Goal: Task Accomplishment & Management: Manage account settings

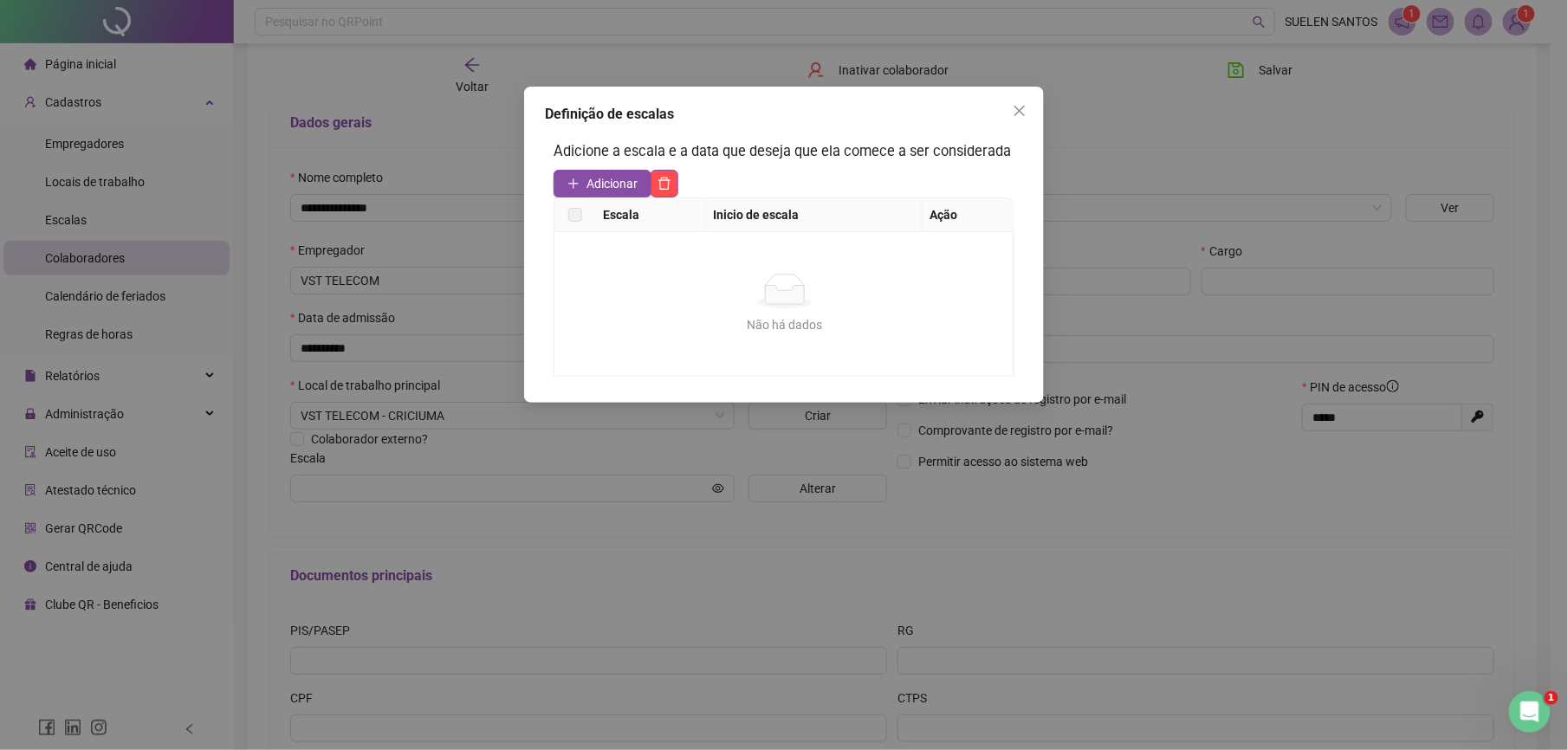
scroll to position [115, 0]
click at [1016, 111] on icon "close" at bounding box center [1020, 111] width 14 height 14
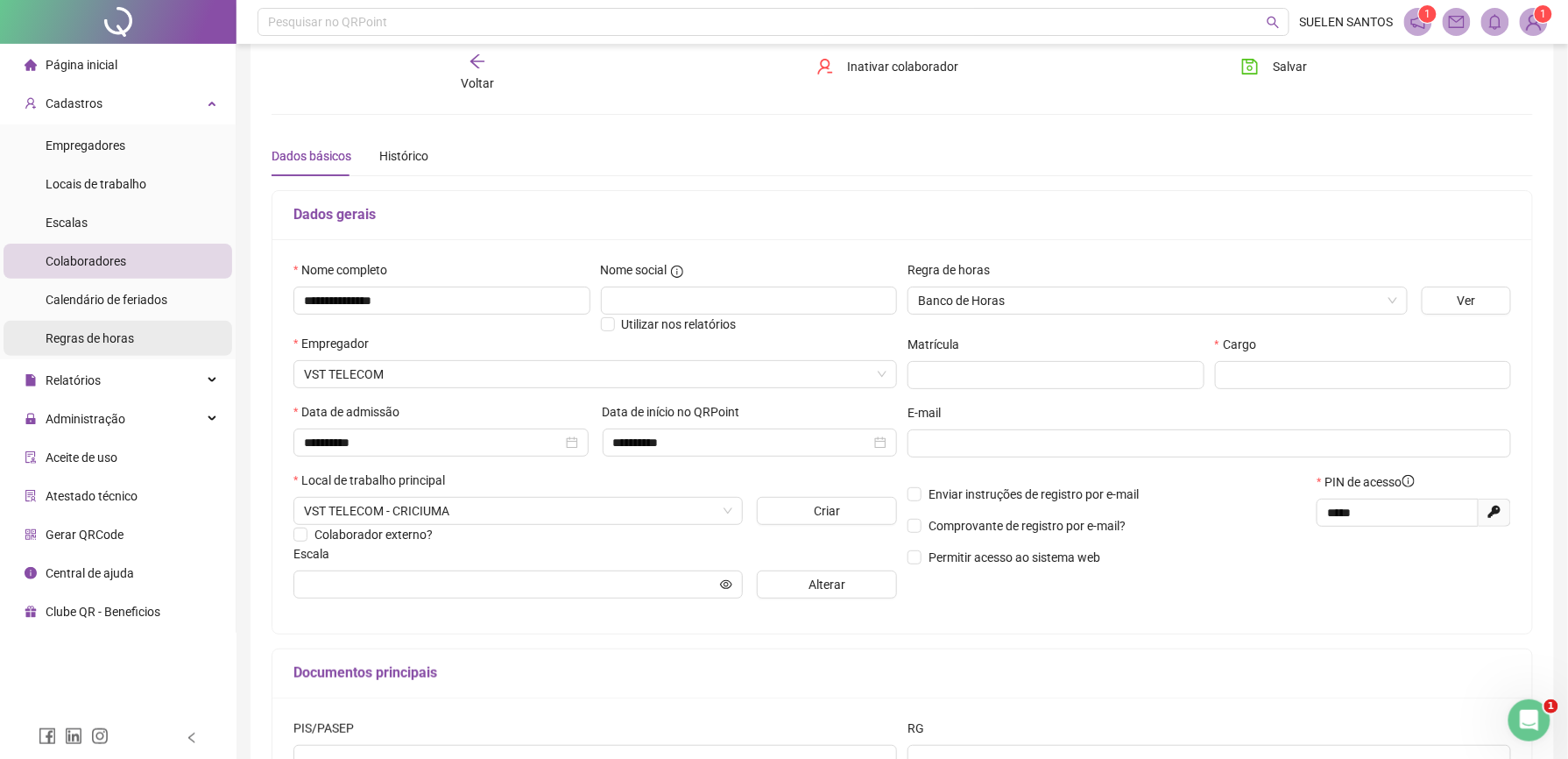
scroll to position [0, 0]
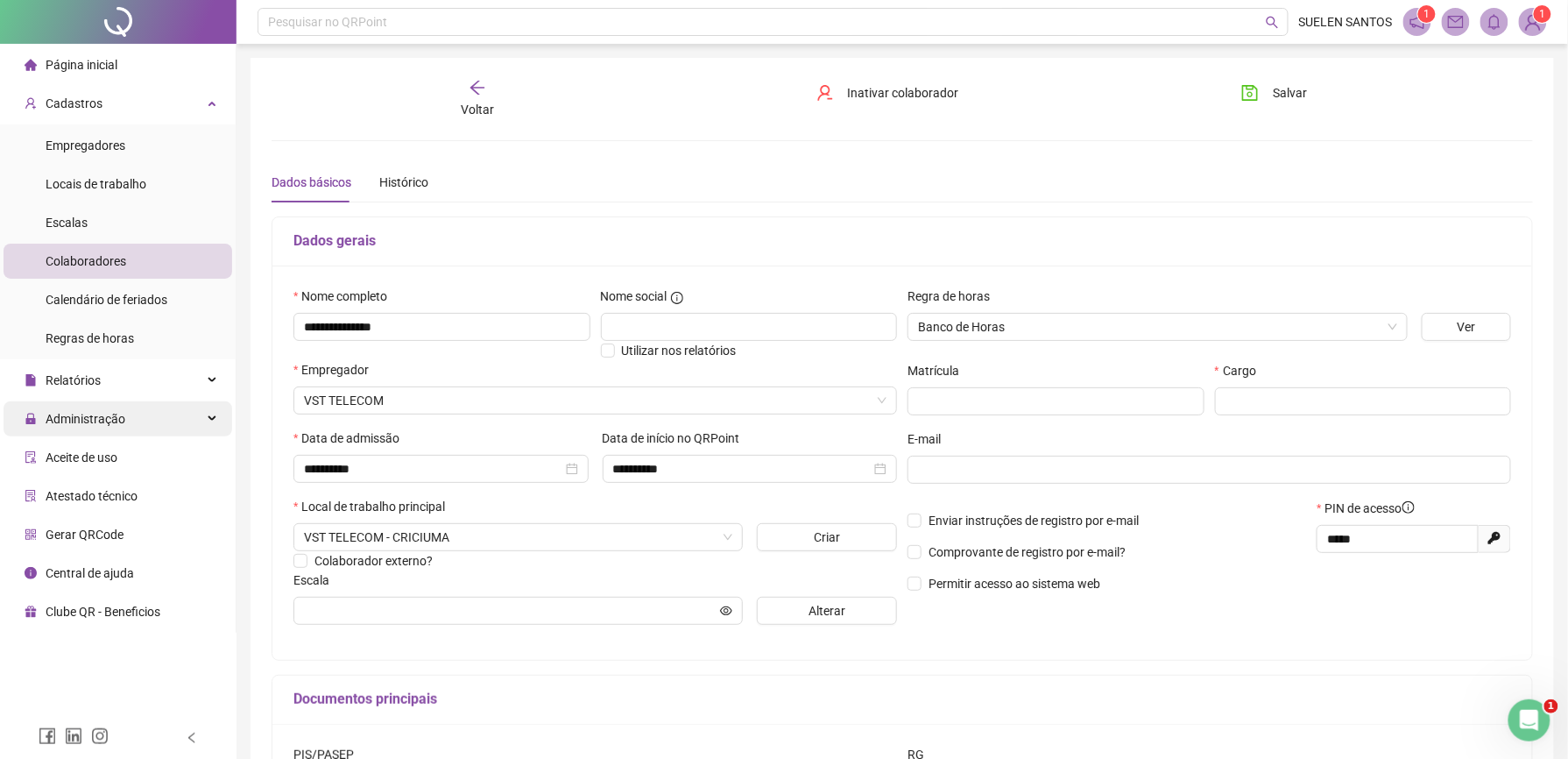
click at [110, 424] on span "Administração" at bounding box center [85, 419] width 80 height 14
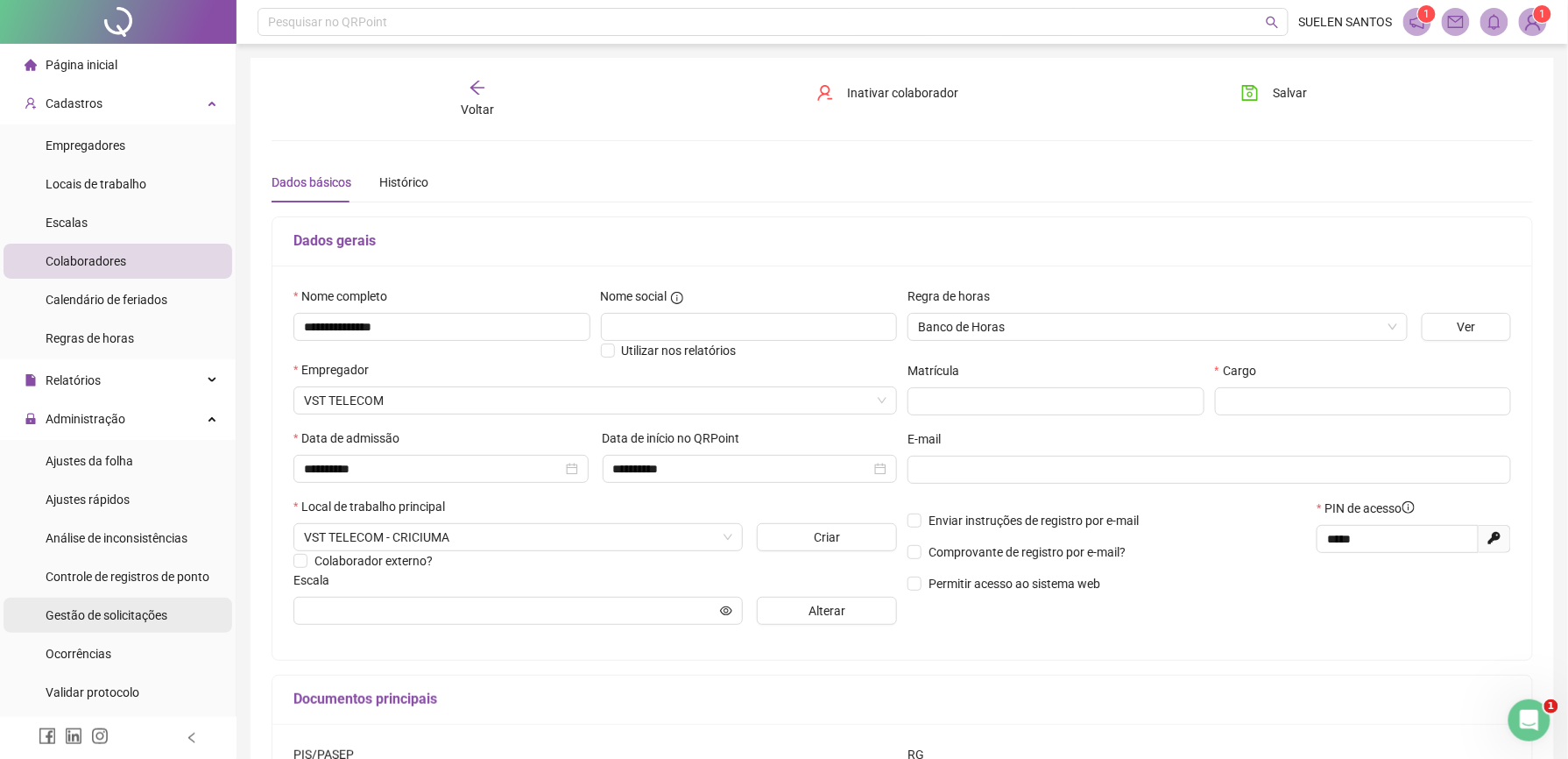
click at [124, 621] on span "Gestão de solicitações" at bounding box center [106, 615] width 122 height 14
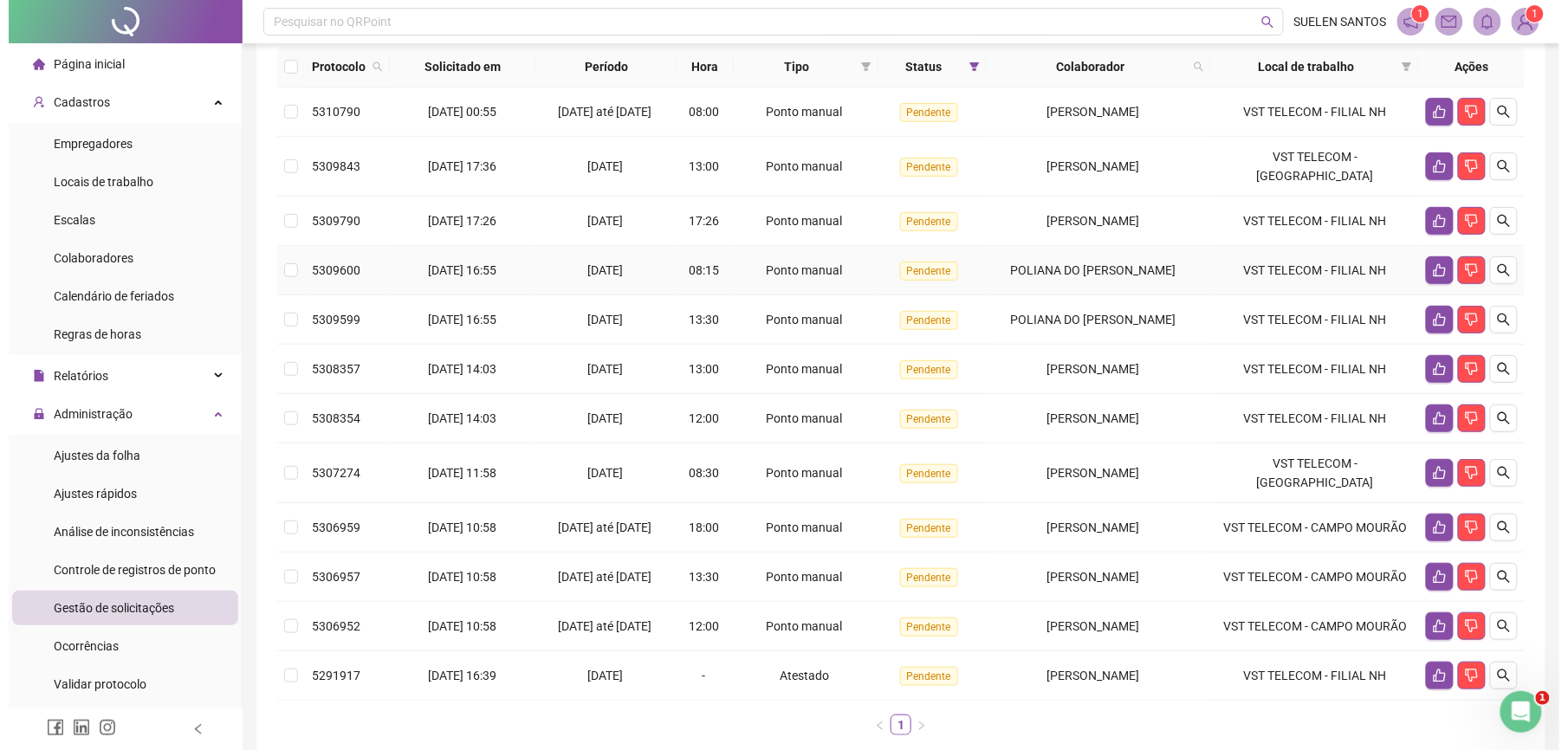
scroll to position [310, 0]
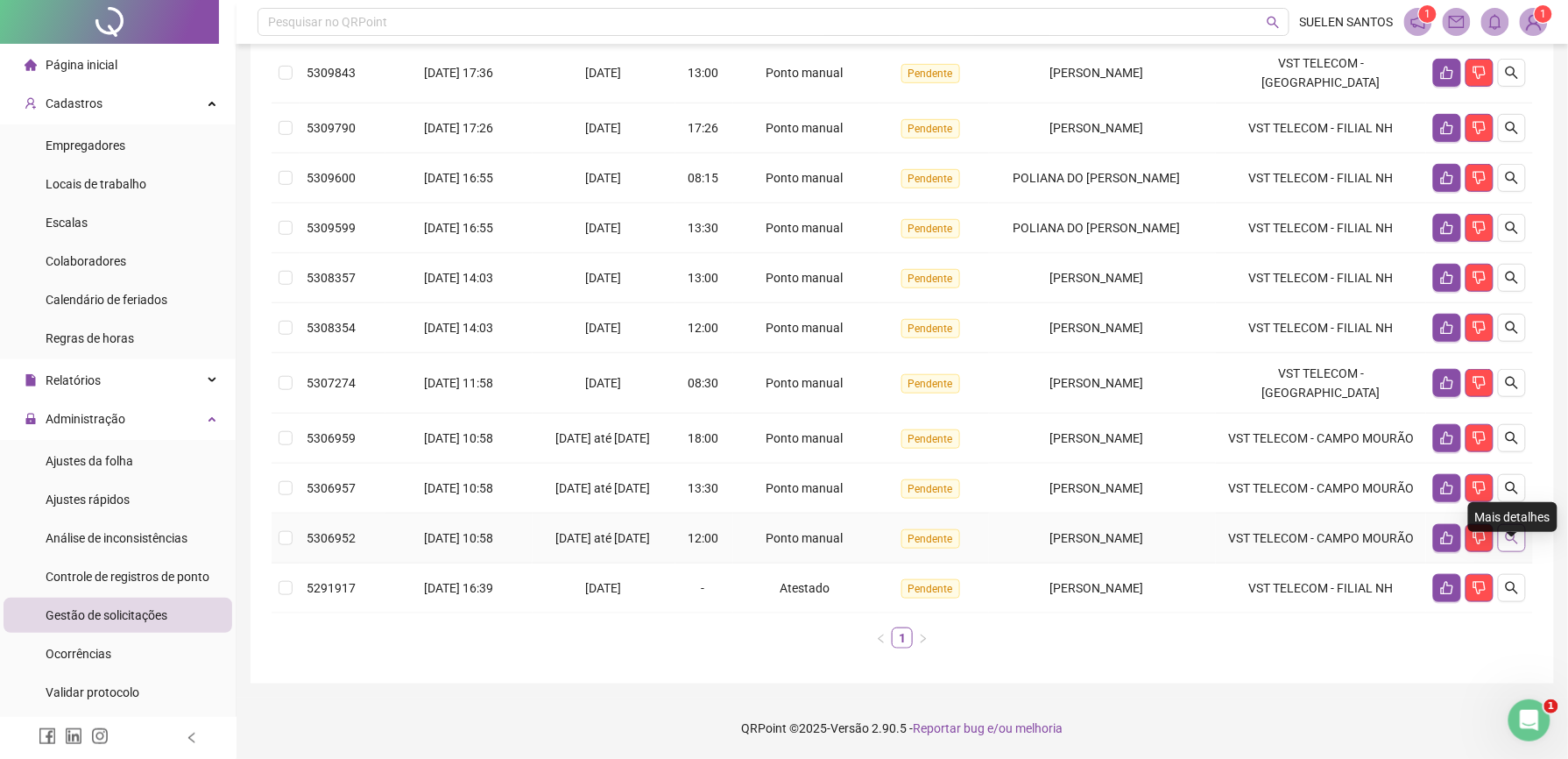
click at [1507, 531] on icon "search" at bounding box center [1512, 538] width 14 height 14
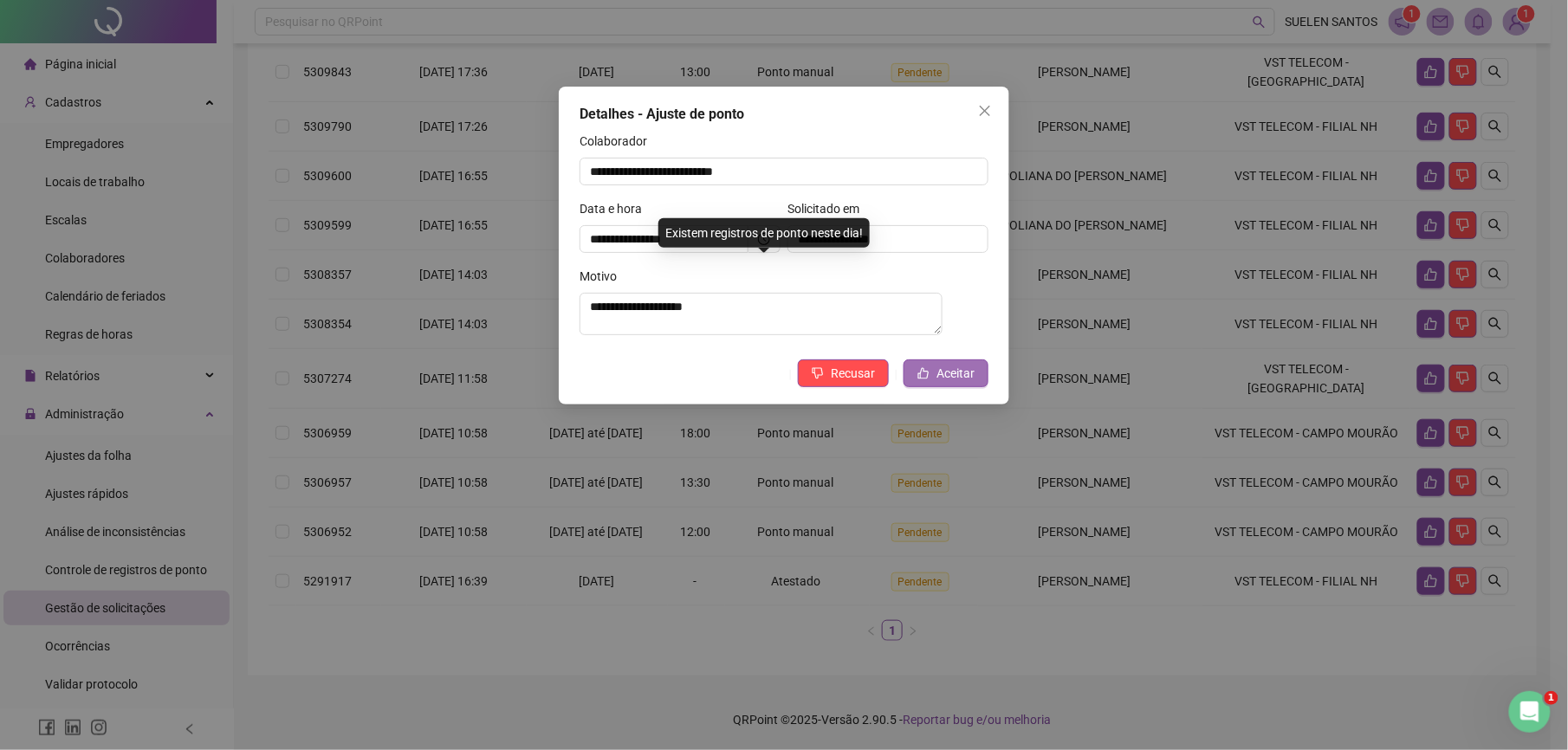
click at [977, 380] on button "Aceitar" at bounding box center [946, 374] width 85 height 28
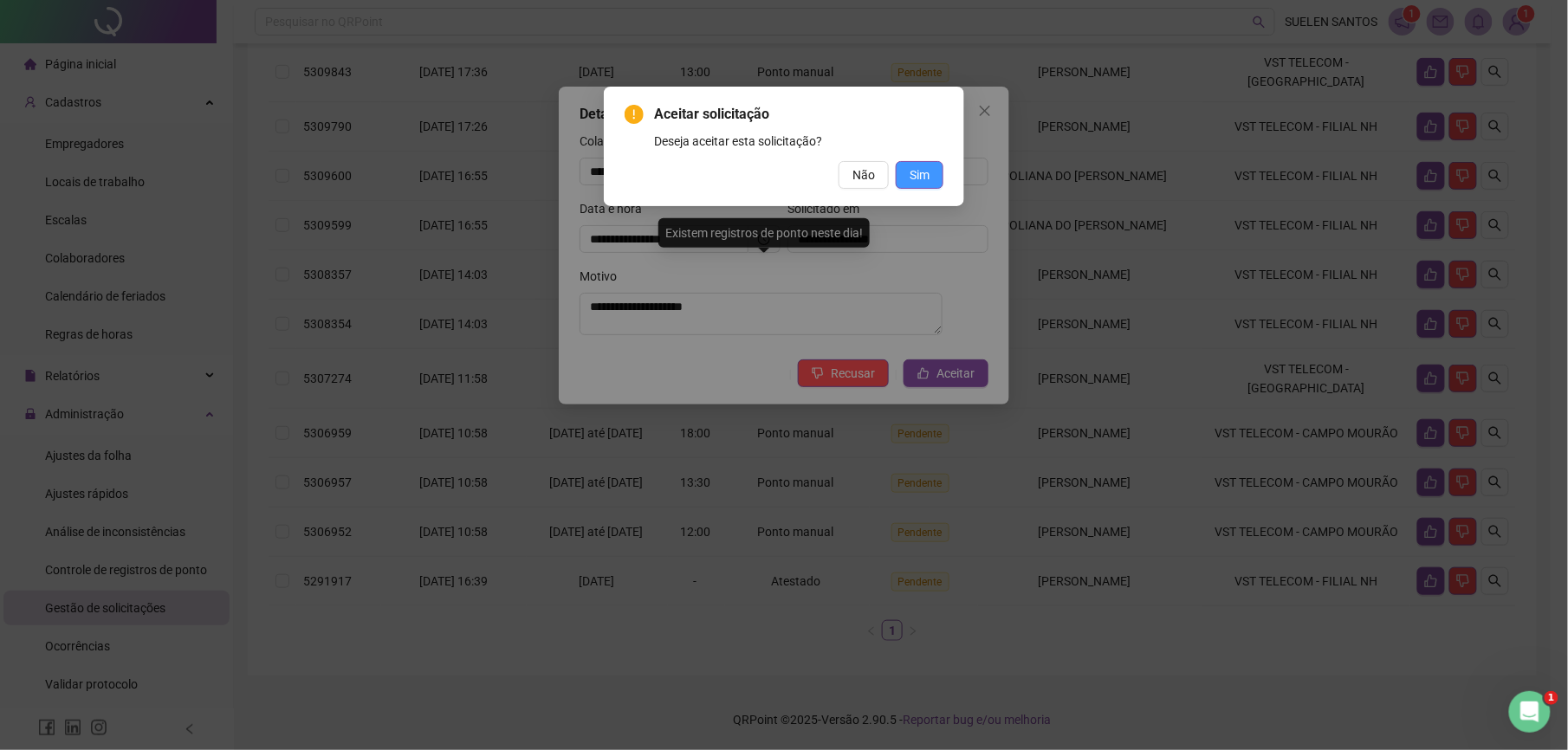
click at [923, 172] on span "Sim" at bounding box center [919, 175] width 20 height 19
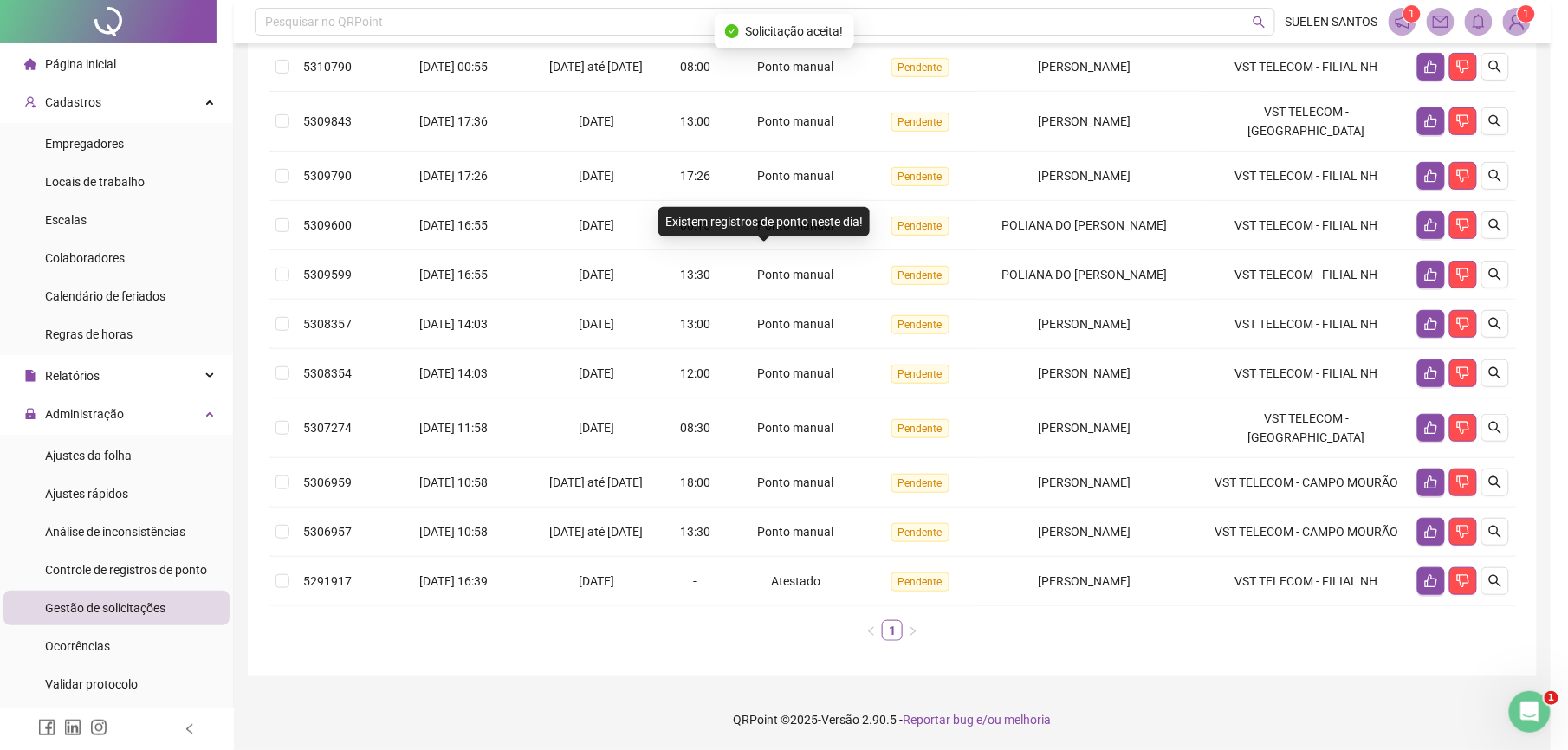
scroll to position [250, 0]
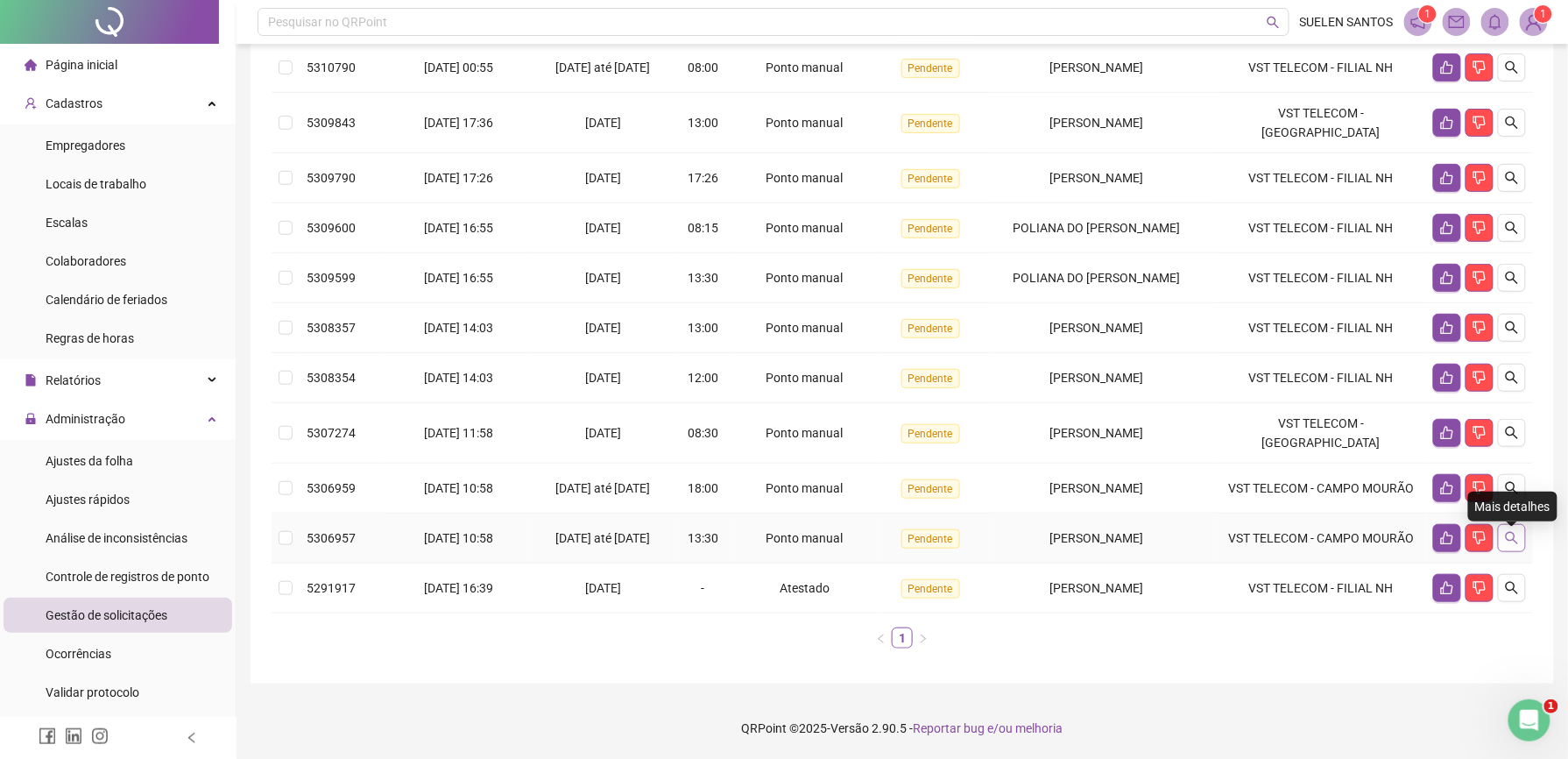
click at [1515, 532] on icon "search" at bounding box center [1512, 538] width 12 height 12
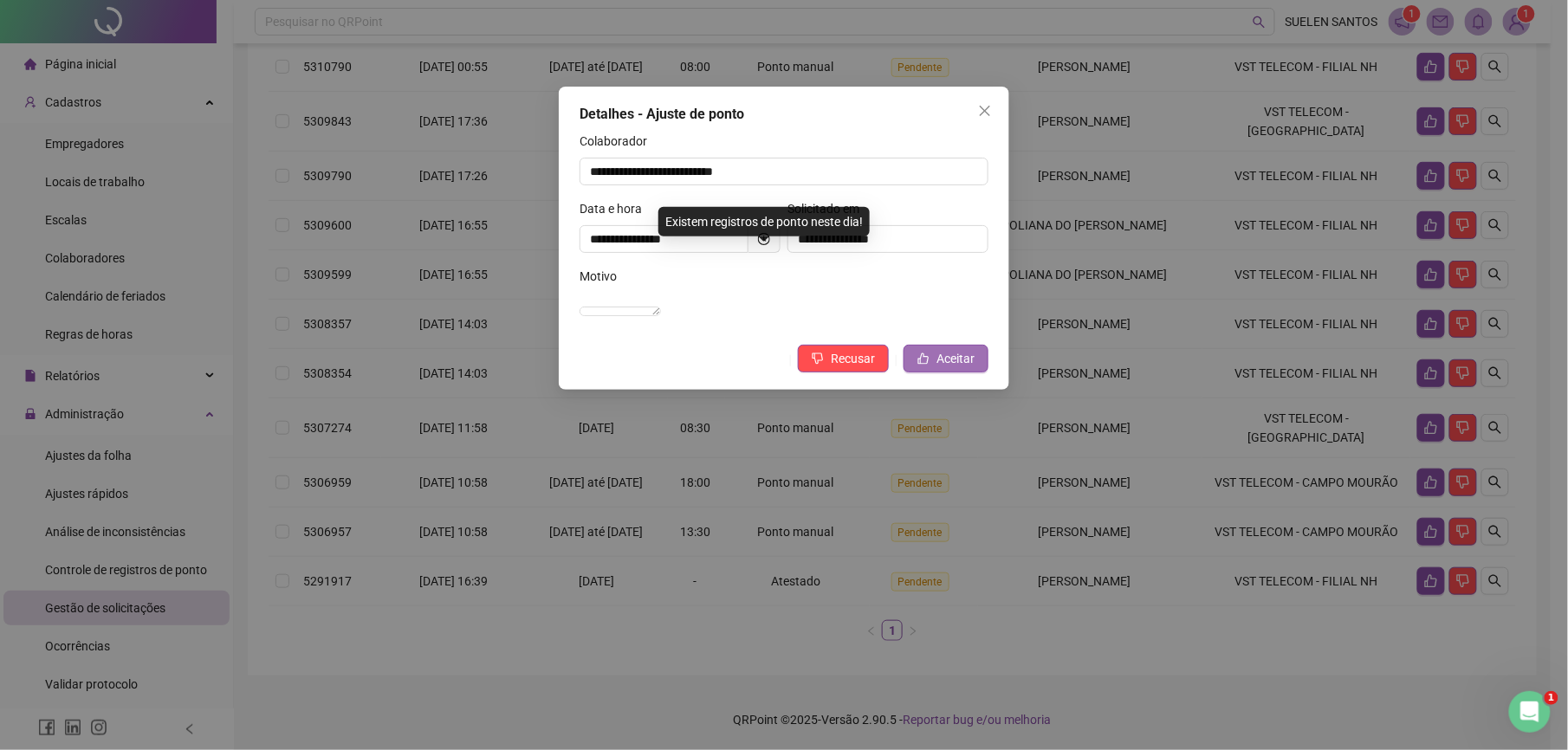
click at [932, 373] on button "Aceitar" at bounding box center [946, 359] width 85 height 28
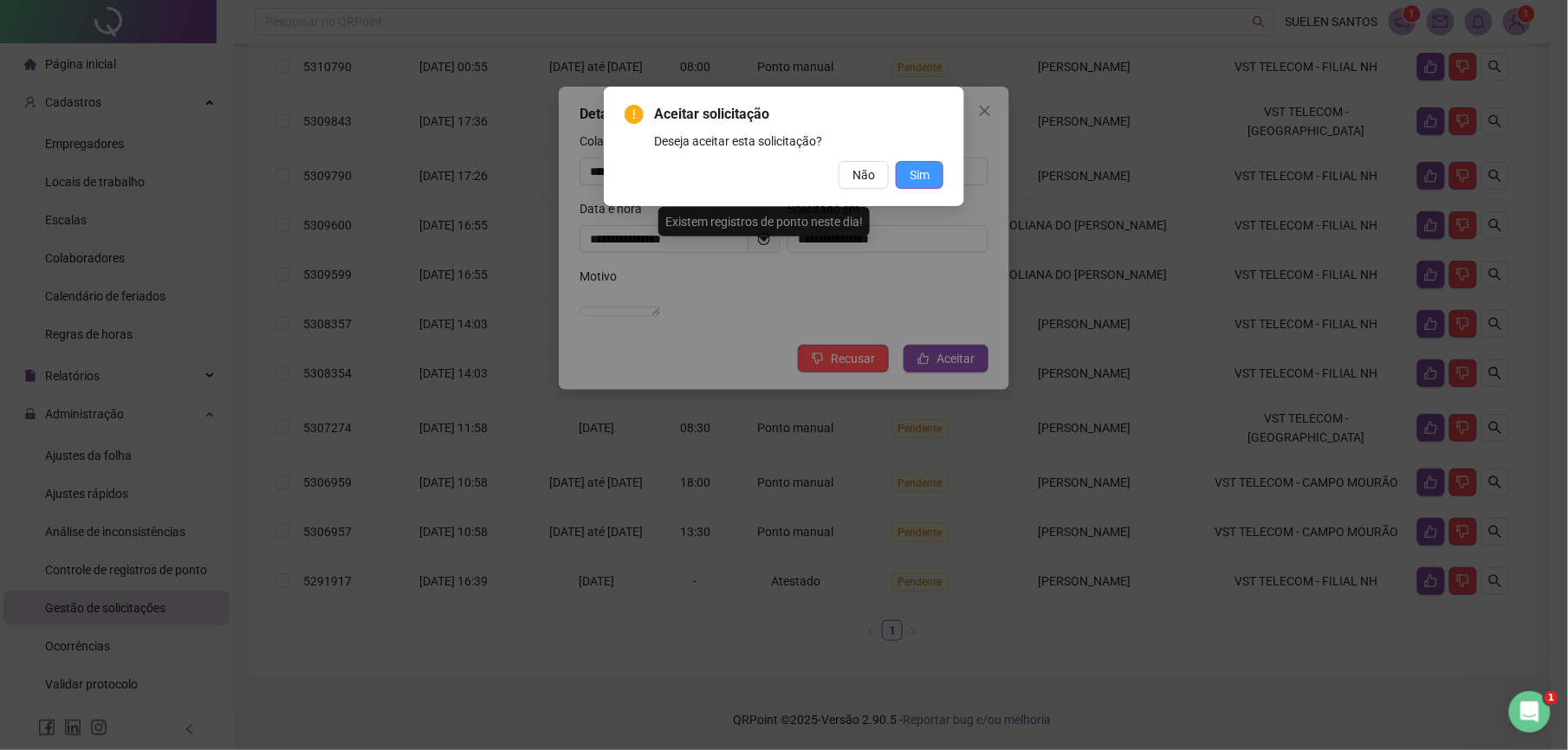
click at [927, 172] on span "Sim" at bounding box center [919, 175] width 20 height 19
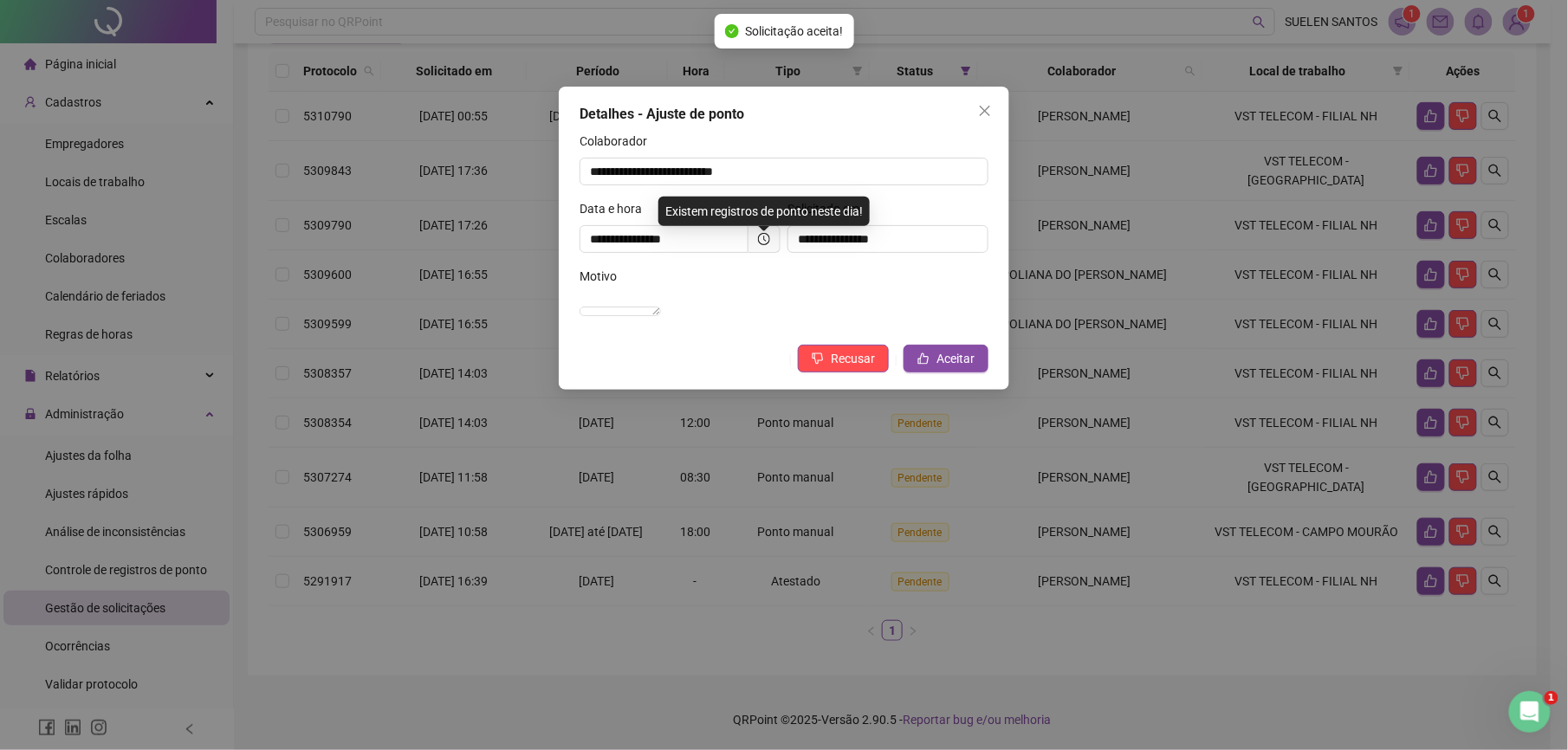
scroll to position [189, 0]
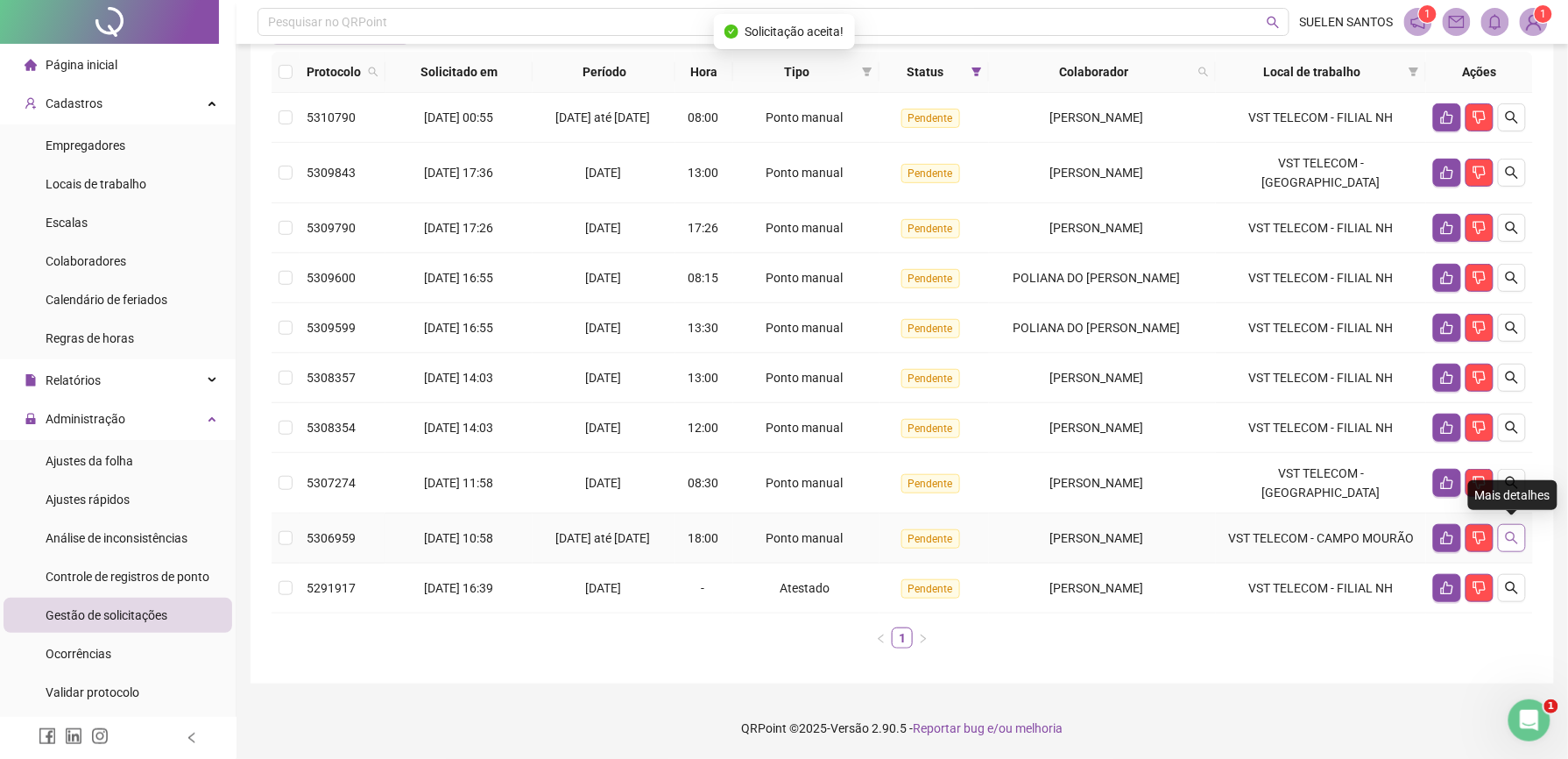
click at [1515, 536] on icon "search" at bounding box center [1512, 538] width 12 height 12
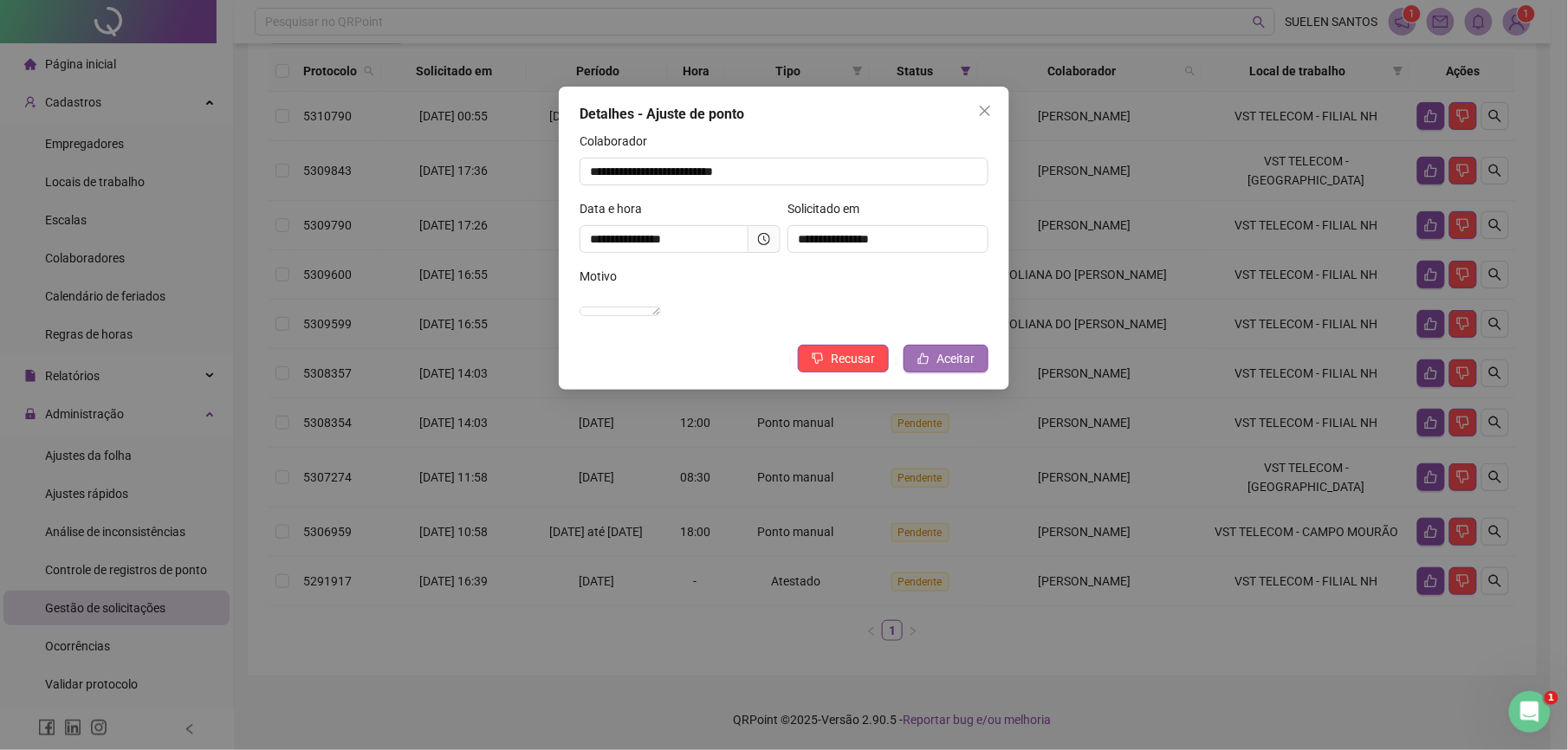
click at [962, 368] on span "Aceitar" at bounding box center [956, 359] width 38 height 19
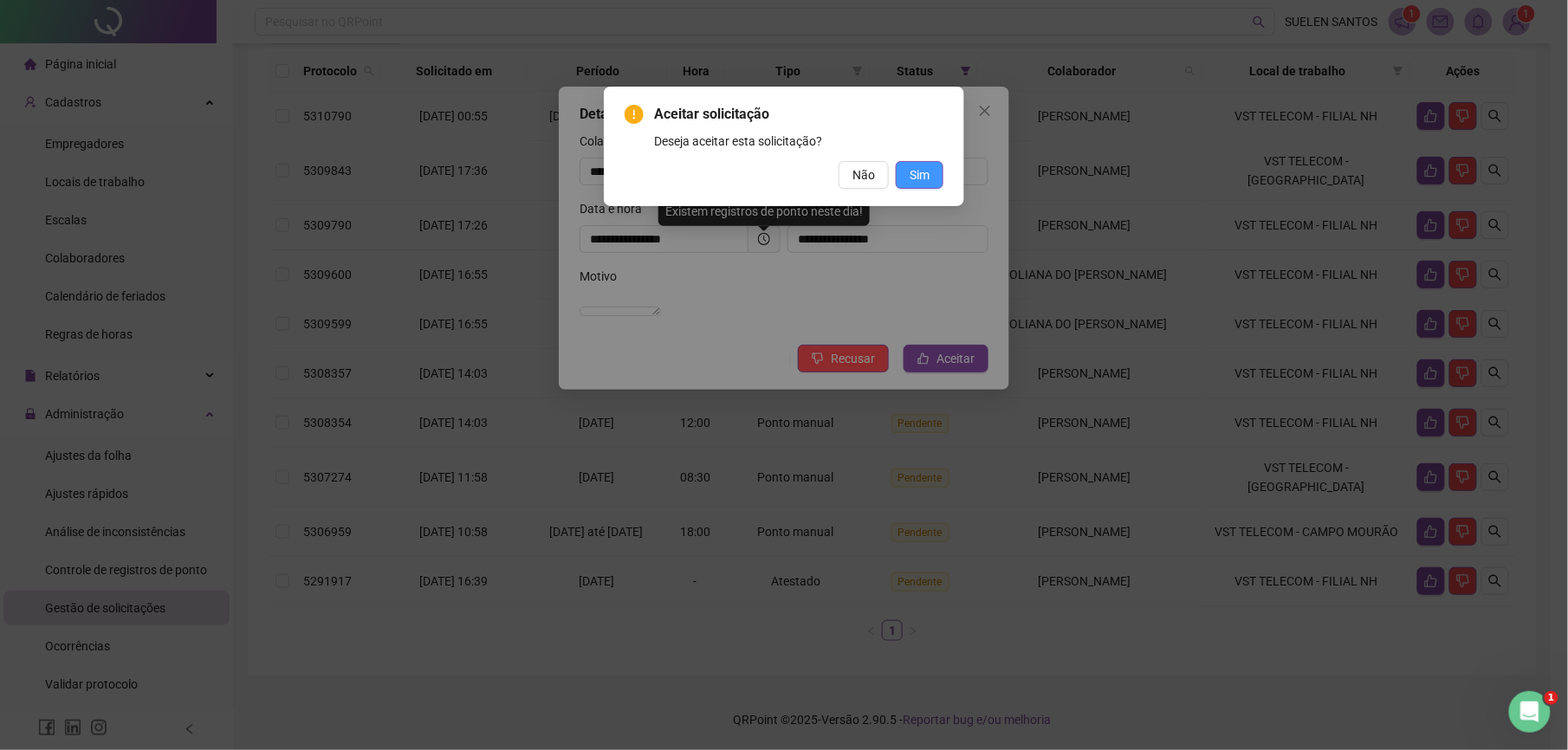
click at [925, 170] on span "Sim" at bounding box center [919, 175] width 20 height 19
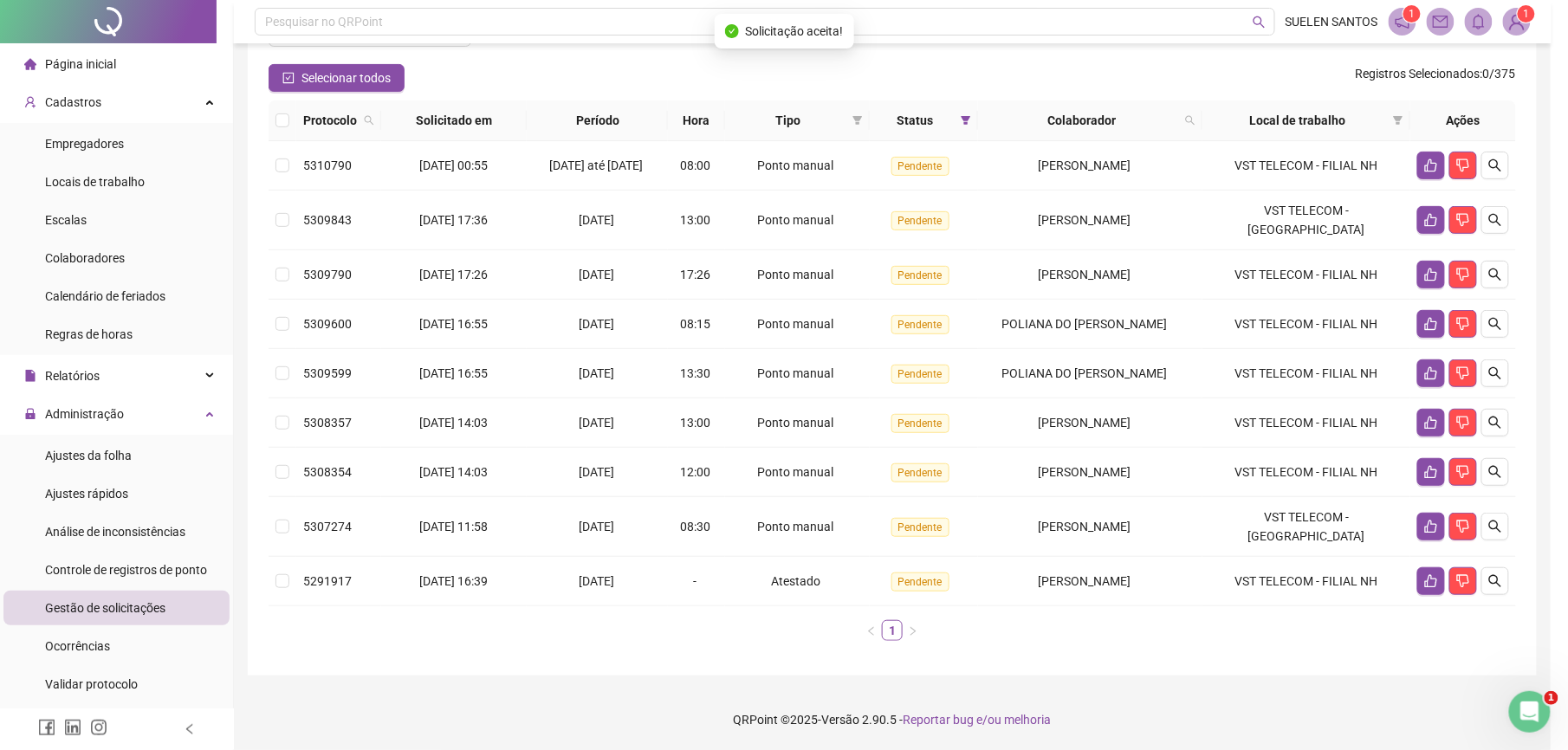
scroll to position [129, 0]
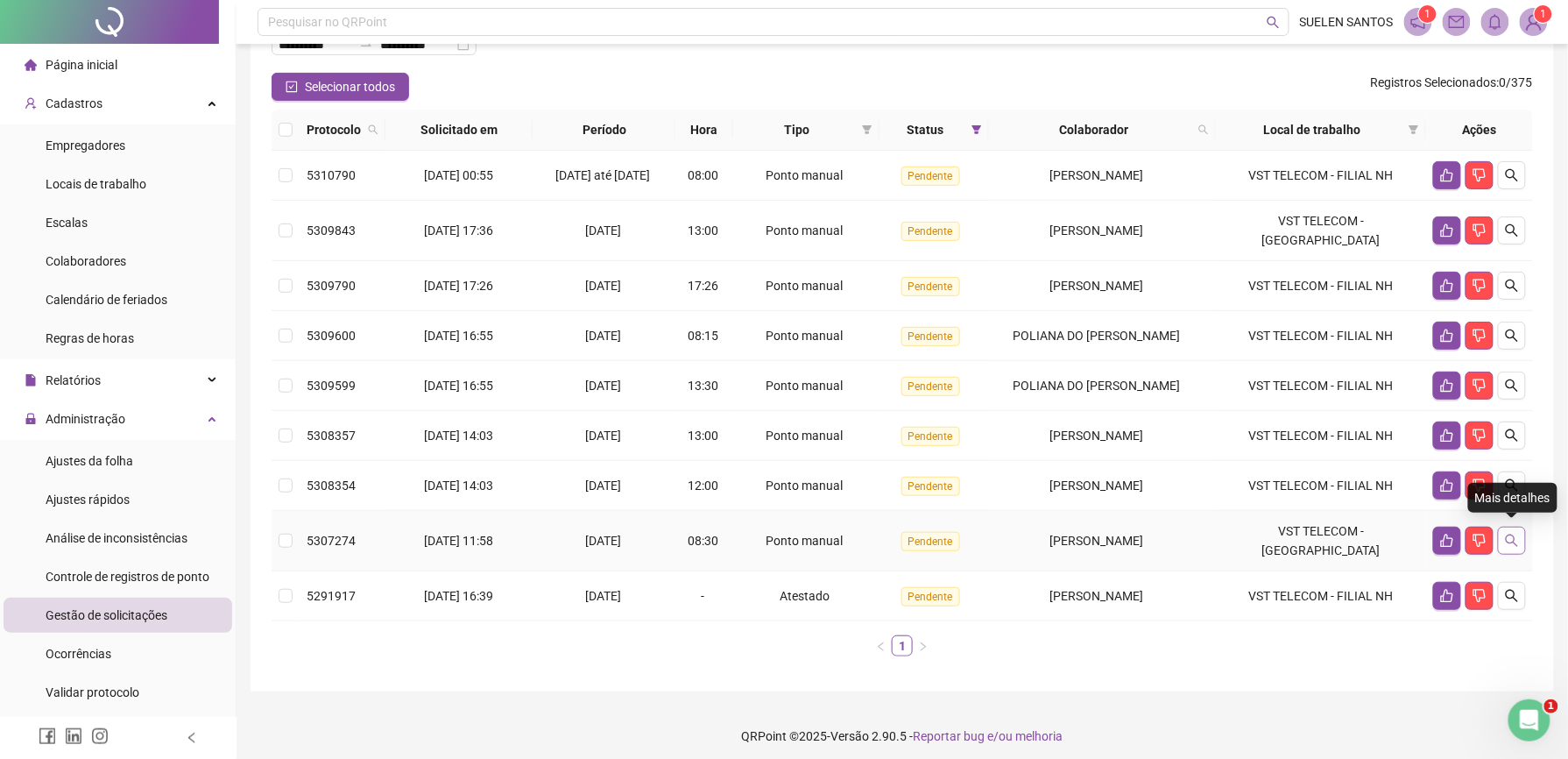
click at [1503, 533] on button "button" at bounding box center [1512, 541] width 28 height 28
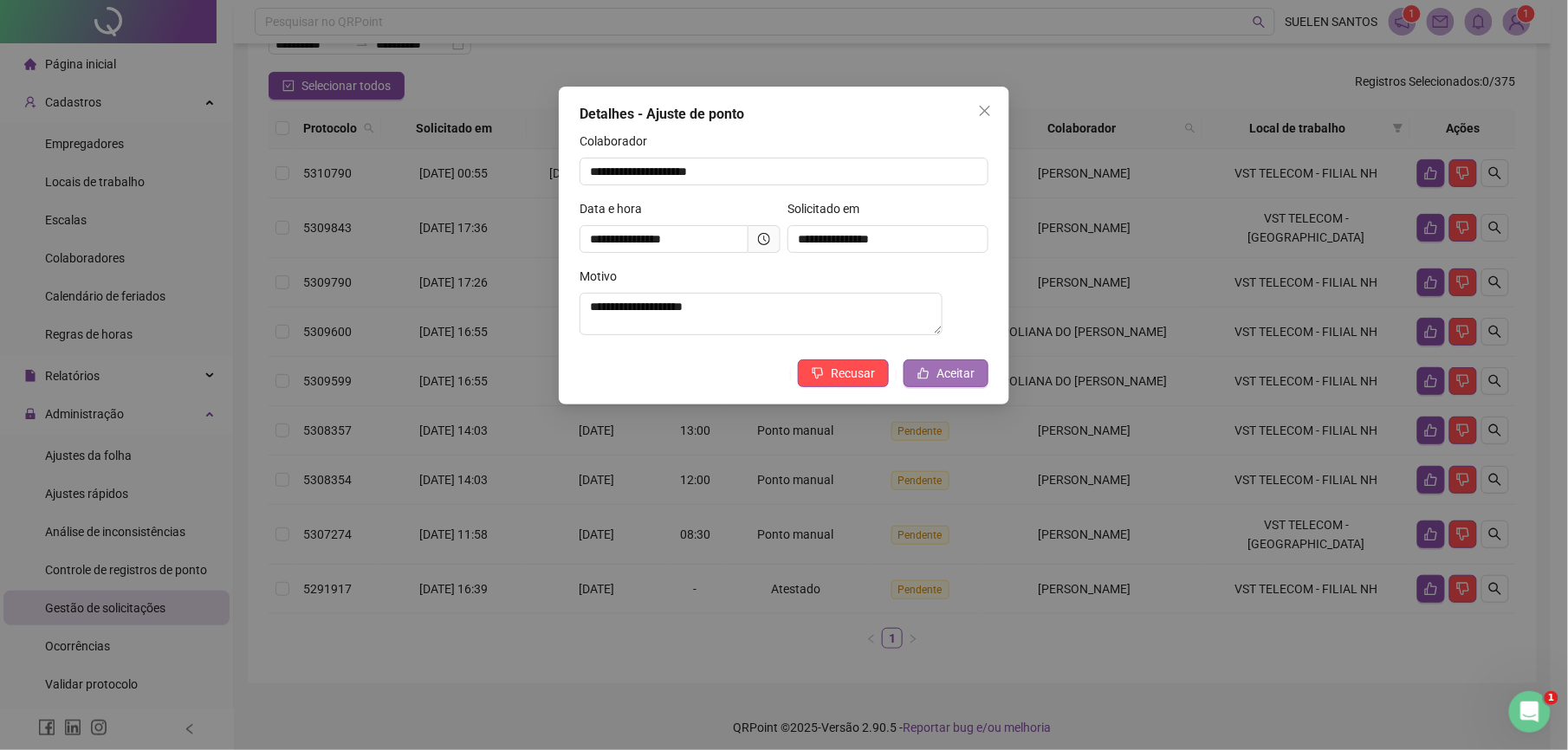
click at [984, 375] on button "Aceitar" at bounding box center [946, 374] width 85 height 28
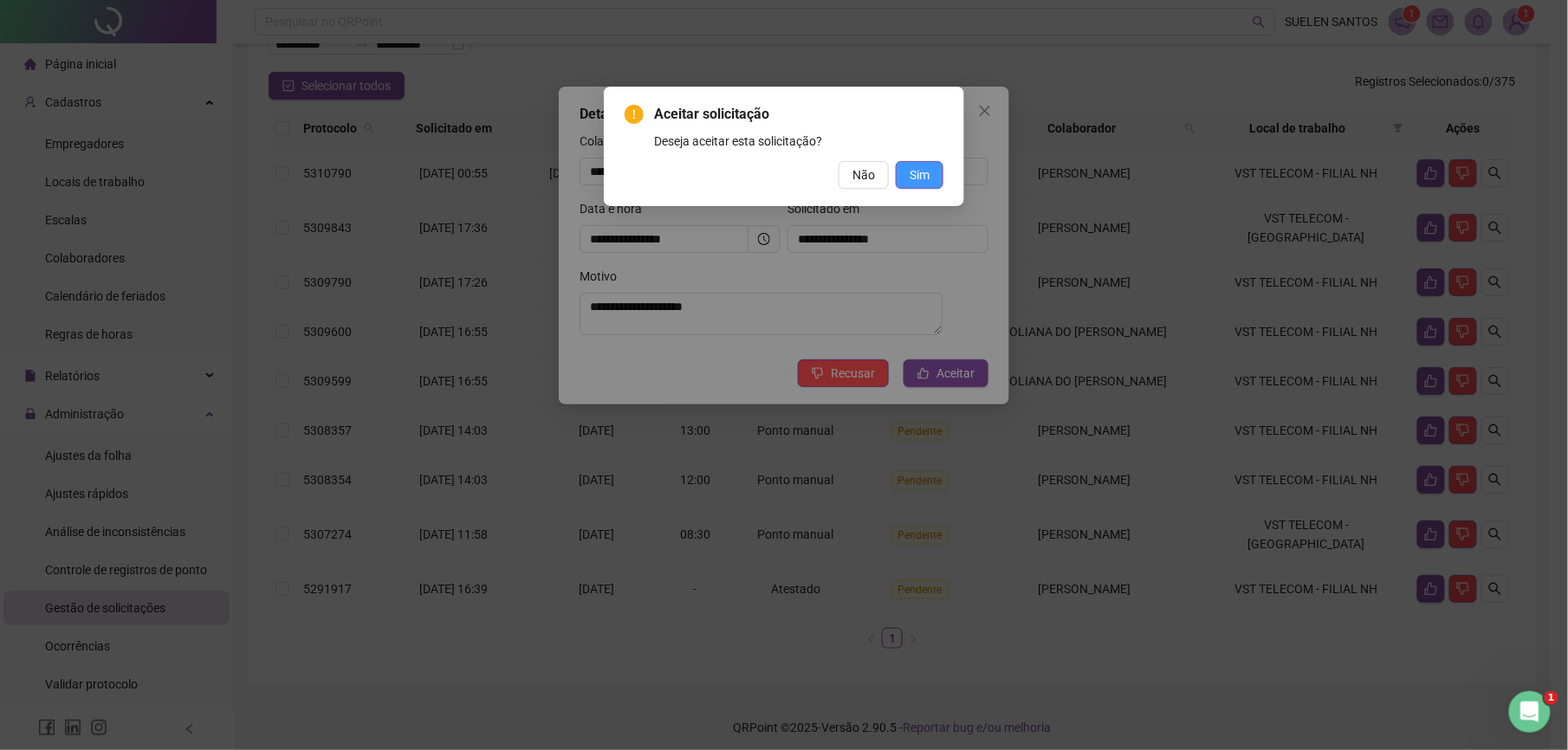
click at [924, 164] on button "Sim" at bounding box center [919, 175] width 48 height 28
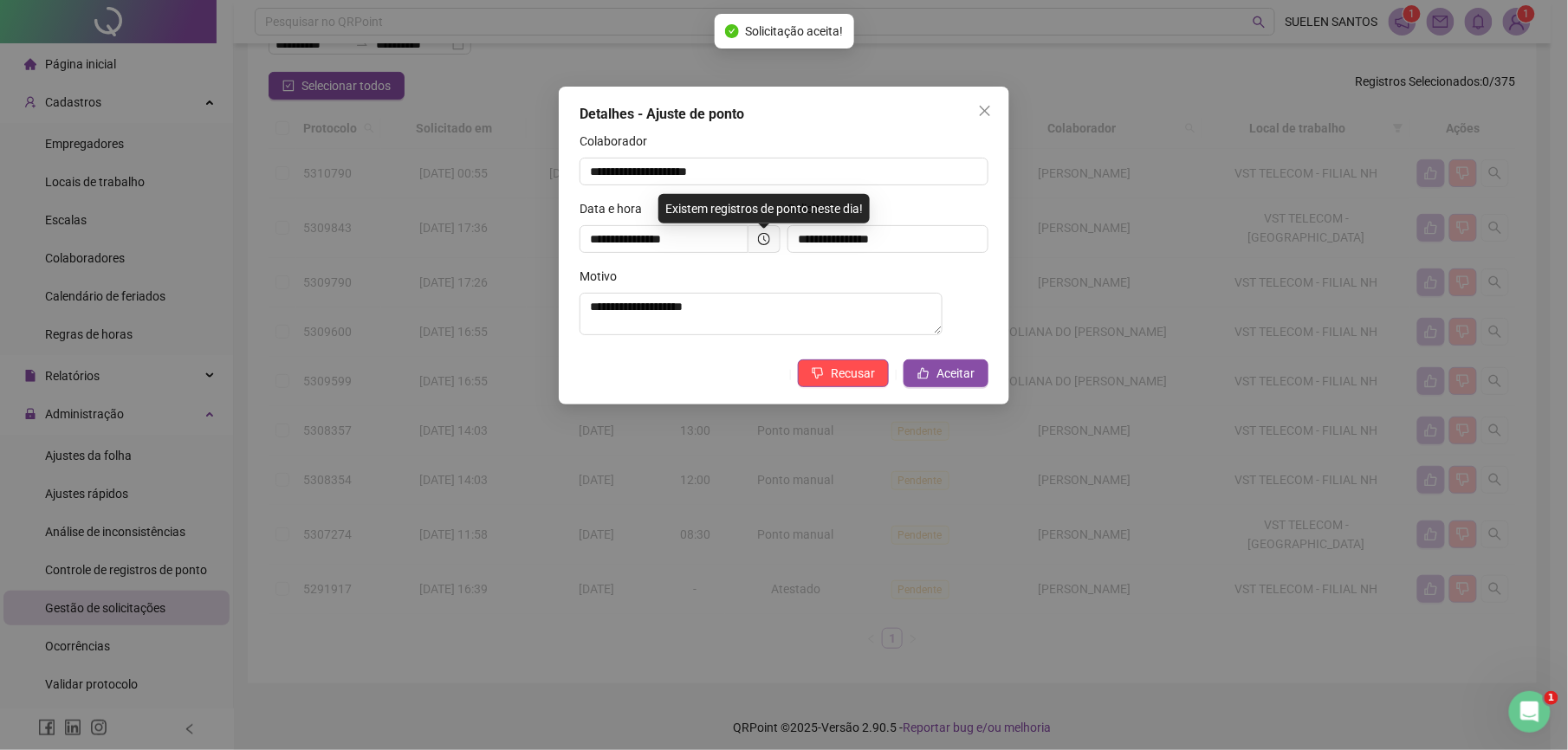
scroll to position [80, 0]
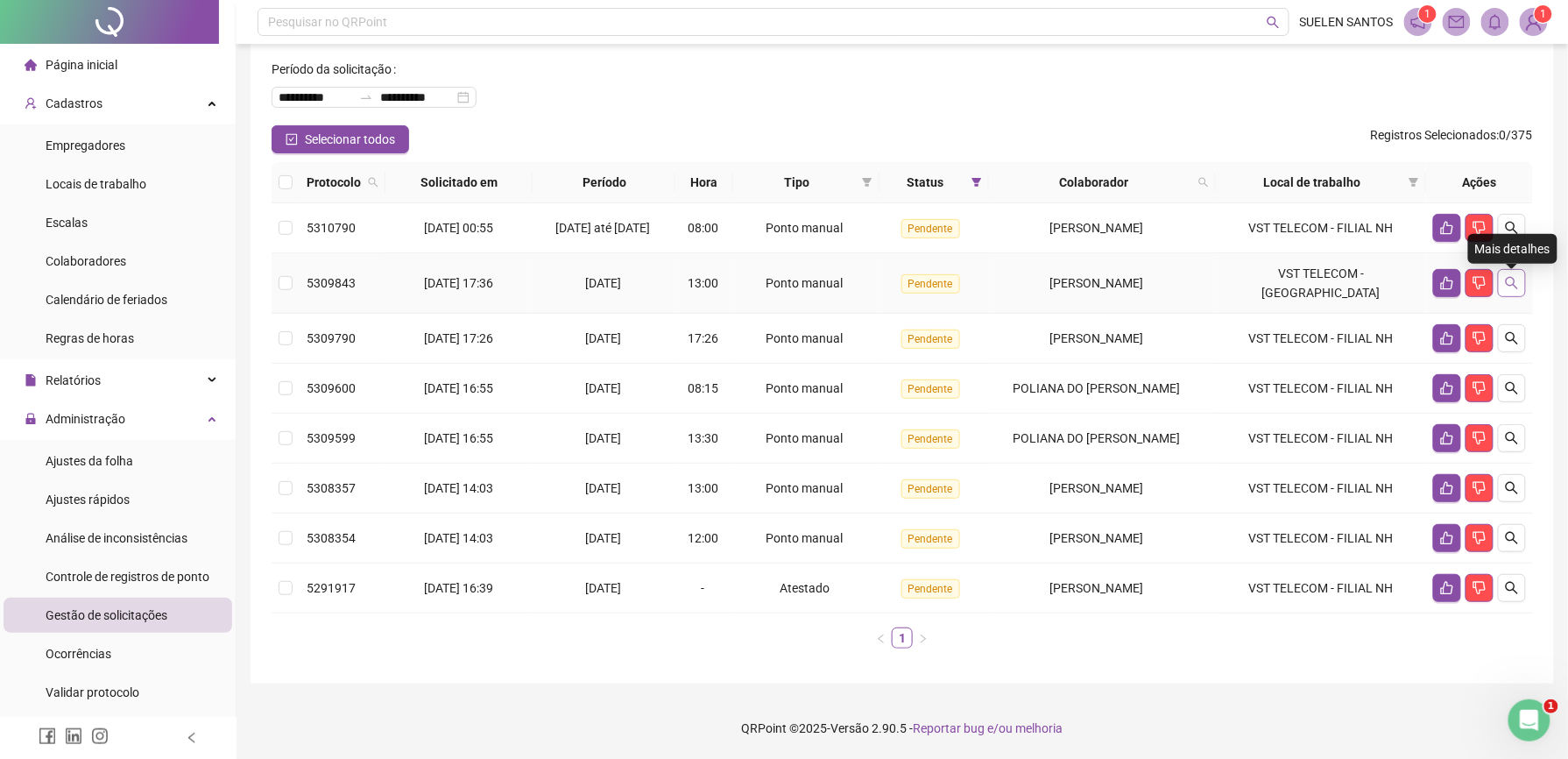
click at [1507, 290] on icon "search" at bounding box center [1512, 283] width 14 height 14
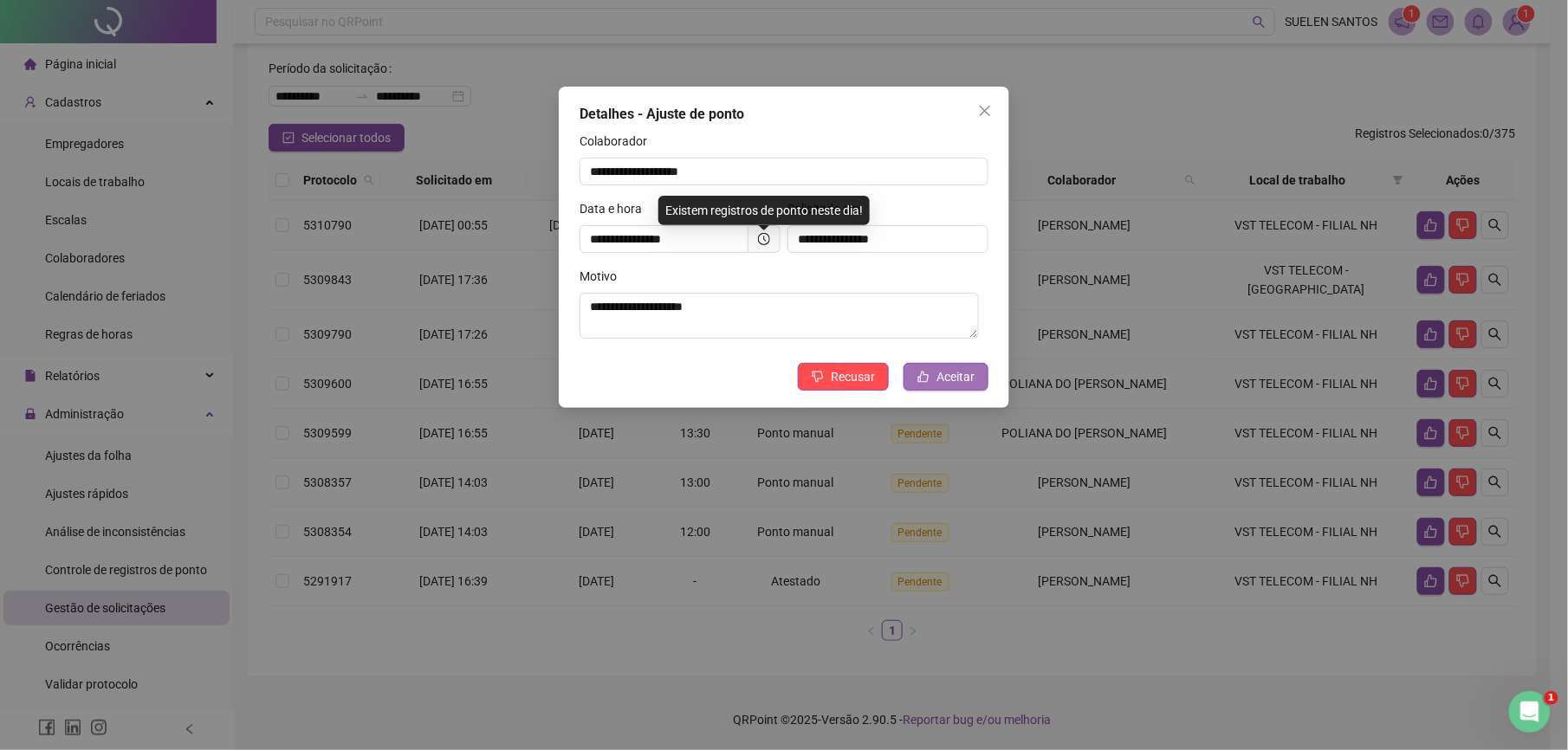
click at [968, 382] on span "Aceitar" at bounding box center [956, 377] width 38 height 19
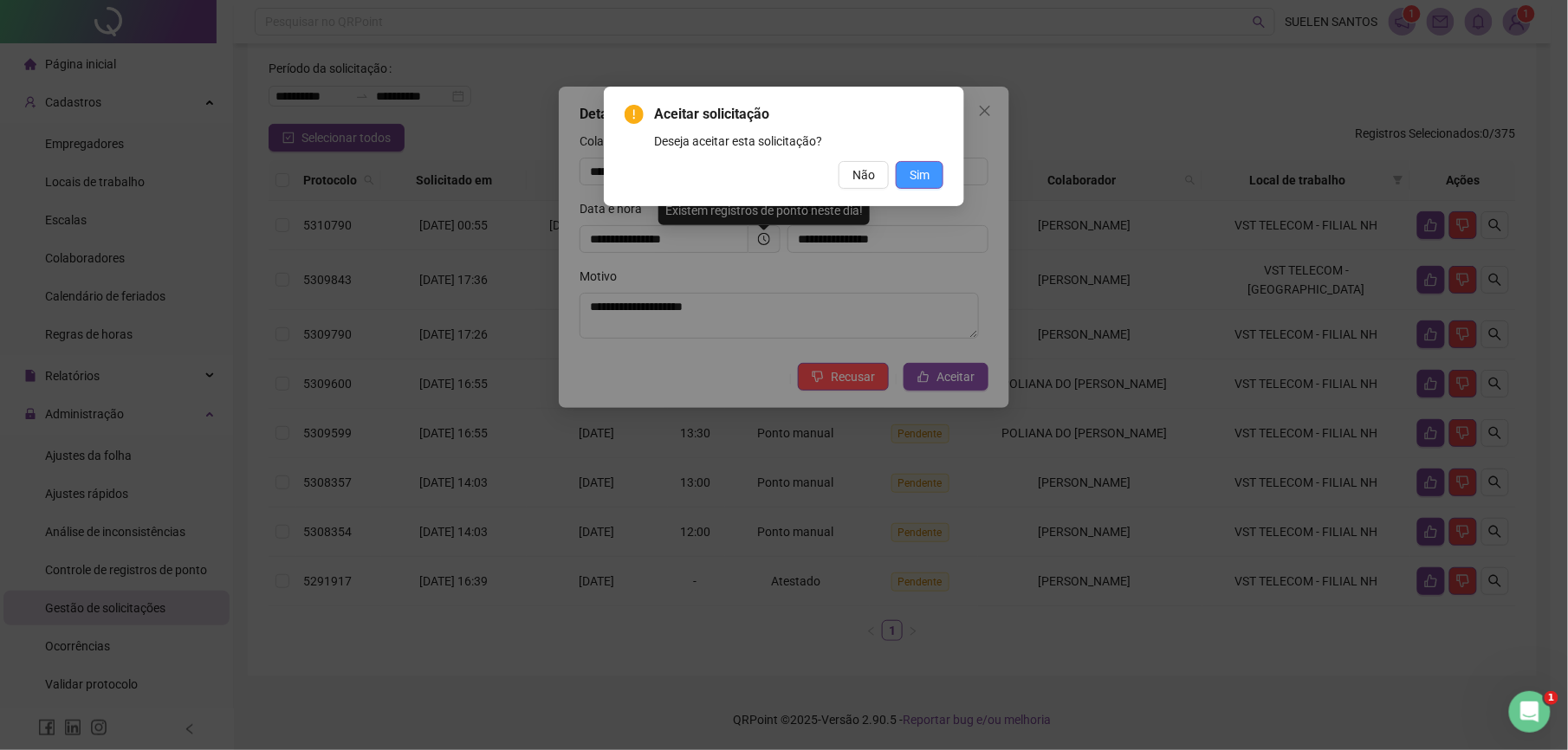
click at [910, 178] on span "Sim" at bounding box center [919, 175] width 20 height 19
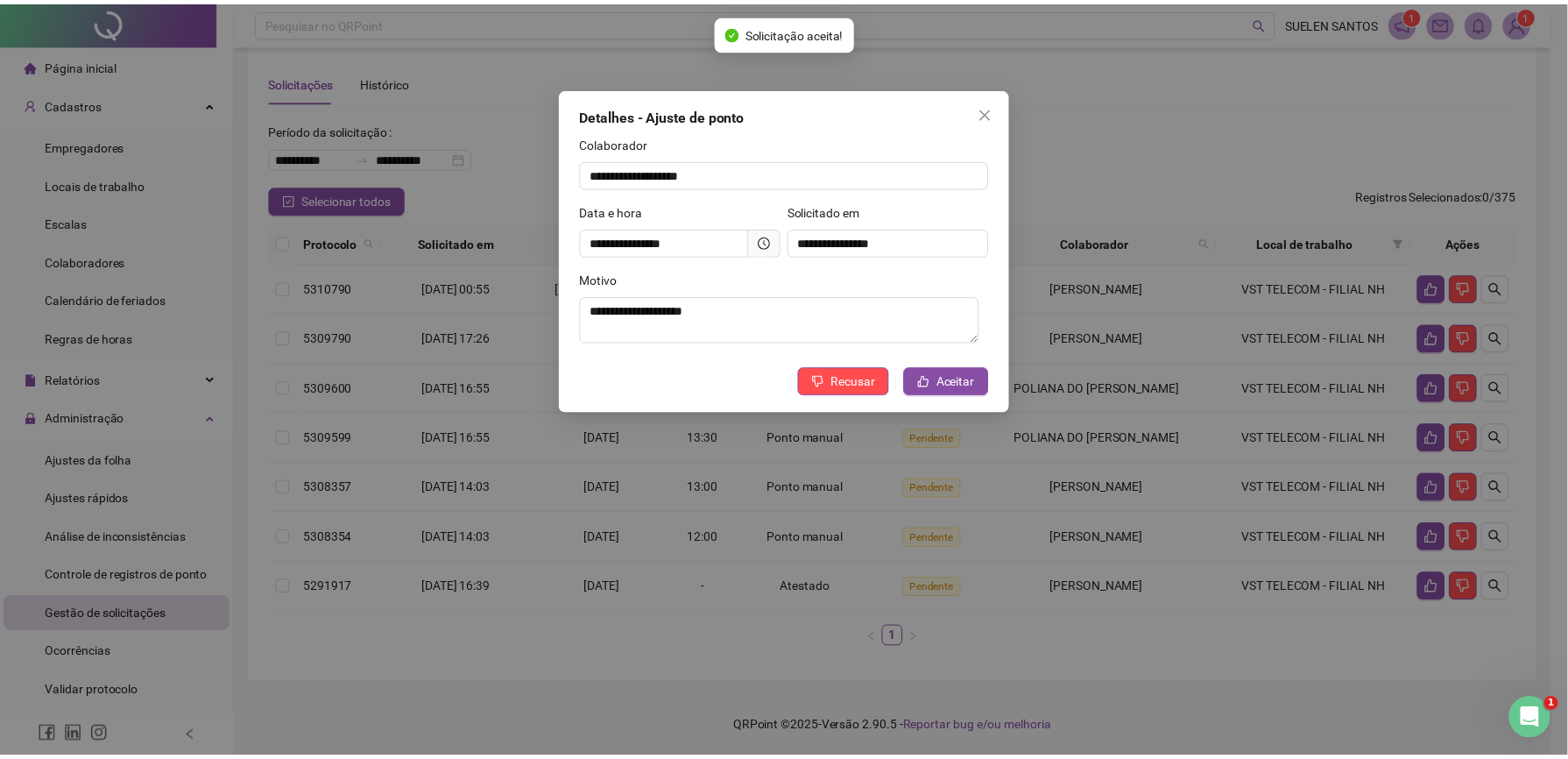
scroll to position [30, 0]
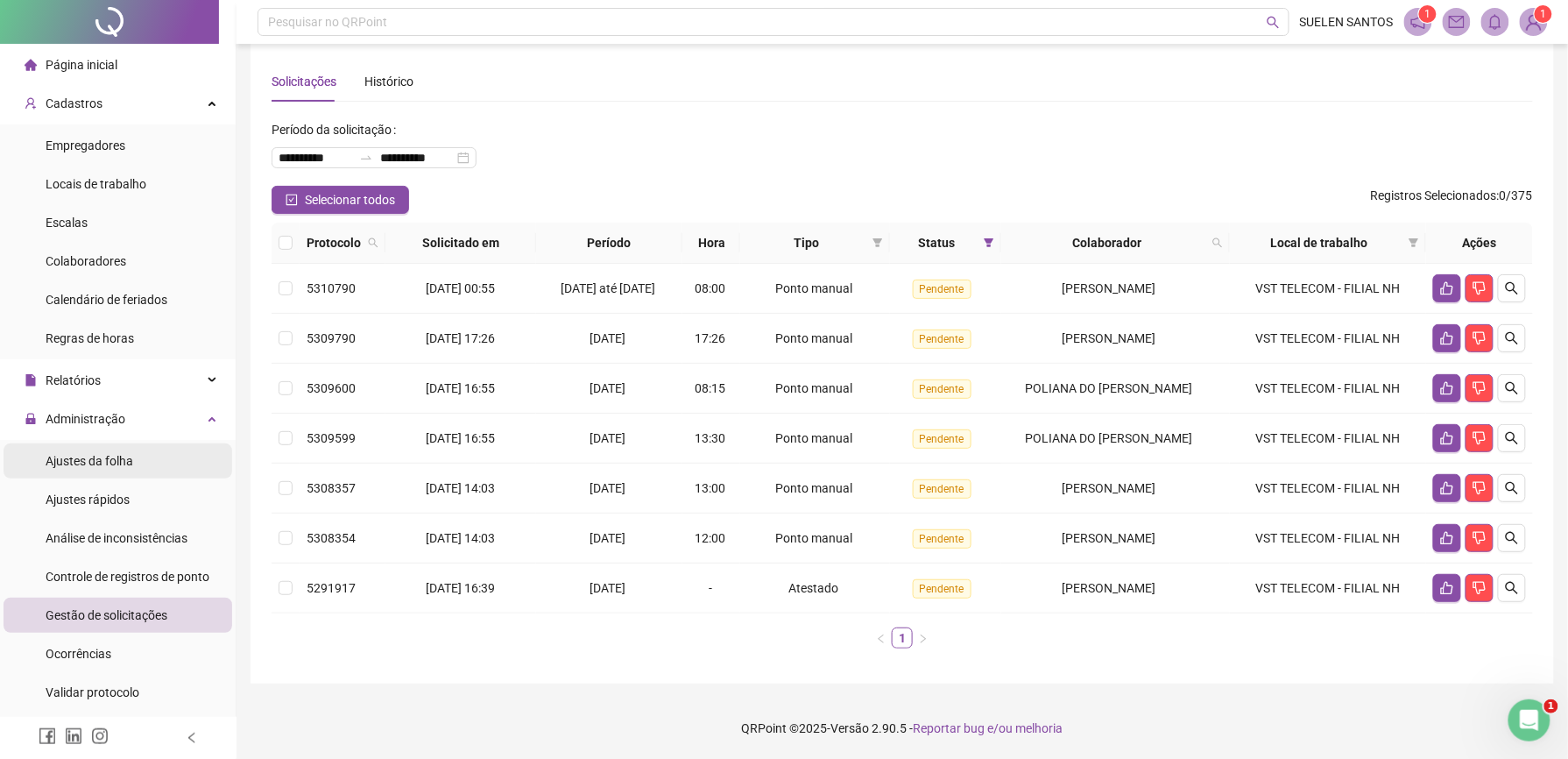
click at [116, 463] on span "Ajustes da folha" at bounding box center [89, 461] width 88 height 14
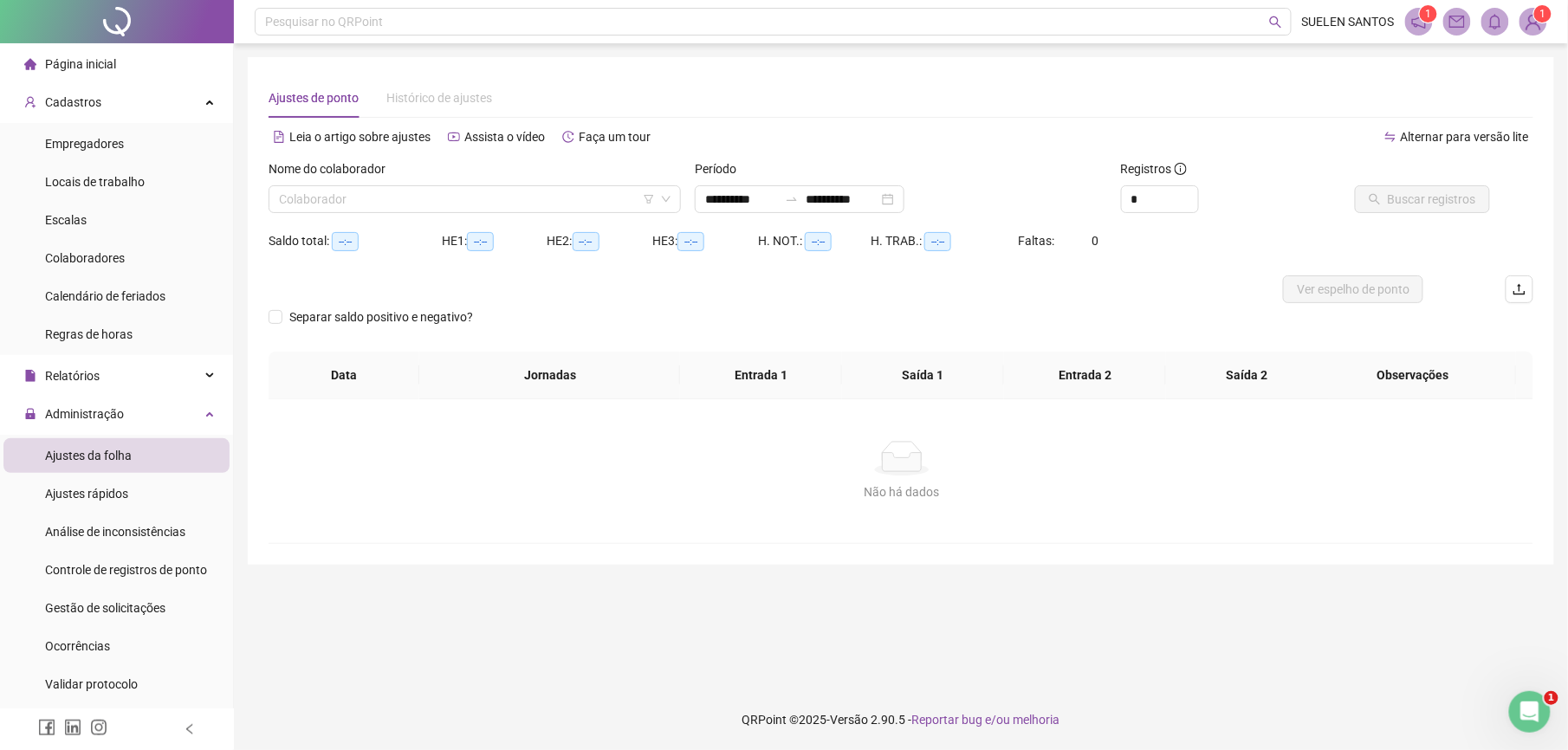
type input "**********"
click at [444, 198] on input "search" at bounding box center [467, 199] width 376 height 26
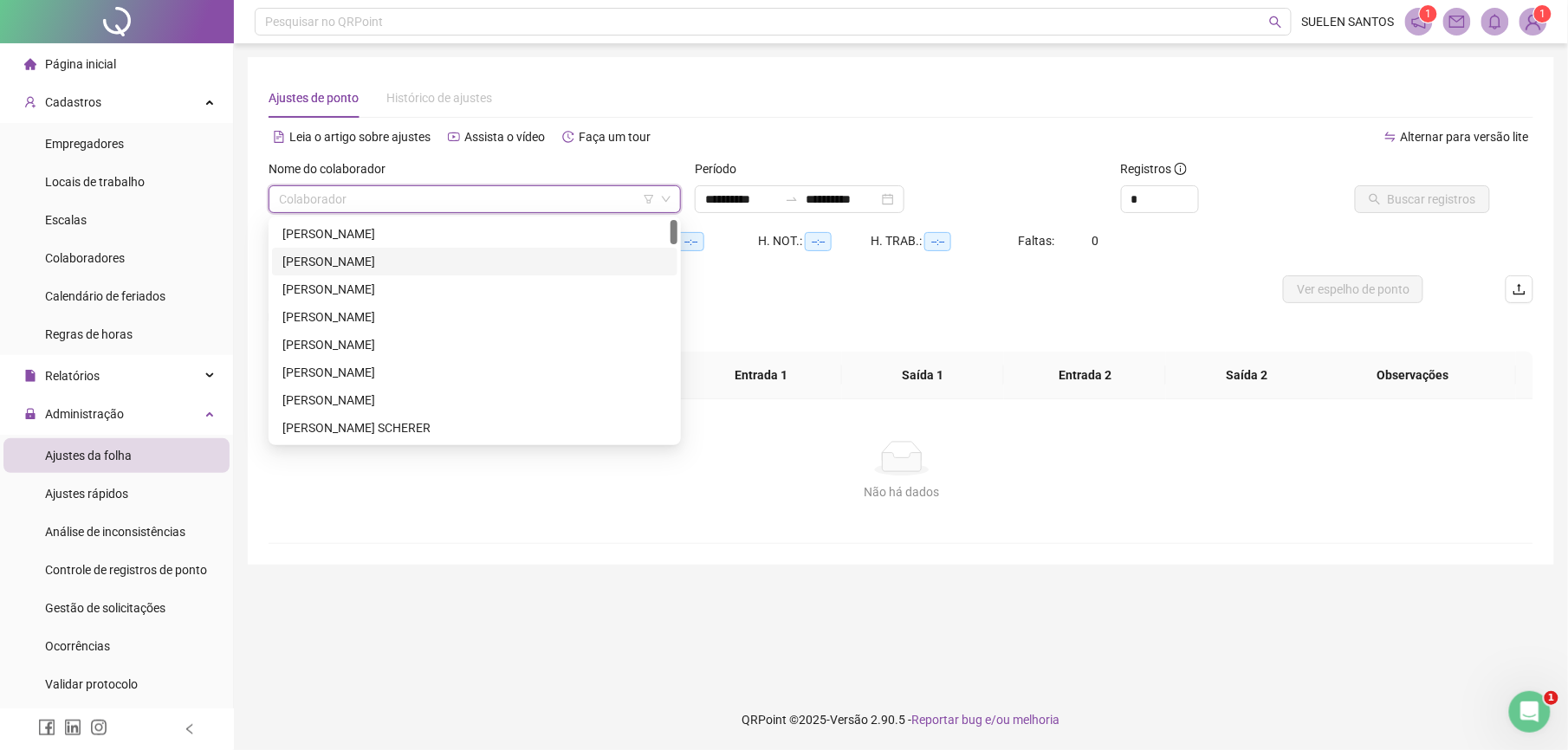
click at [426, 260] on div "[PERSON_NAME]" at bounding box center [474, 262] width 384 height 19
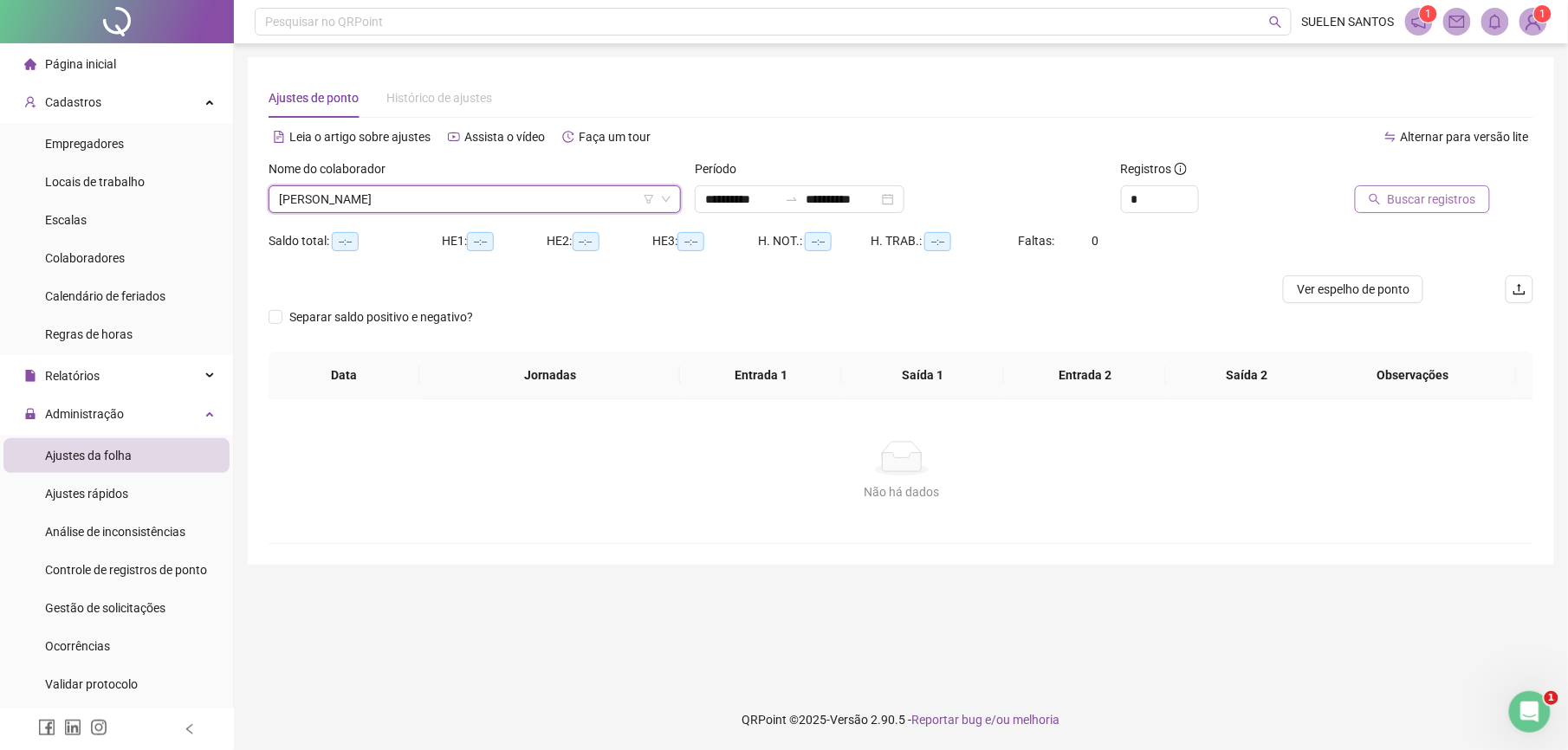
click at [1414, 192] on span "Buscar registros" at bounding box center [1432, 199] width 88 height 19
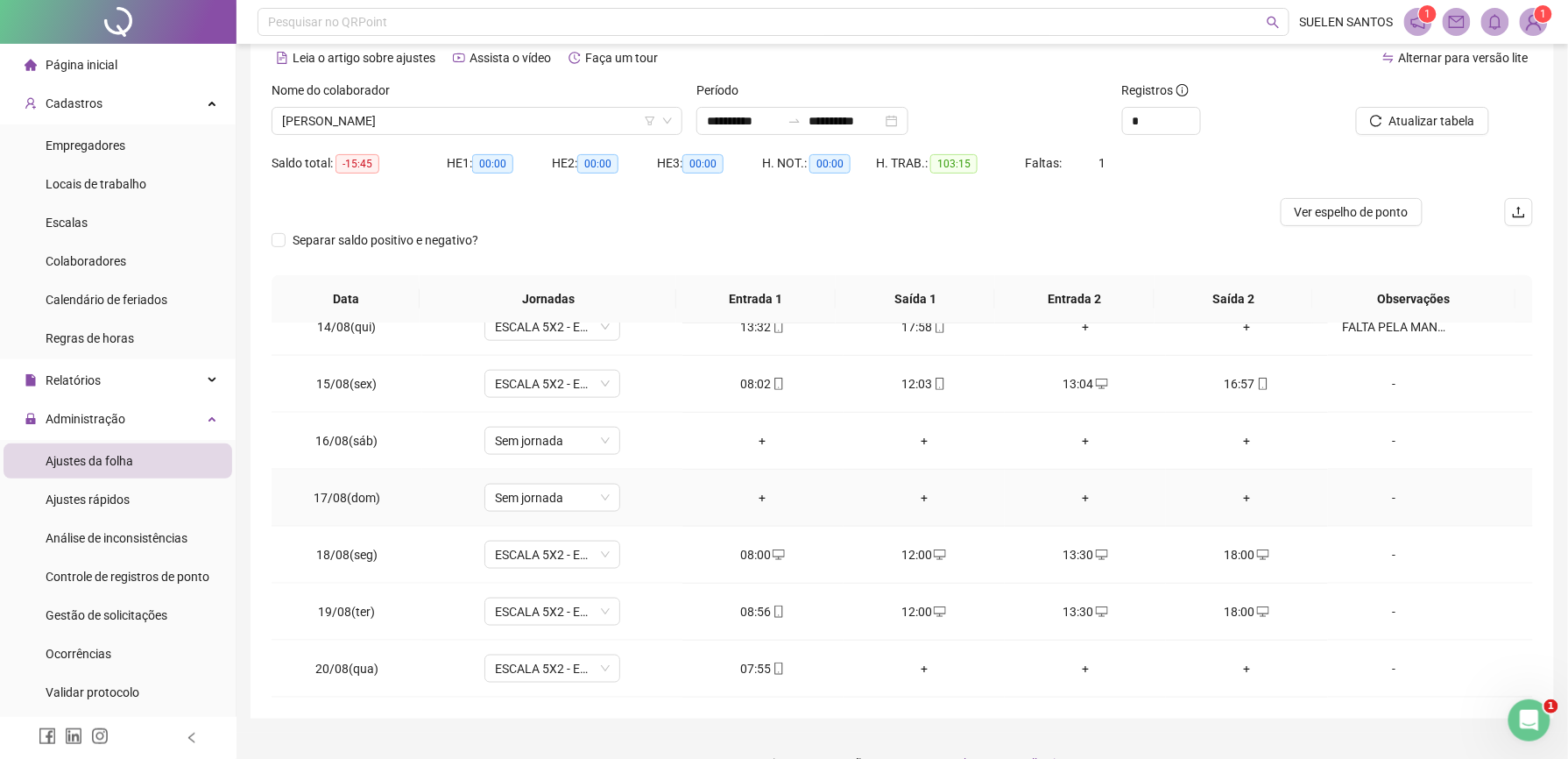
scroll to position [116, 0]
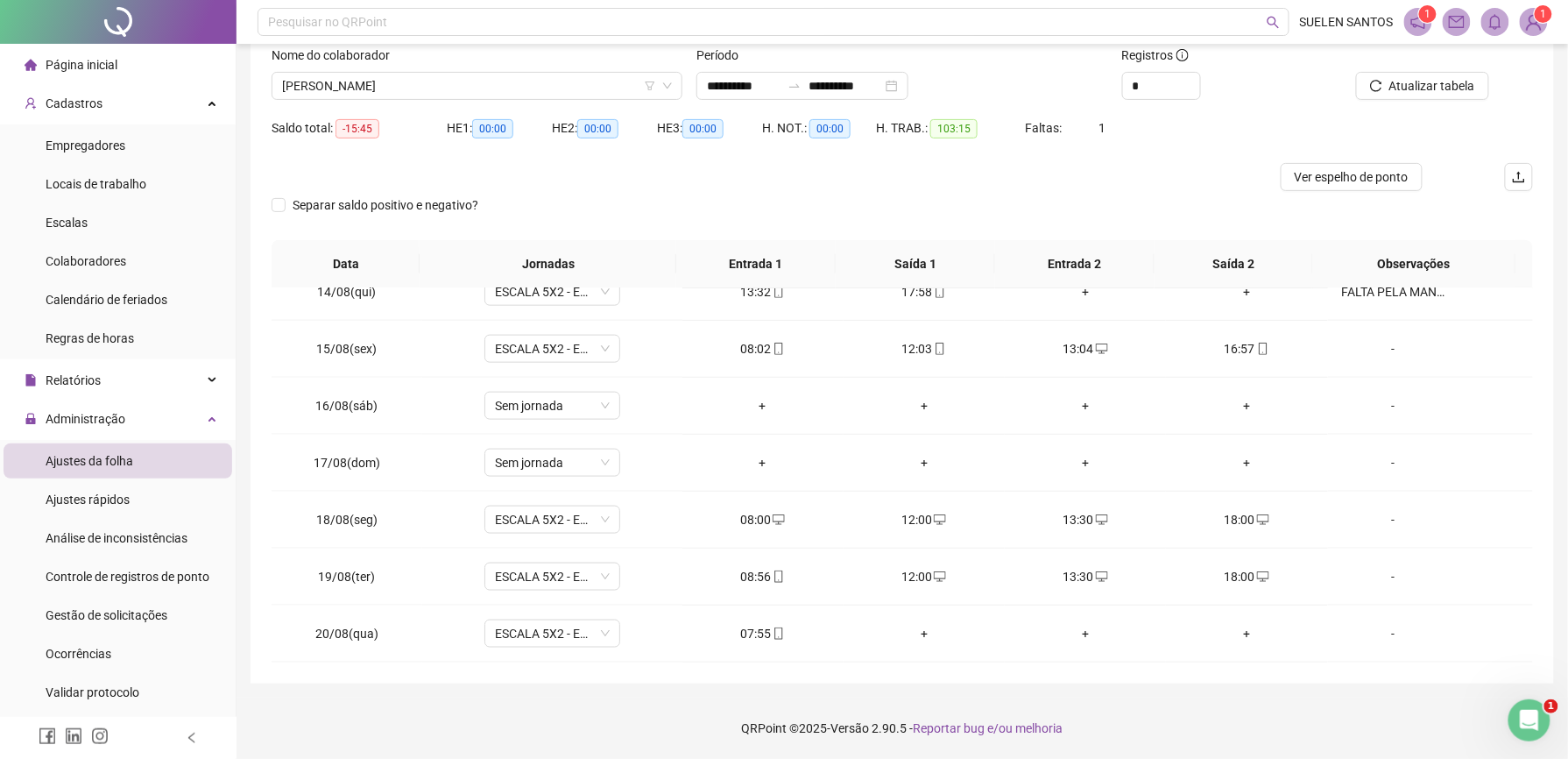
click at [510, 70] on div "Nome do colaborador" at bounding box center [477, 59] width 410 height 26
click at [498, 90] on span "[PERSON_NAME]" at bounding box center [477, 86] width 389 height 26
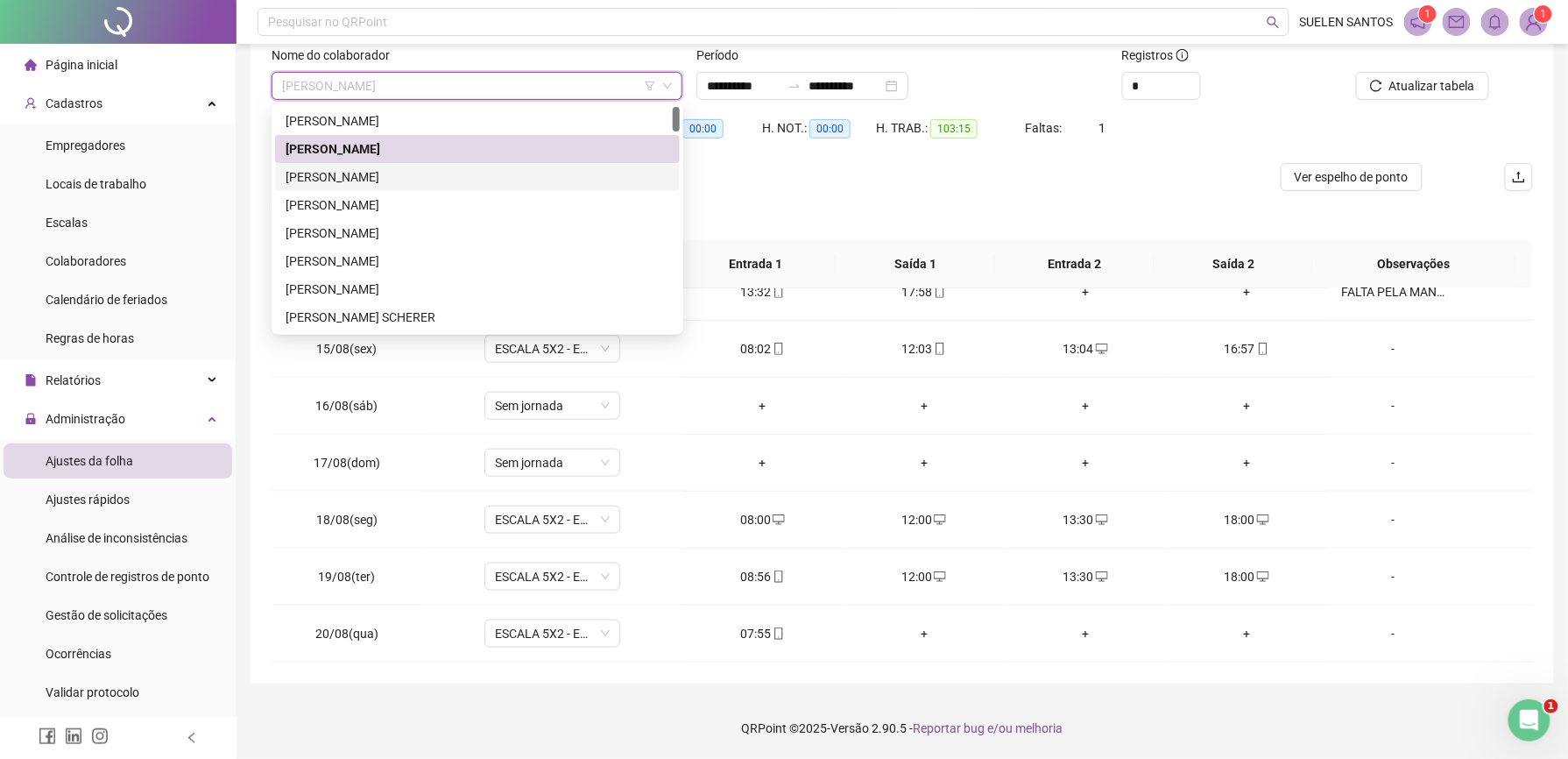
click at [381, 176] on div "[PERSON_NAME]" at bounding box center [478, 177] width 384 height 19
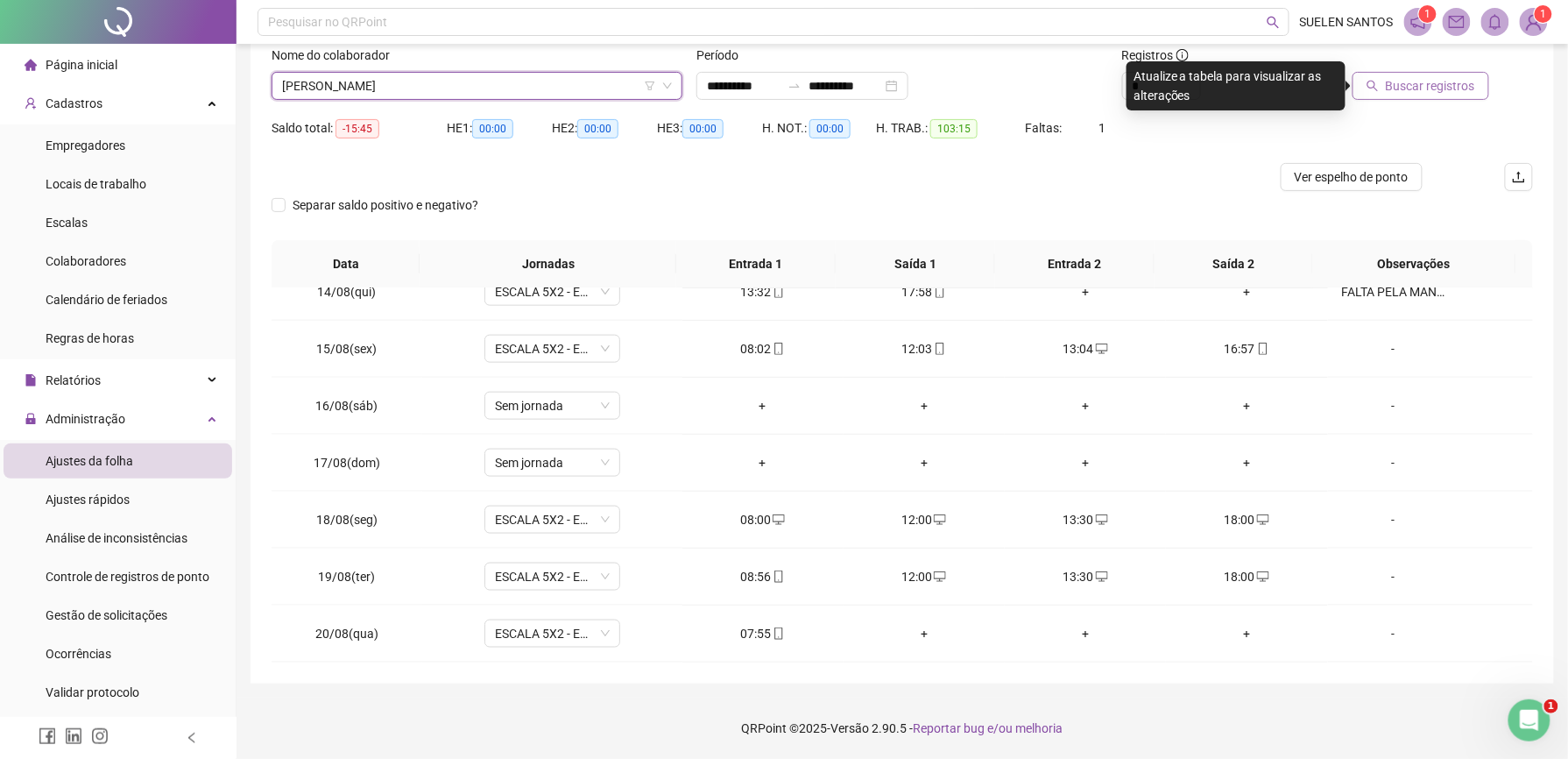
click at [1435, 79] on span "Buscar registros" at bounding box center [1430, 86] width 89 height 19
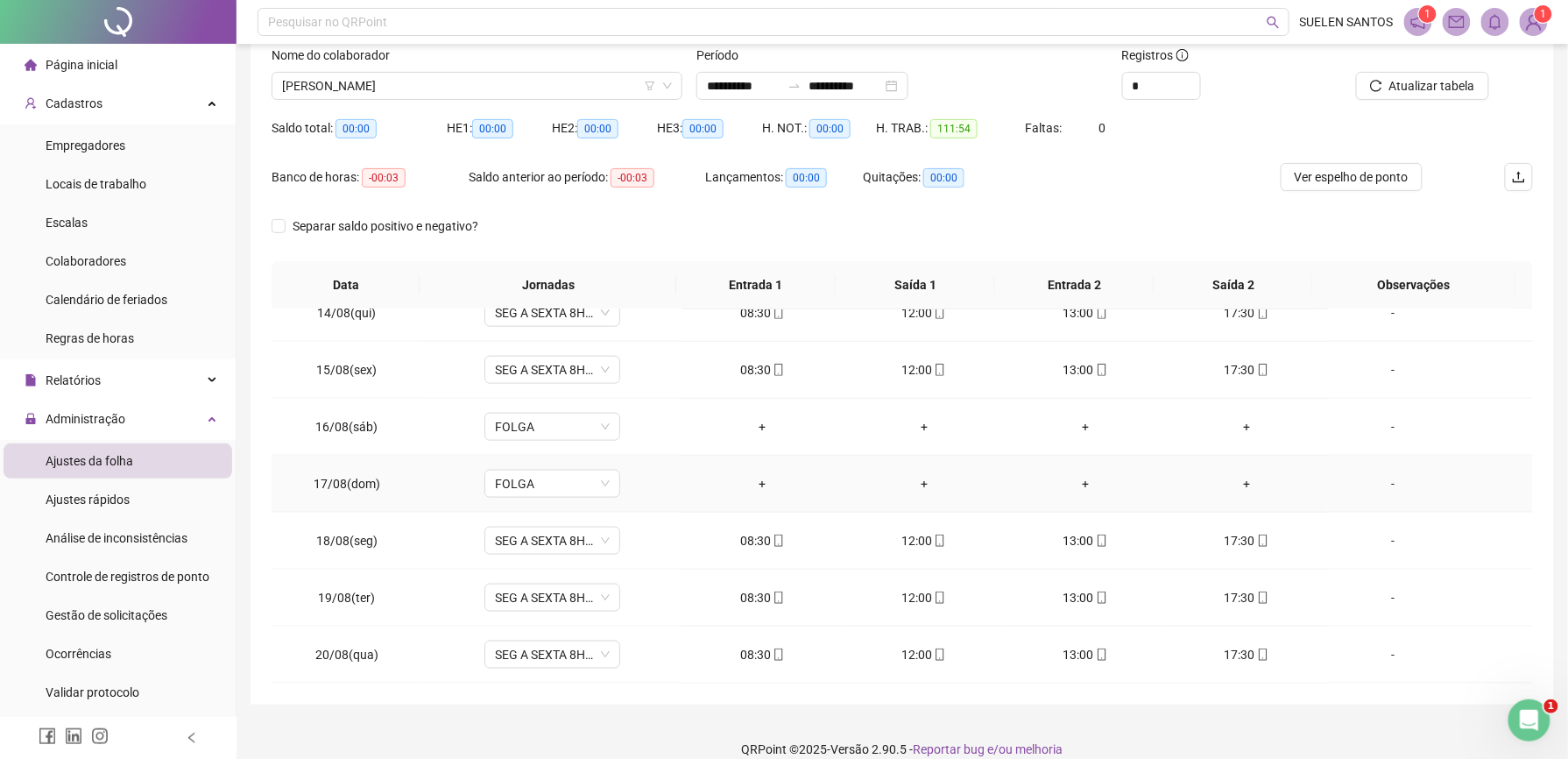
scroll to position [137, 0]
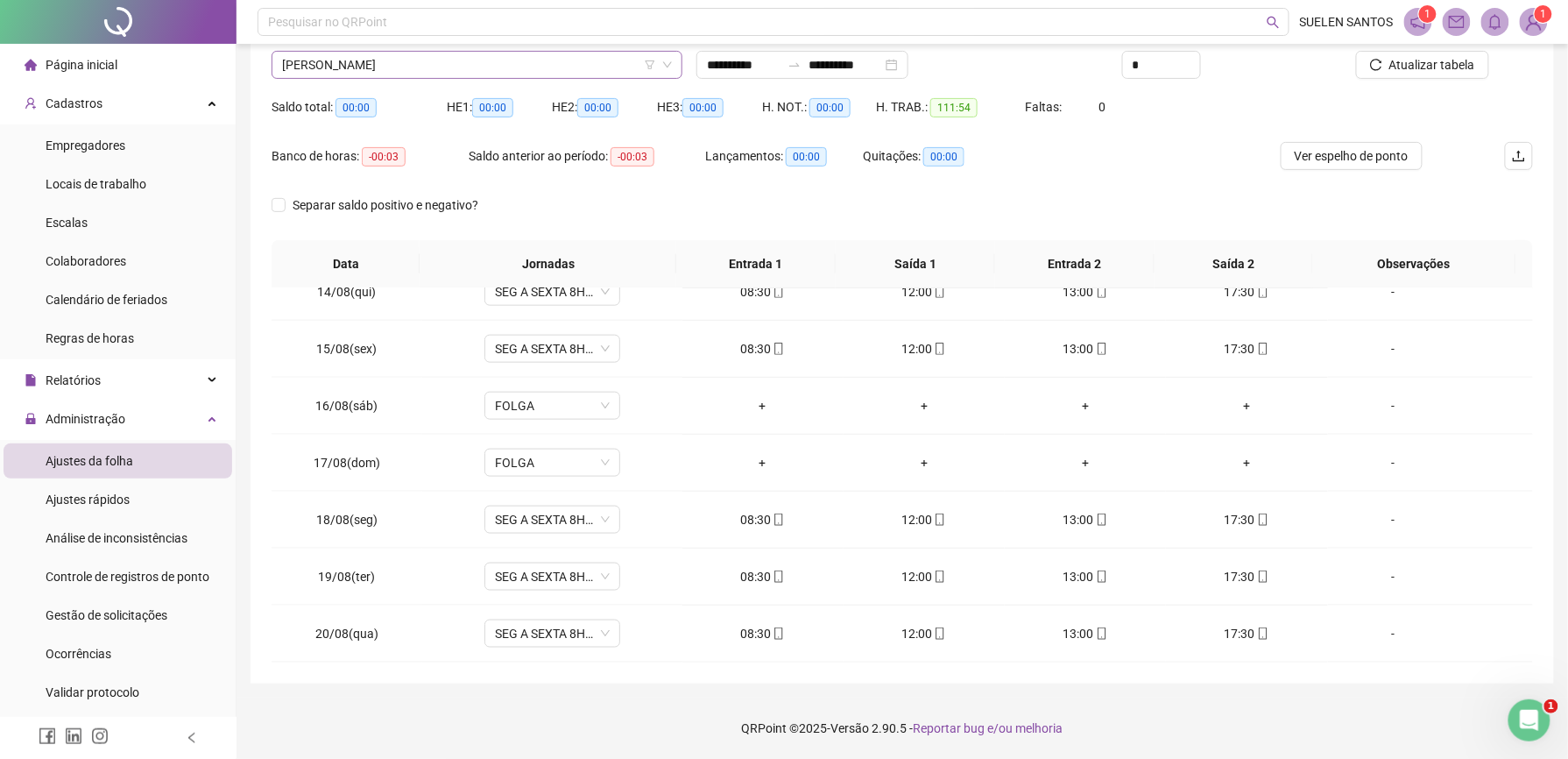
click at [481, 68] on span "[PERSON_NAME]" at bounding box center [477, 65] width 389 height 26
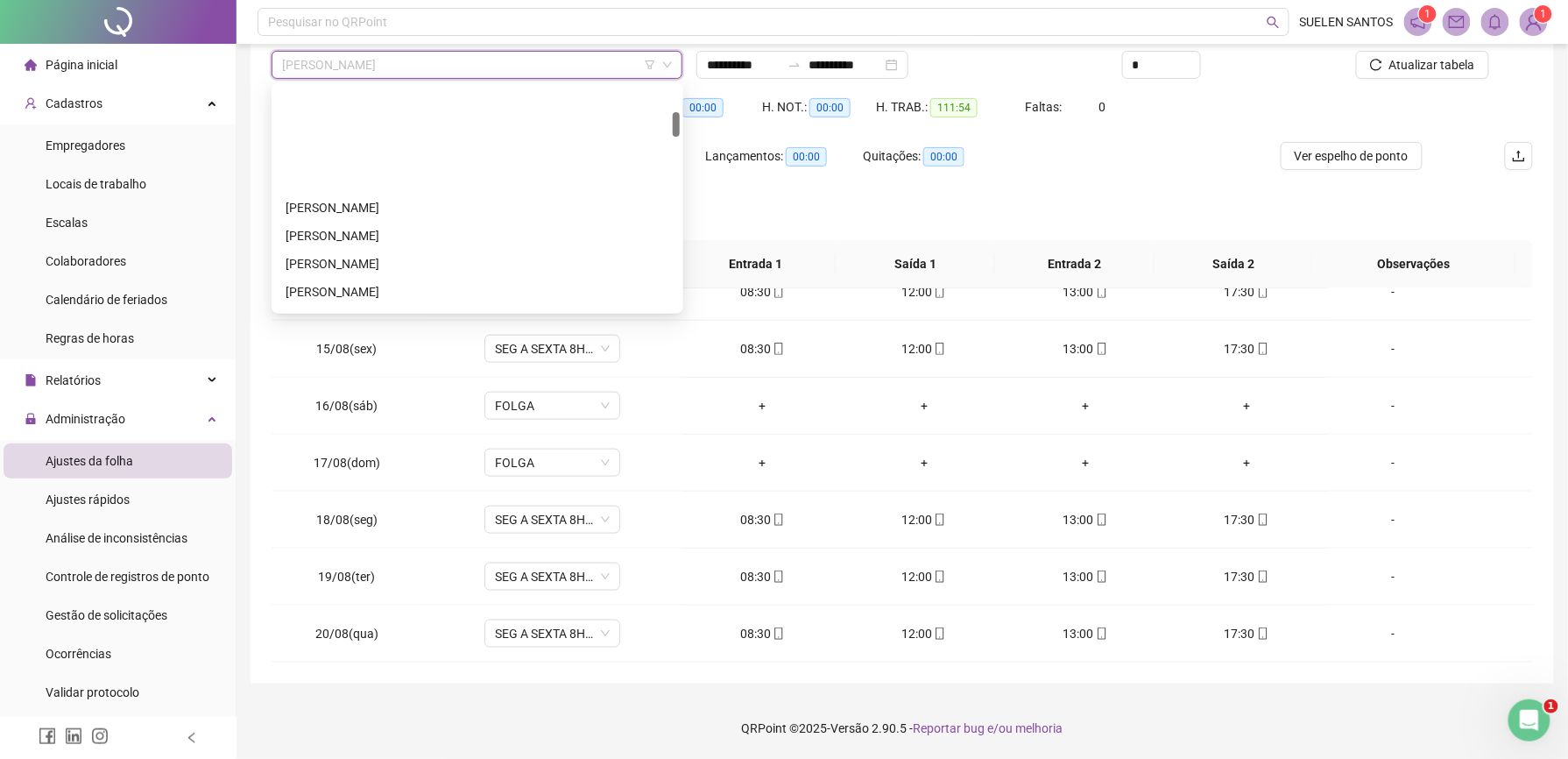
scroll to position [233, 0]
click at [359, 226] on div "[PERSON_NAME]" at bounding box center [478, 232] width 384 height 19
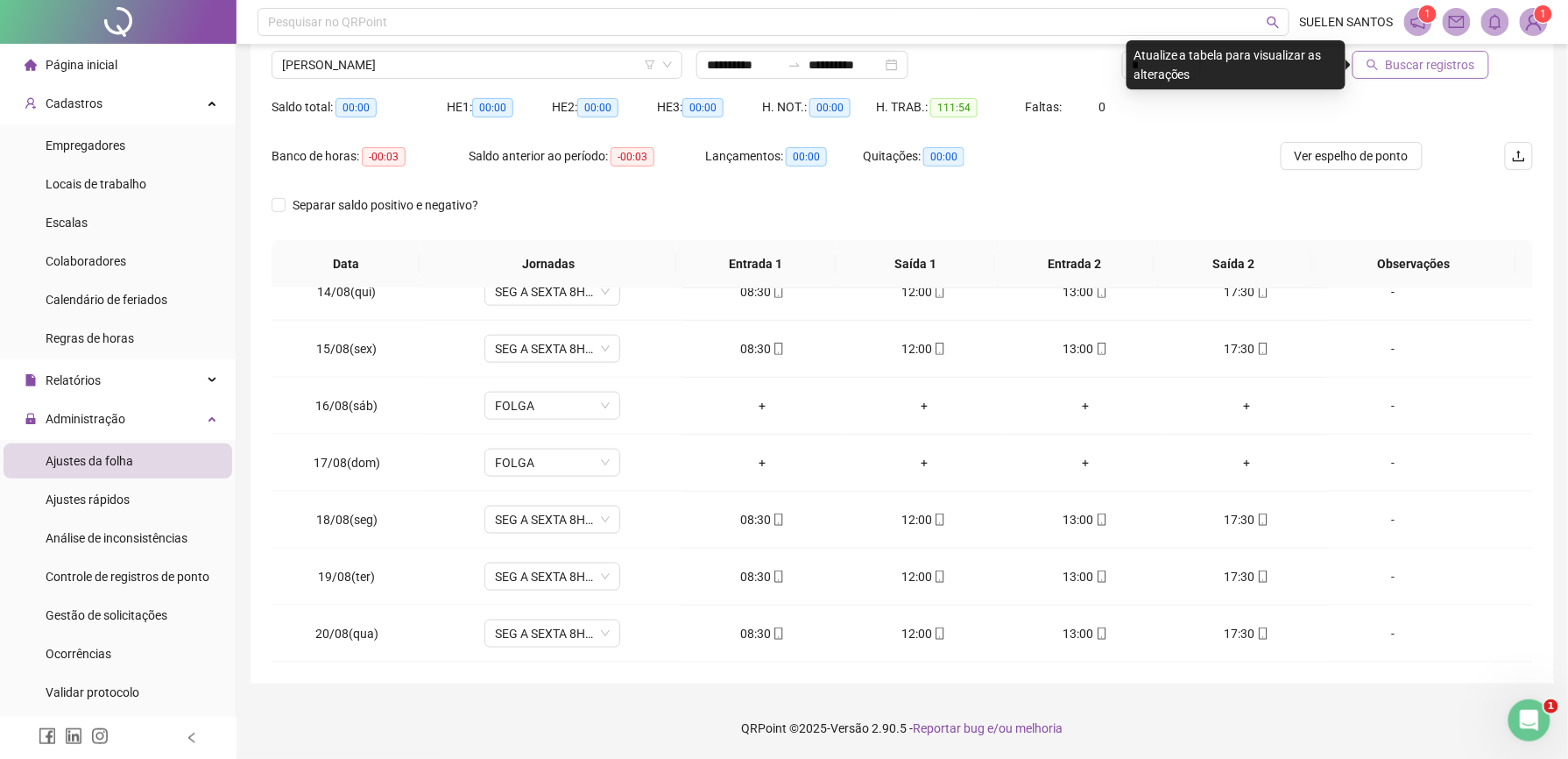
click at [1399, 64] on span "Buscar registros" at bounding box center [1430, 65] width 89 height 19
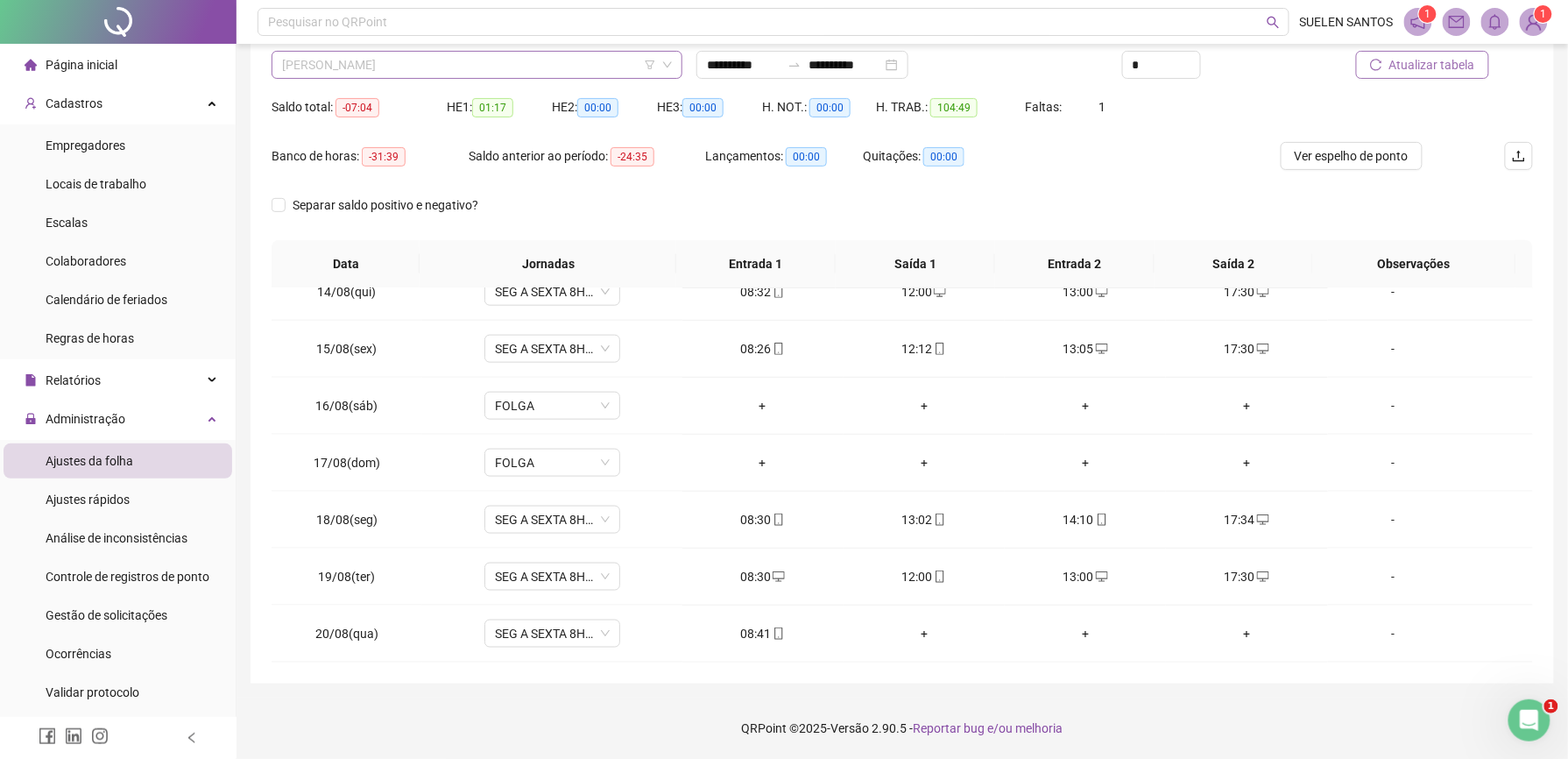
click at [421, 64] on span "[PERSON_NAME]" at bounding box center [477, 65] width 389 height 26
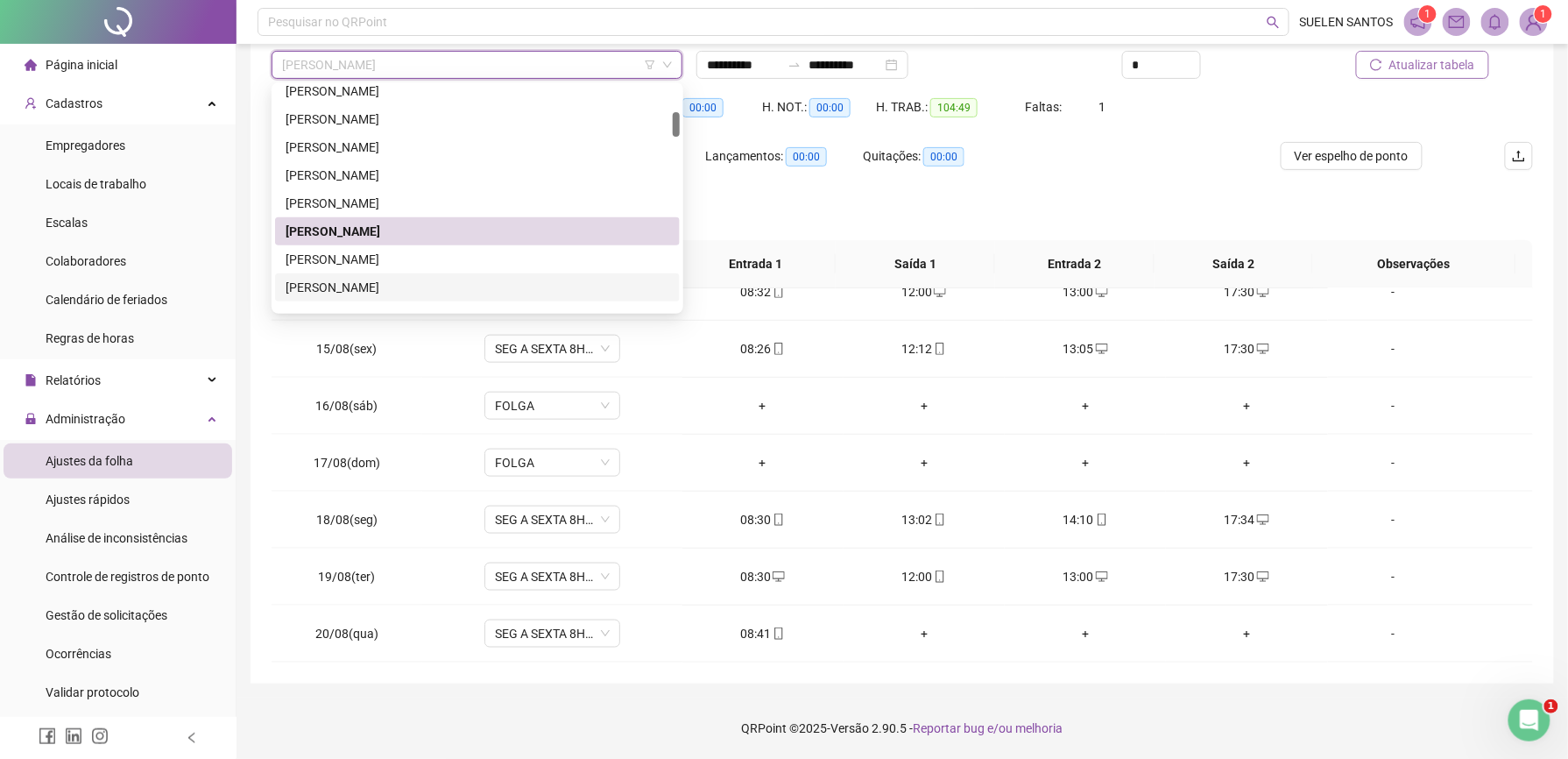
click at [337, 281] on div "[PERSON_NAME]" at bounding box center [478, 288] width 384 height 19
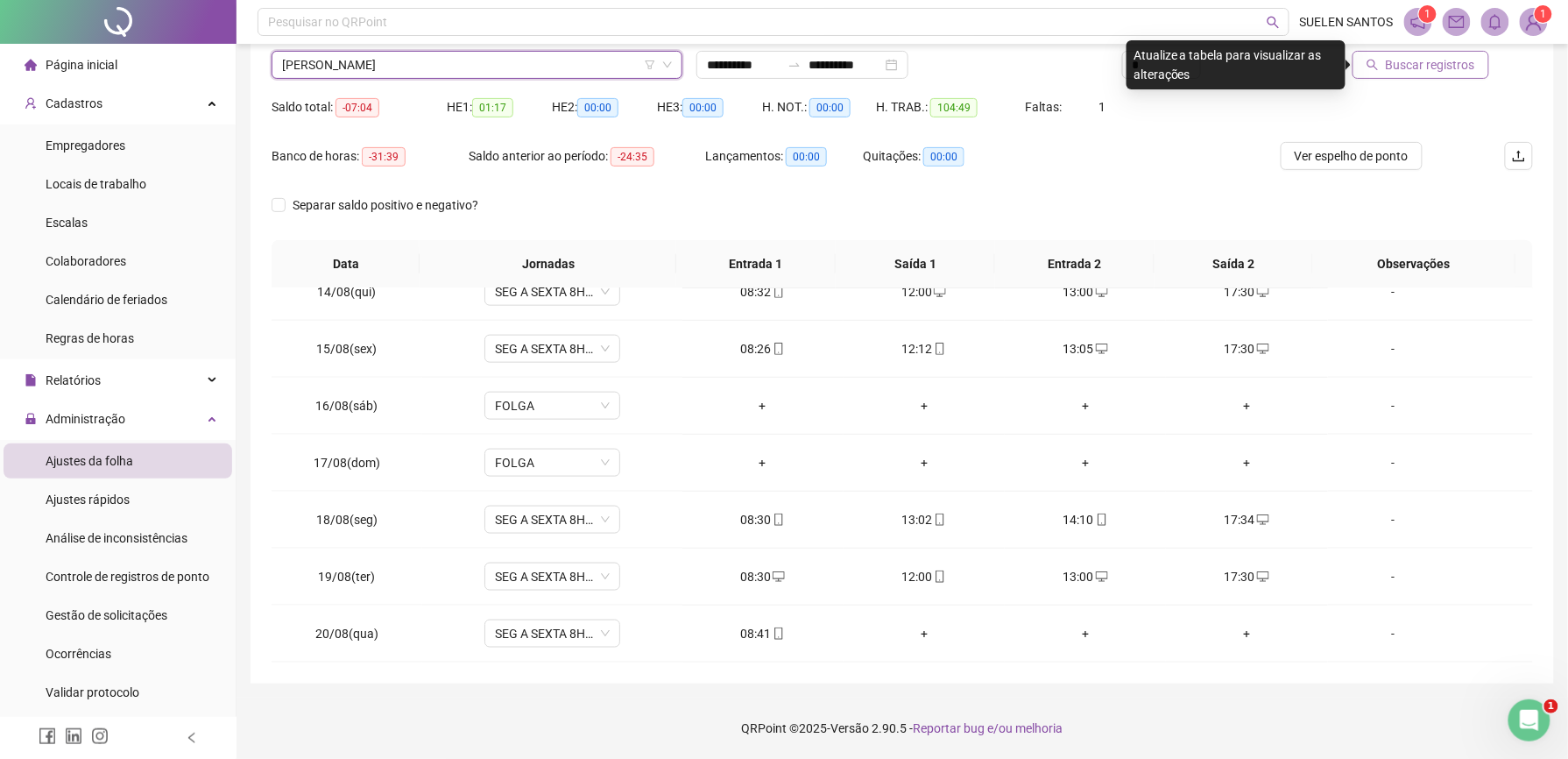
click at [1407, 72] on span "Buscar registros" at bounding box center [1430, 65] width 89 height 19
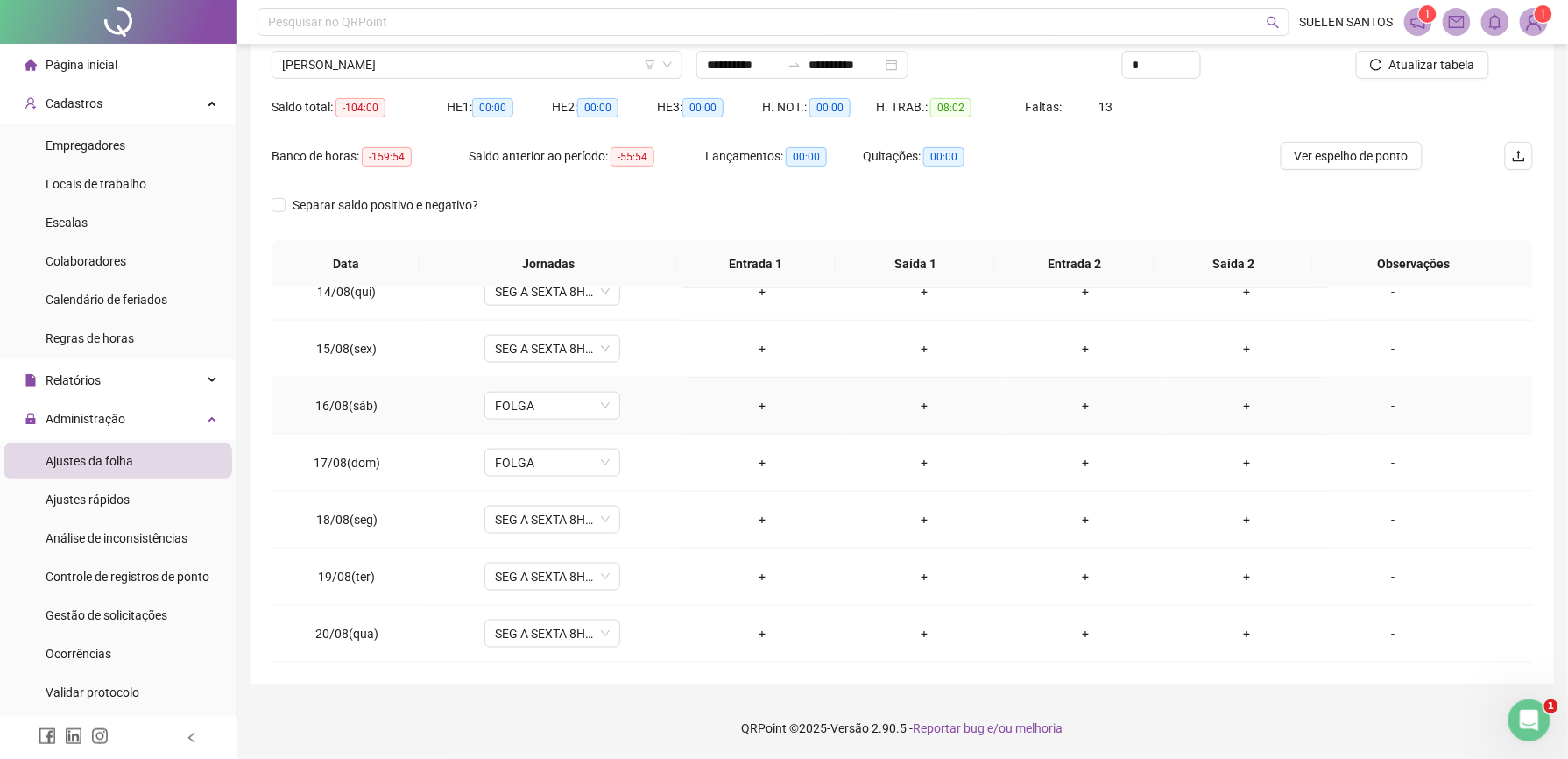
scroll to position [304, 0]
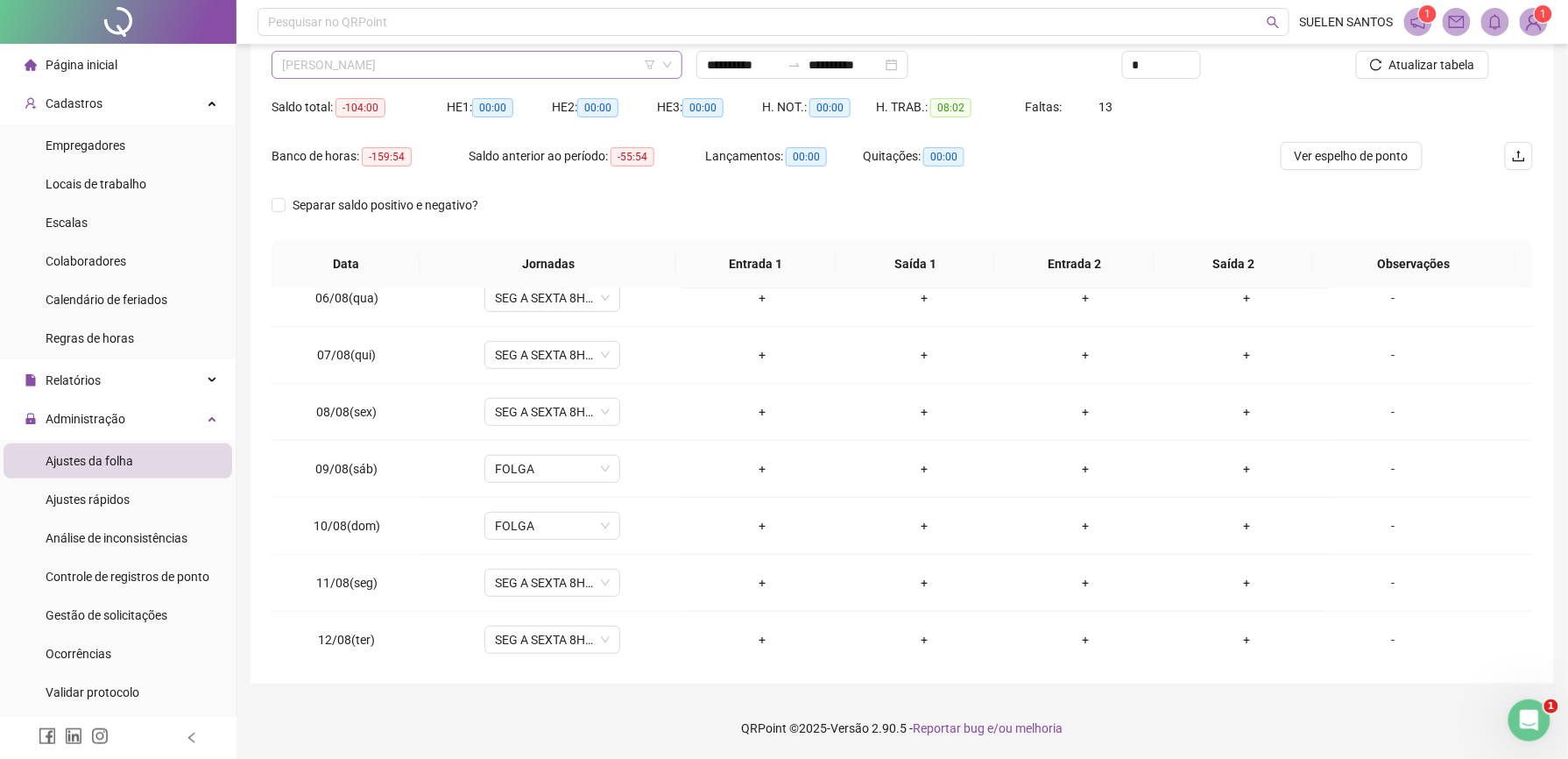
click at [453, 75] on span "[PERSON_NAME]" at bounding box center [477, 65] width 389 height 26
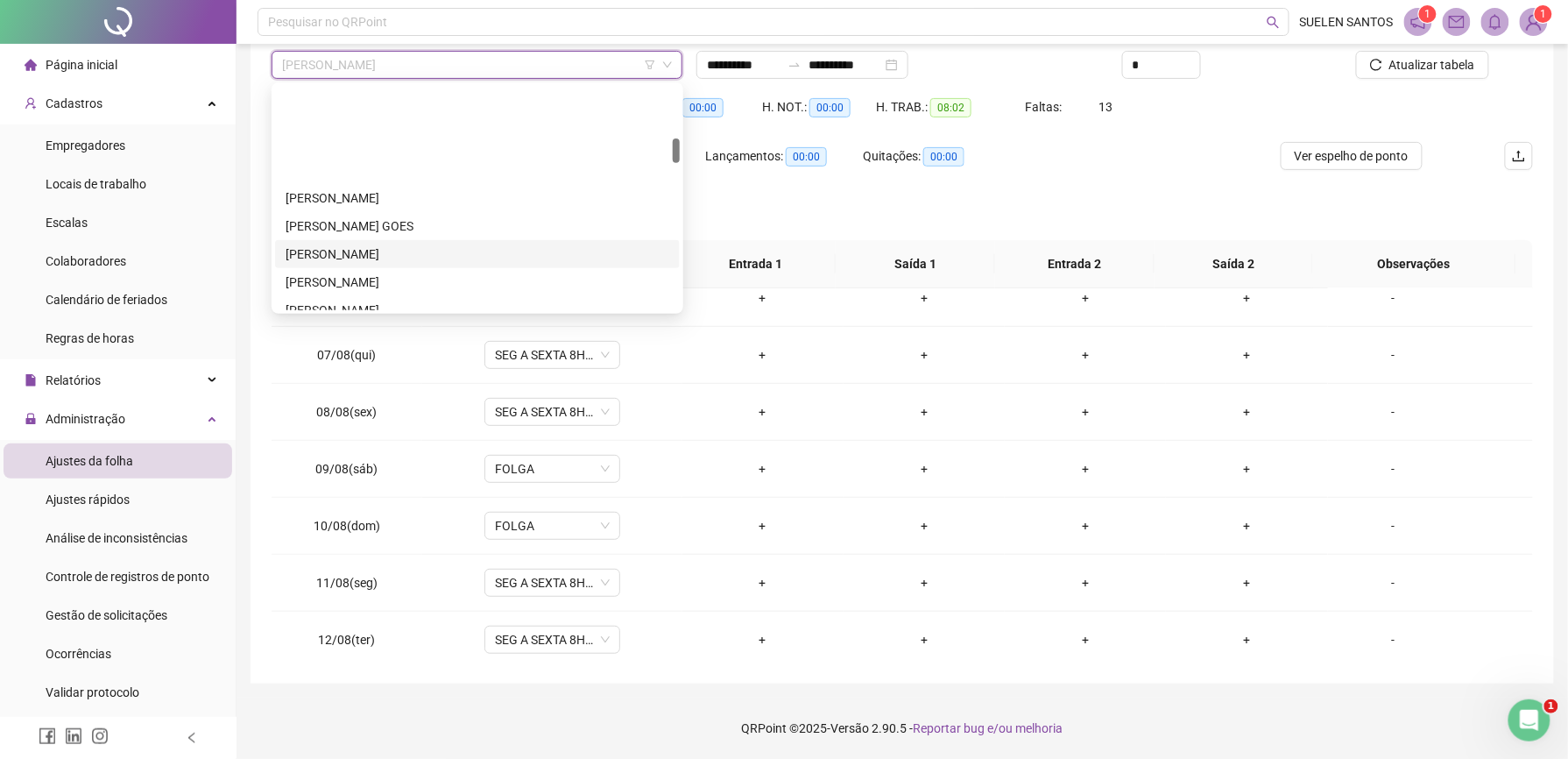
scroll to position [467, 0]
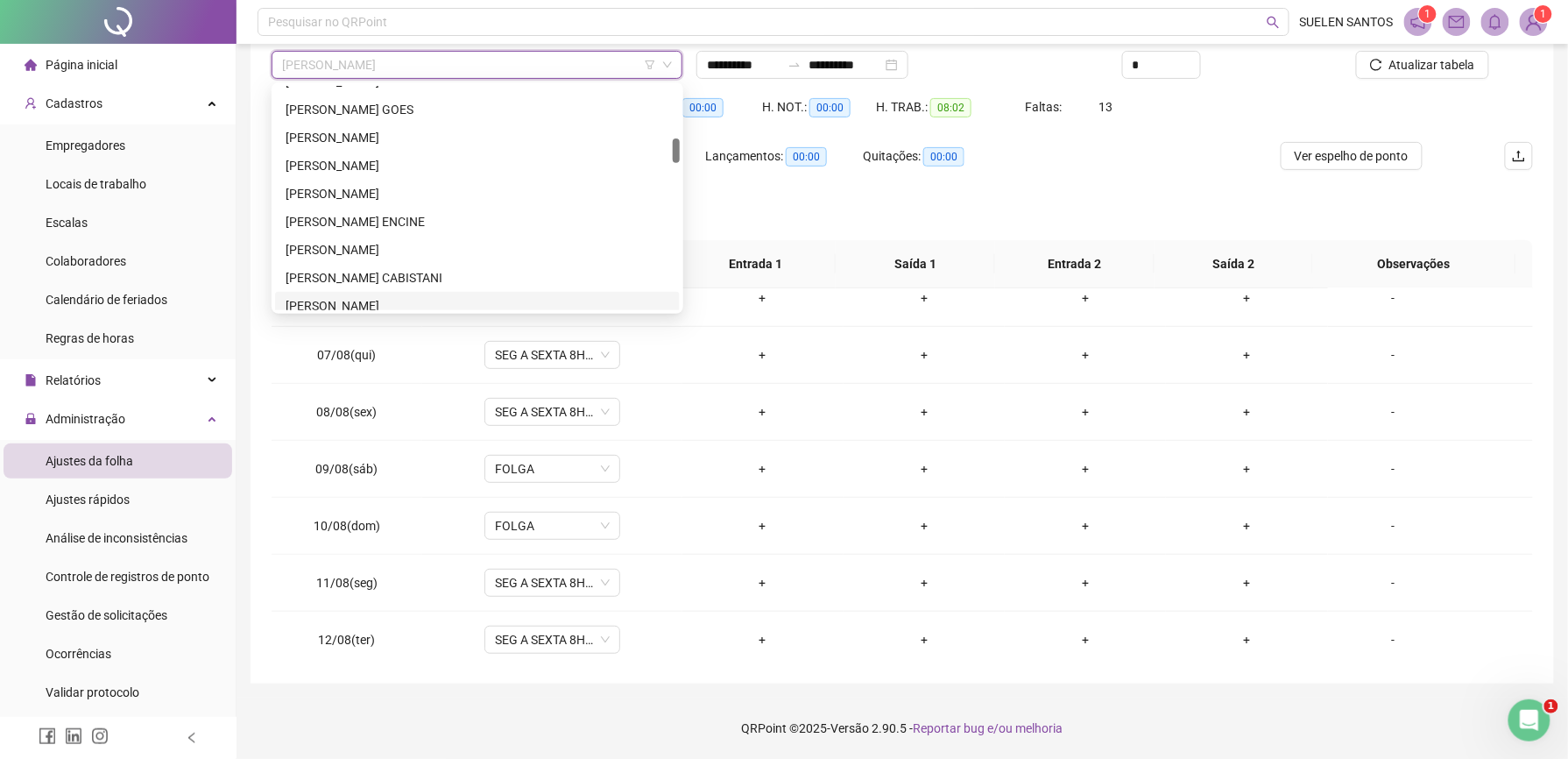
click at [361, 309] on div "[PERSON_NAME]" at bounding box center [478, 306] width 384 height 19
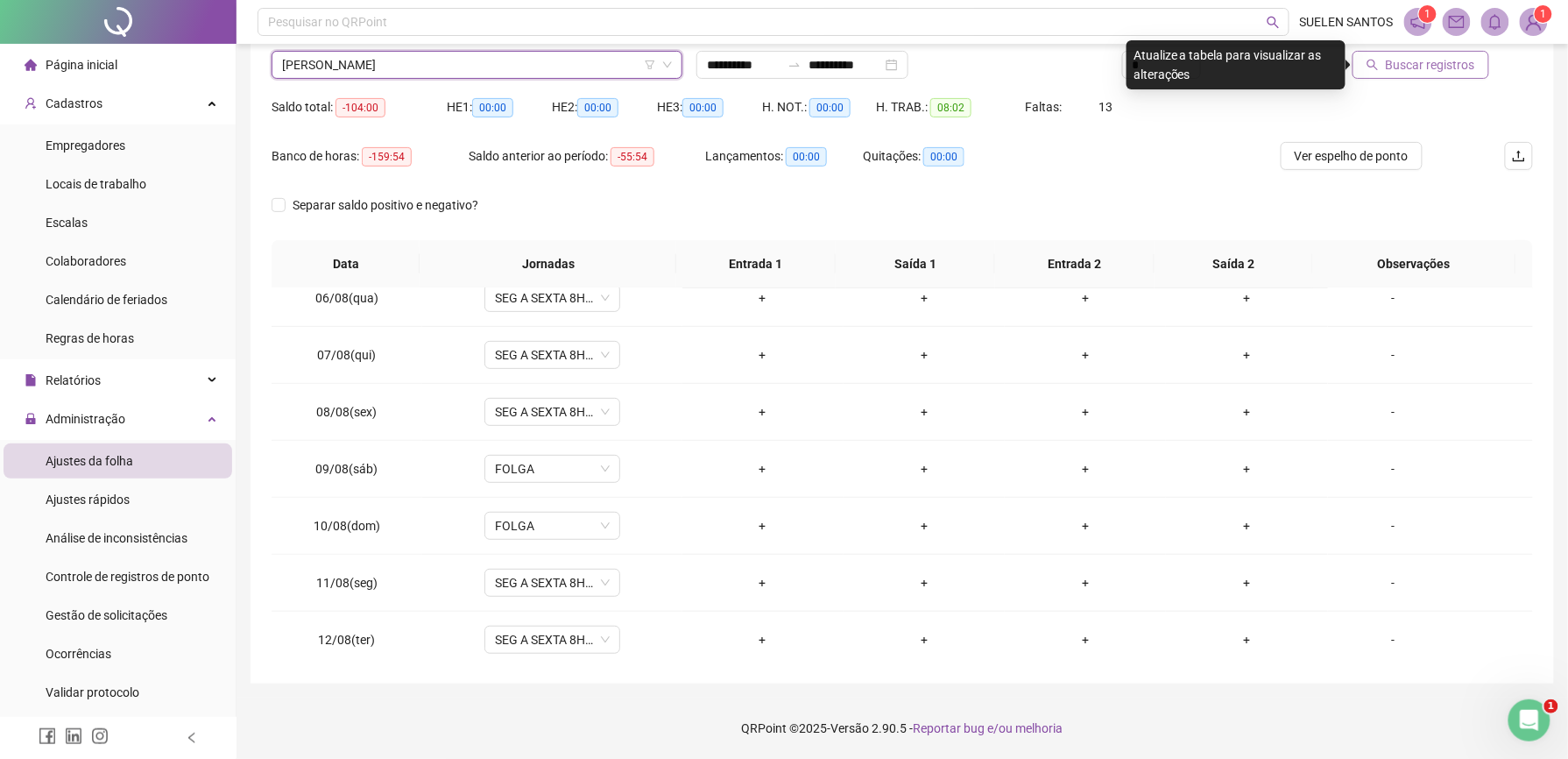
click at [1393, 71] on span "Buscar registros" at bounding box center [1430, 65] width 89 height 19
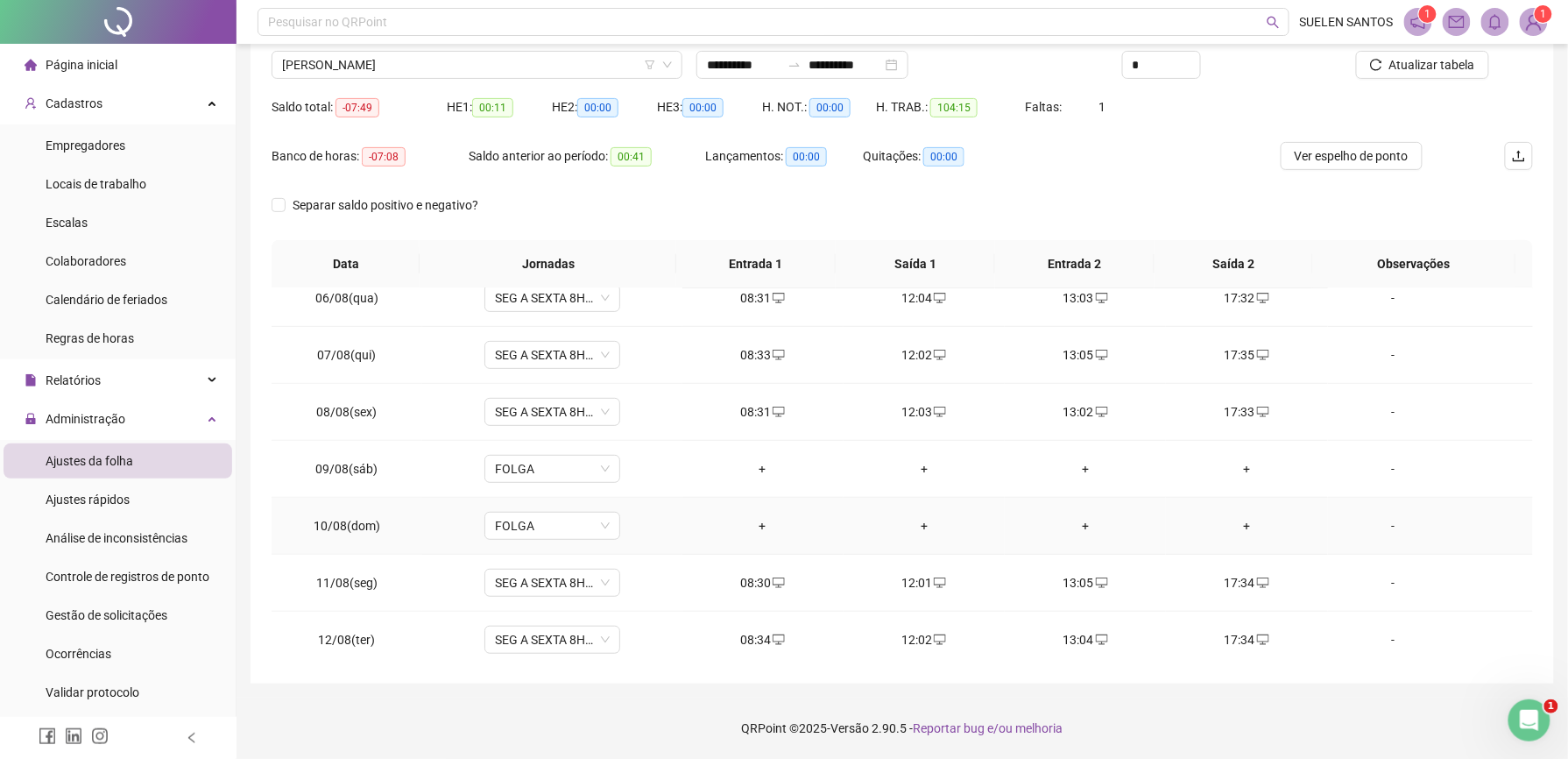
scroll to position [771, 0]
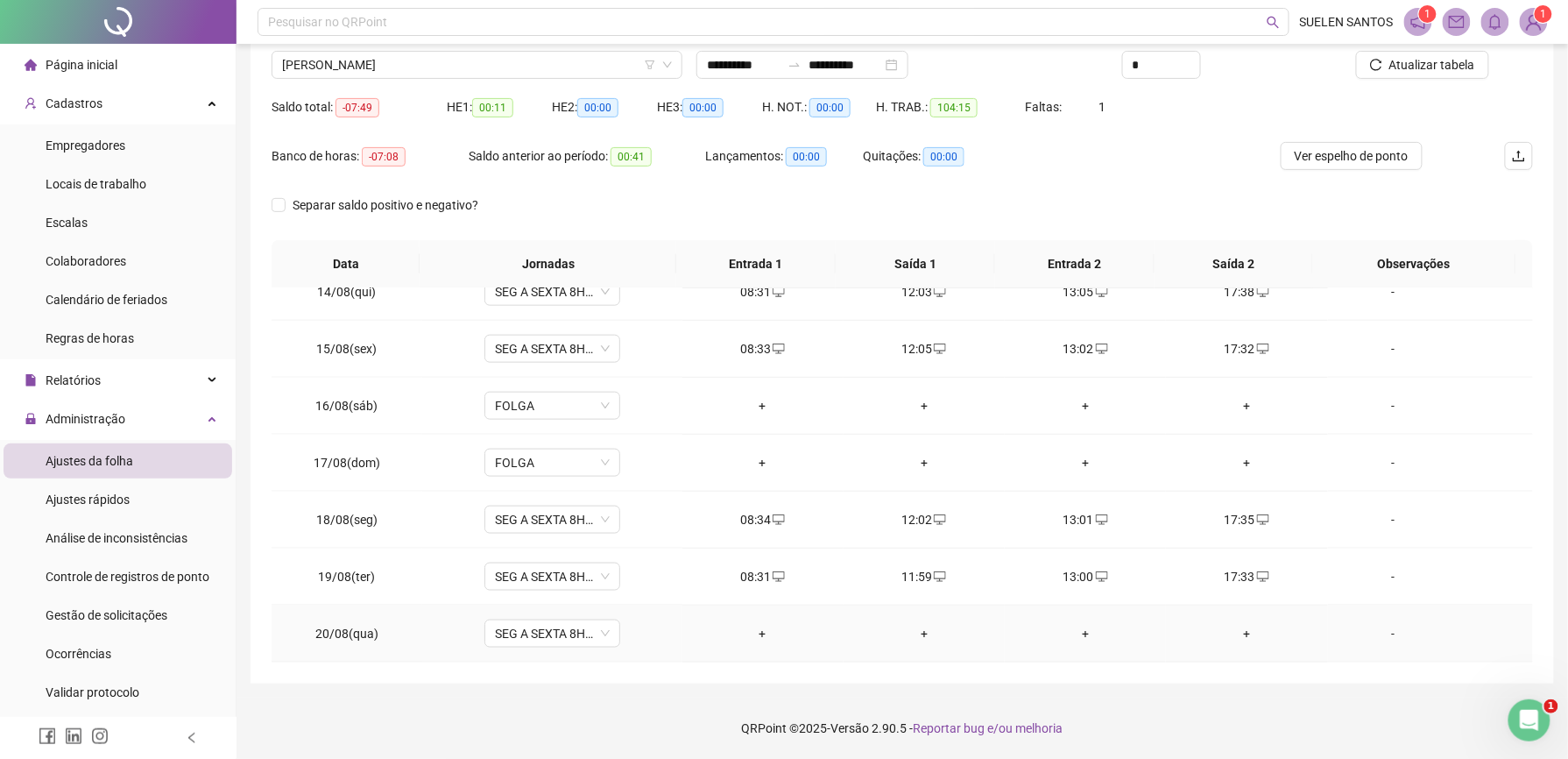
click at [758, 632] on div "+" at bounding box center [763, 634] width 133 height 19
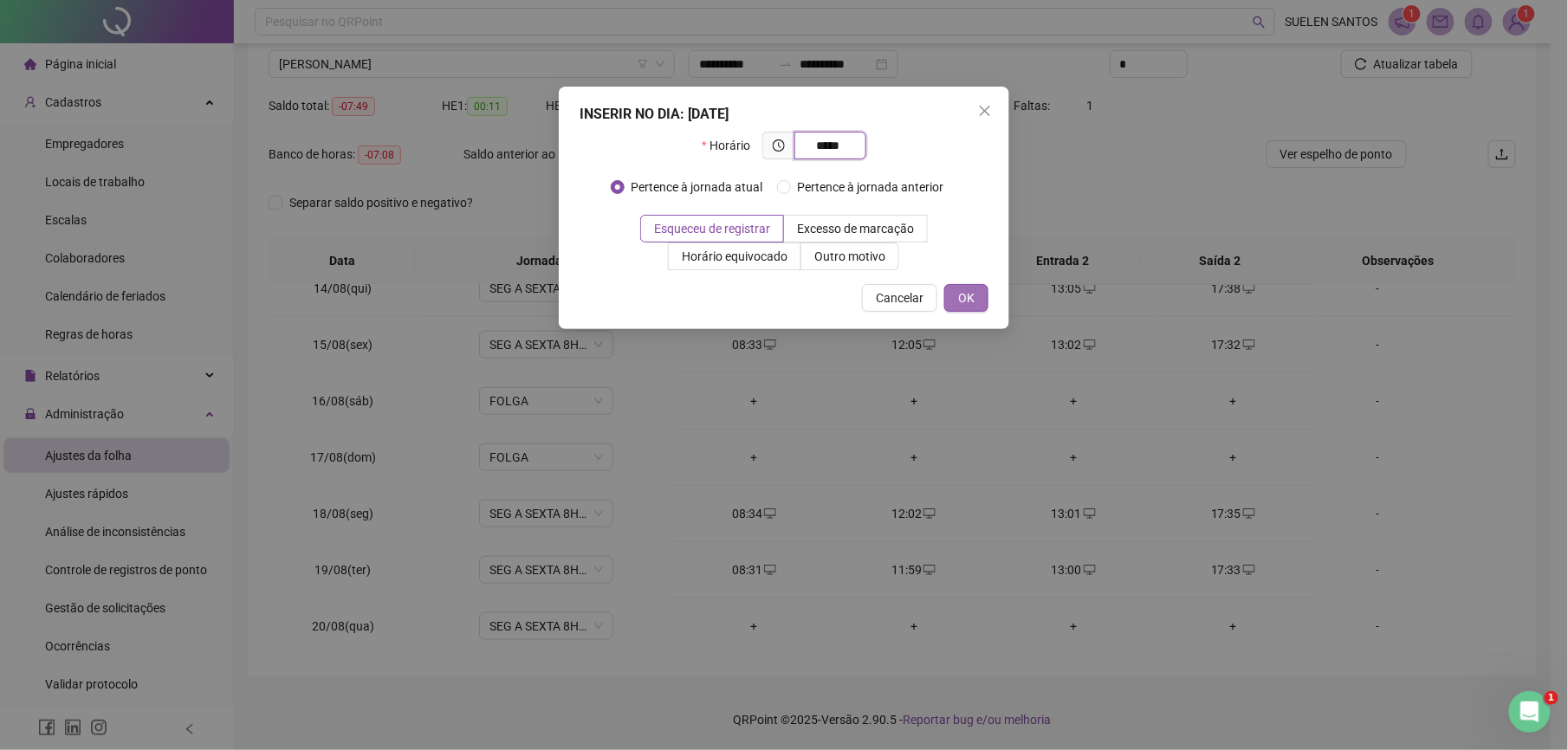
type input "*****"
click at [964, 297] on span "OK" at bounding box center [966, 298] width 16 height 19
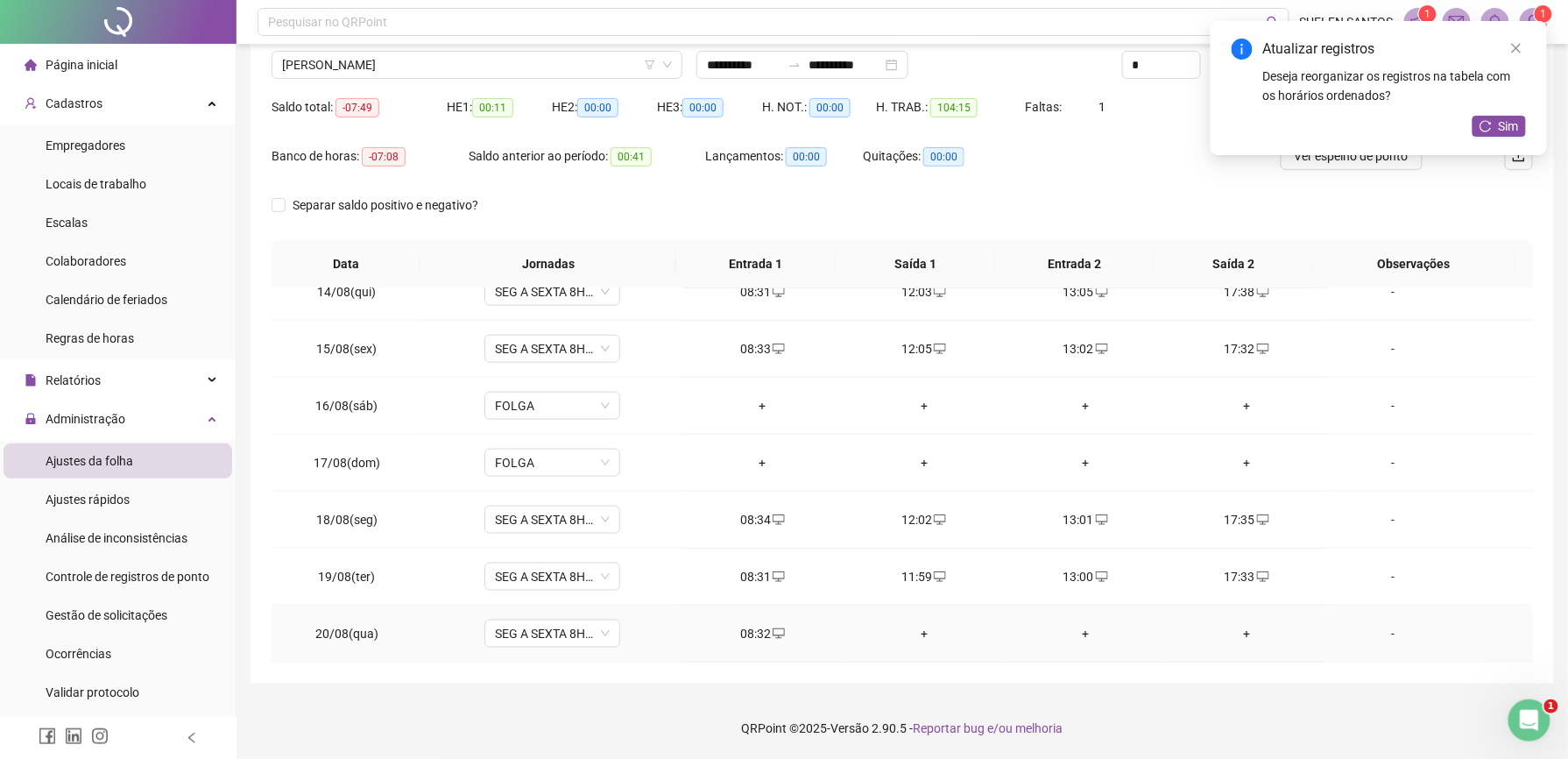
click at [916, 635] on div "+" at bounding box center [924, 634] width 133 height 19
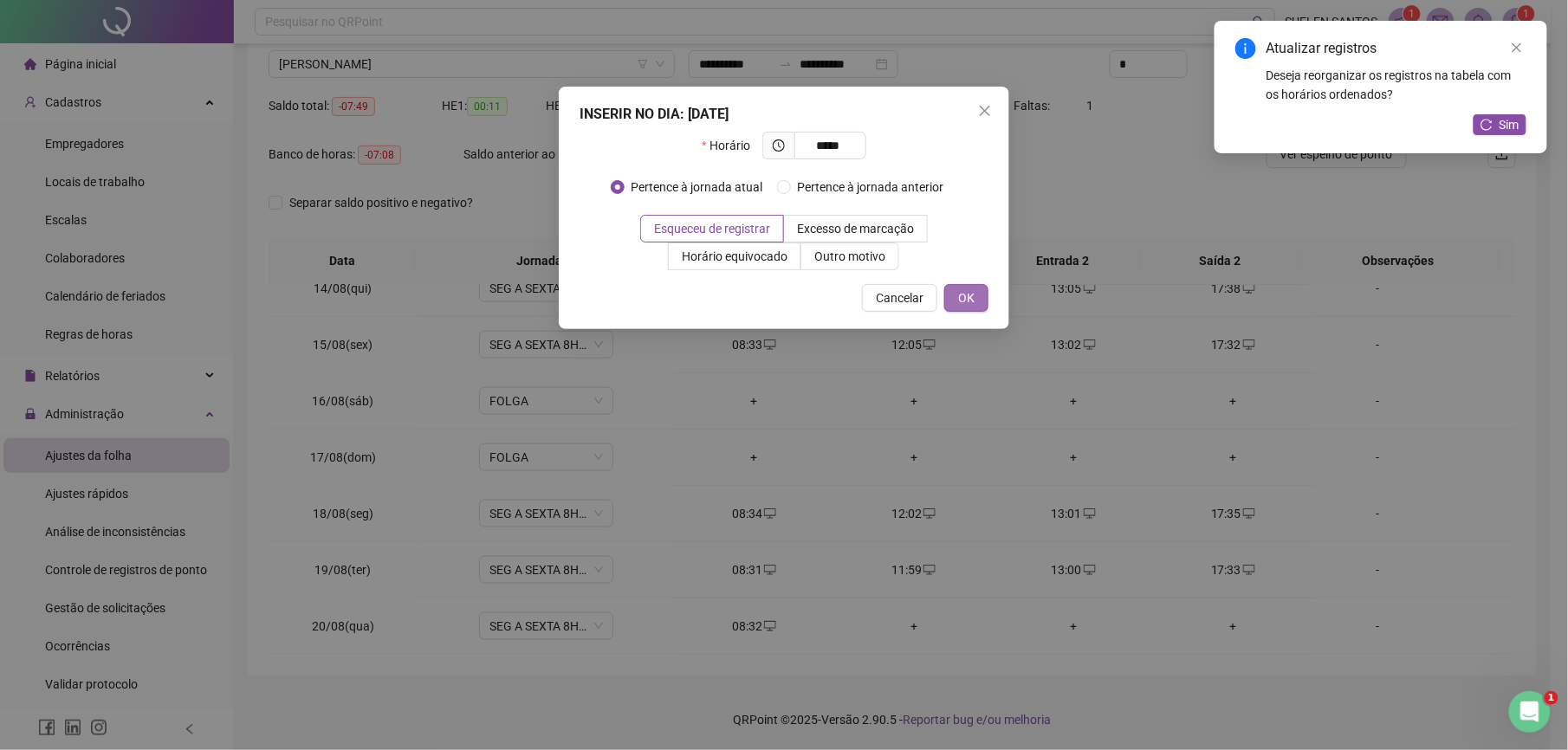
type input "*****"
click at [974, 295] on span "OK" at bounding box center [966, 298] width 16 height 19
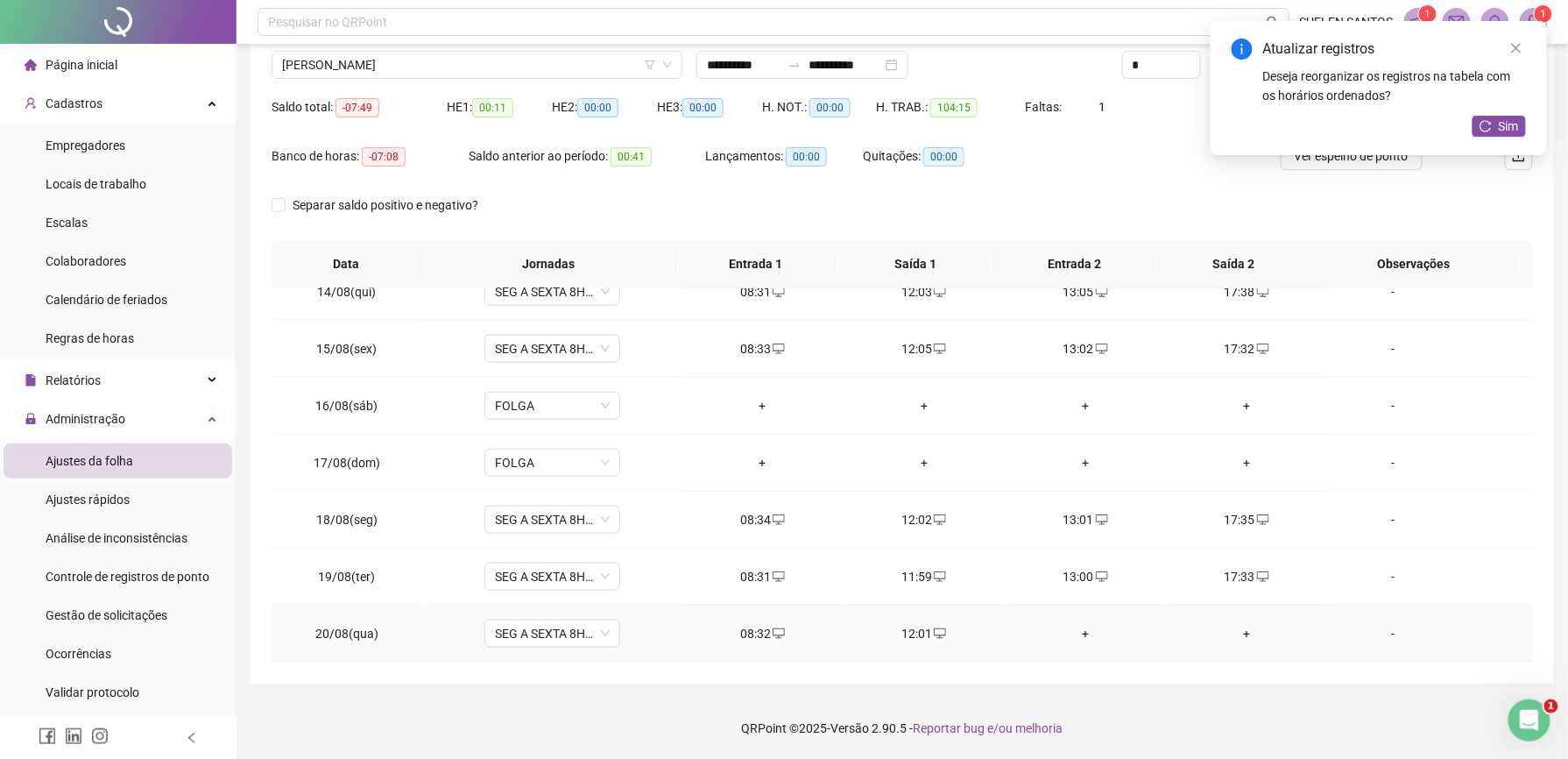
click at [1074, 634] on div "+" at bounding box center [1086, 634] width 133 height 19
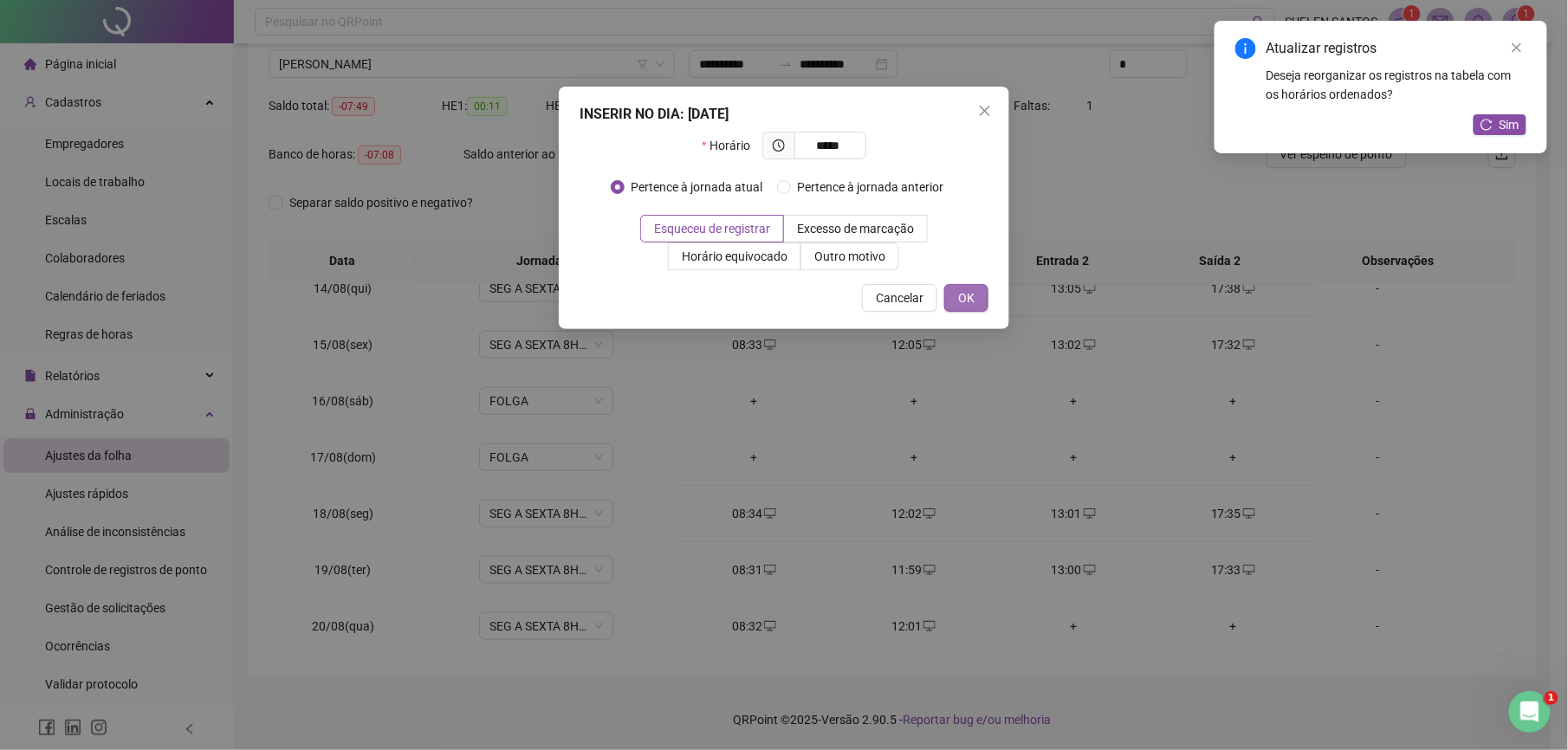
type input "*****"
click at [953, 288] on button "OK" at bounding box center [966, 298] width 44 height 28
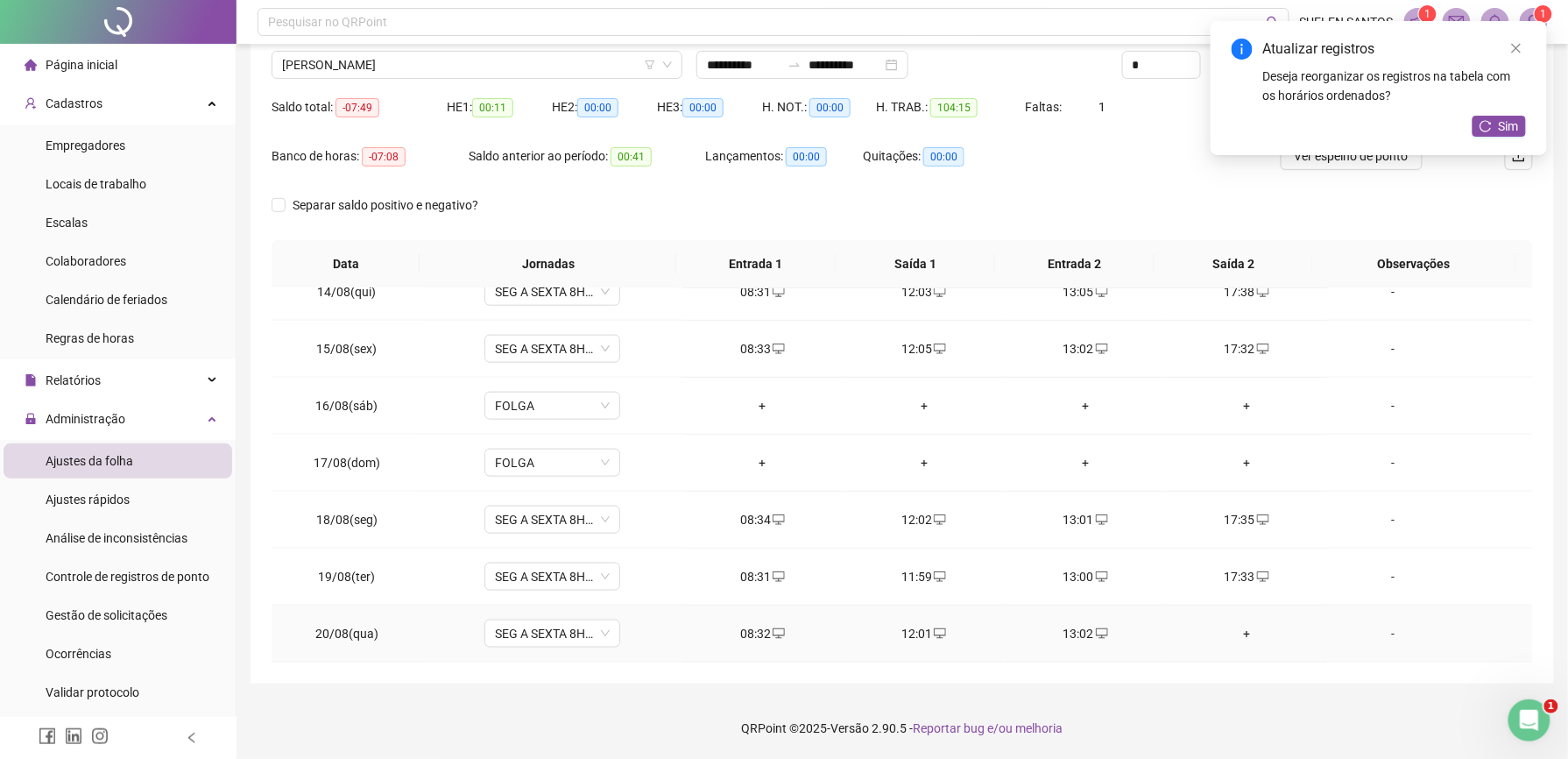
click at [1233, 633] on div "+" at bounding box center [1246, 634] width 133 height 19
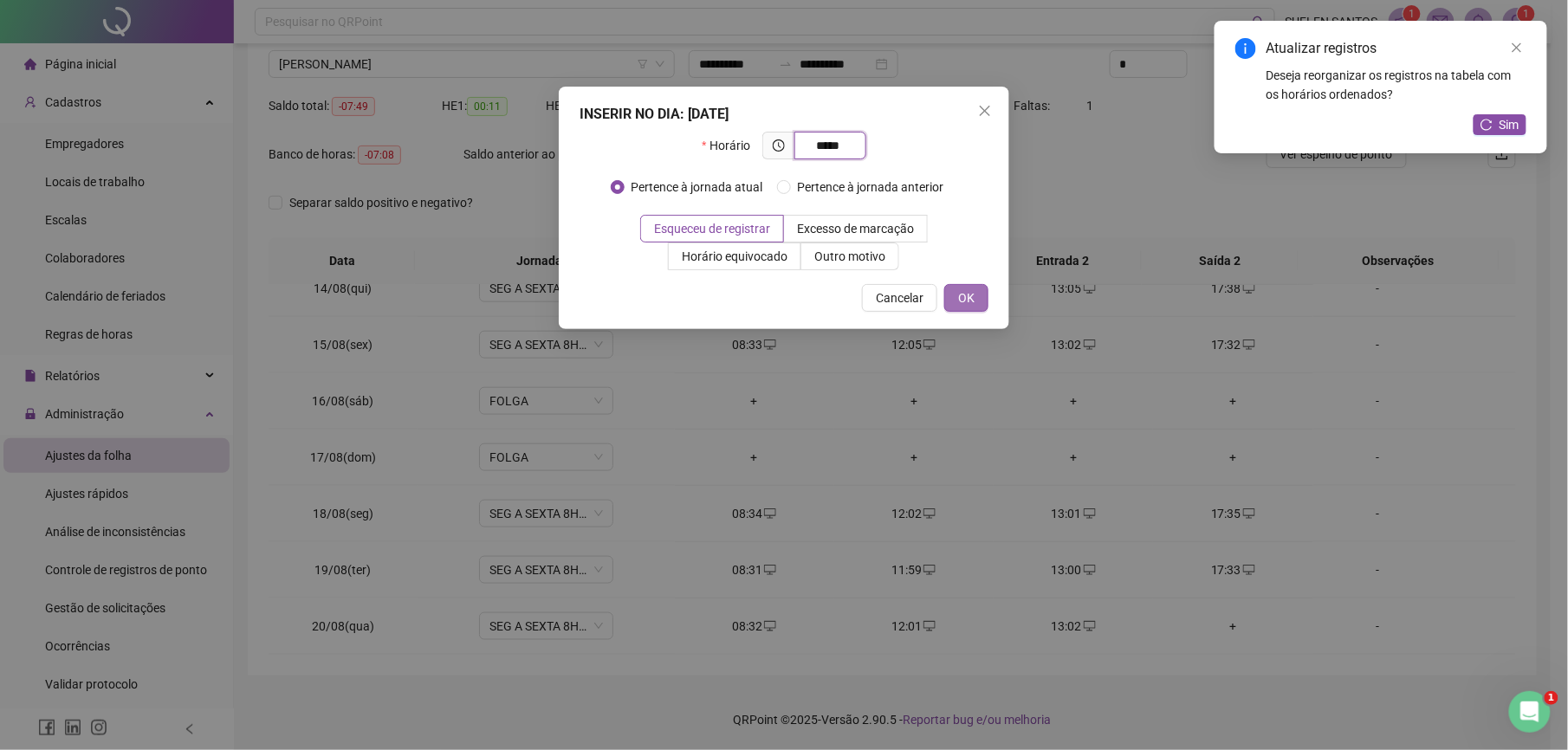
type input "*****"
click at [972, 300] on span "OK" at bounding box center [966, 298] width 16 height 19
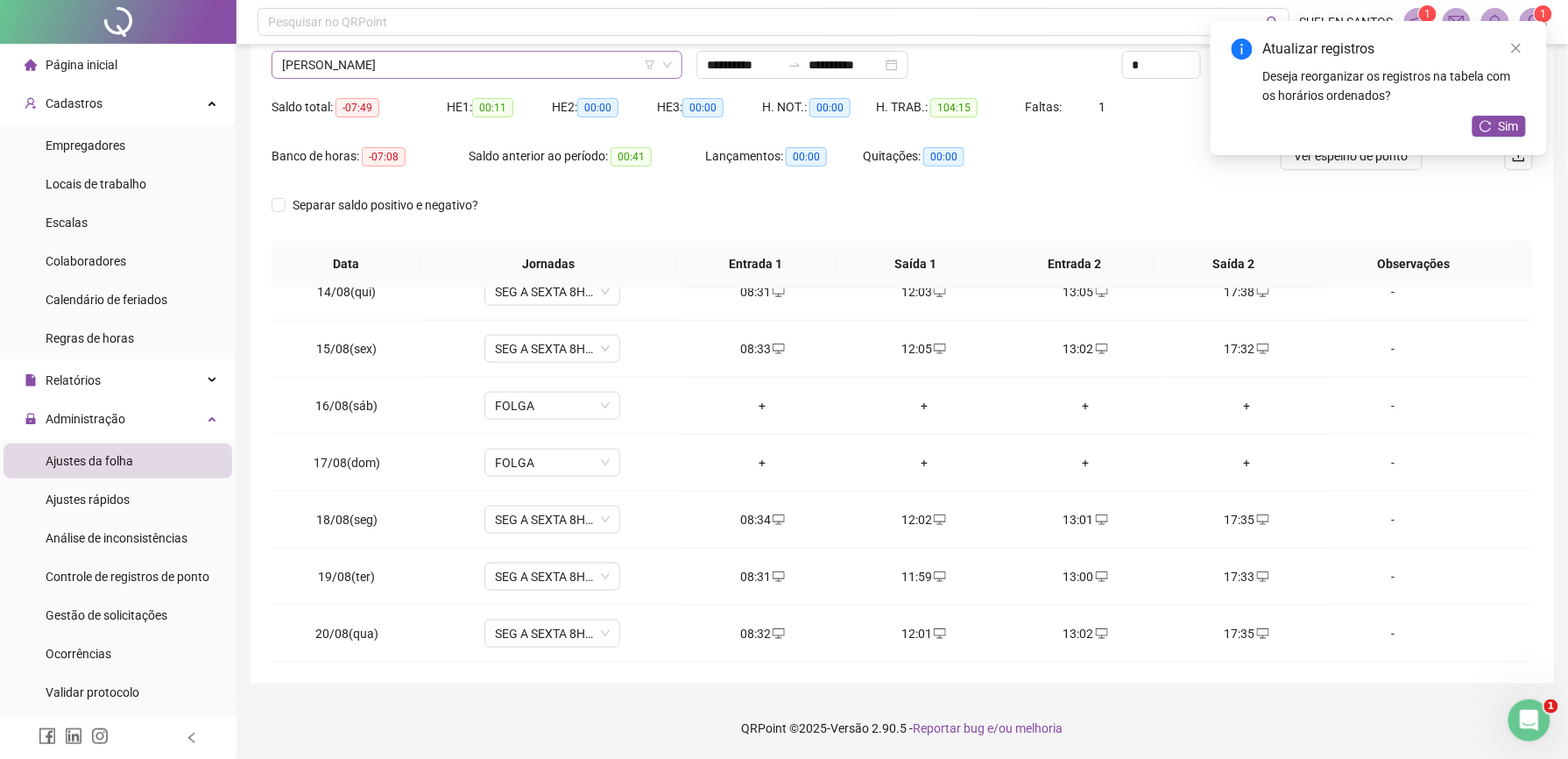
click at [427, 67] on span "[PERSON_NAME]" at bounding box center [477, 65] width 389 height 26
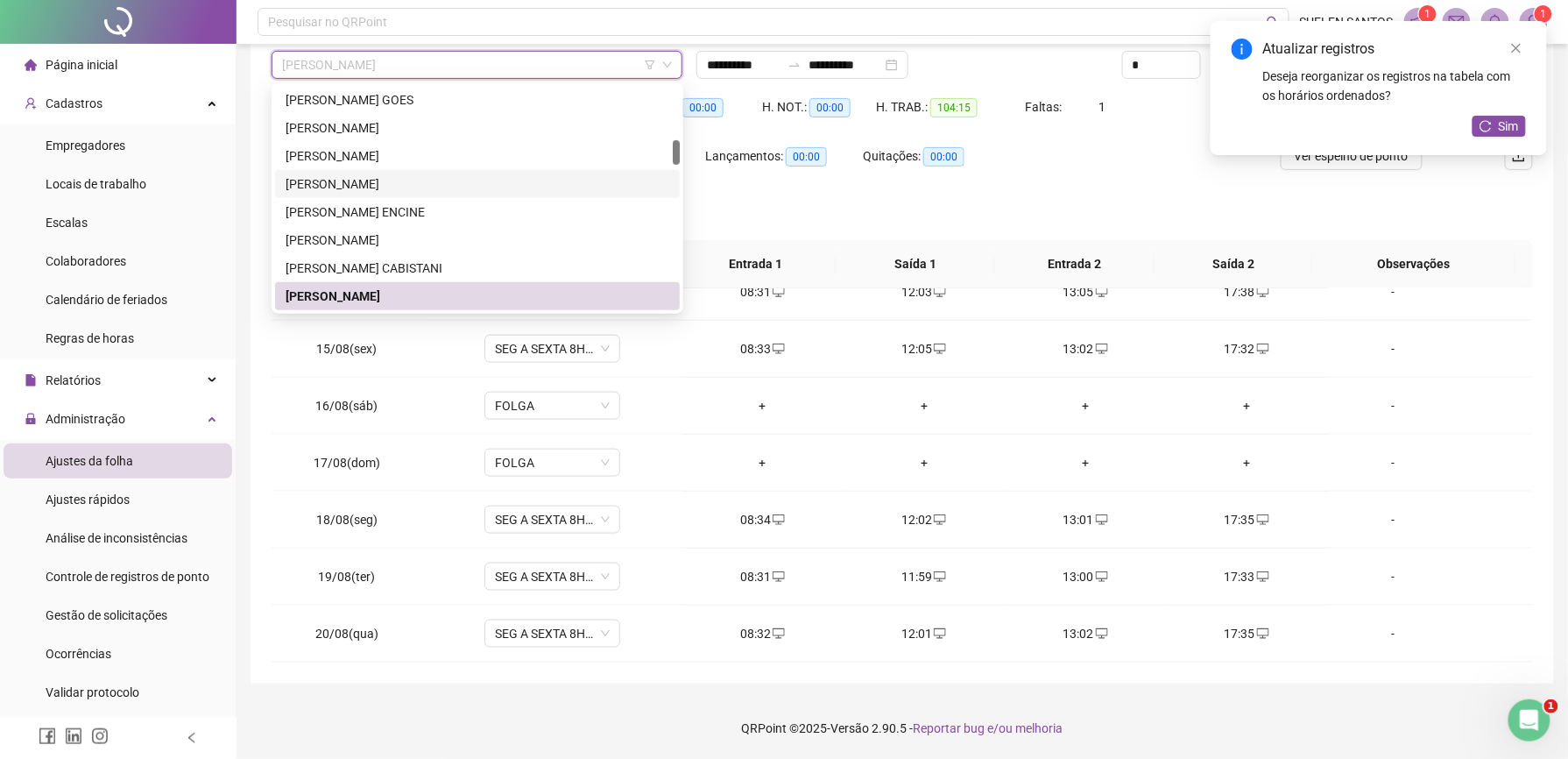
scroll to position [593, 0]
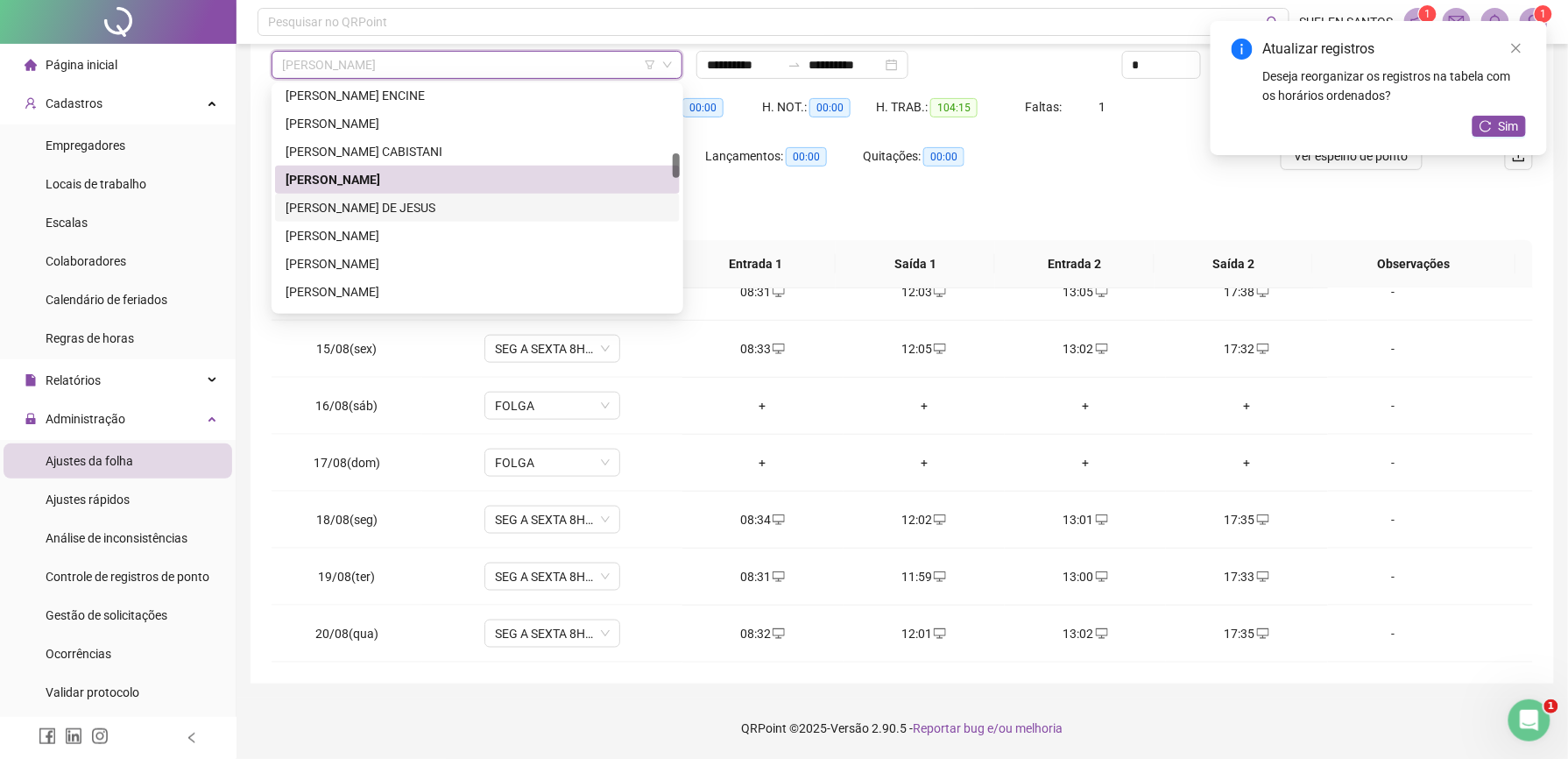
click at [366, 211] on div "[PERSON_NAME] DE JESUS" at bounding box center [478, 208] width 384 height 19
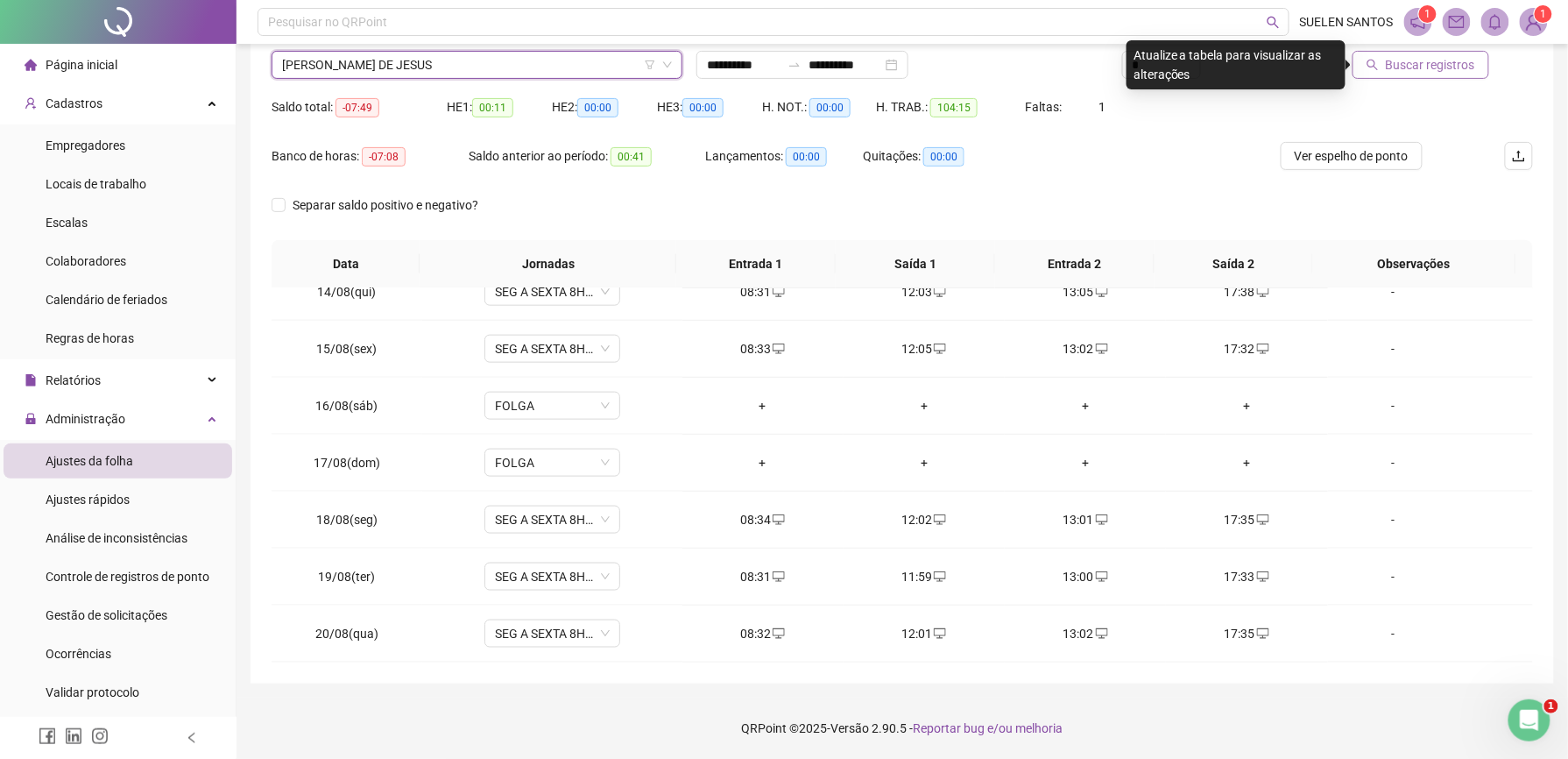
click at [1451, 60] on span "Buscar registros" at bounding box center [1430, 65] width 89 height 19
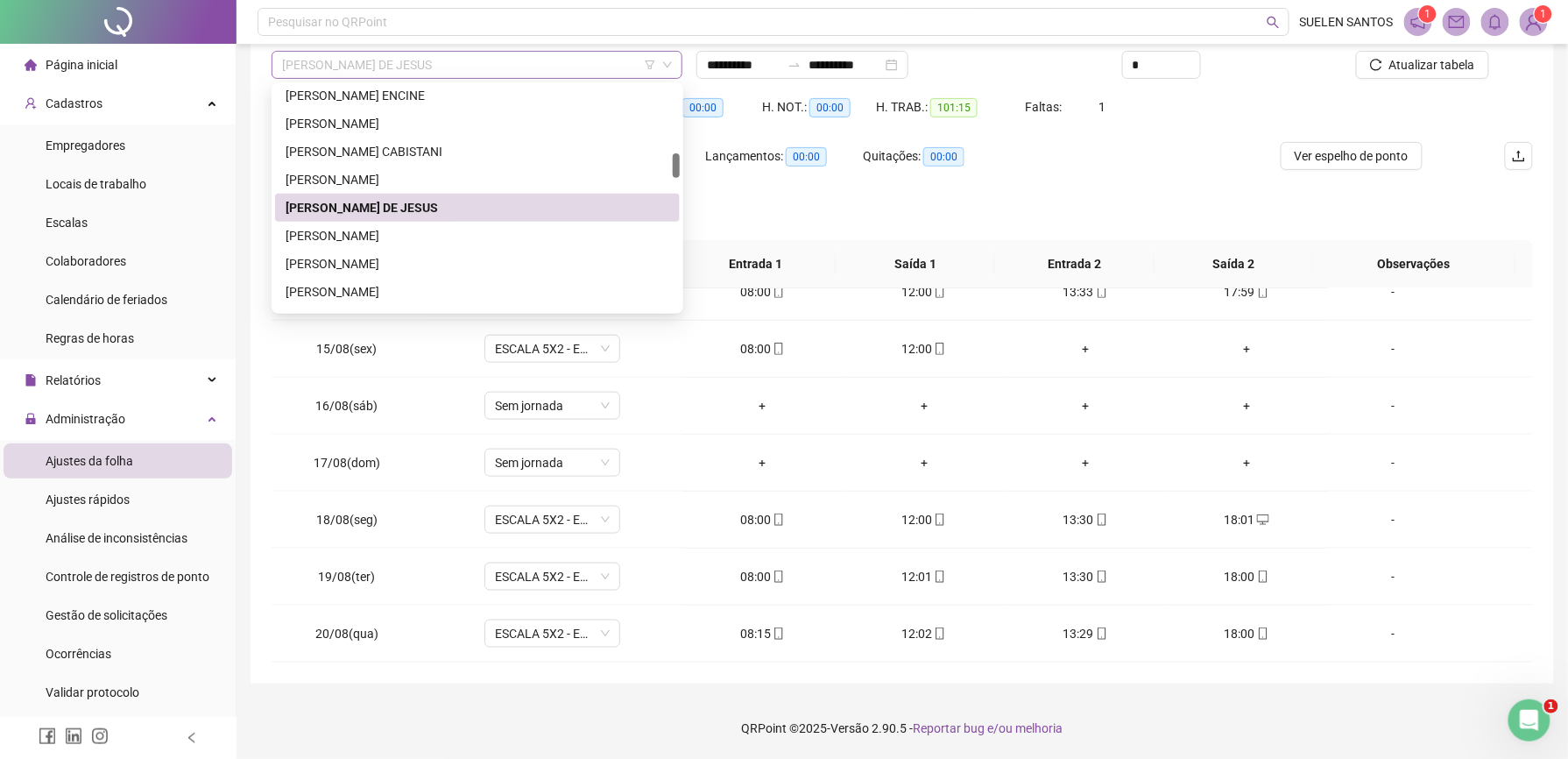
click at [515, 68] on span "[PERSON_NAME] DE JESUS" at bounding box center [477, 65] width 389 height 26
click at [417, 233] on div "[PERSON_NAME]" at bounding box center [478, 236] width 384 height 19
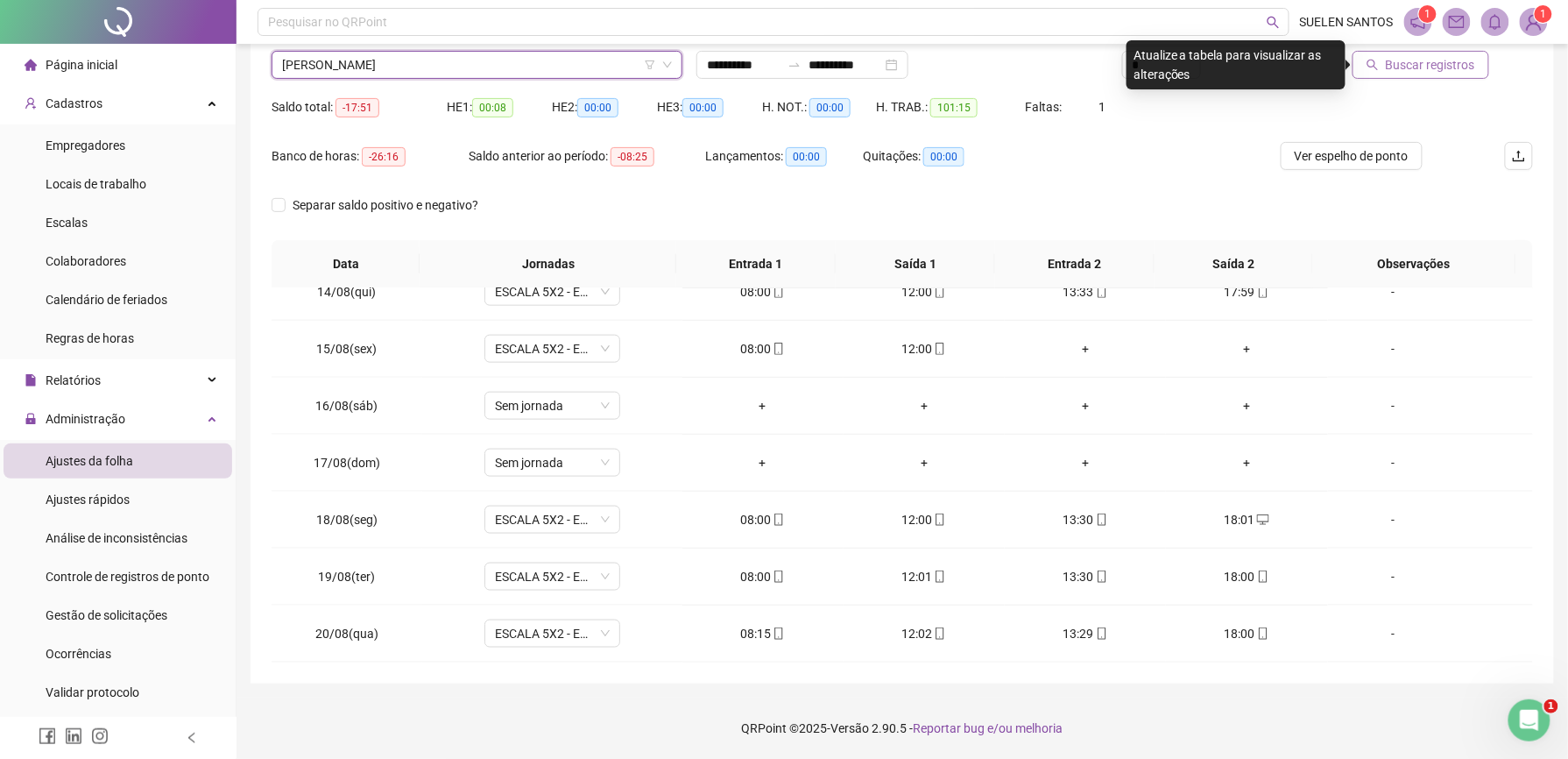
click at [1448, 71] on span "Buscar registros" at bounding box center [1430, 65] width 89 height 19
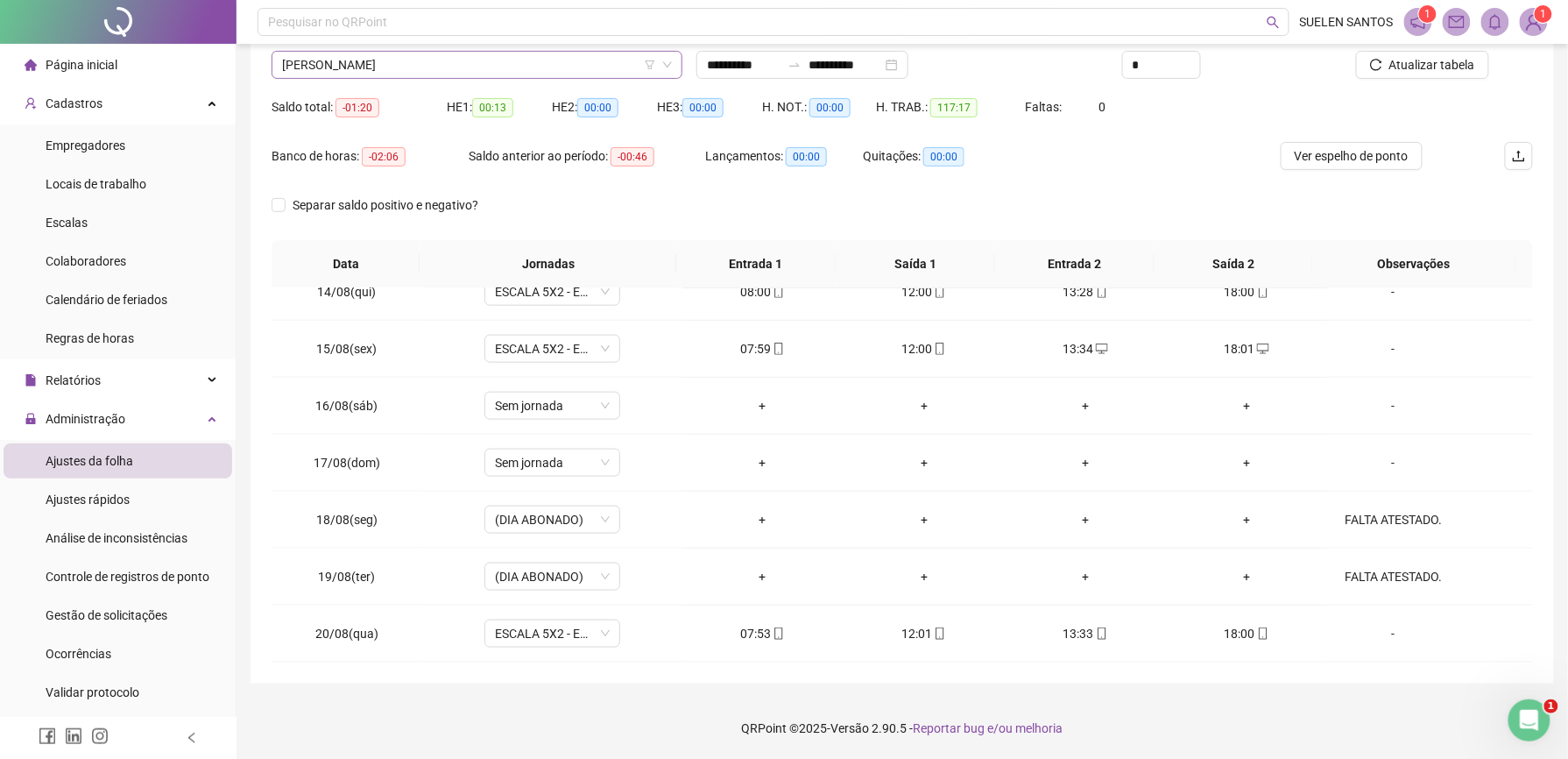
click at [448, 61] on span "[PERSON_NAME]" at bounding box center [477, 65] width 389 height 26
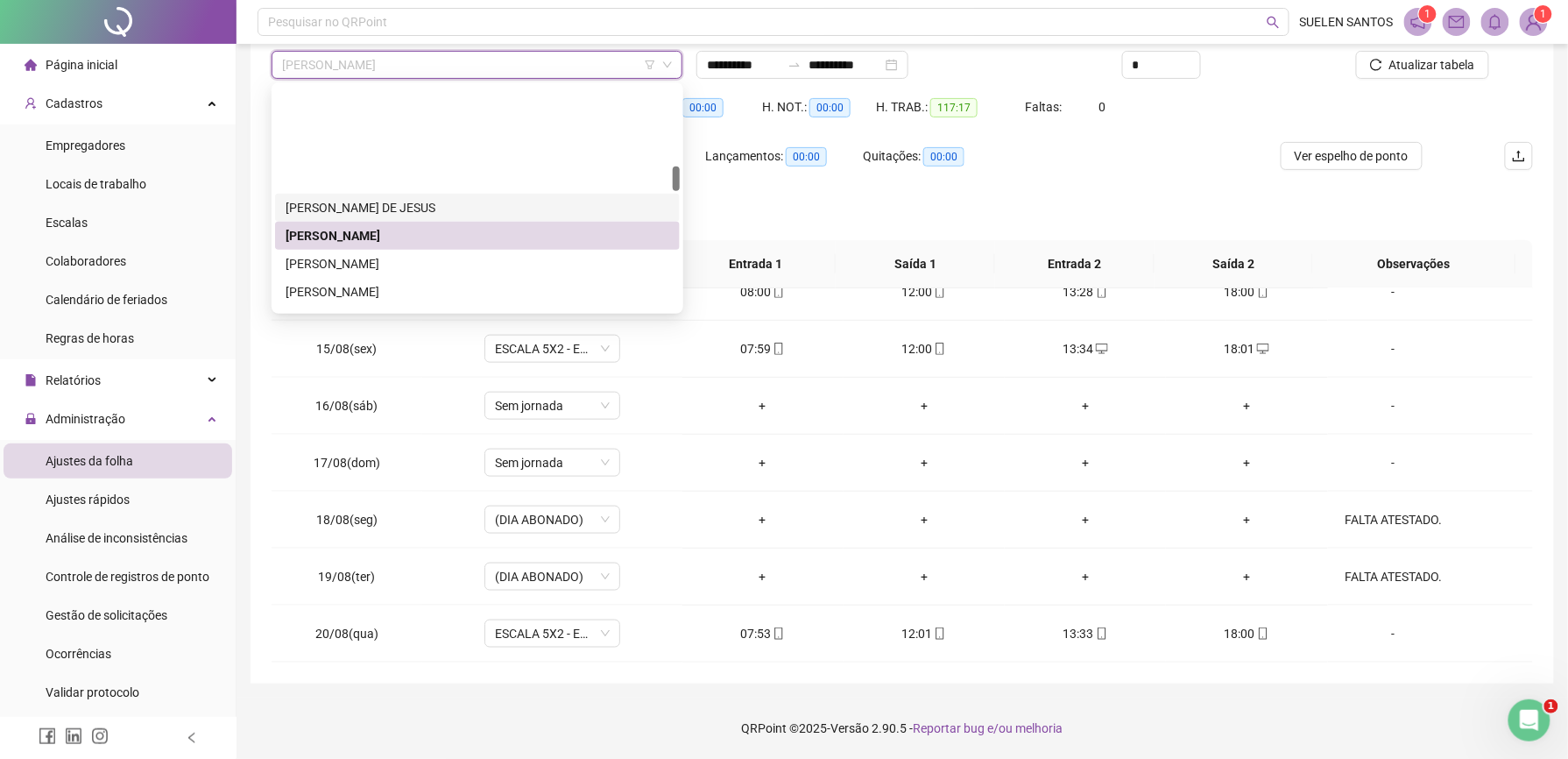
scroll to position [710, 0]
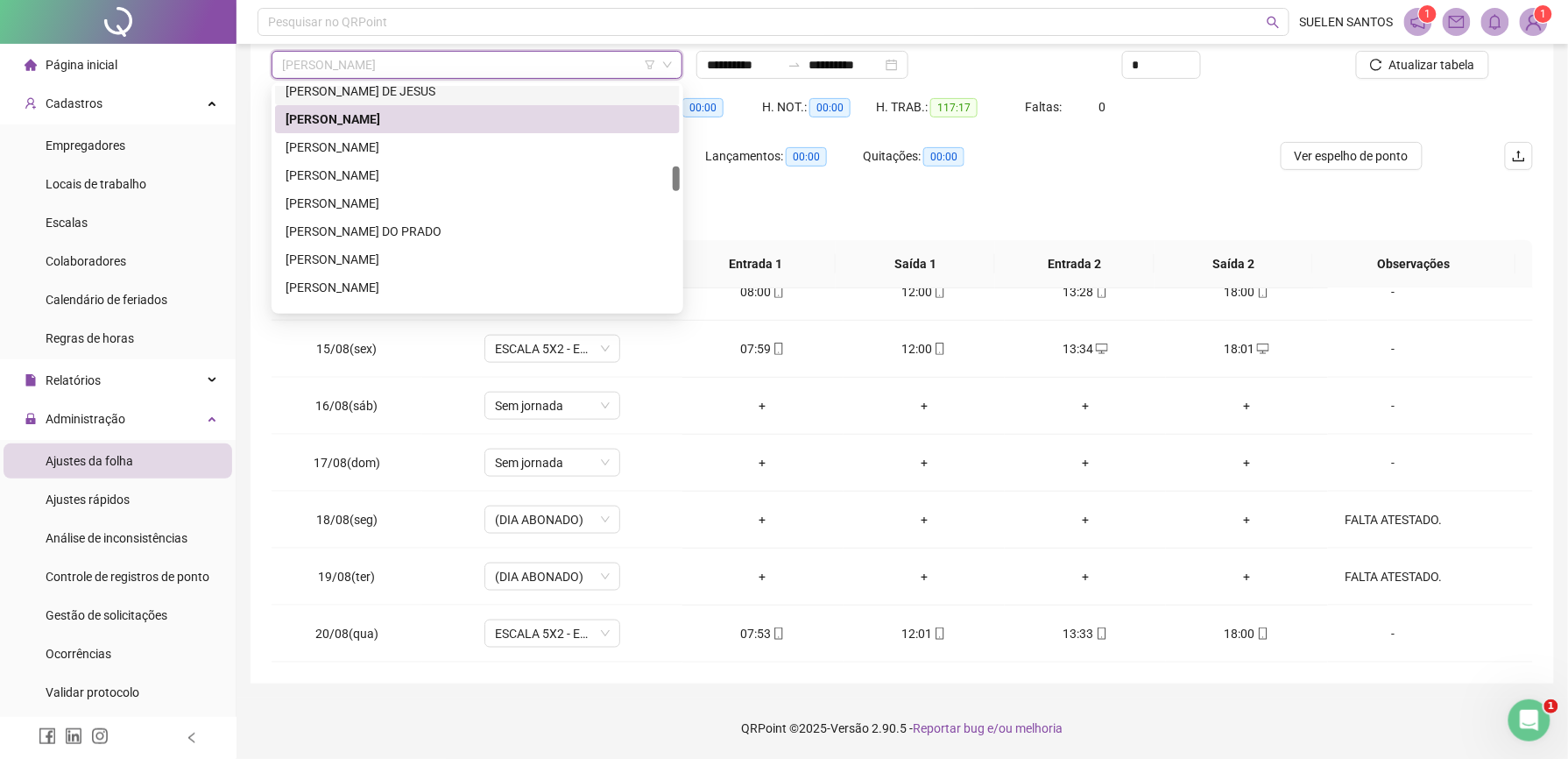
drag, startPoint x: 387, startPoint y: 205, endPoint x: 506, endPoint y: 204, distance: 119.0
click at [387, 205] on div "[PERSON_NAME]" at bounding box center [478, 204] width 384 height 19
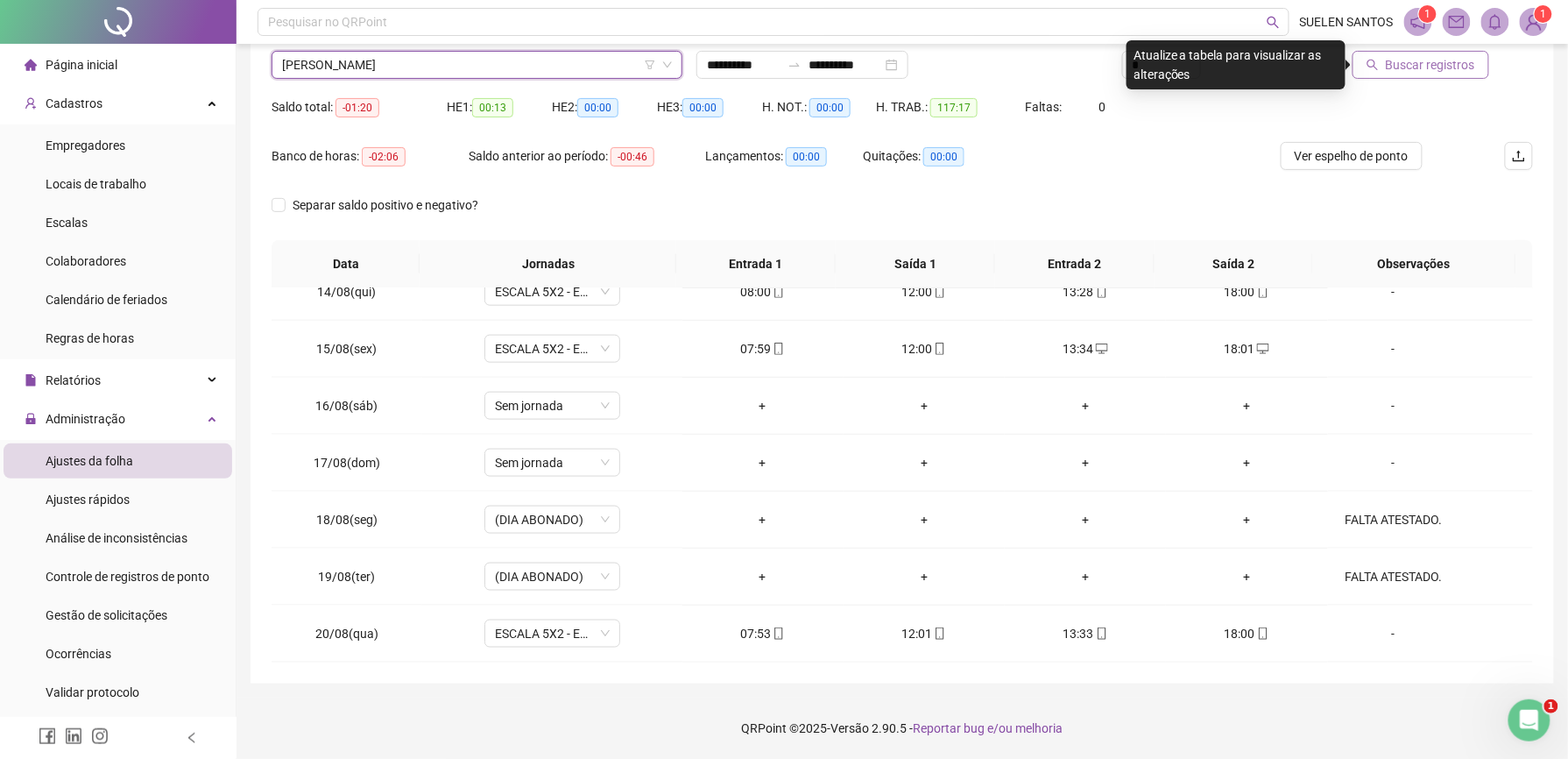
click at [1402, 61] on span "Buscar registros" at bounding box center [1430, 65] width 89 height 19
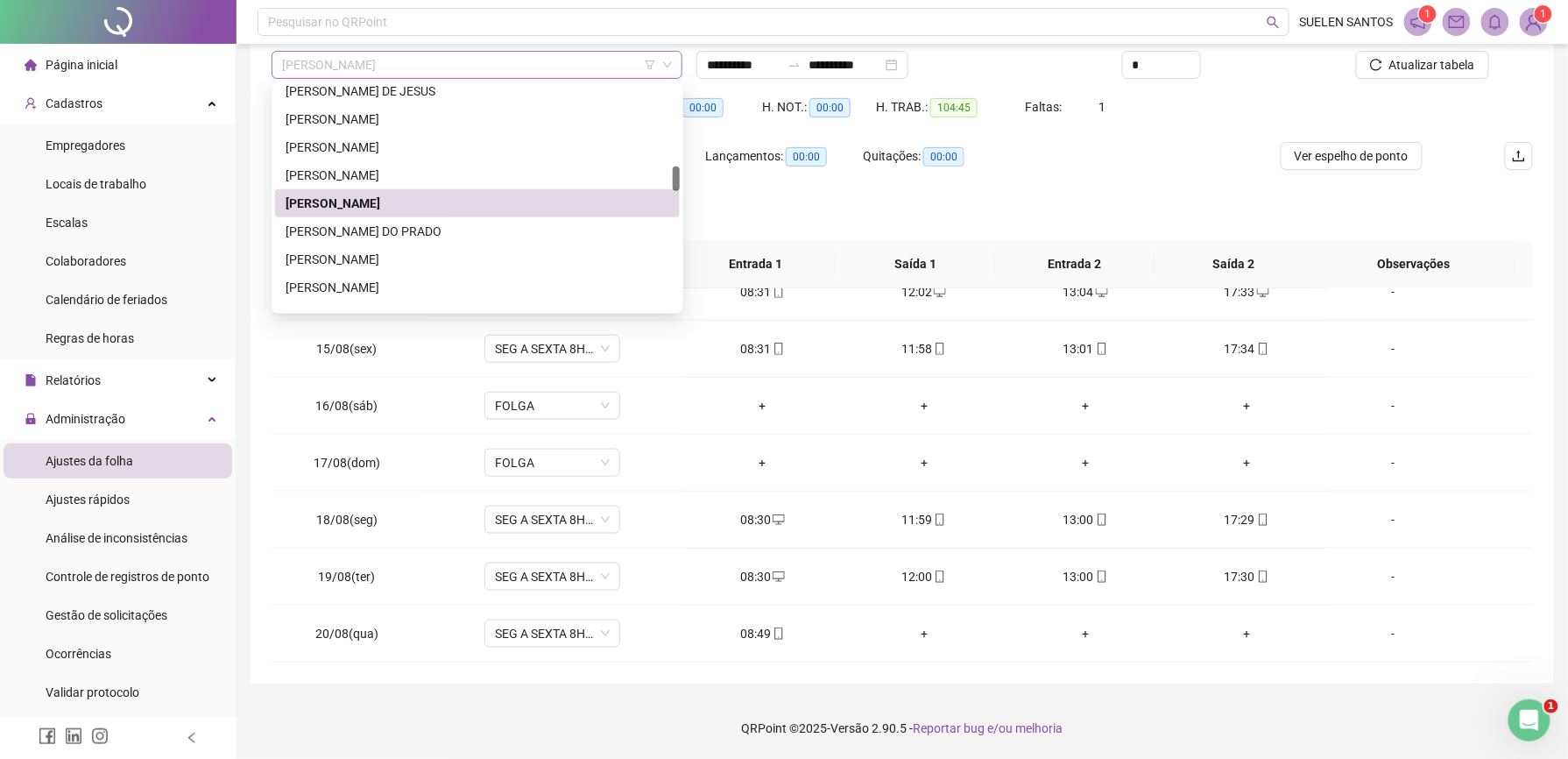
click at [523, 70] on span "[PERSON_NAME]" at bounding box center [477, 65] width 389 height 26
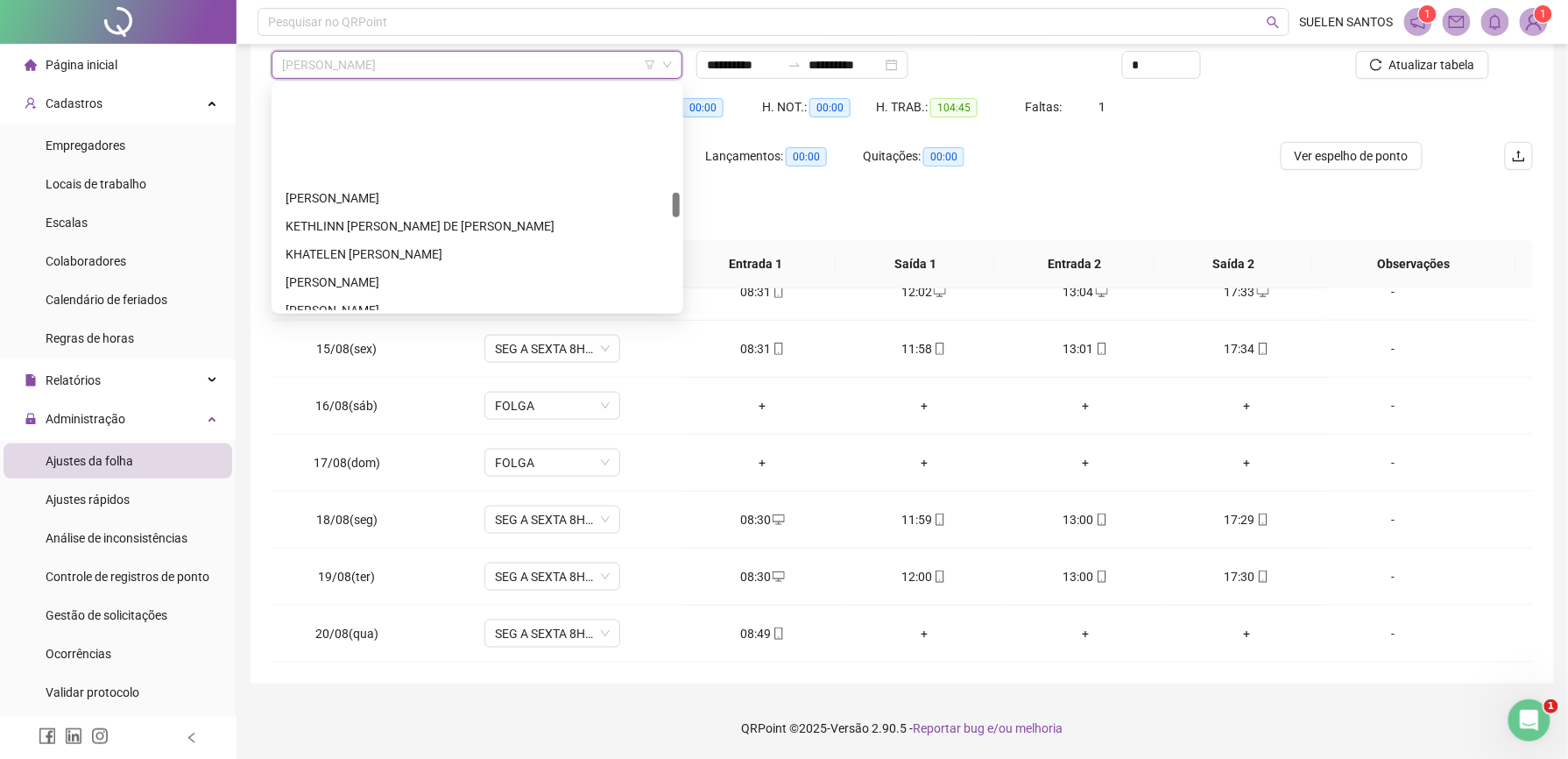
scroll to position [944, 0]
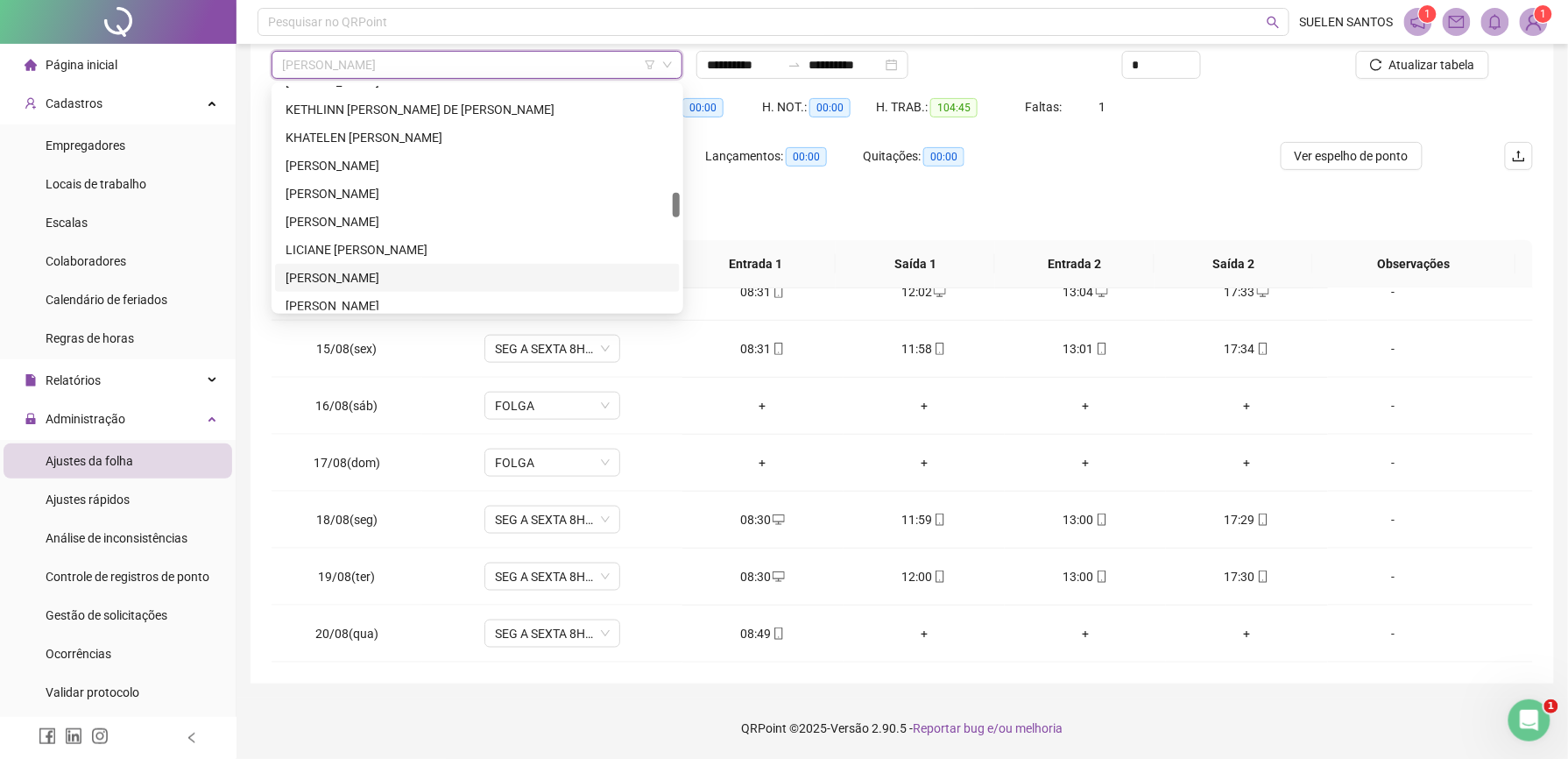
click at [334, 277] on div "[PERSON_NAME]" at bounding box center [478, 278] width 384 height 19
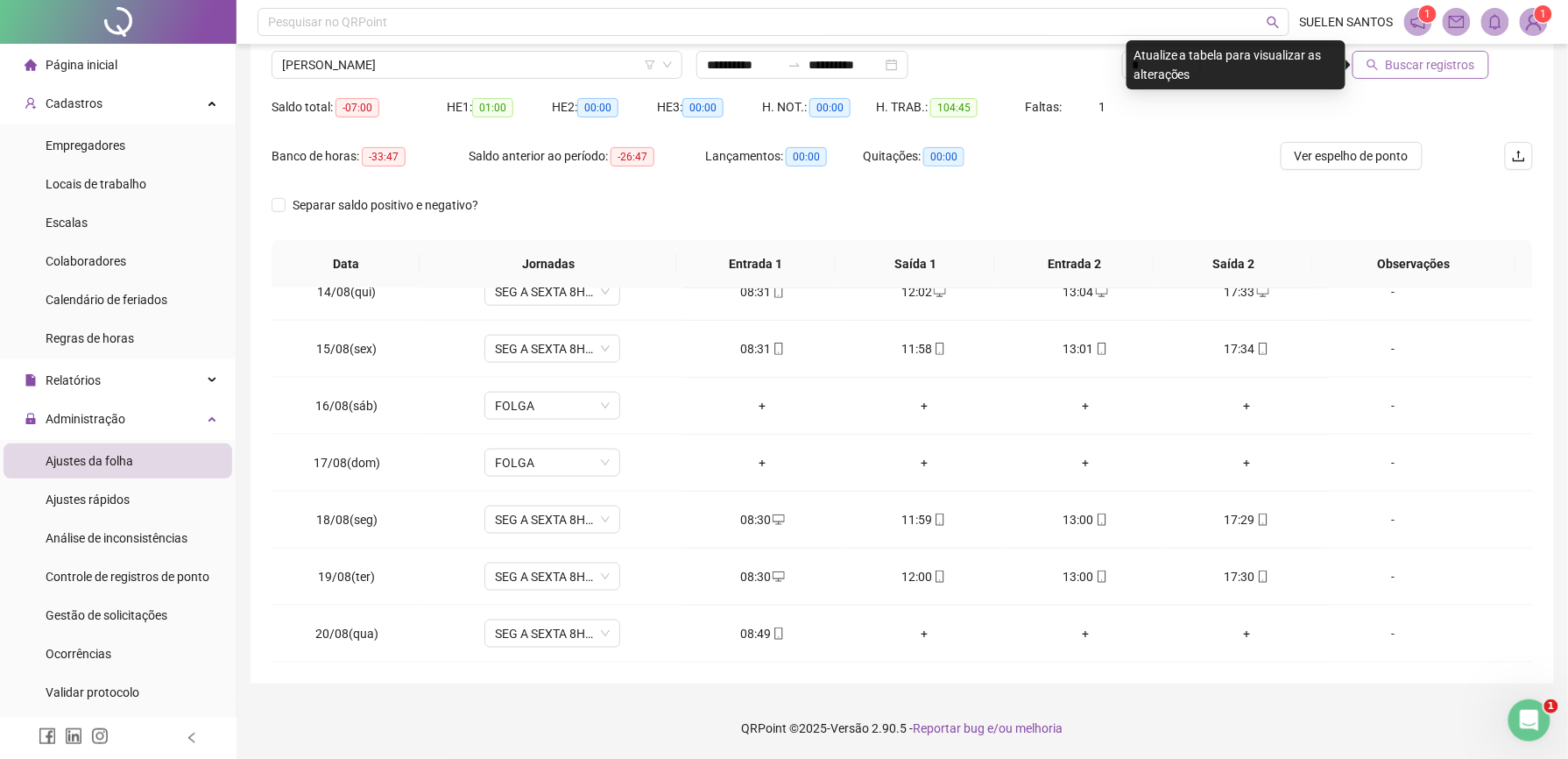
click at [1424, 60] on span "Buscar registros" at bounding box center [1430, 65] width 89 height 19
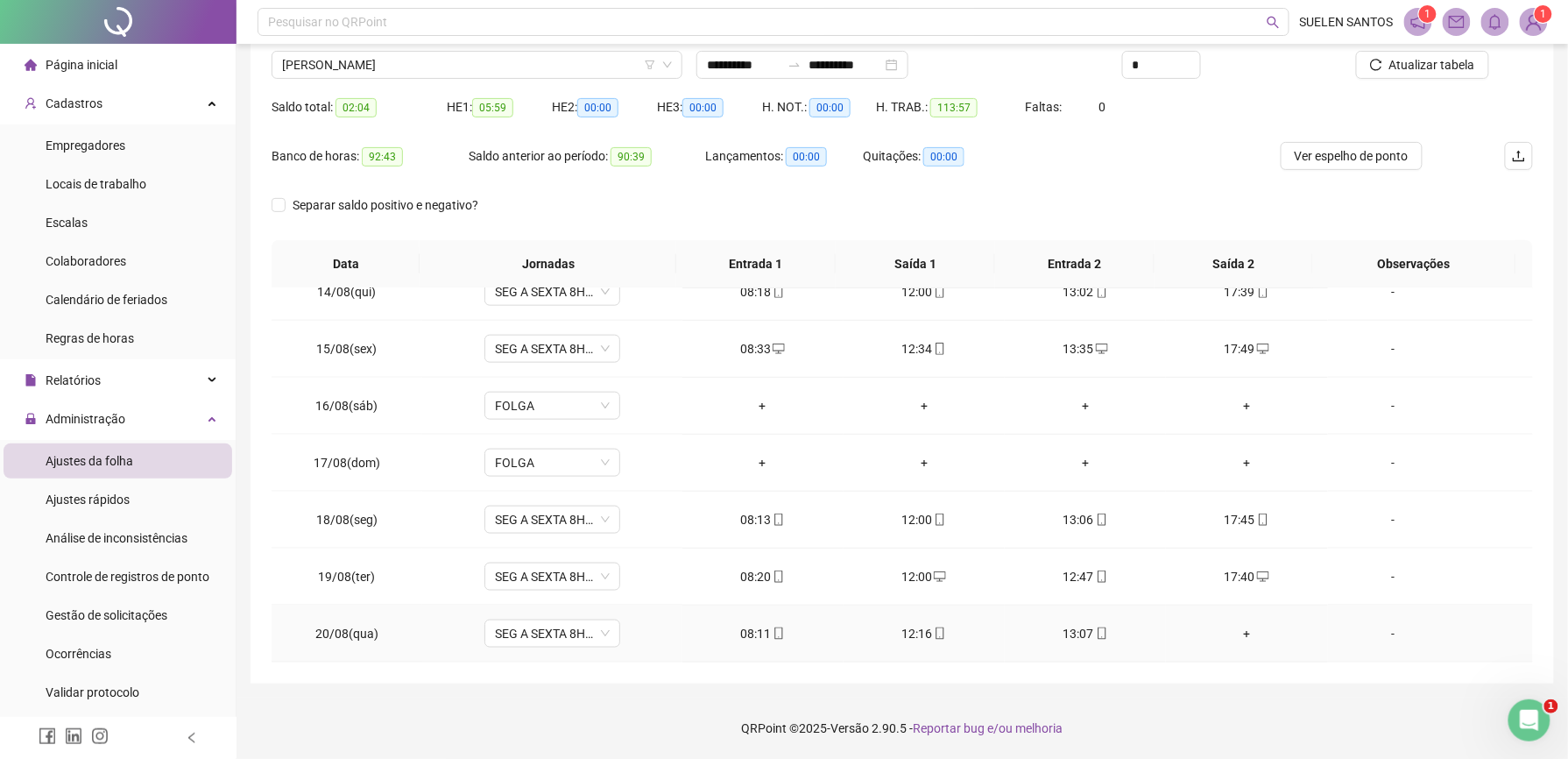
click at [1233, 629] on div "+" at bounding box center [1246, 634] width 133 height 19
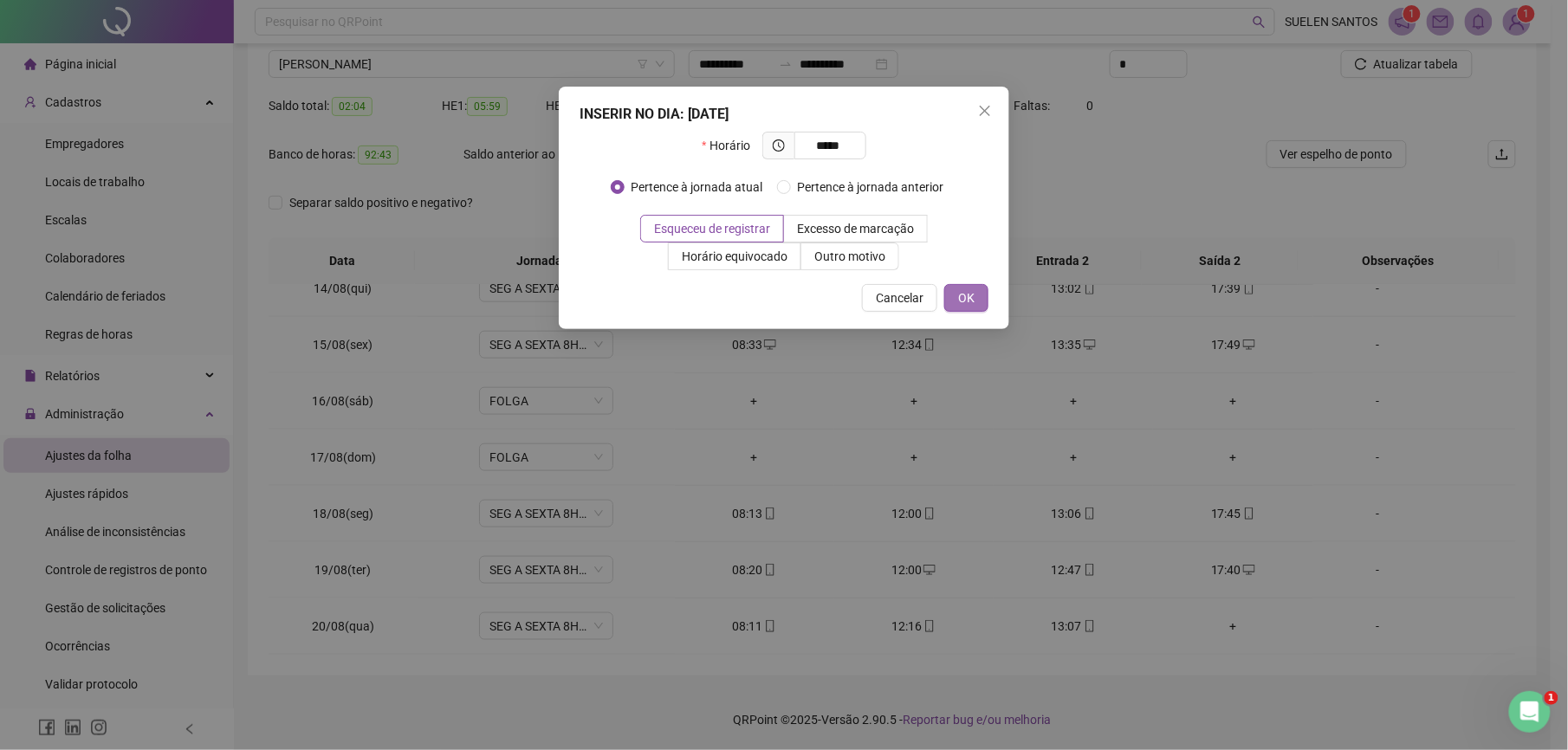
type input "*****"
click at [958, 299] on span "OK" at bounding box center [966, 298] width 16 height 19
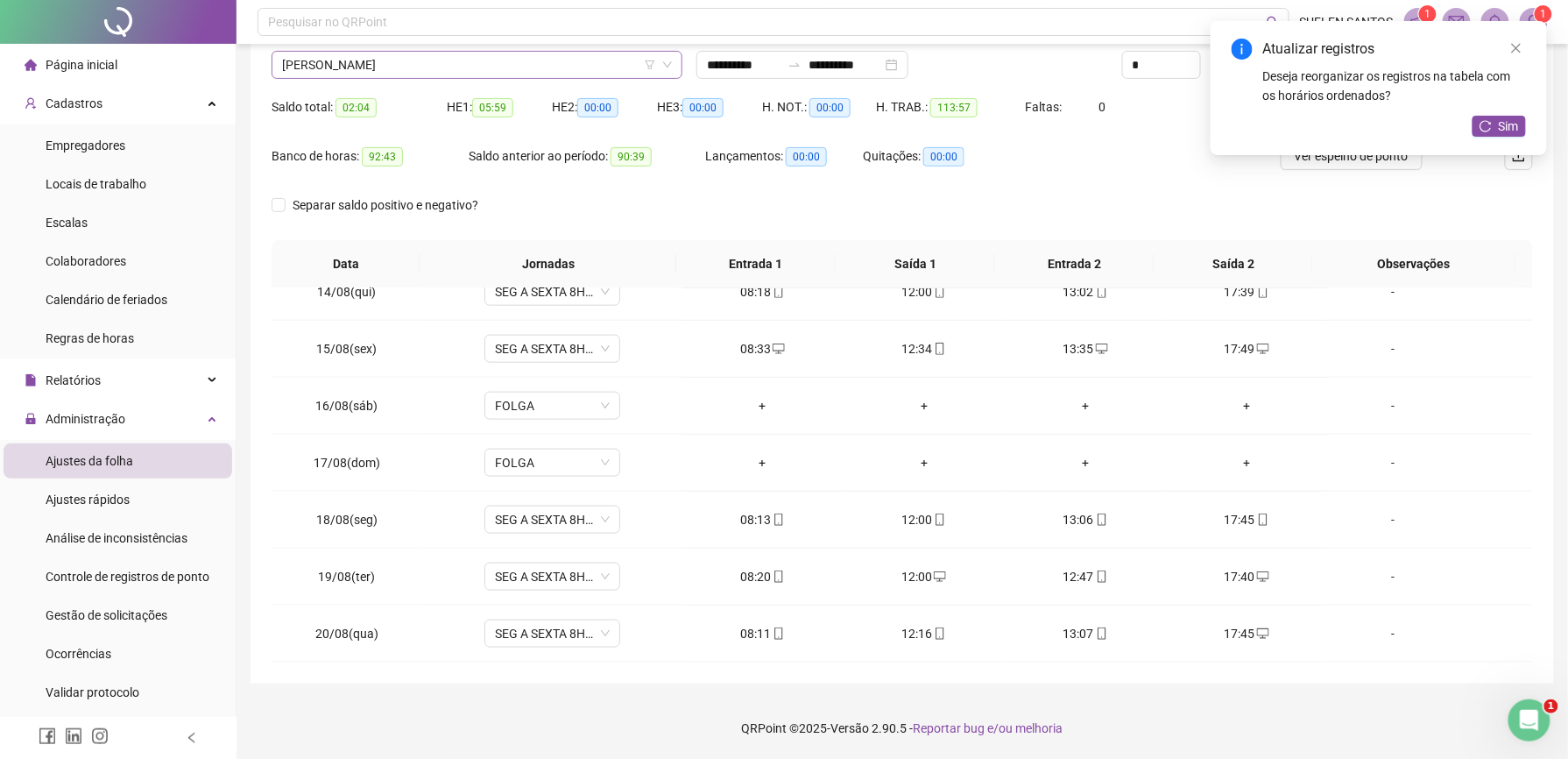
click at [438, 64] on span "[PERSON_NAME]" at bounding box center [477, 65] width 389 height 26
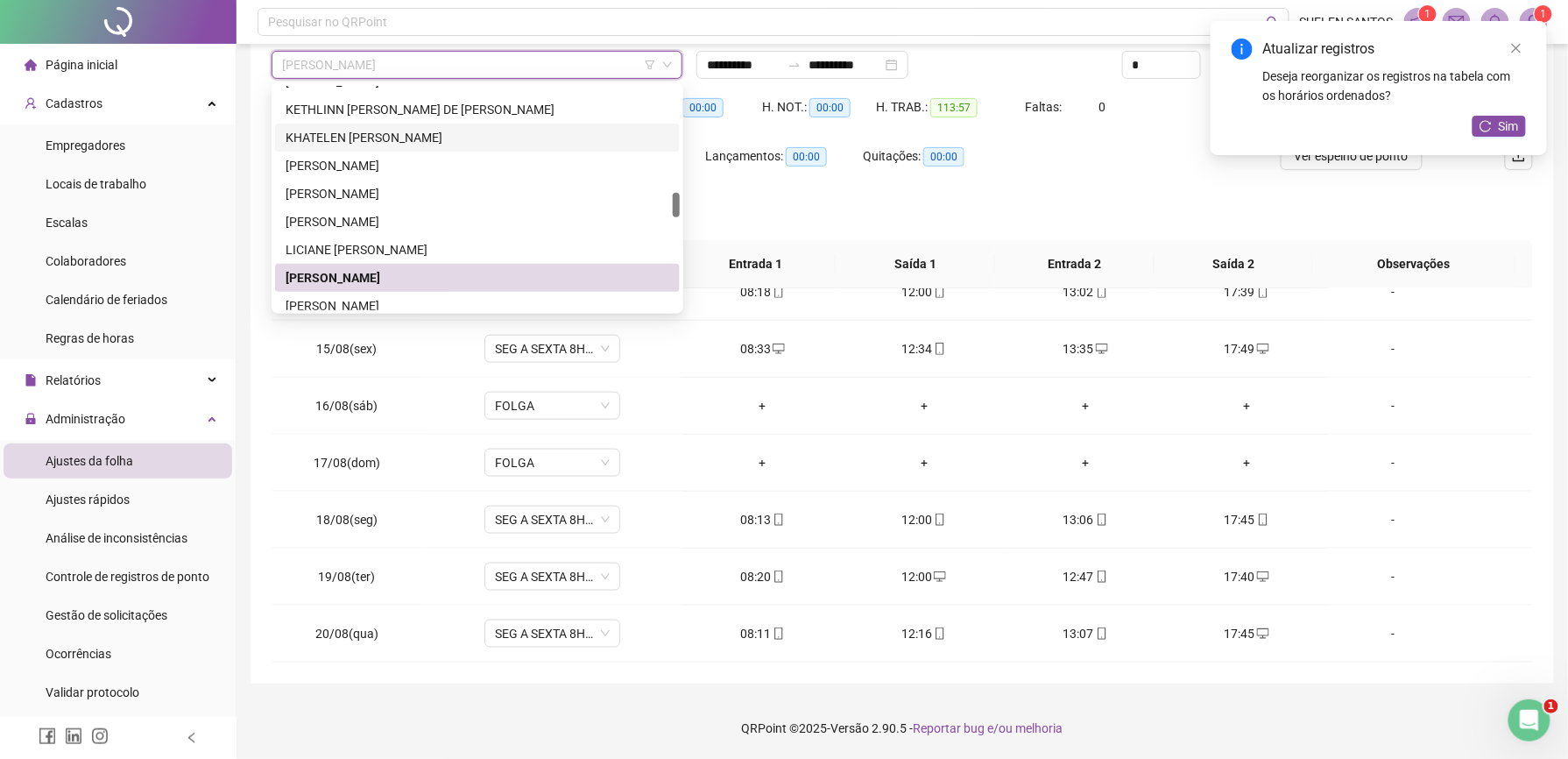
scroll to position [1061, 0]
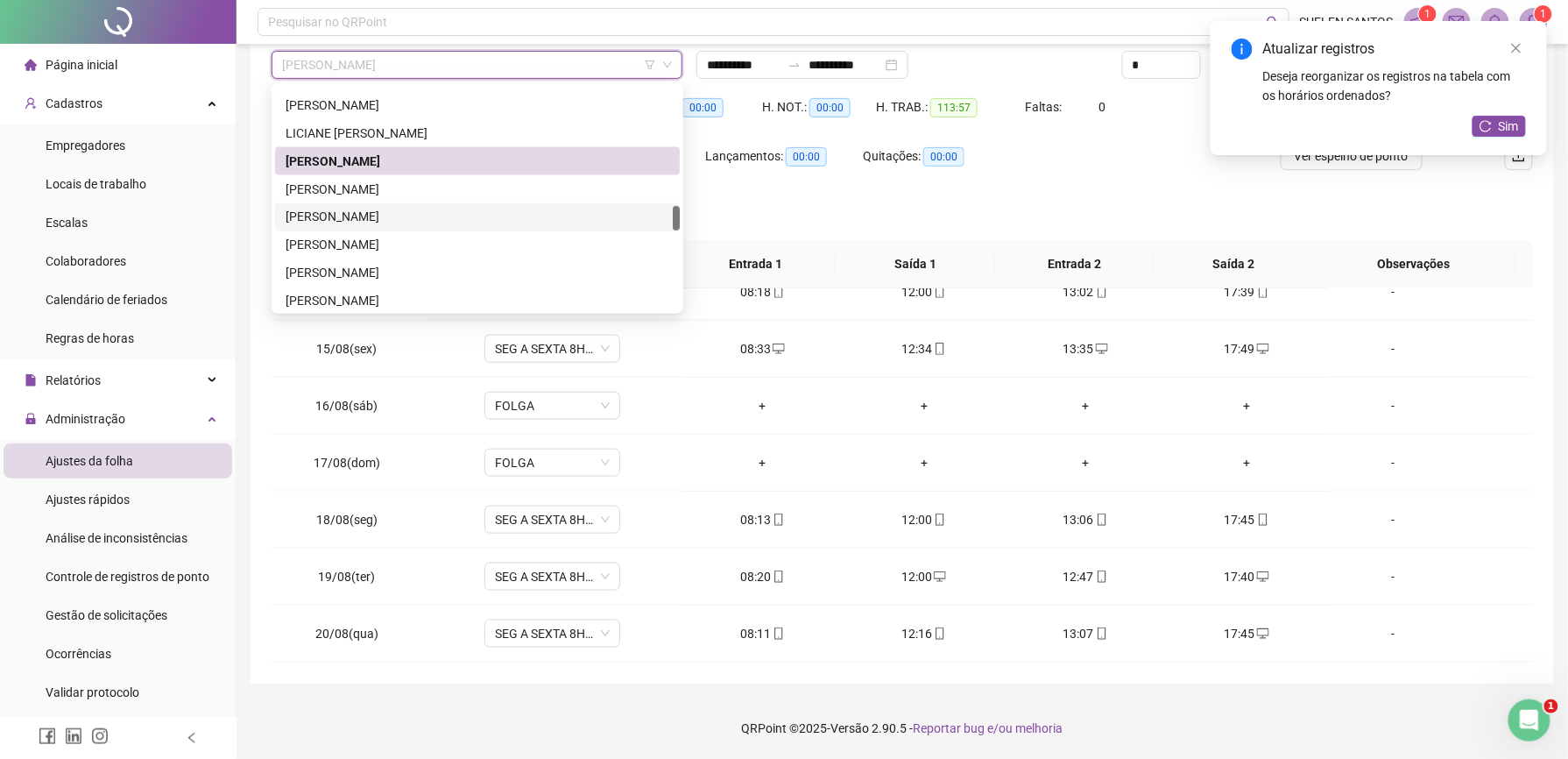
click at [377, 221] on div "[PERSON_NAME]" at bounding box center [478, 218] width 384 height 19
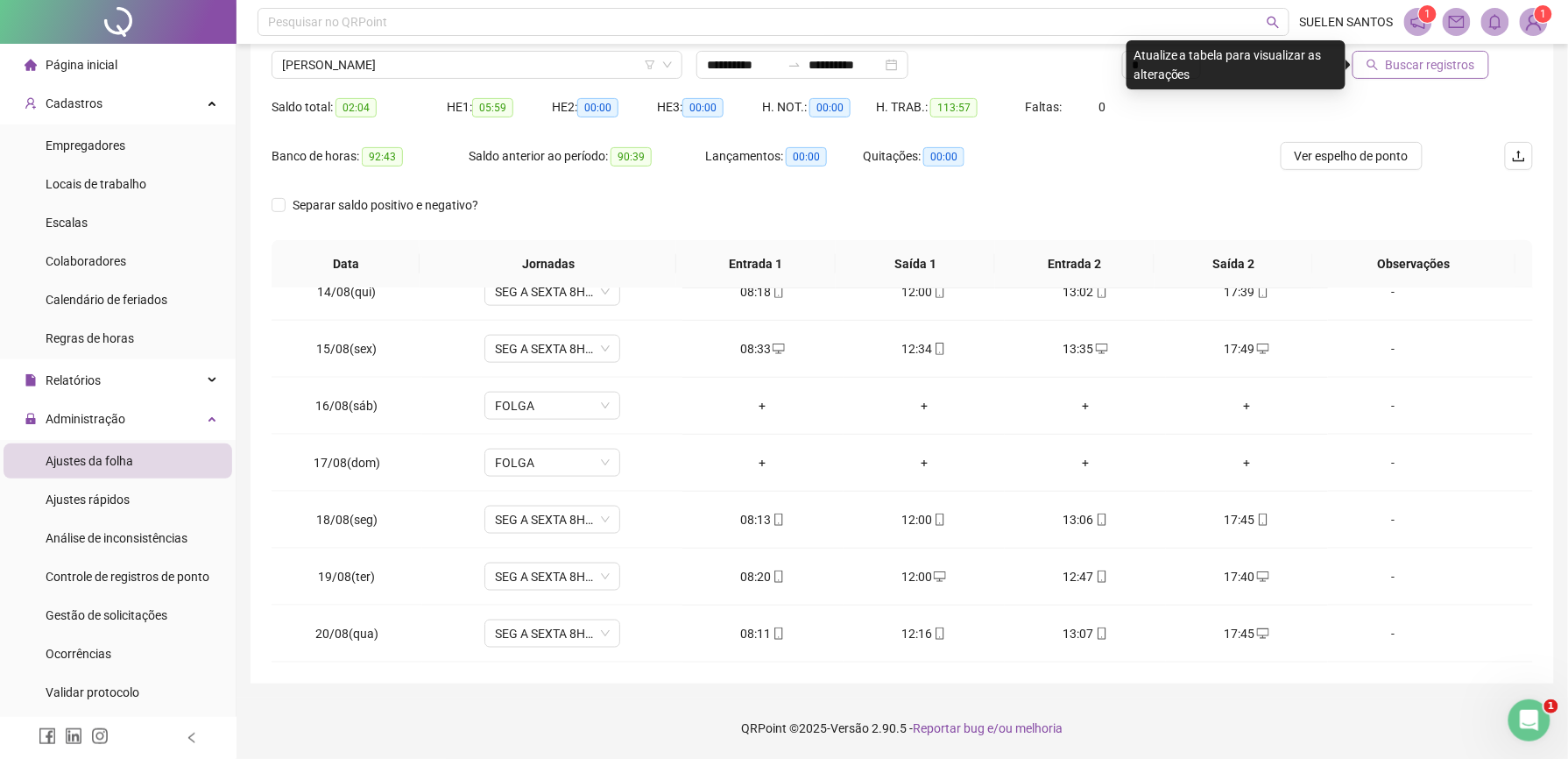
click at [1447, 61] on span "Buscar registros" at bounding box center [1430, 65] width 89 height 19
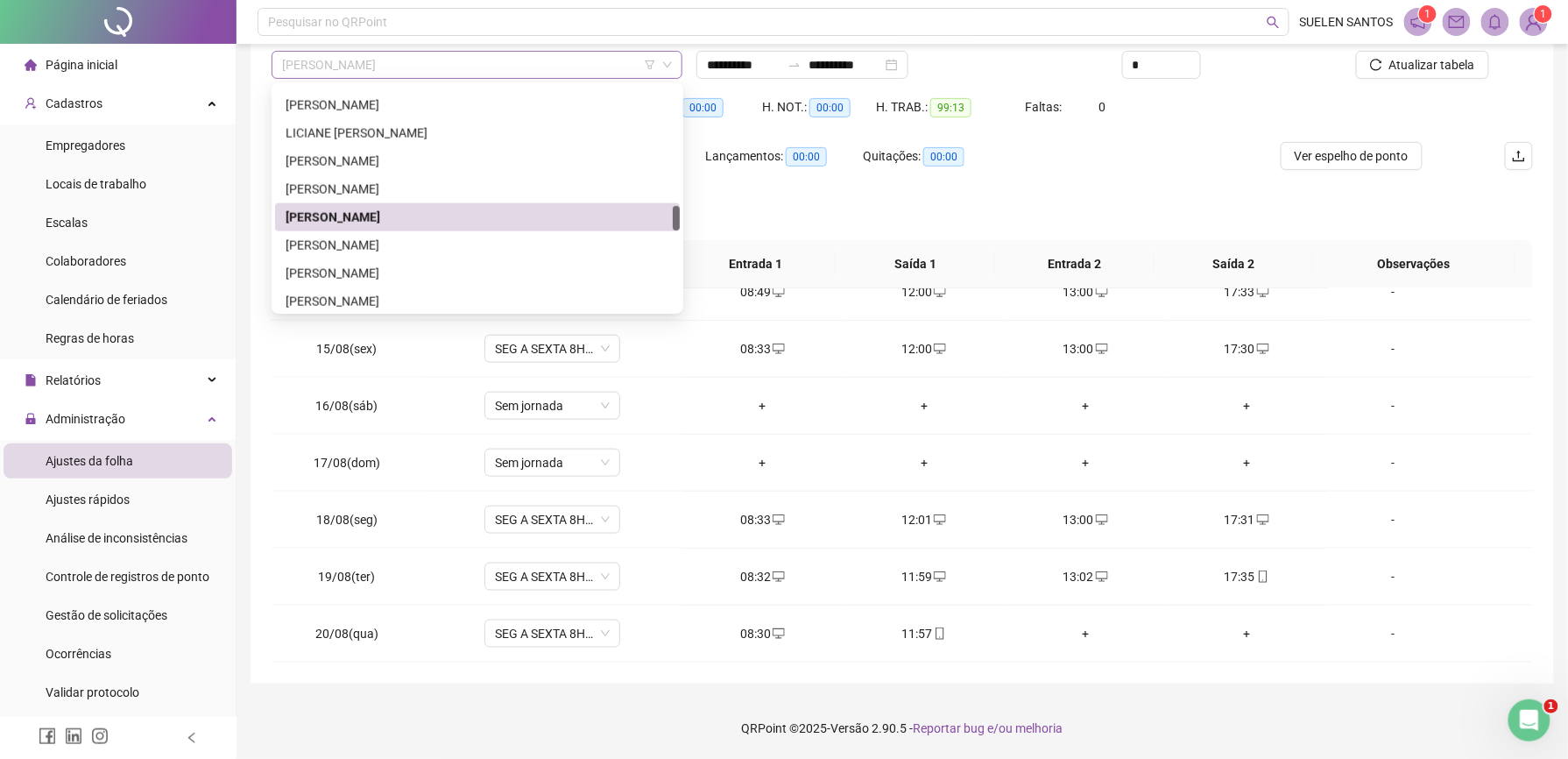
click at [452, 68] on span "[PERSON_NAME]" at bounding box center [477, 65] width 389 height 26
drag, startPoint x: 417, startPoint y: 272, endPoint x: 484, endPoint y: 276, distance: 67.1
click at [417, 272] on div "[PERSON_NAME]" at bounding box center [478, 274] width 384 height 19
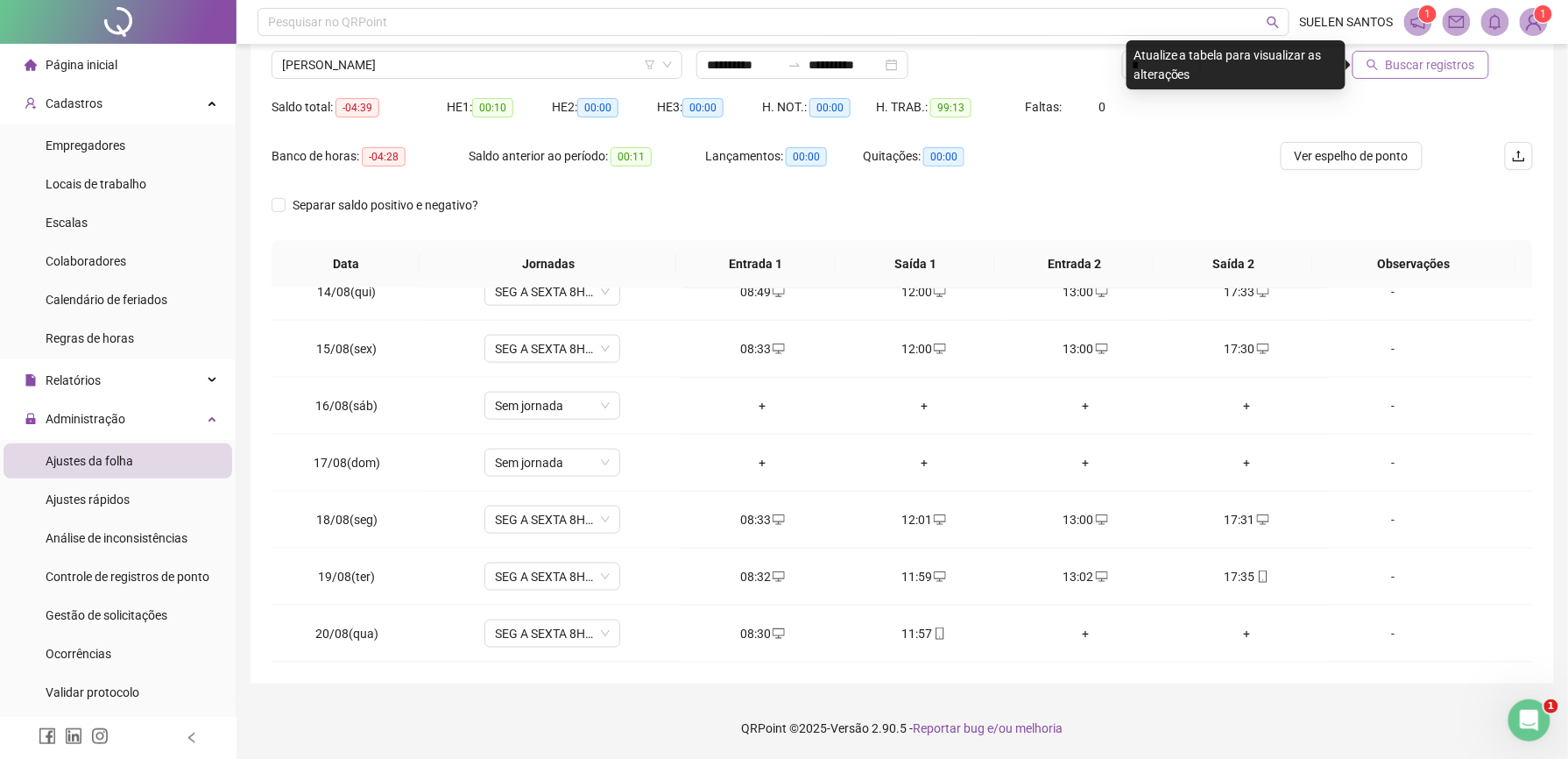
click at [1431, 68] on span "Buscar registros" at bounding box center [1430, 65] width 89 height 19
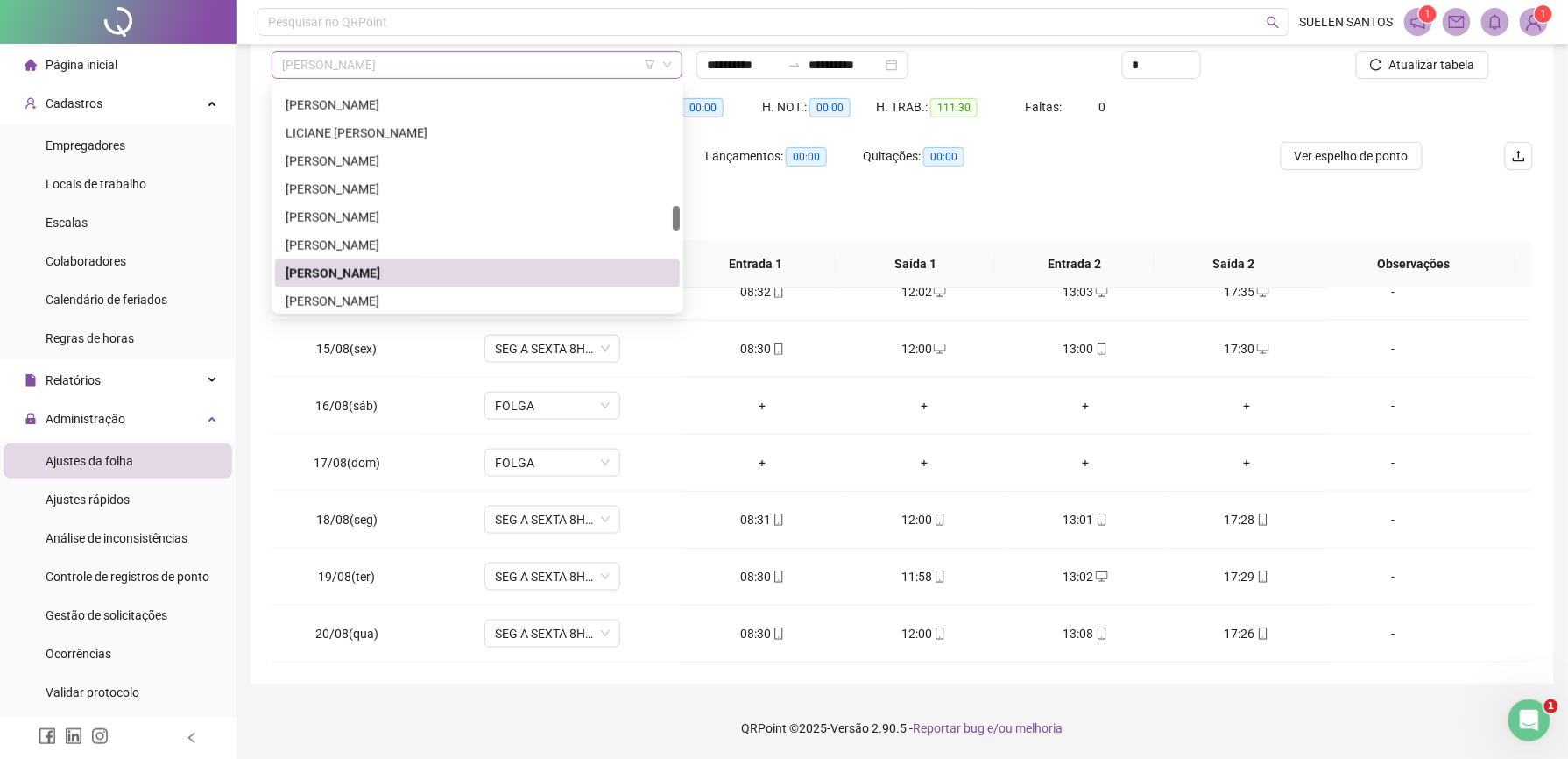
click at [474, 61] on span "[PERSON_NAME]" at bounding box center [477, 65] width 389 height 26
click at [360, 299] on div "[PERSON_NAME]" at bounding box center [478, 302] width 384 height 19
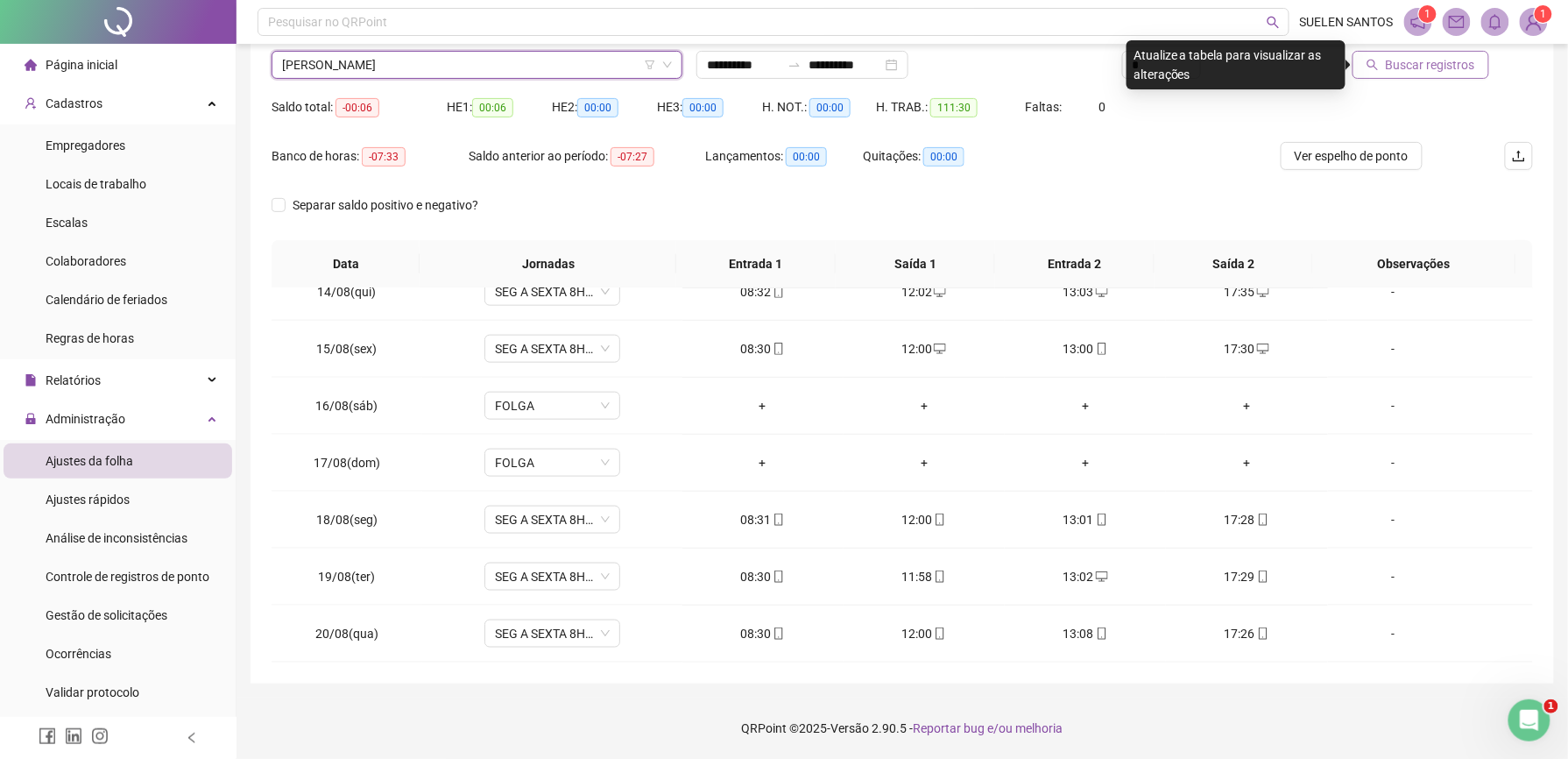
click at [1433, 68] on span "Buscar registros" at bounding box center [1430, 65] width 89 height 19
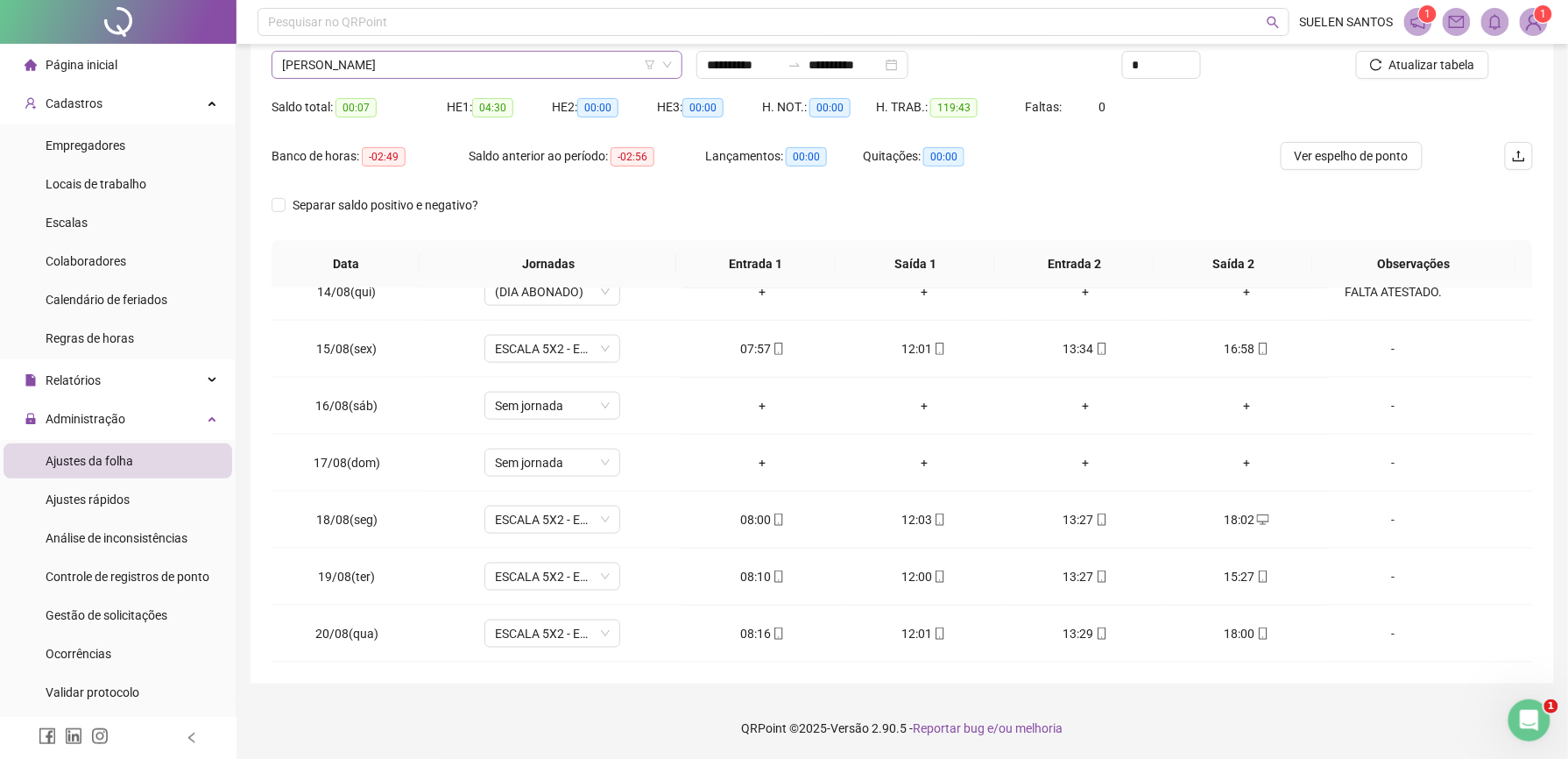
click at [469, 72] on span "[PERSON_NAME]" at bounding box center [477, 65] width 389 height 26
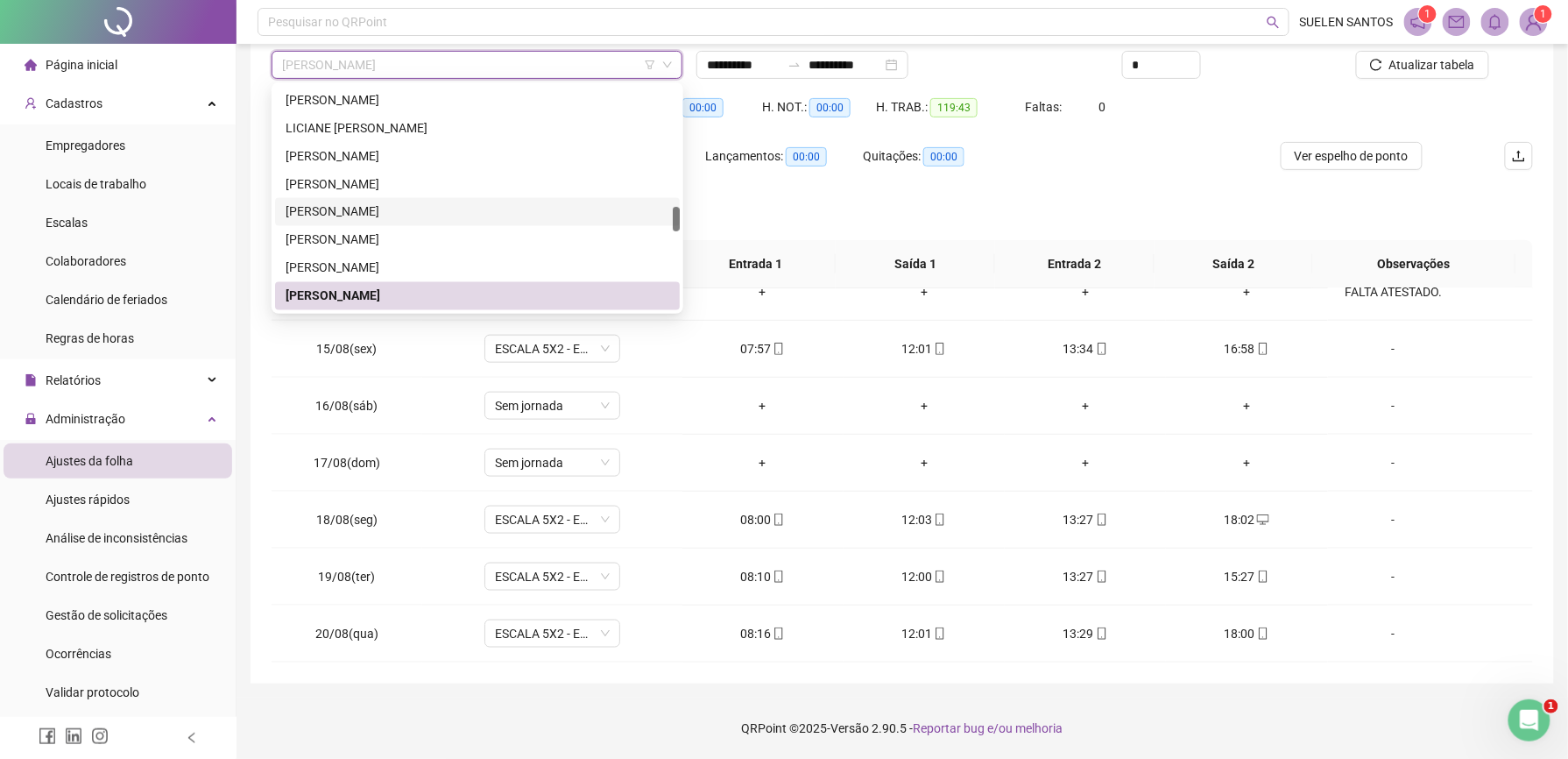
scroll to position [1182, 0]
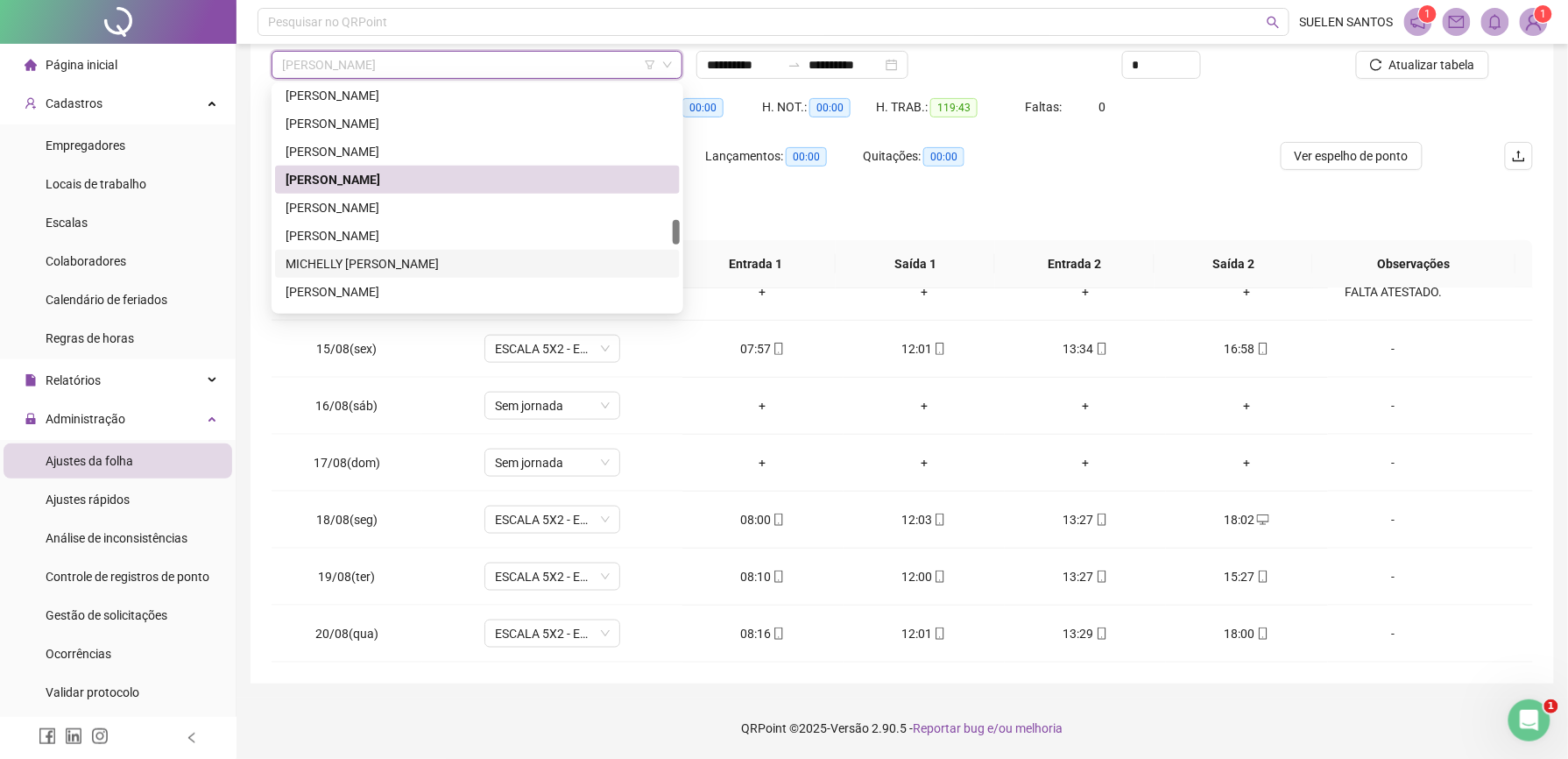
click at [400, 274] on div "MICHELLY [PERSON_NAME]" at bounding box center [477, 264] width 404 height 28
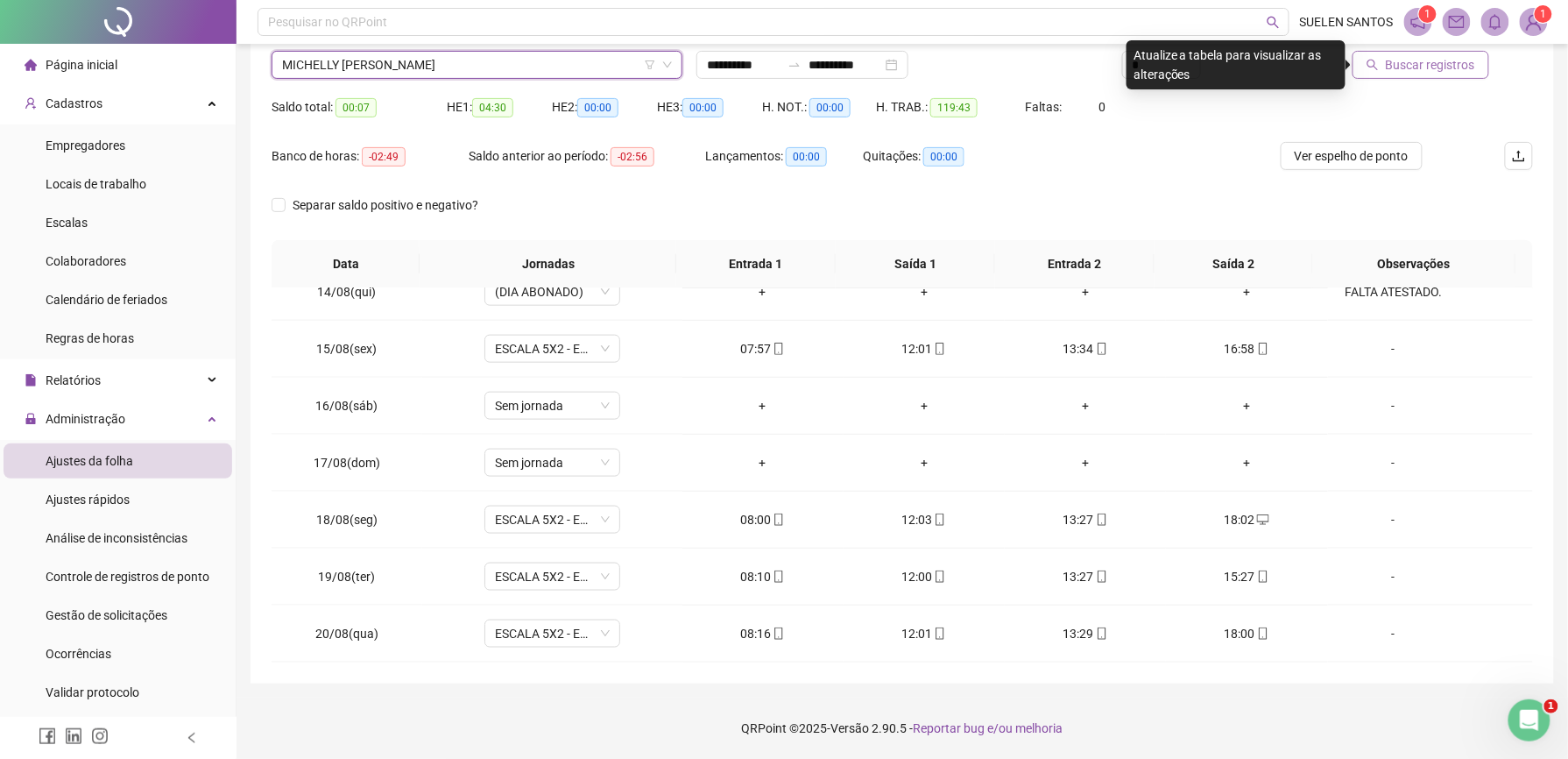
click at [1417, 70] on span "Buscar registros" at bounding box center [1430, 65] width 89 height 19
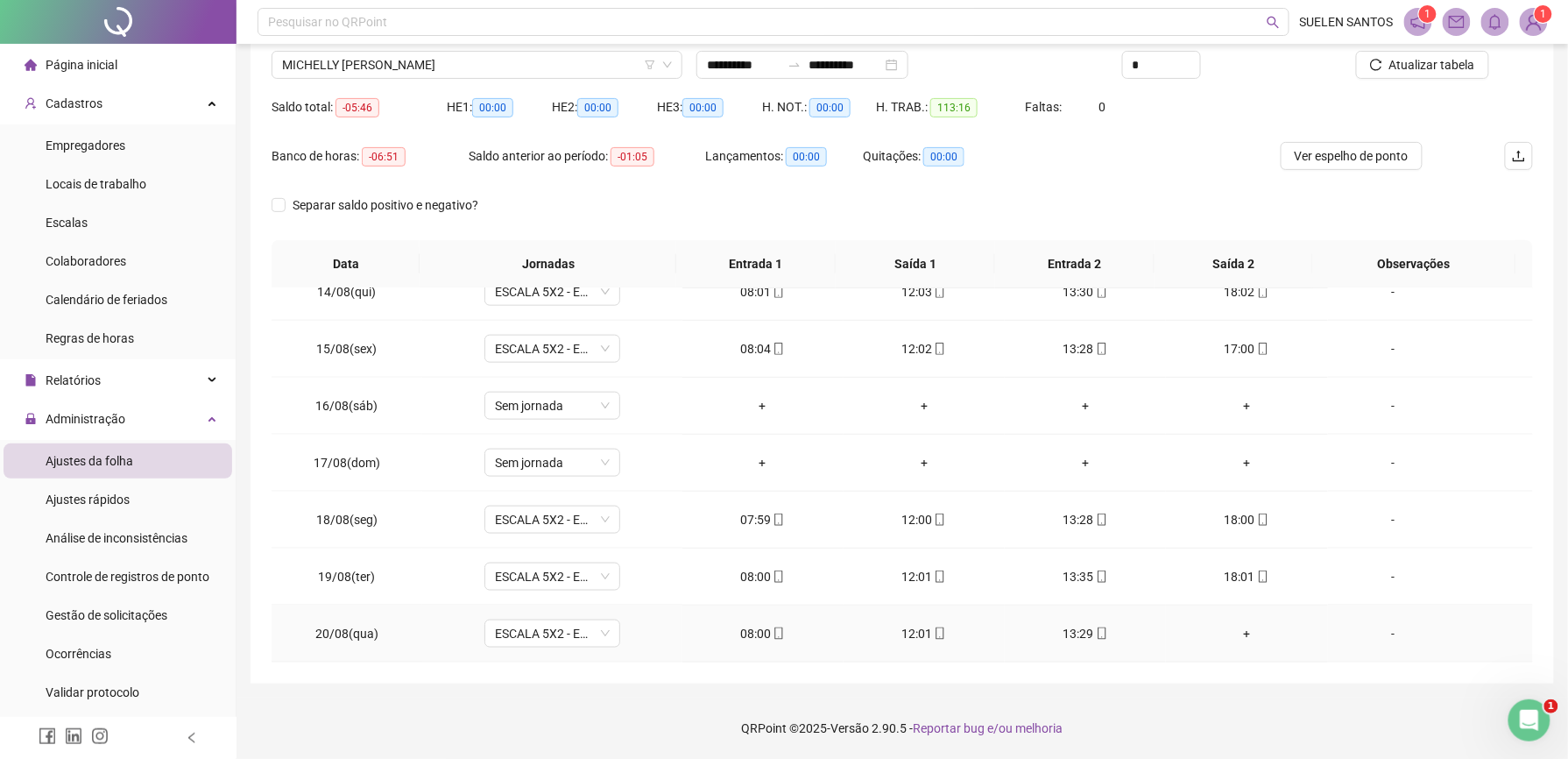
click at [1237, 638] on div "+" at bounding box center [1246, 634] width 133 height 19
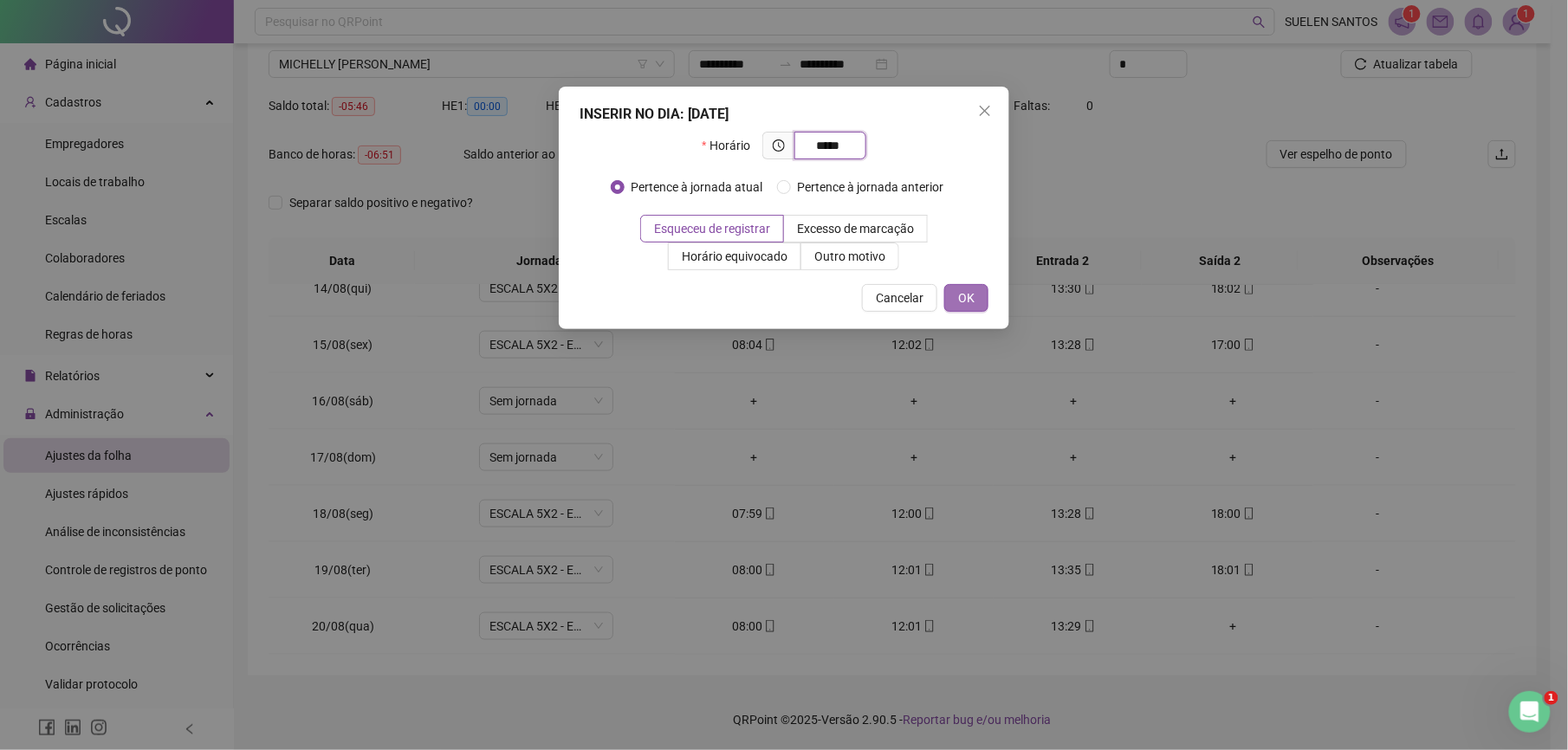
type input "*****"
drag, startPoint x: 951, startPoint y: 289, endPoint x: 677, endPoint y: 251, distance: 276.6
click at [958, 288] on button "OK" at bounding box center [966, 298] width 44 height 28
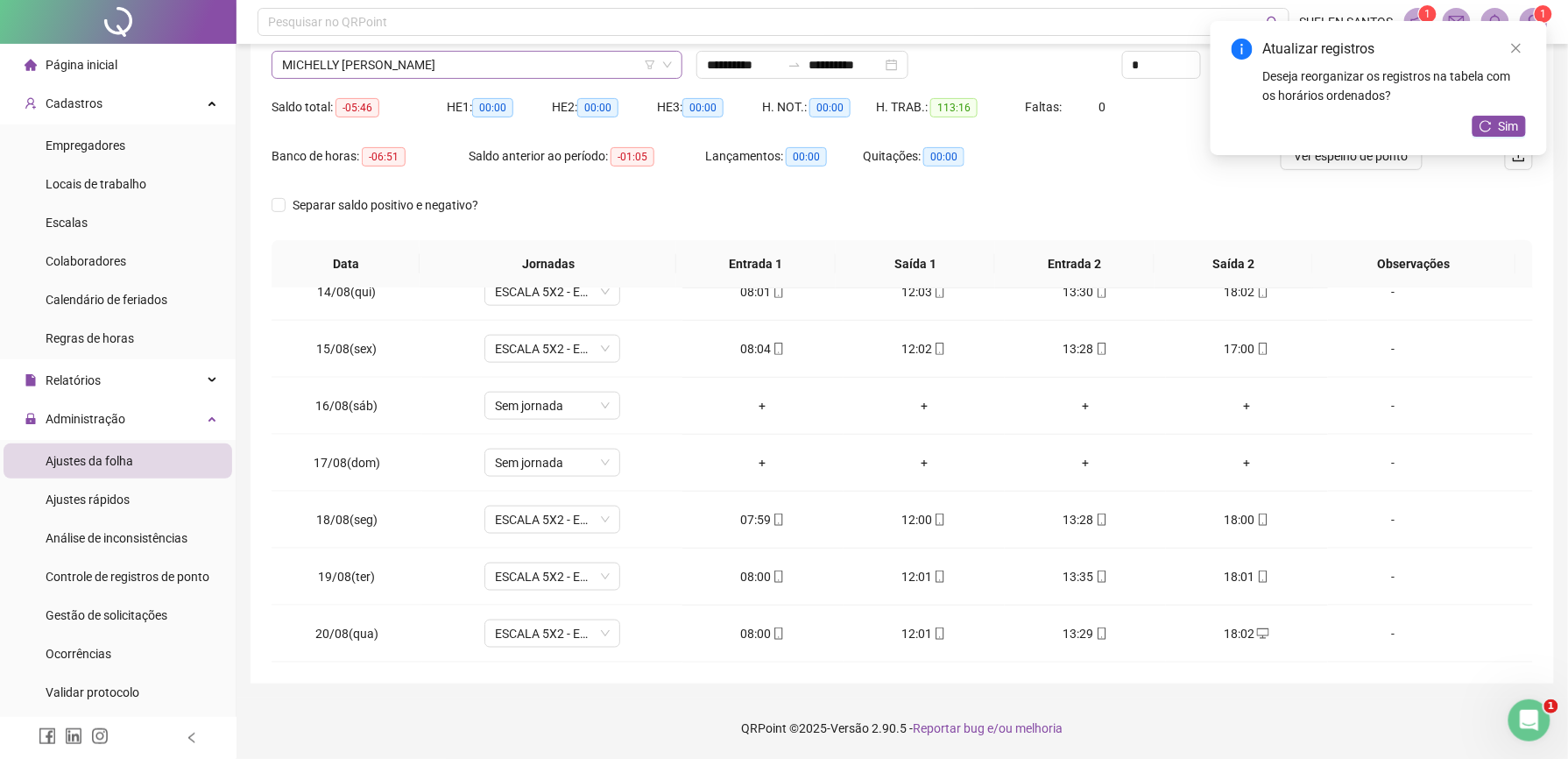
click at [543, 68] on span "MICHELLY [PERSON_NAME]" at bounding box center [477, 65] width 389 height 26
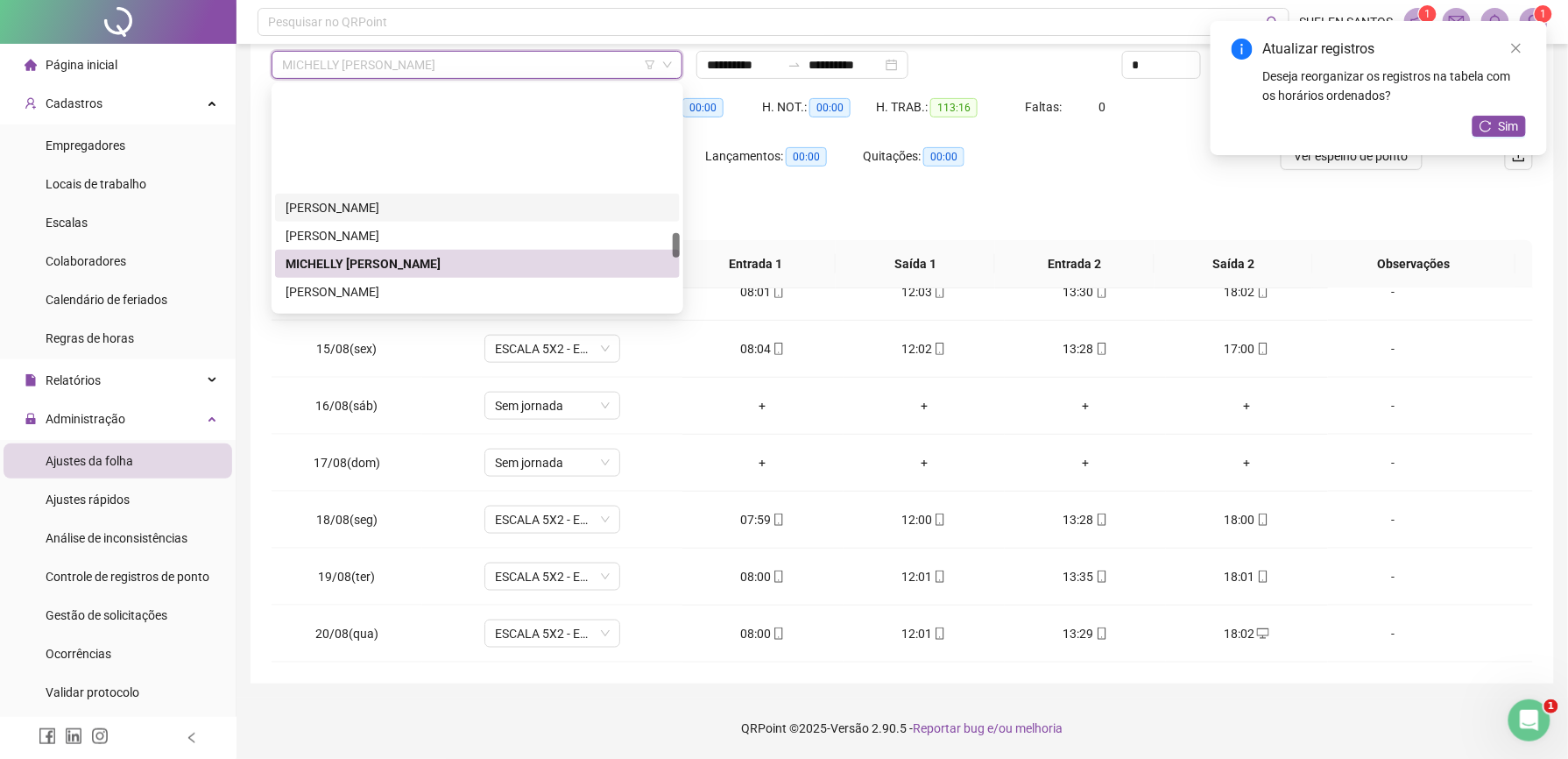
scroll to position [1299, 0]
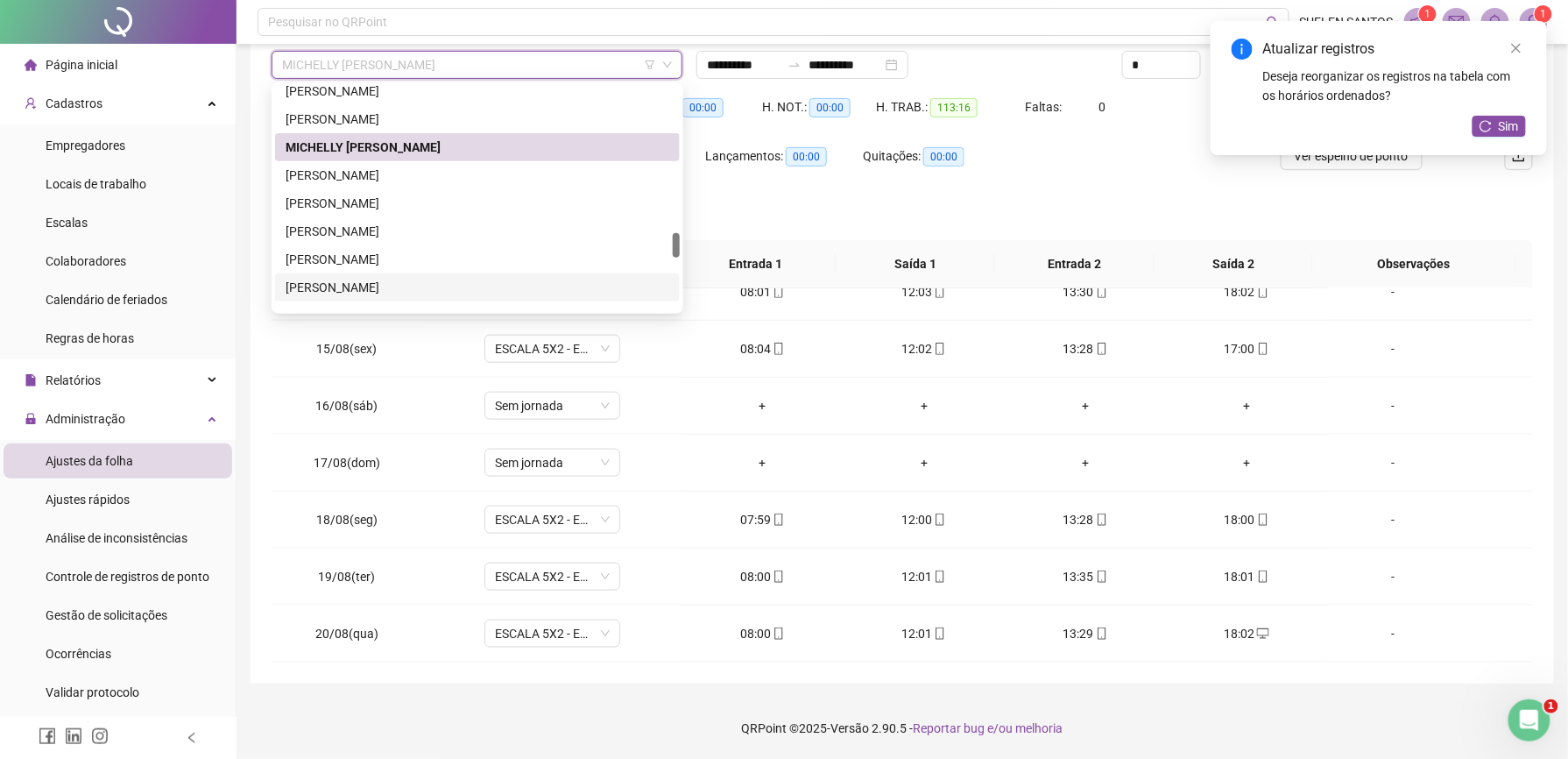
click at [389, 279] on div "[PERSON_NAME]" at bounding box center [478, 288] width 384 height 19
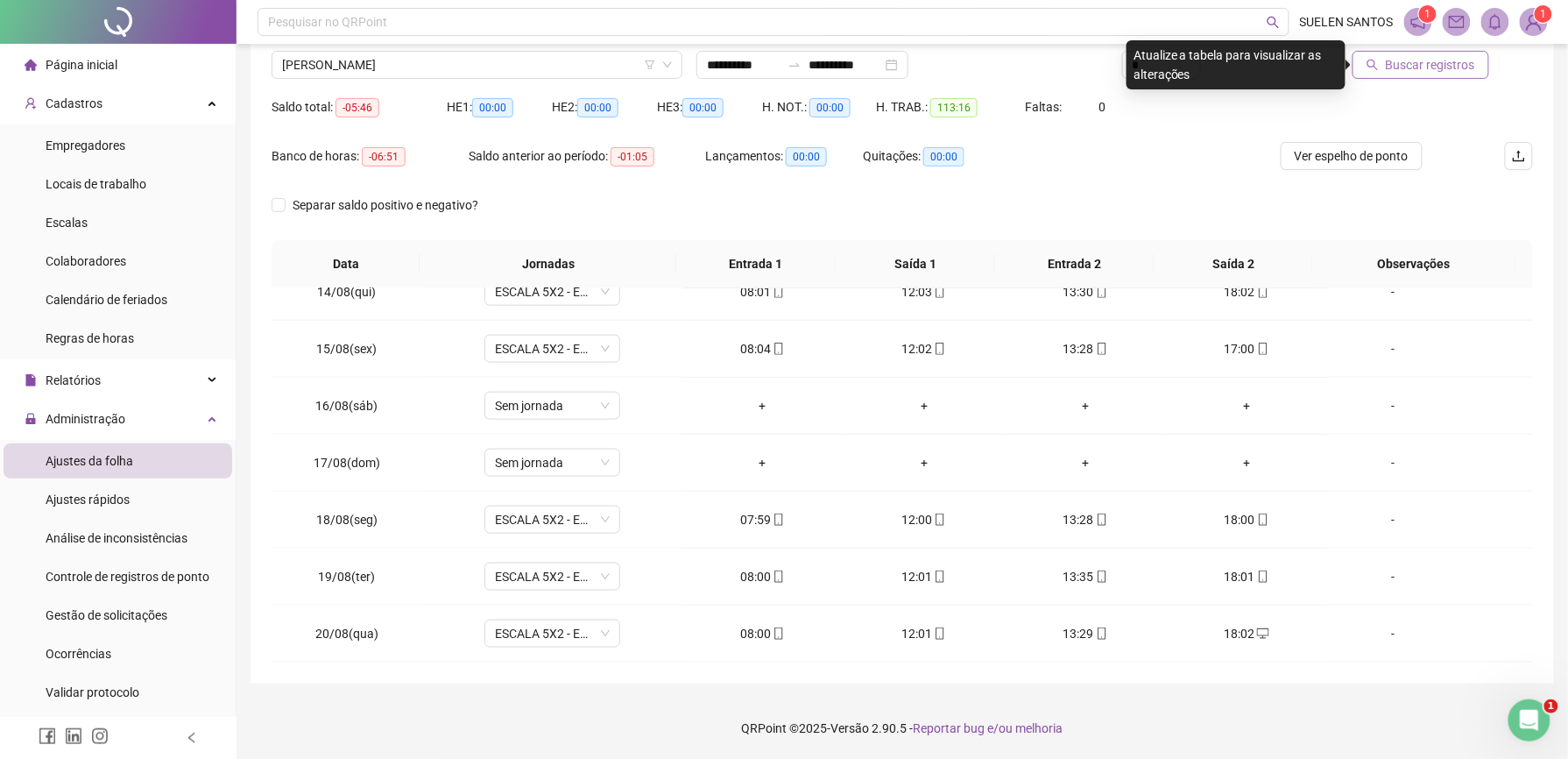
click at [1415, 61] on span "Buscar registros" at bounding box center [1430, 65] width 89 height 19
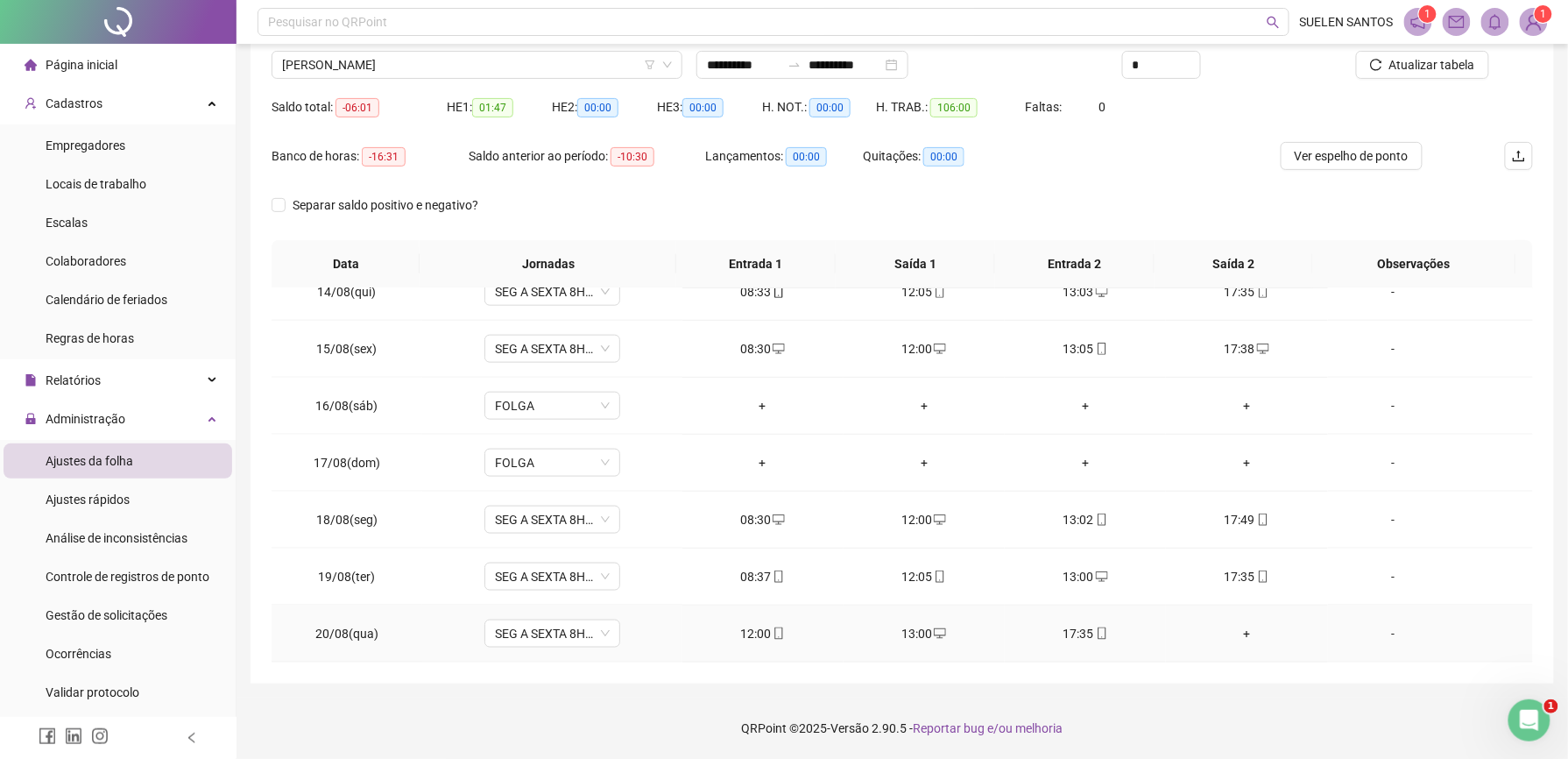
click at [1237, 638] on div "+" at bounding box center [1246, 634] width 133 height 19
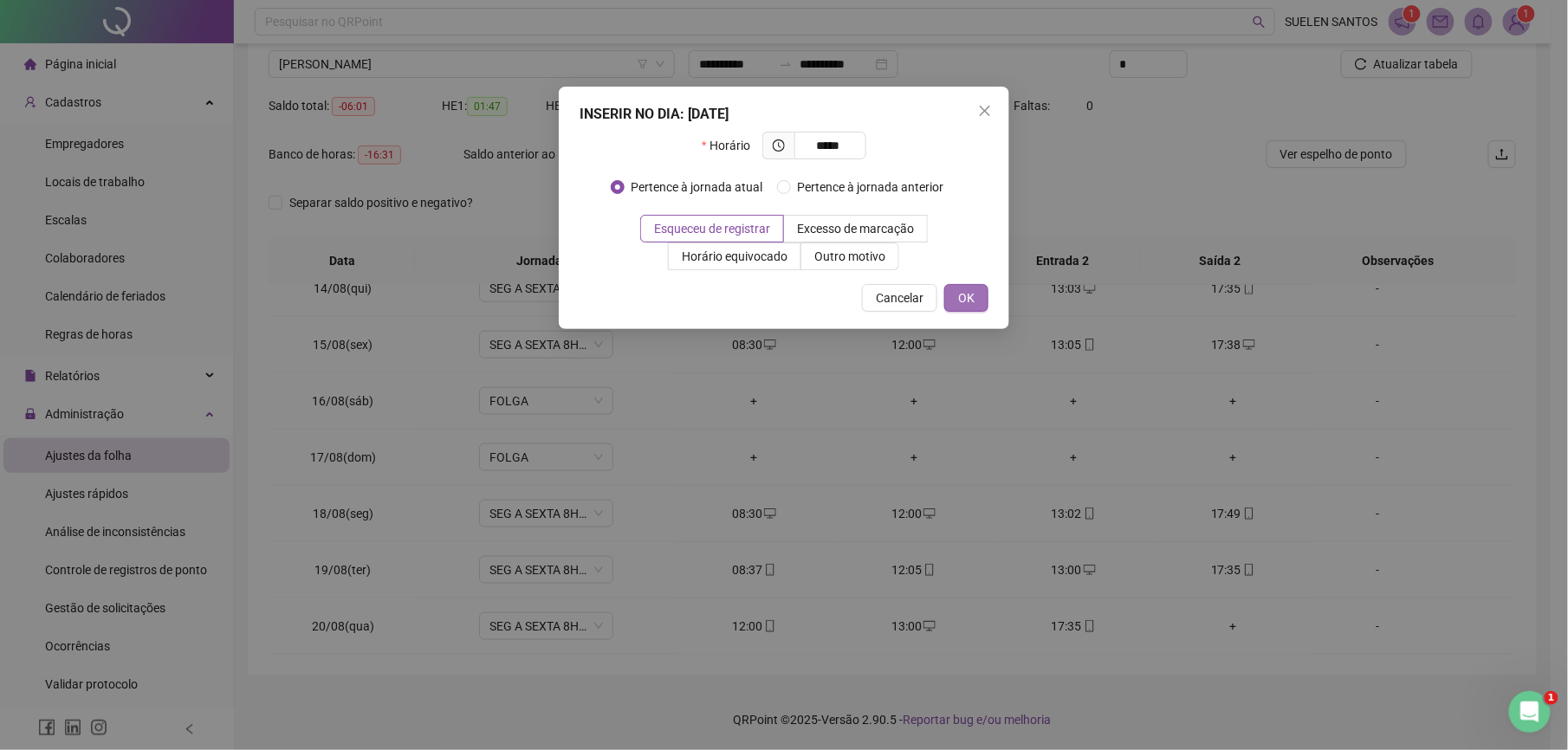
type input "*****"
click at [971, 300] on span "OK" at bounding box center [966, 298] width 16 height 19
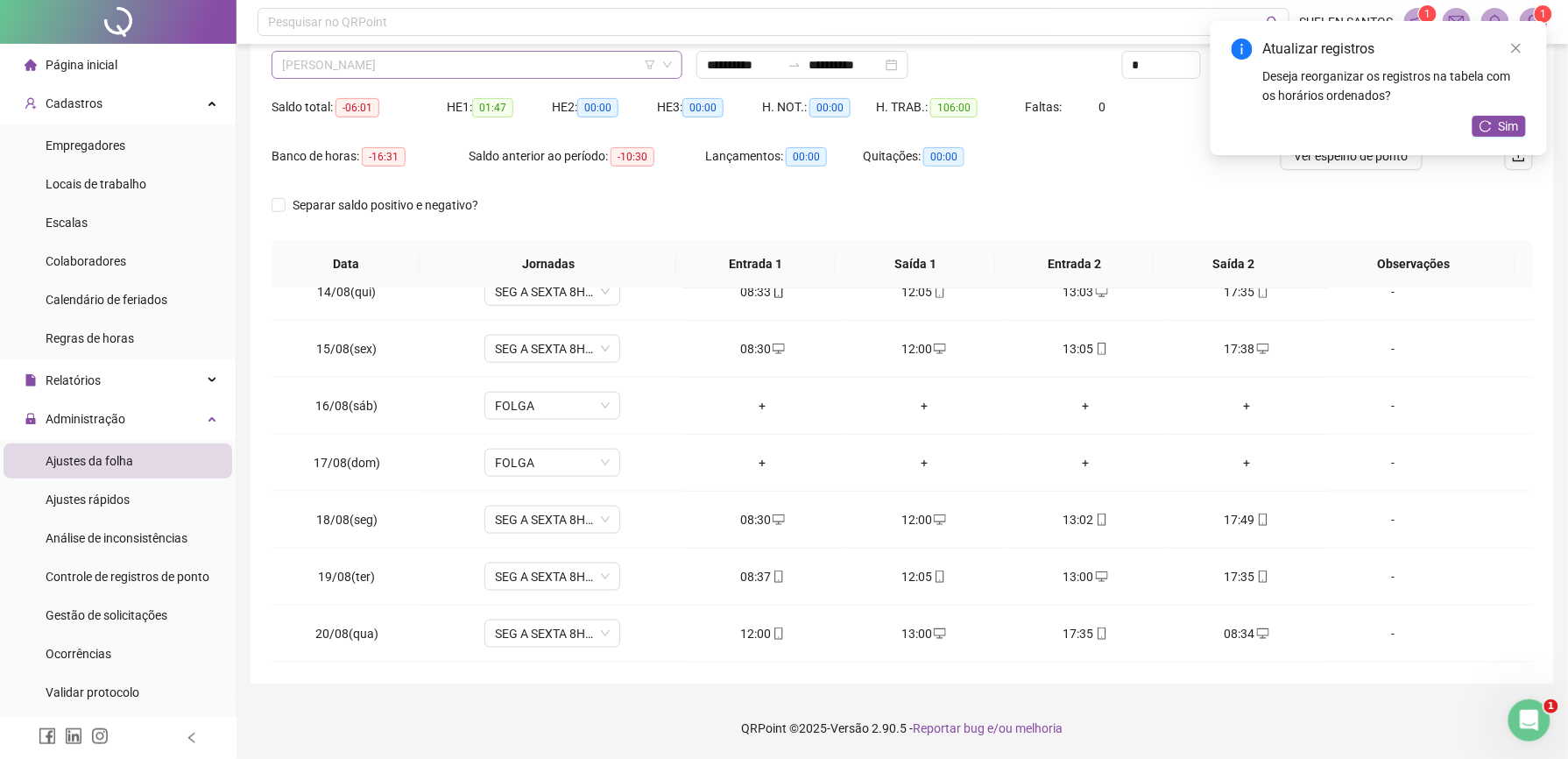
click at [443, 61] on span "[PERSON_NAME]" at bounding box center [477, 65] width 389 height 26
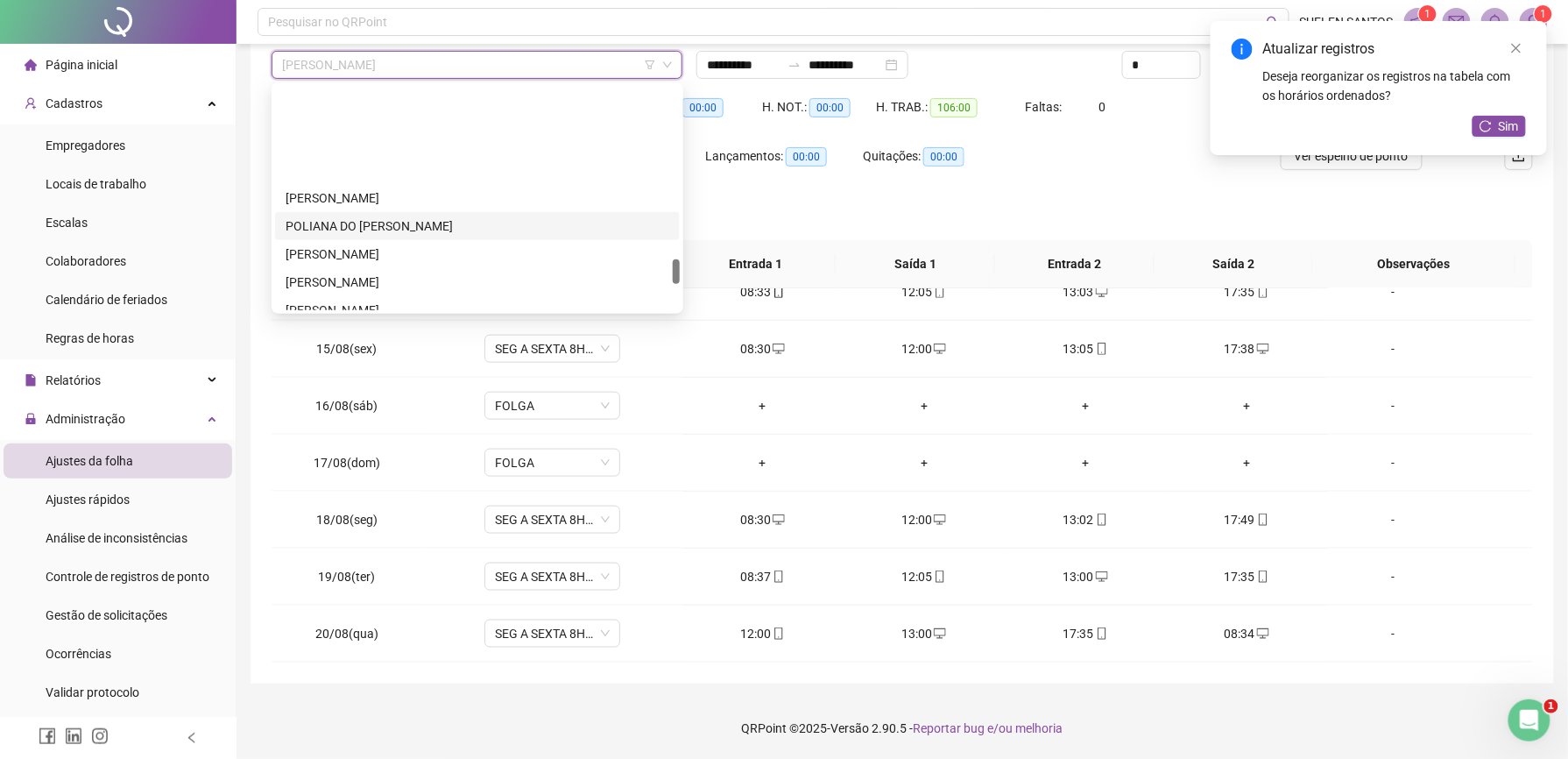
scroll to position [1533, 0]
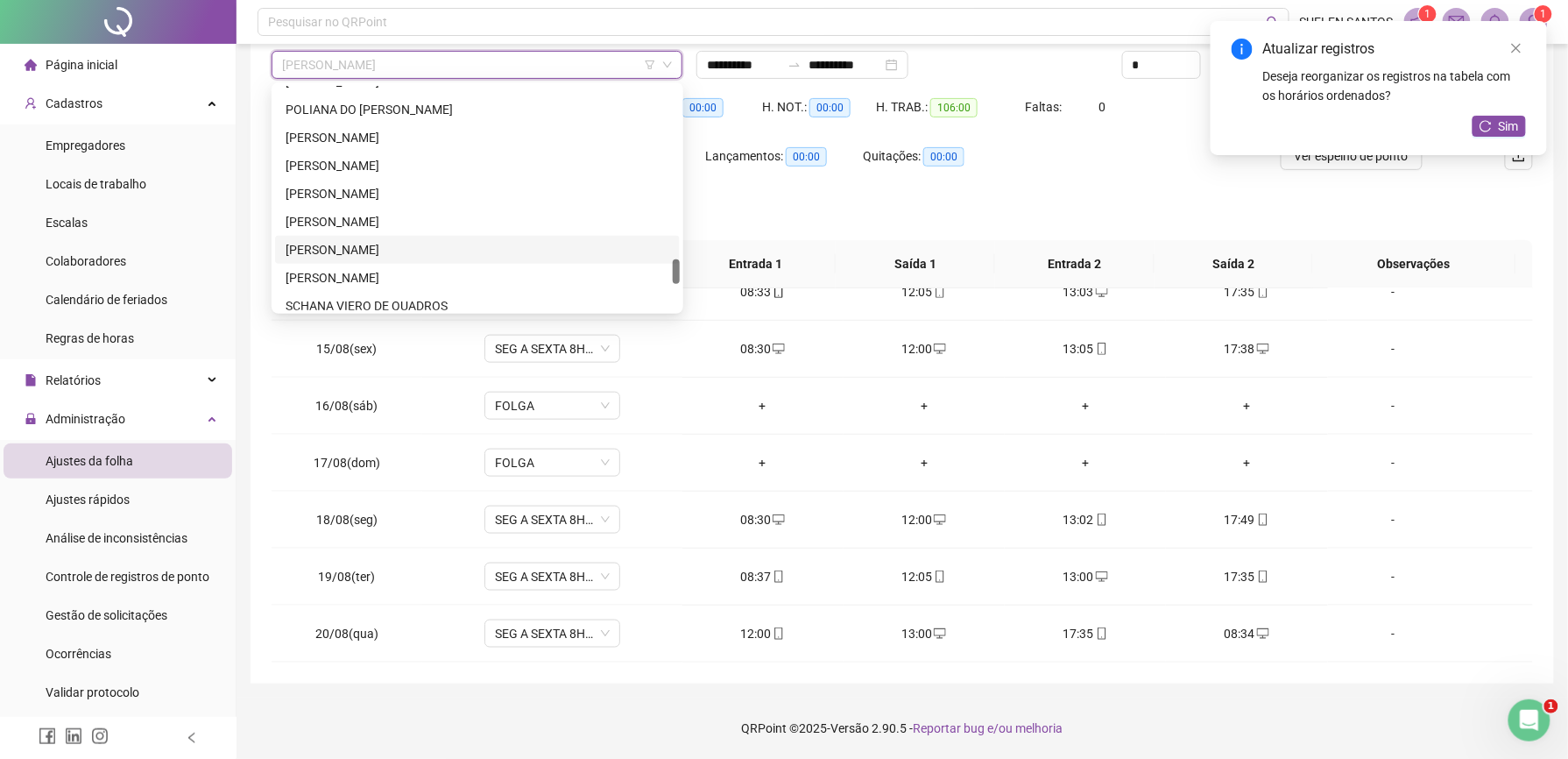
click at [424, 240] on div "[PERSON_NAME]" at bounding box center [478, 250] width 384 height 19
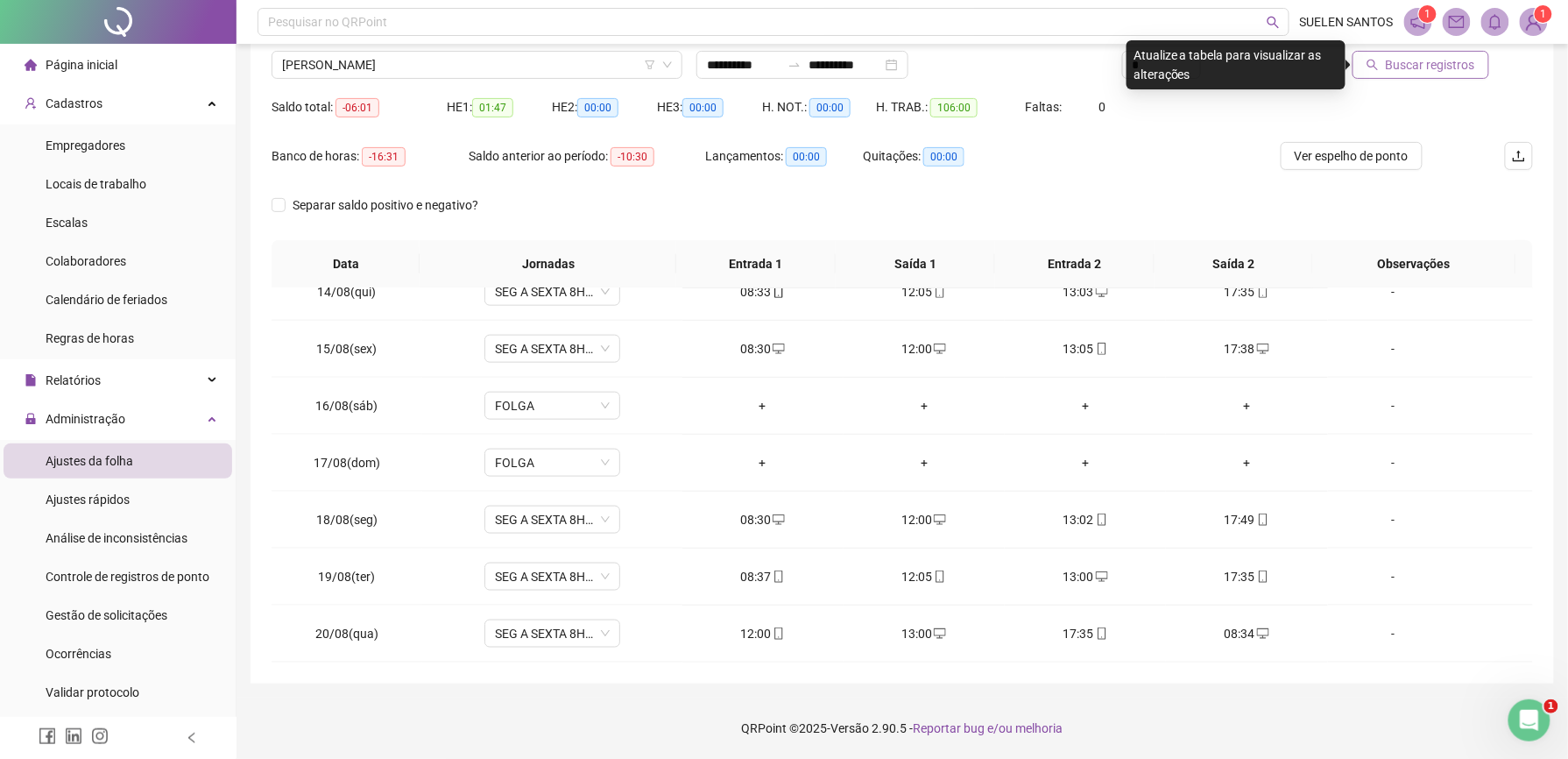
click at [1399, 68] on span "Buscar registros" at bounding box center [1430, 65] width 89 height 19
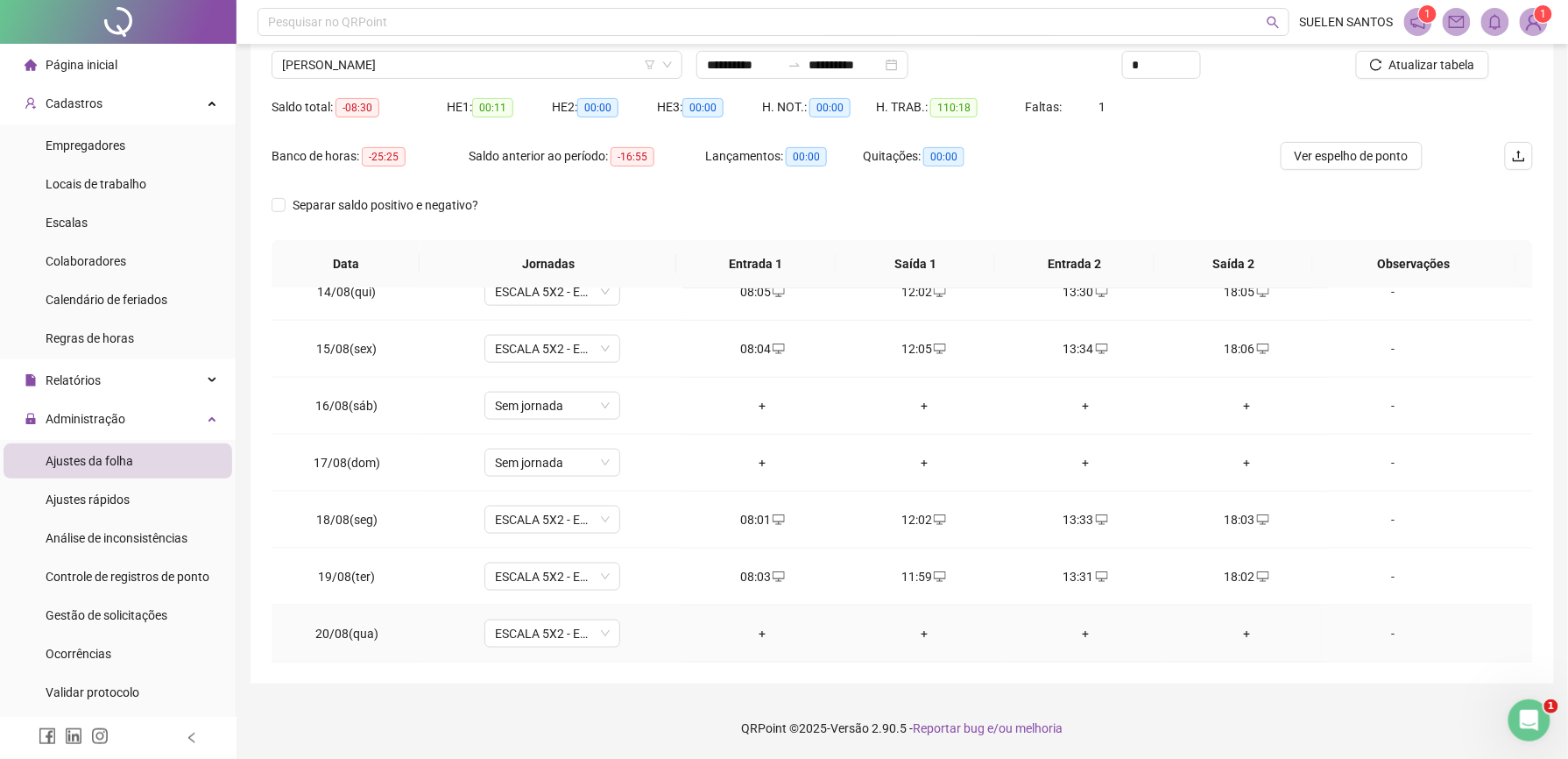
click at [752, 622] on td "+" at bounding box center [763, 634] width 161 height 57
click at [757, 632] on div "+" at bounding box center [763, 634] width 133 height 19
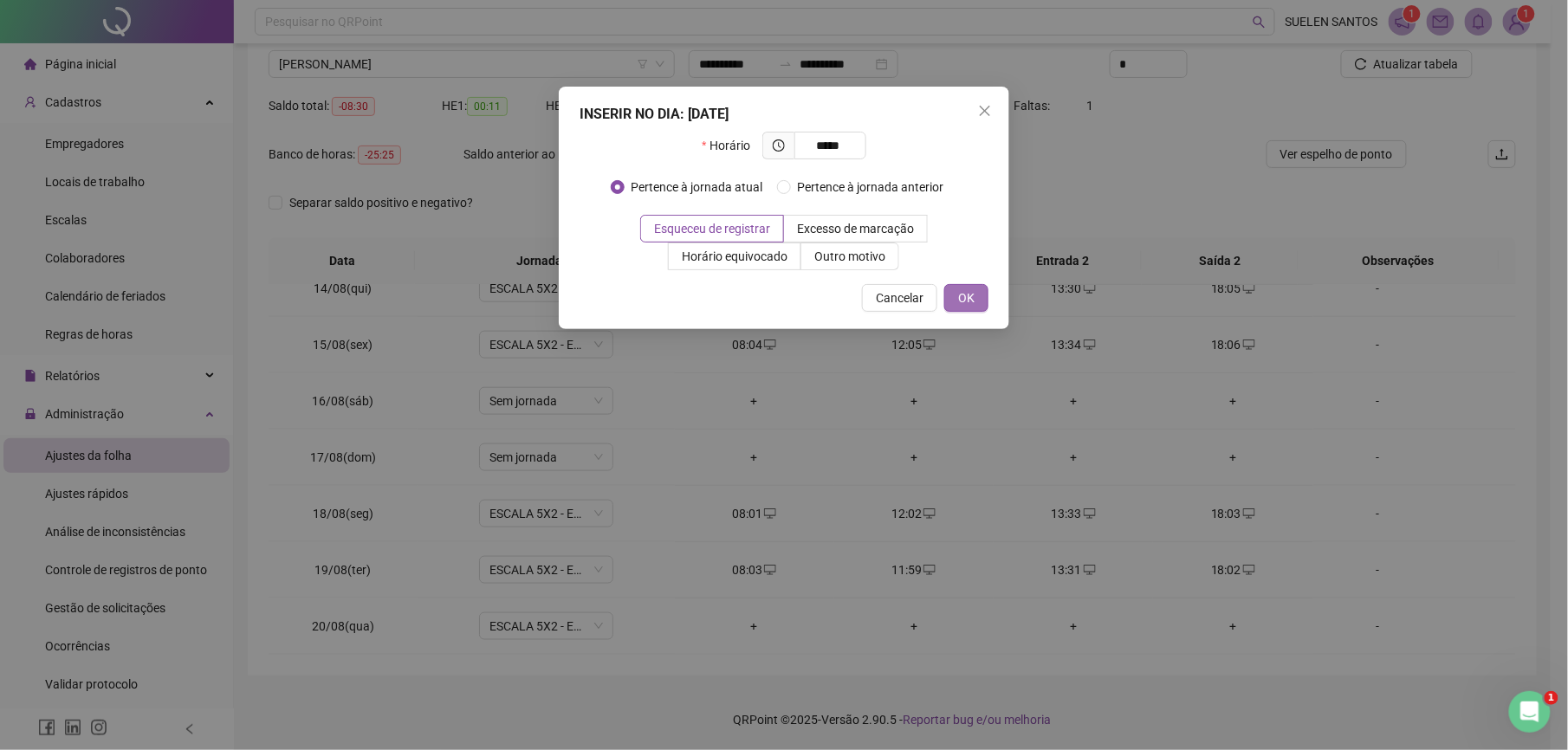
type input "*****"
click at [965, 303] on span "OK" at bounding box center [966, 298] width 16 height 19
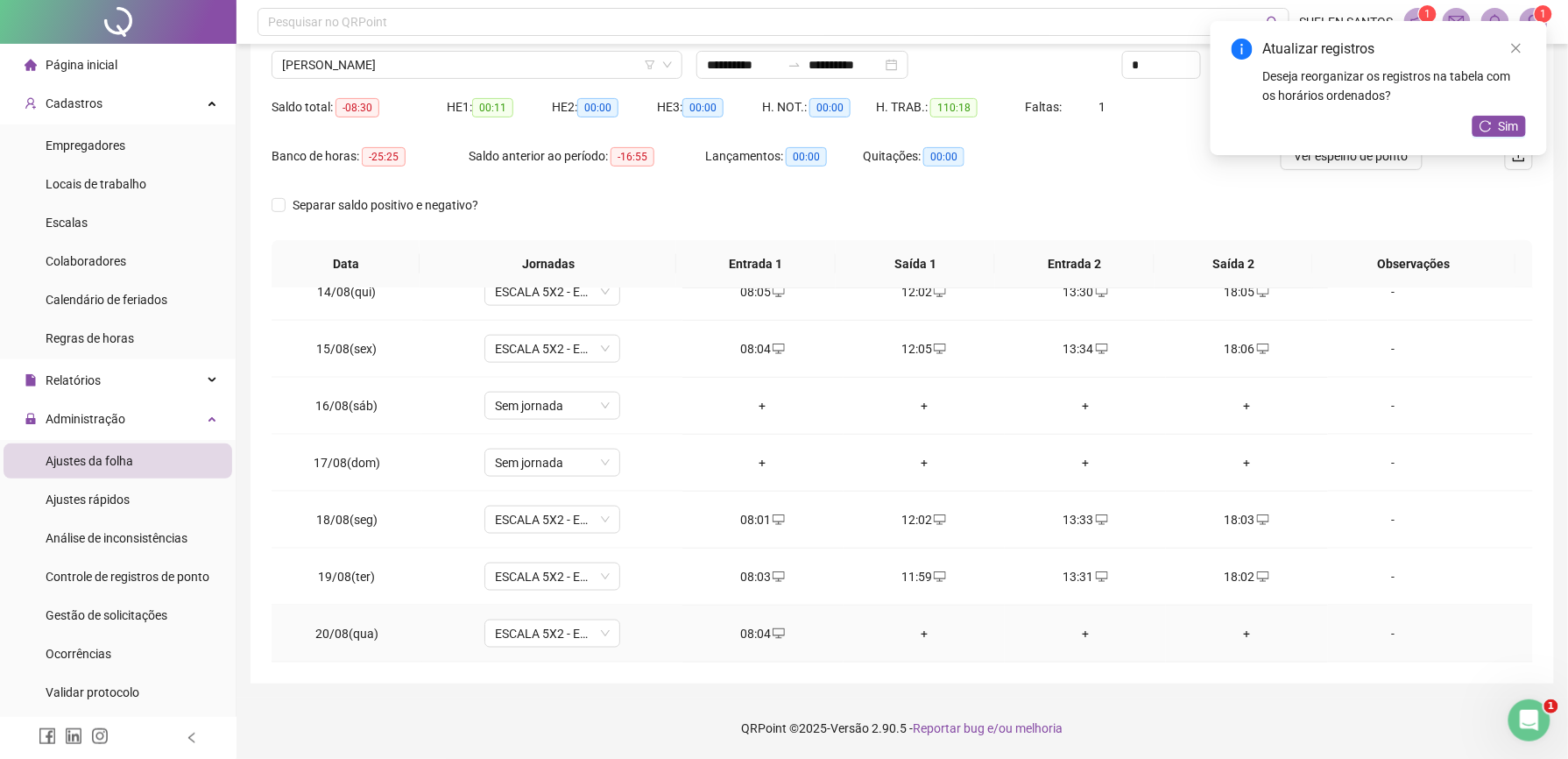
click at [916, 631] on div "+" at bounding box center [924, 634] width 133 height 19
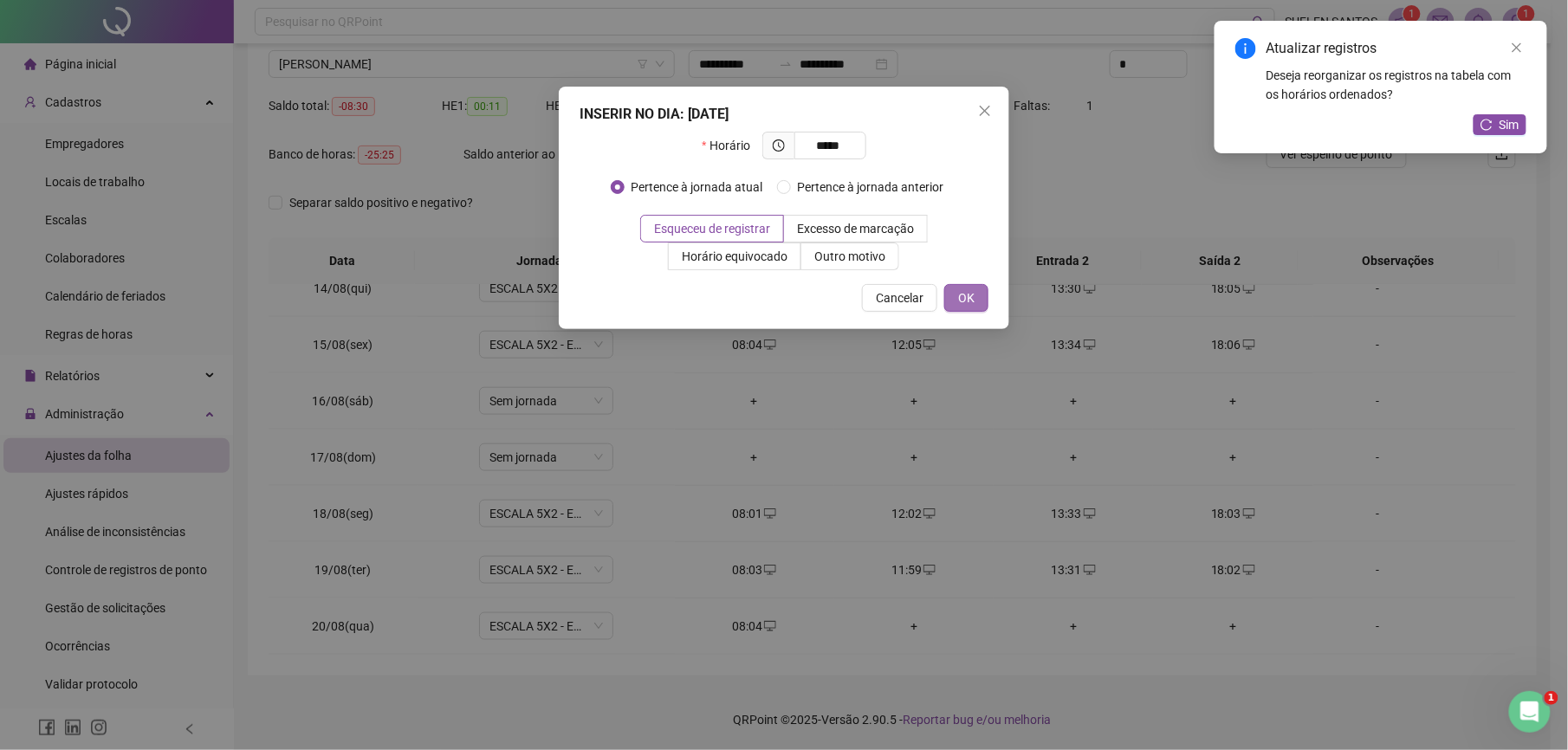
type input "*****"
click at [972, 293] on span "OK" at bounding box center [966, 298] width 16 height 19
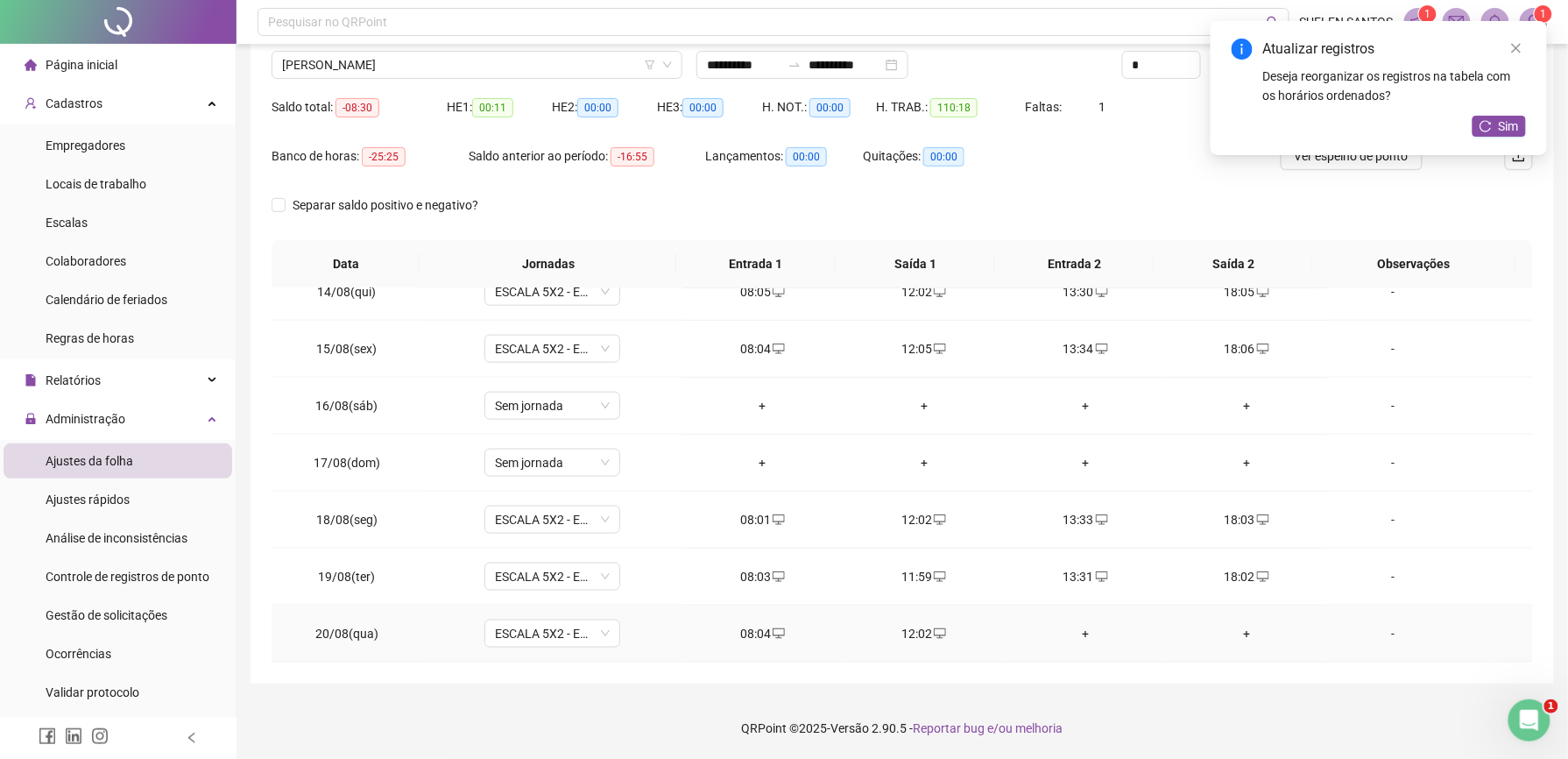
click at [1074, 634] on div "+" at bounding box center [1086, 634] width 133 height 19
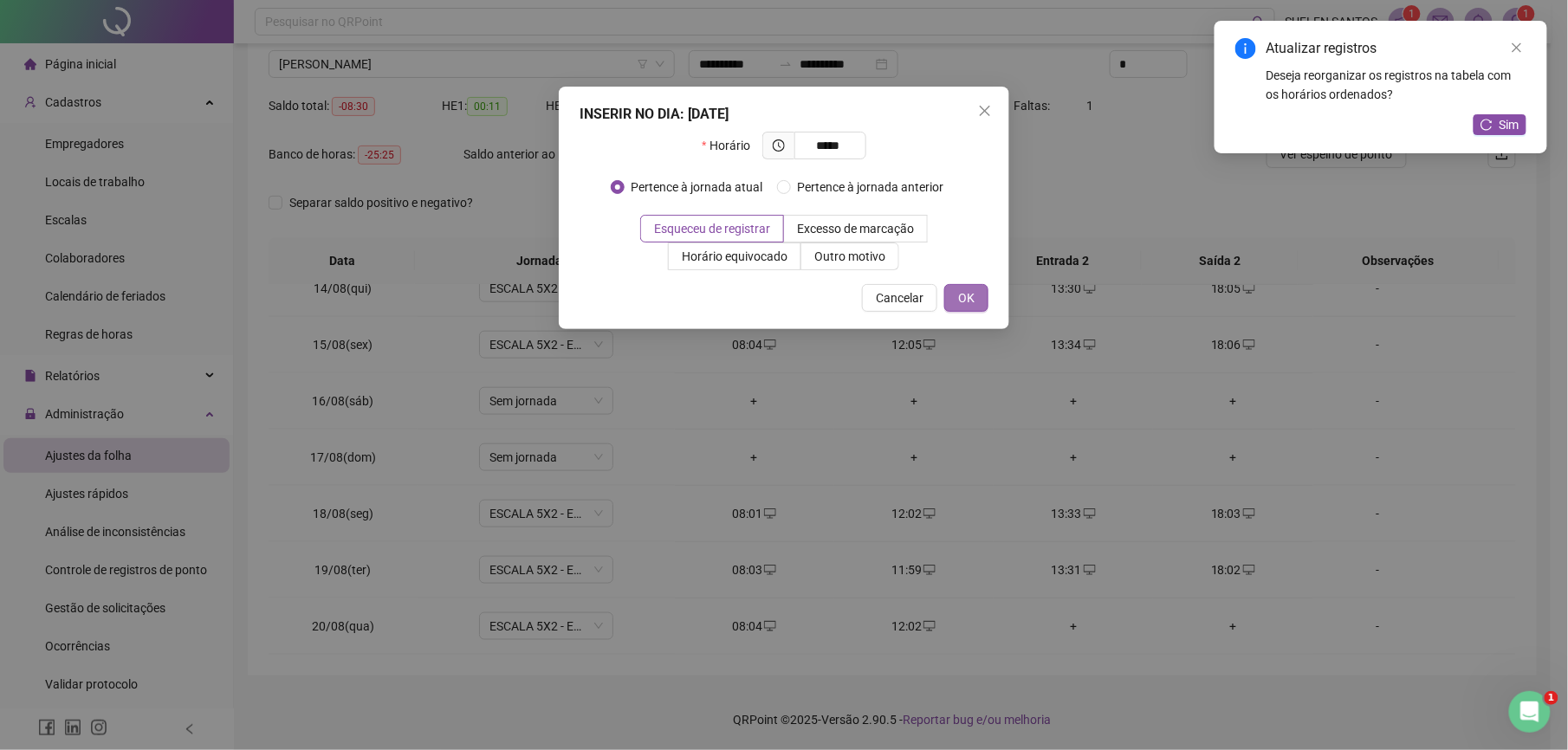
type input "*****"
click at [965, 302] on span "OK" at bounding box center [966, 298] width 16 height 19
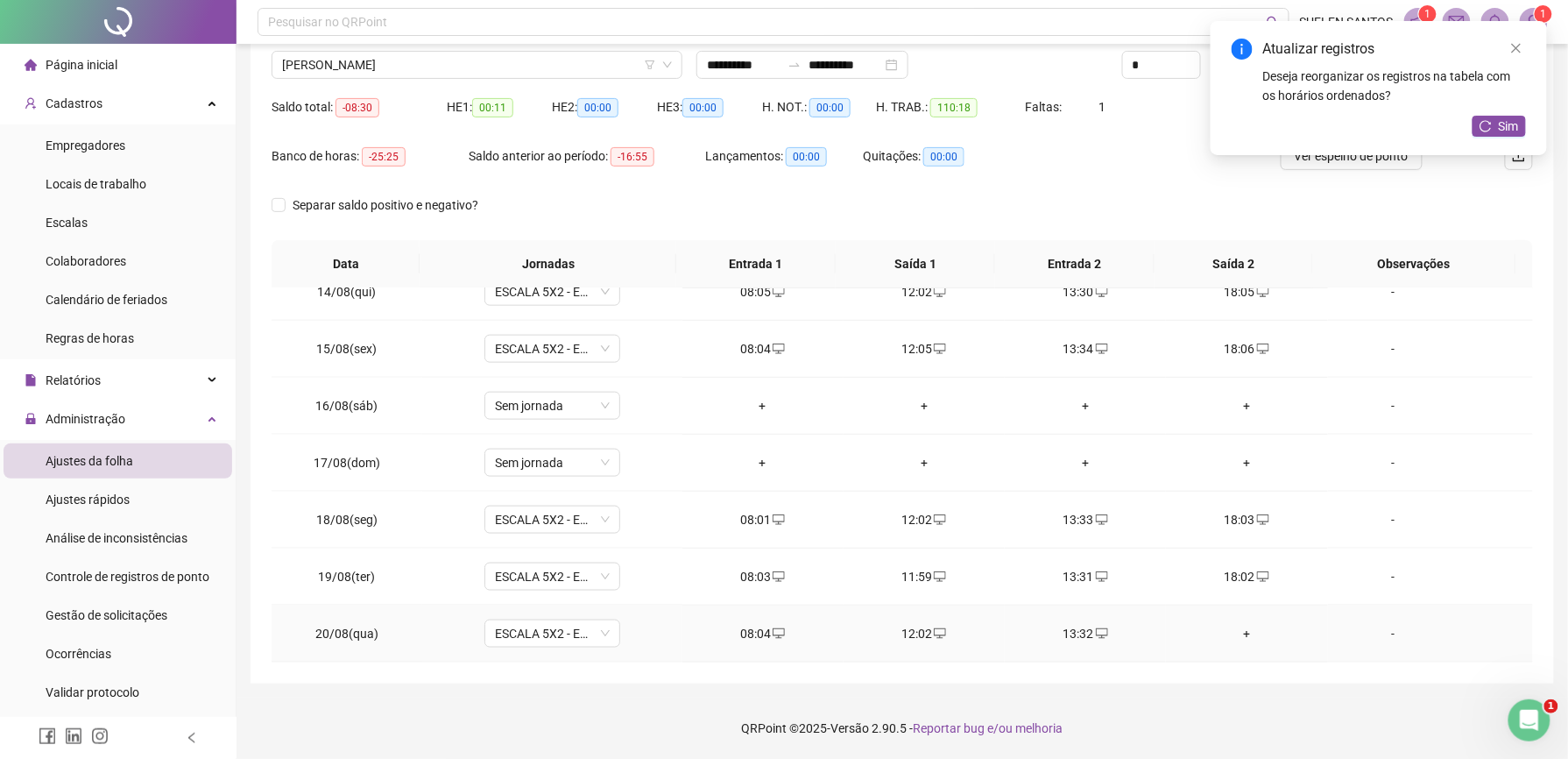
click at [1237, 629] on div "+" at bounding box center [1246, 634] width 133 height 19
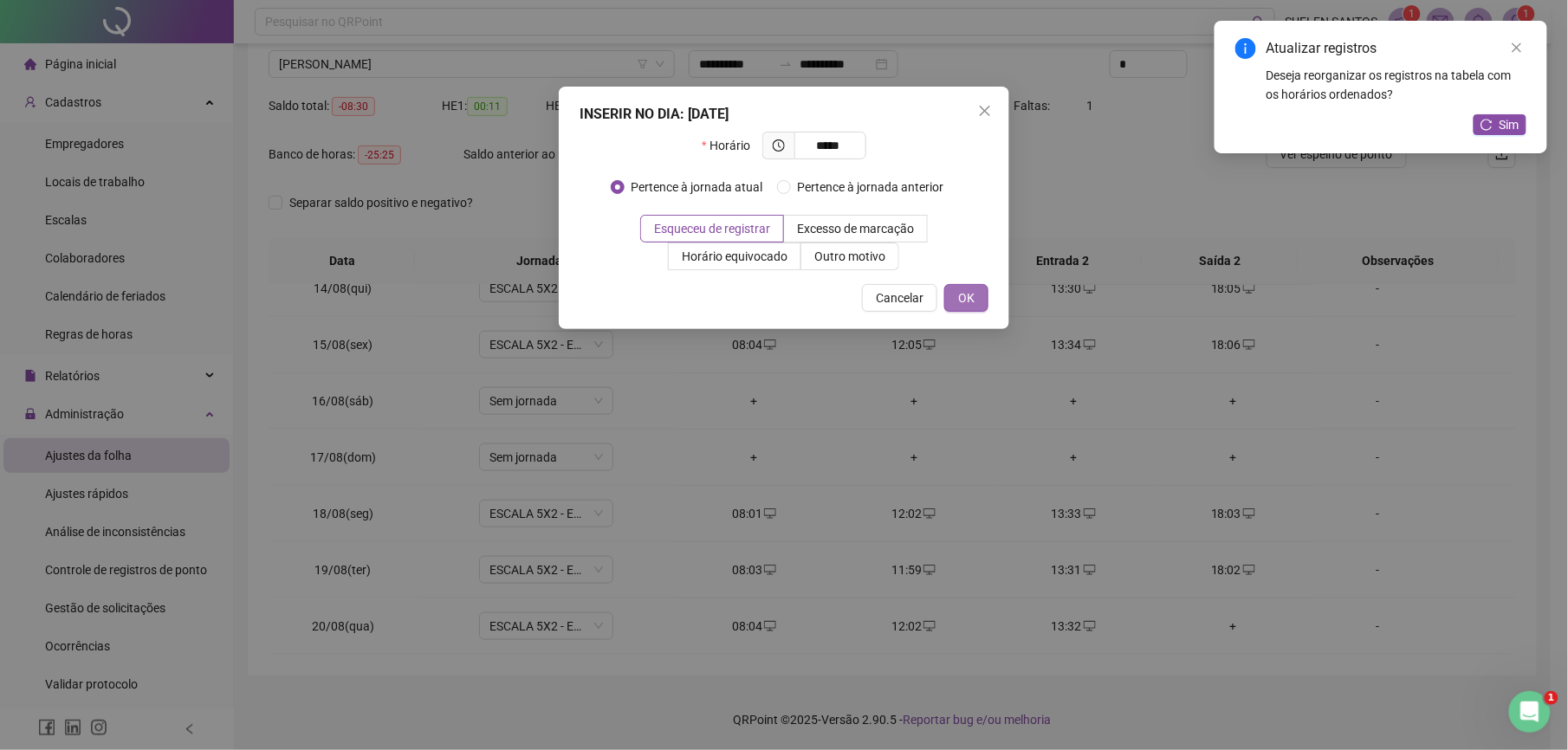
type input "*****"
click at [986, 296] on button "OK" at bounding box center [966, 298] width 44 height 28
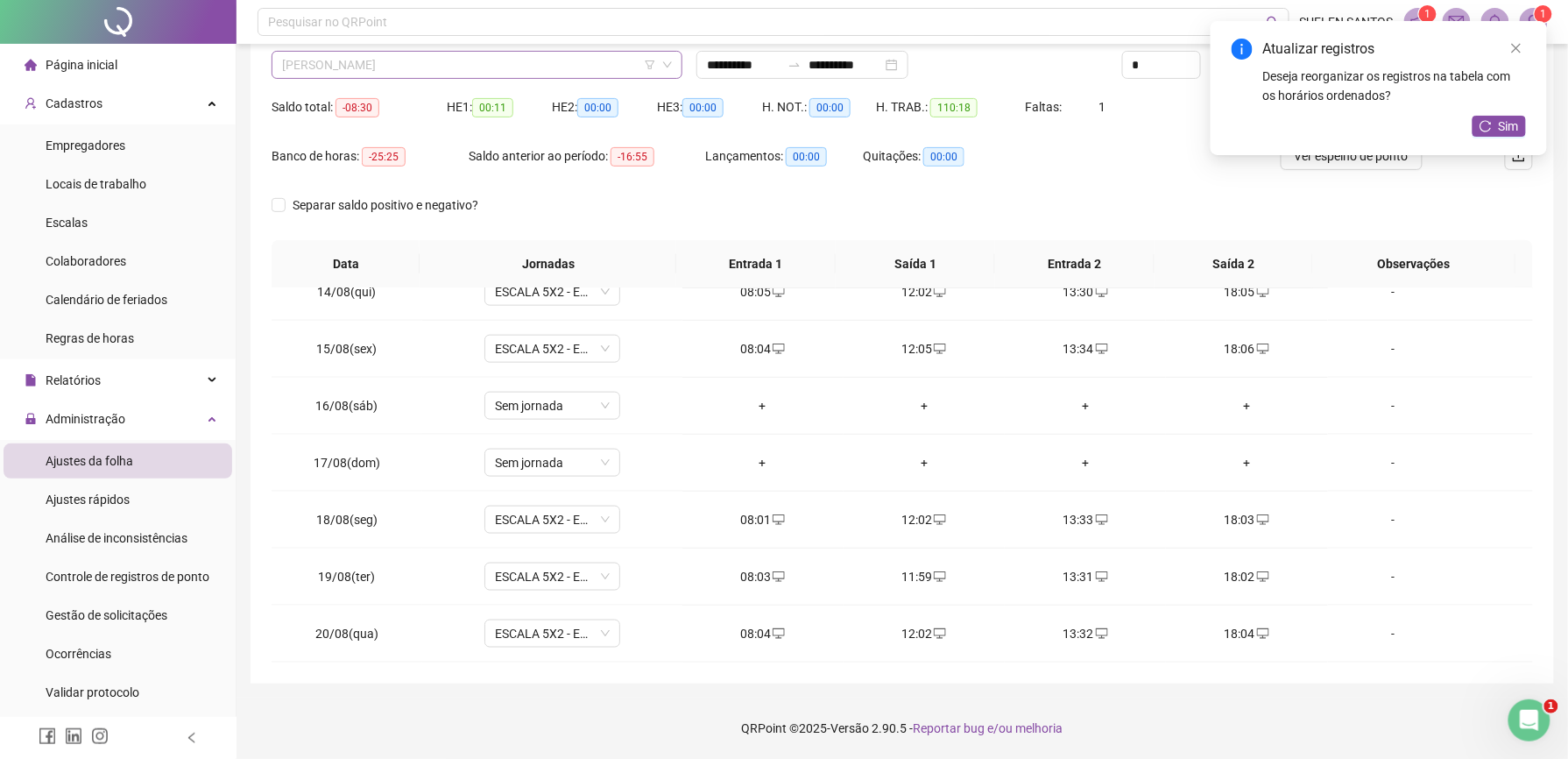
click at [531, 56] on span "[PERSON_NAME]" at bounding box center [477, 65] width 389 height 26
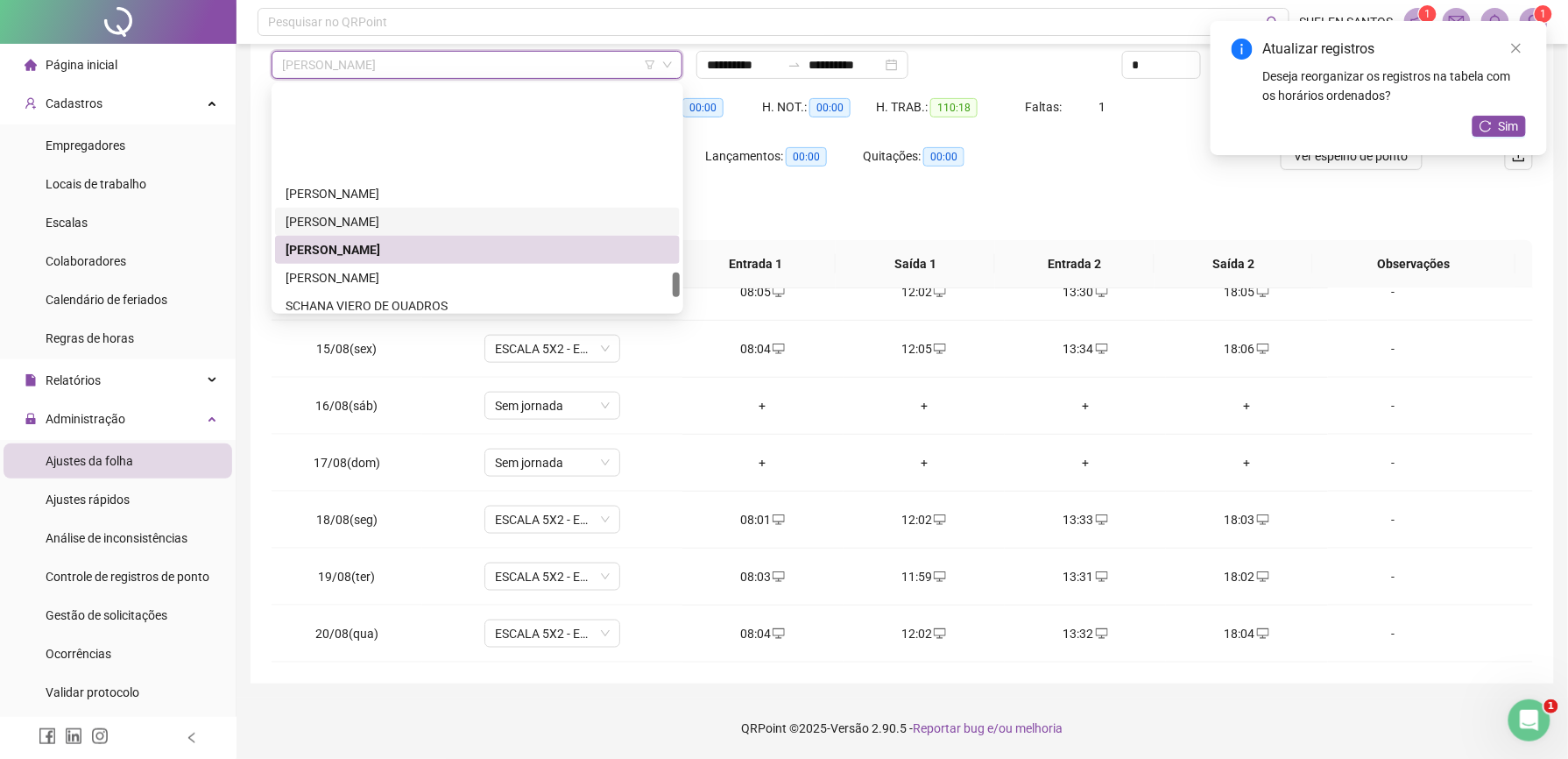
scroll to position [1650, 0]
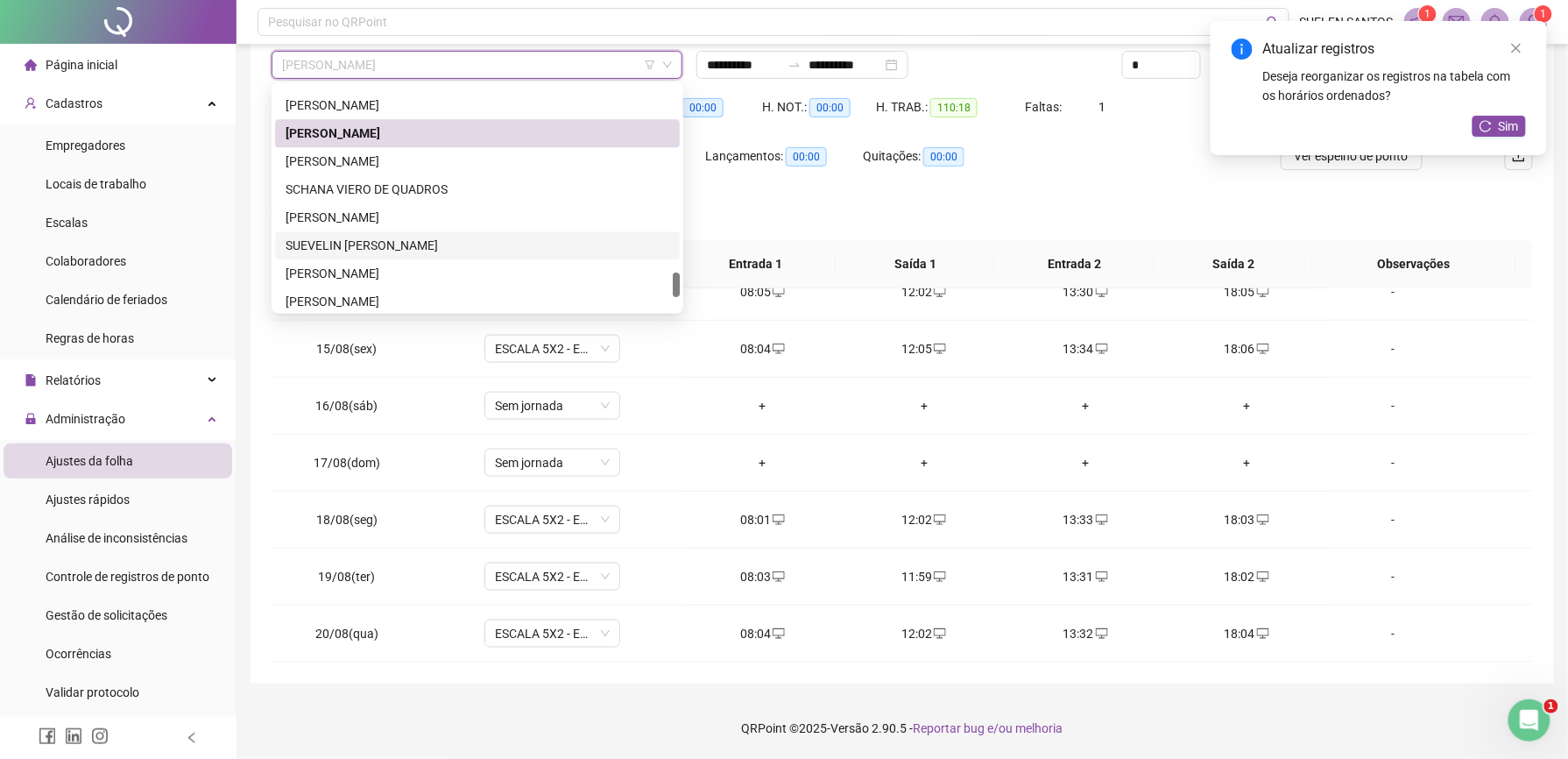
click at [407, 246] on div "SUEVELIN [PERSON_NAME]" at bounding box center [478, 246] width 384 height 19
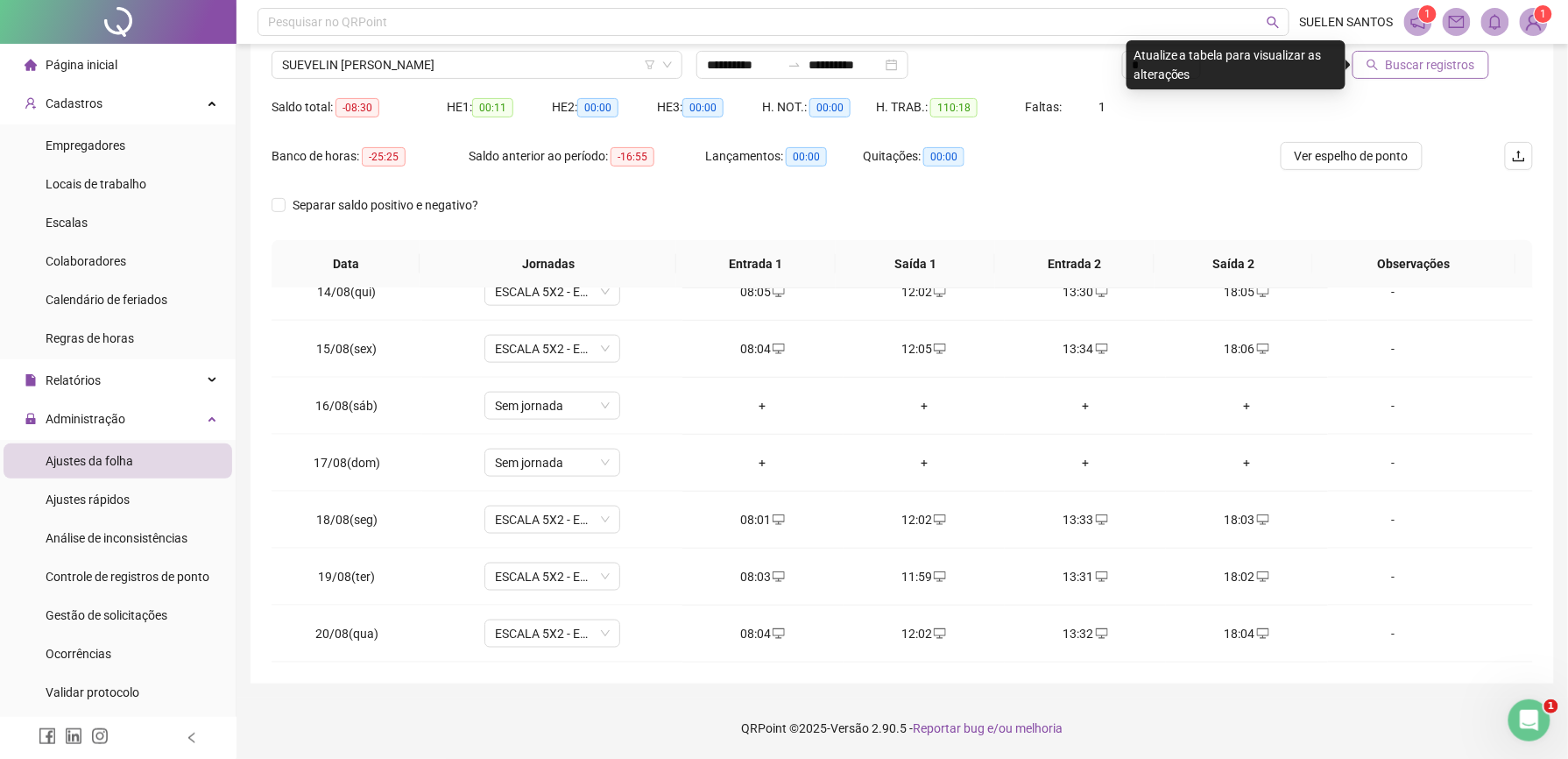
click at [1442, 65] on span "Buscar registros" at bounding box center [1430, 65] width 89 height 19
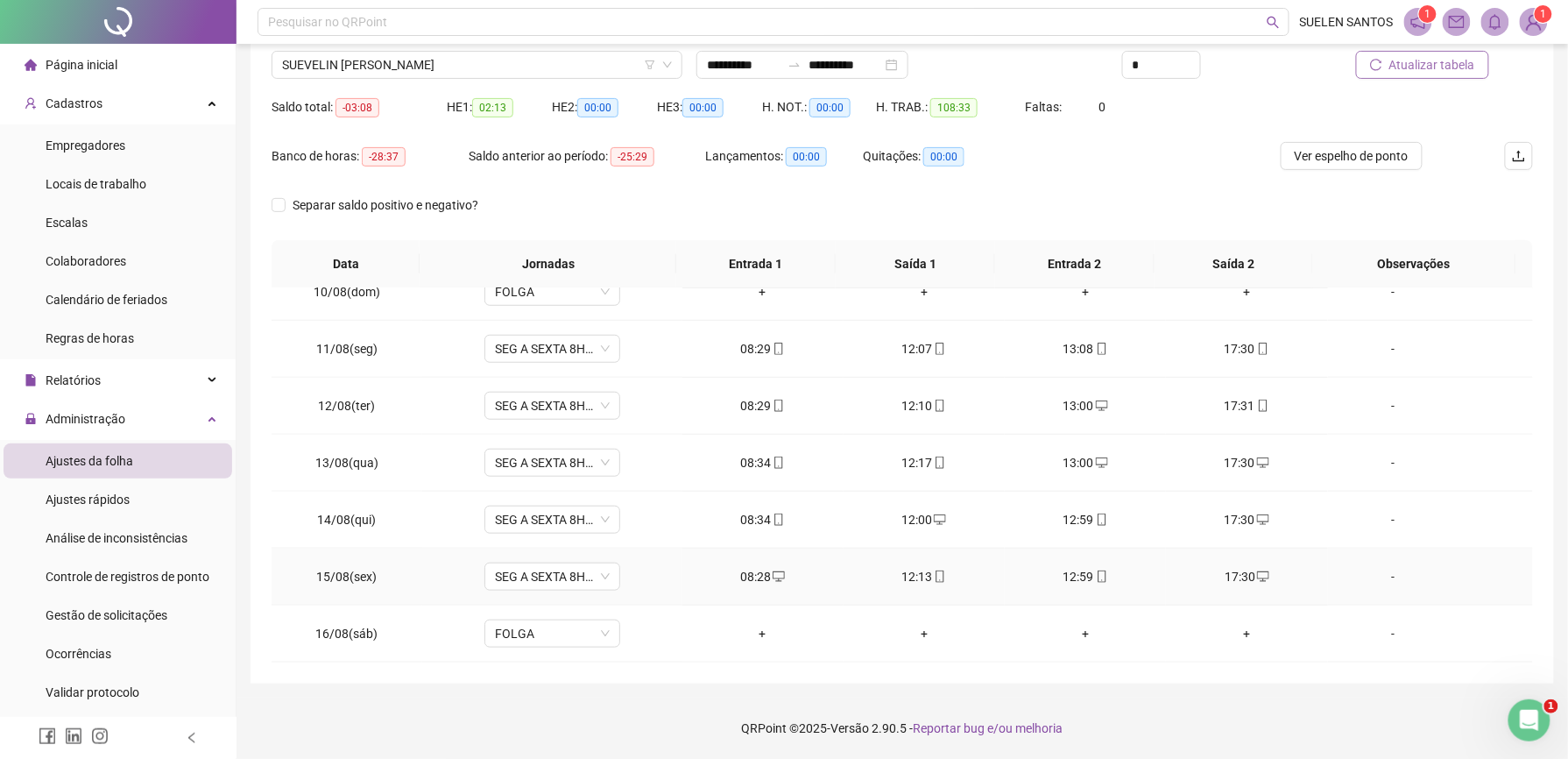
scroll to position [771, 0]
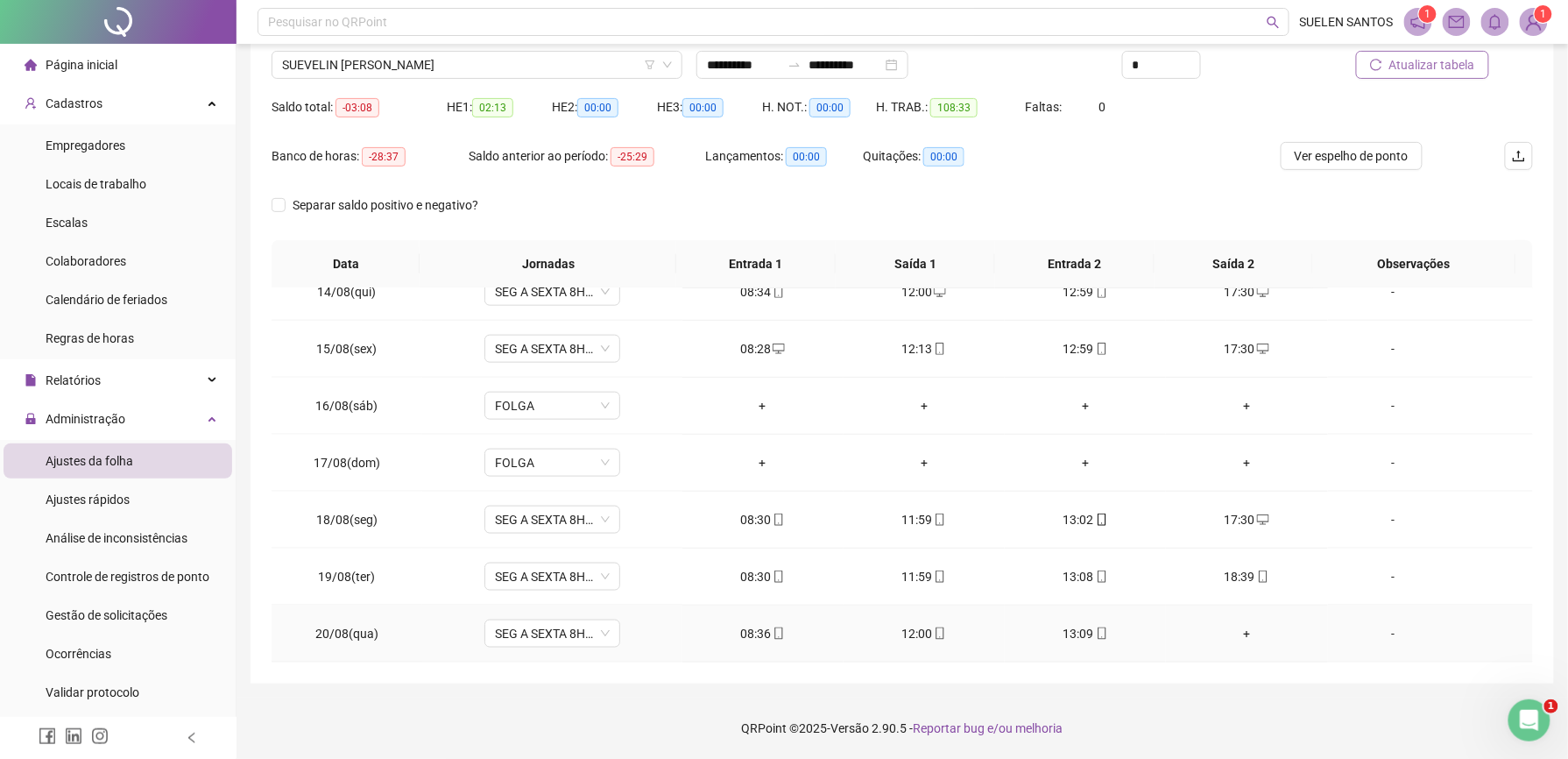
click at [1237, 634] on div "+" at bounding box center [1246, 634] width 133 height 19
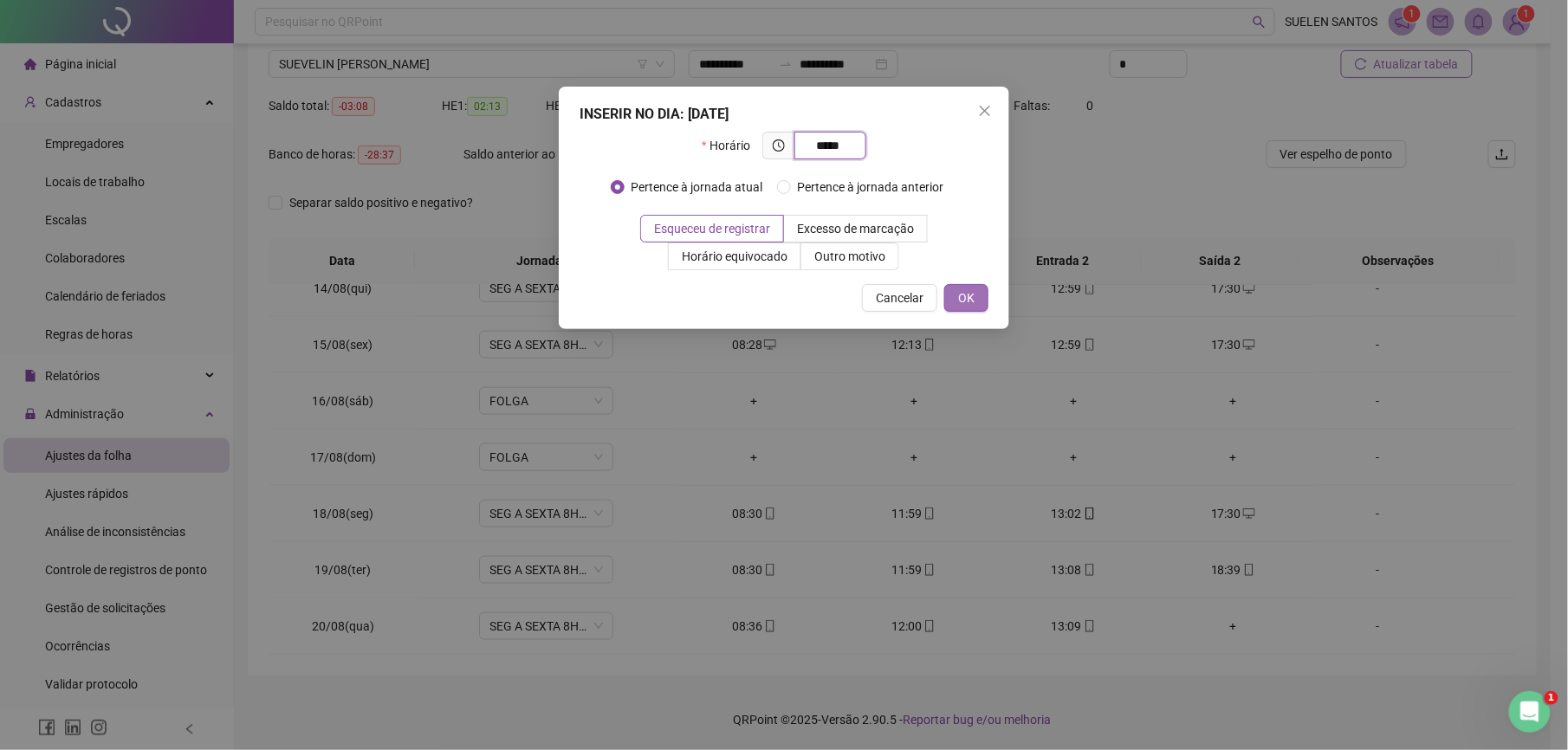
type input "*****"
click at [968, 289] on span "OK" at bounding box center [966, 298] width 16 height 19
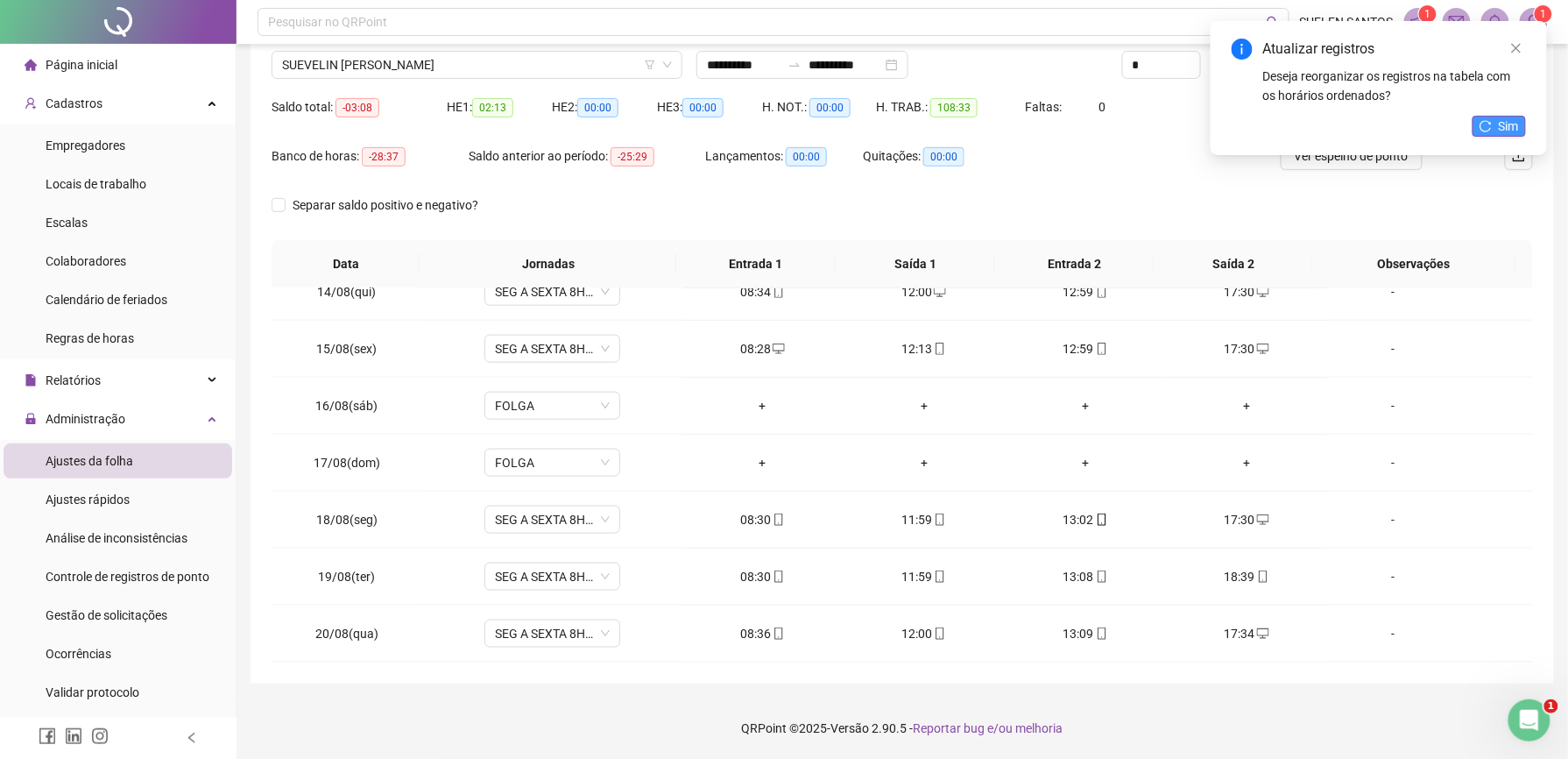
click at [1486, 127] on icon "reload" at bounding box center [1486, 126] width 12 height 12
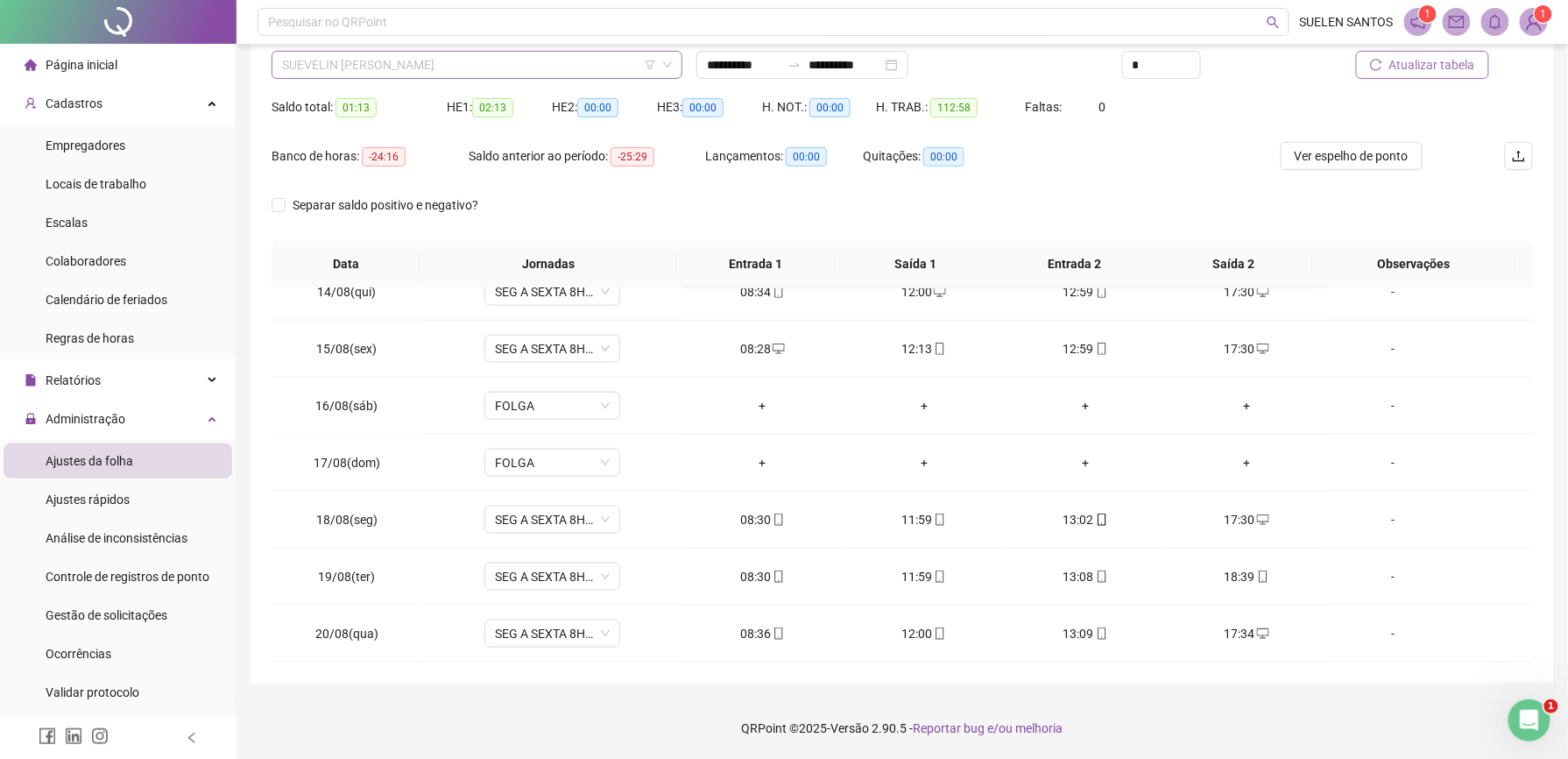
click at [445, 63] on span "SUEVELIN [PERSON_NAME]" at bounding box center [477, 65] width 389 height 26
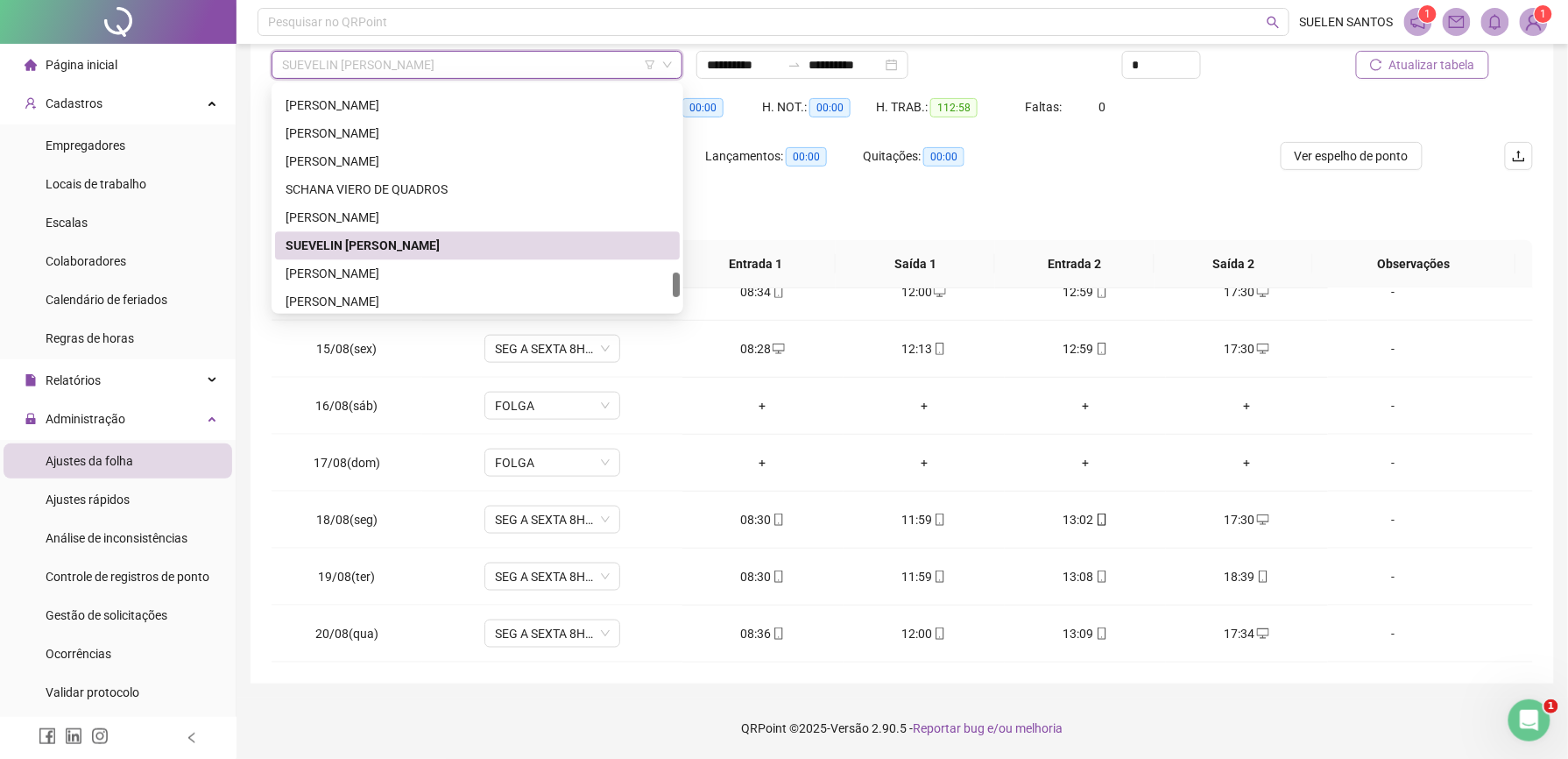
scroll to position [1767, 0]
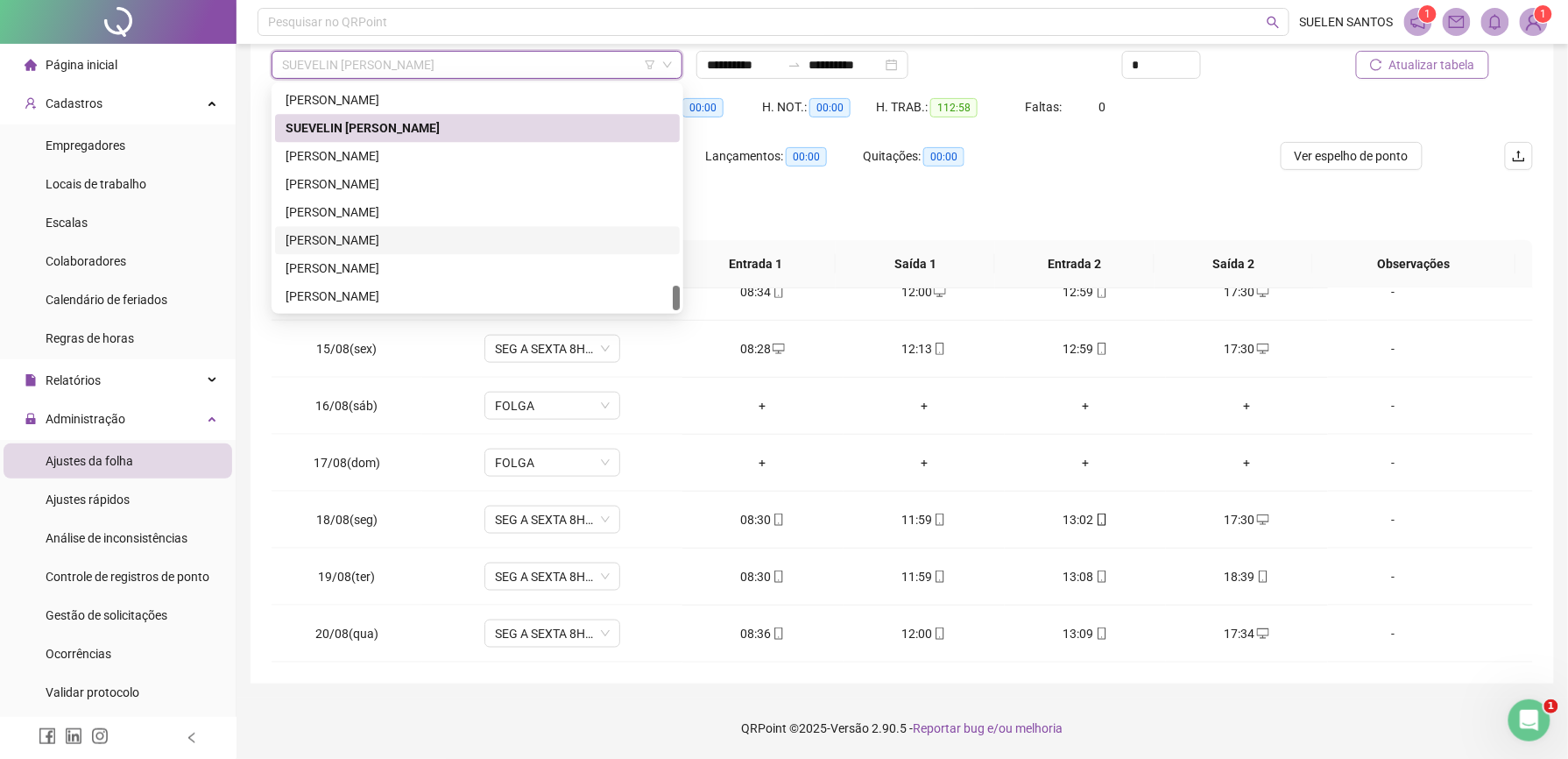
drag, startPoint x: 427, startPoint y: 233, endPoint x: 442, endPoint y: 240, distance: 16.6
click at [427, 233] on div "[PERSON_NAME]" at bounding box center [478, 240] width 384 height 19
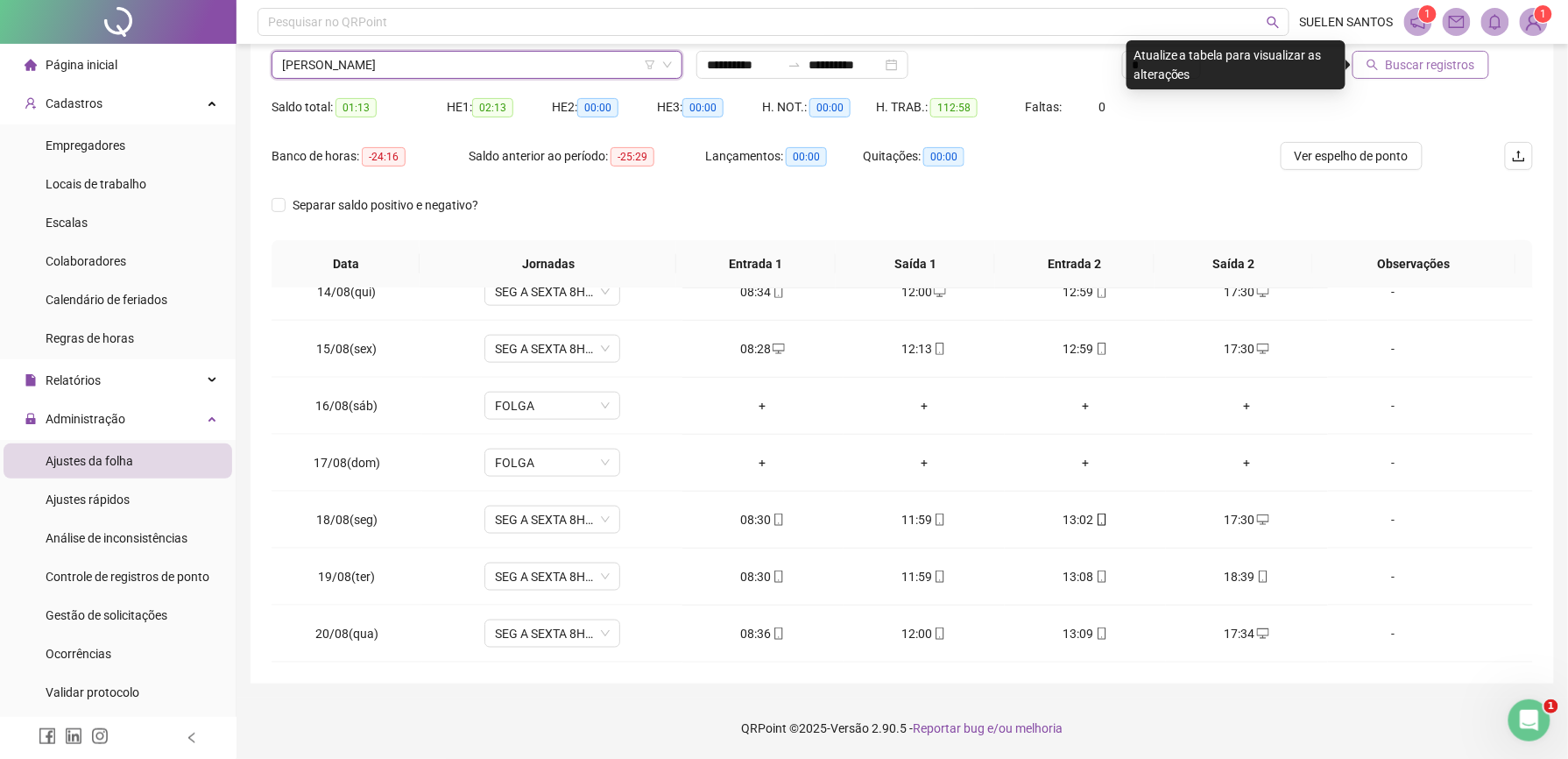
click at [1421, 60] on span "Buscar registros" at bounding box center [1430, 65] width 89 height 19
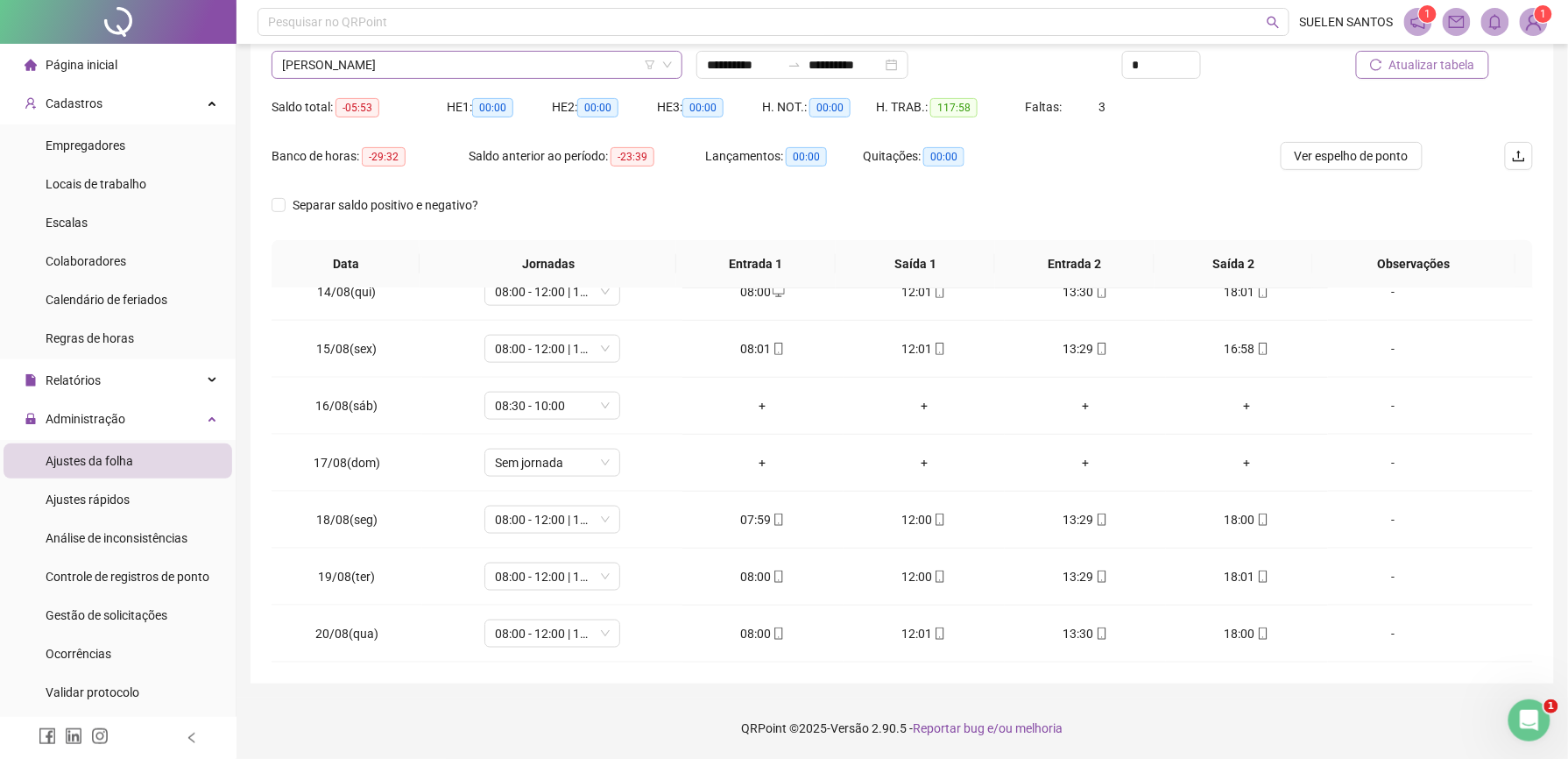
click at [491, 68] on span "[PERSON_NAME]" at bounding box center [477, 65] width 389 height 26
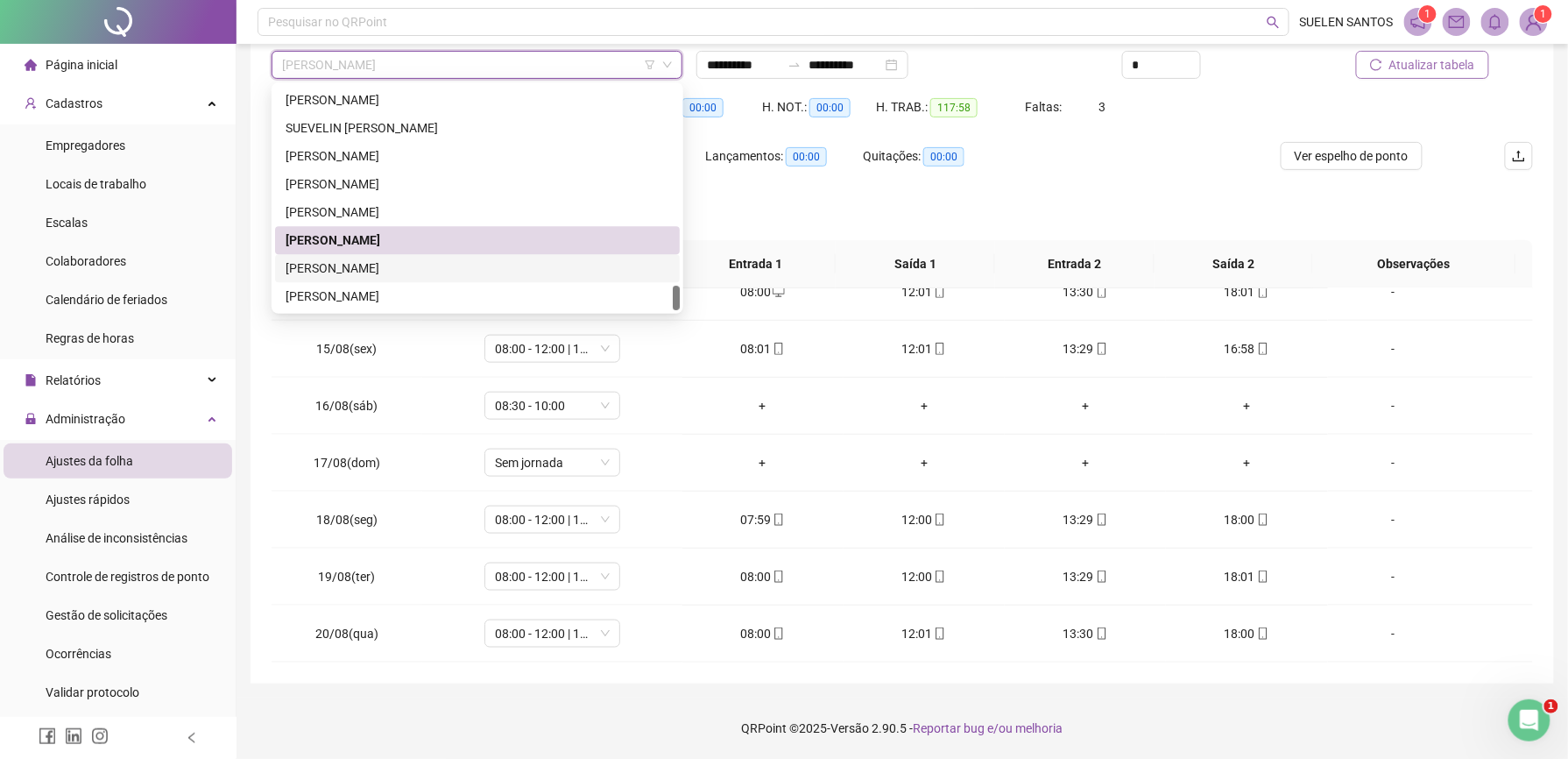
click at [375, 271] on div "[PERSON_NAME]" at bounding box center [478, 269] width 384 height 19
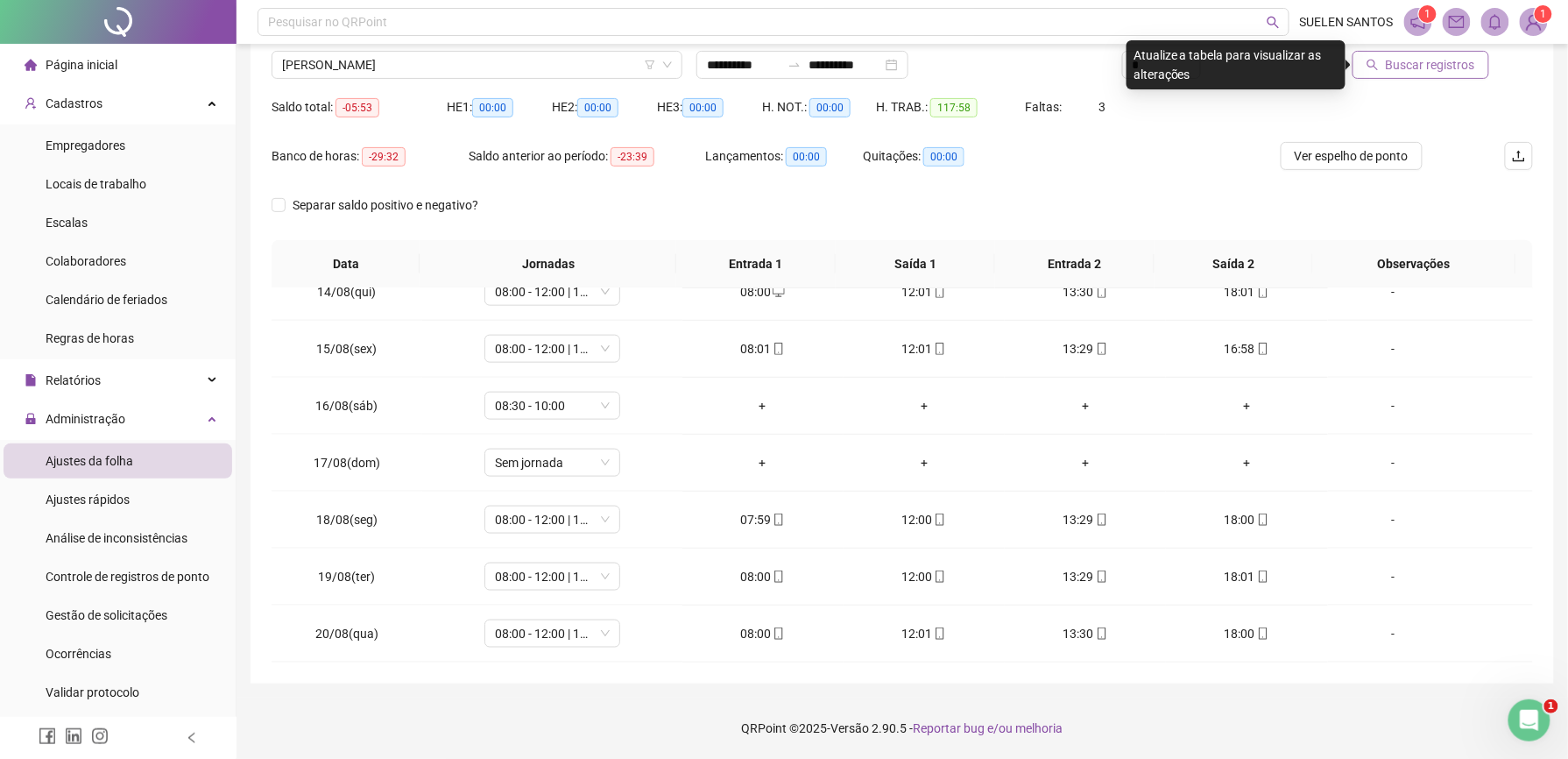
click at [1426, 64] on span "Buscar registros" at bounding box center [1430, 65] width 89 height 19
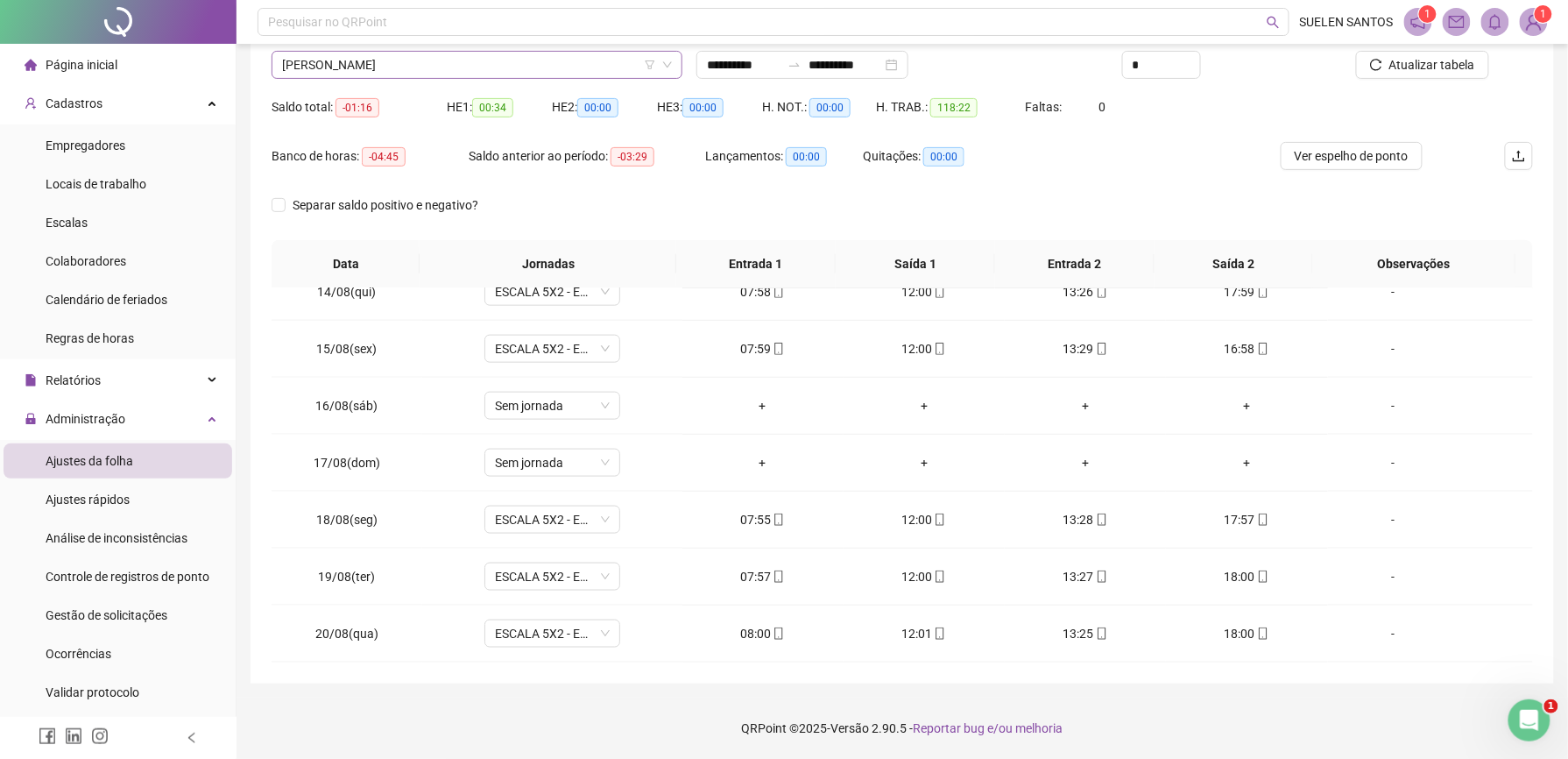
click at [481, 68] on span "[PERSON_NAME]" at bounding box center [477, 65] width 389 height 26
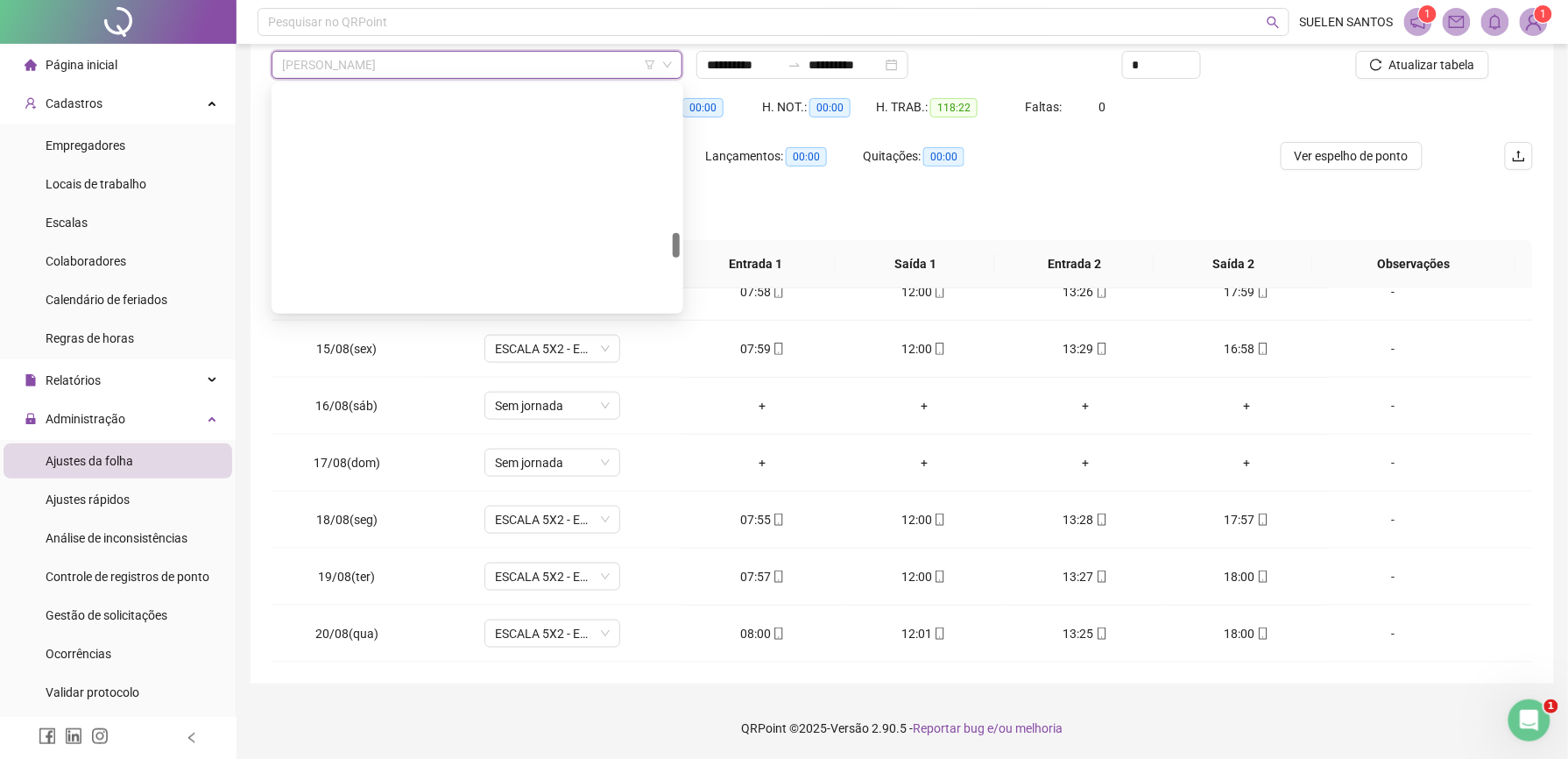
scroll to position [1182, 0]
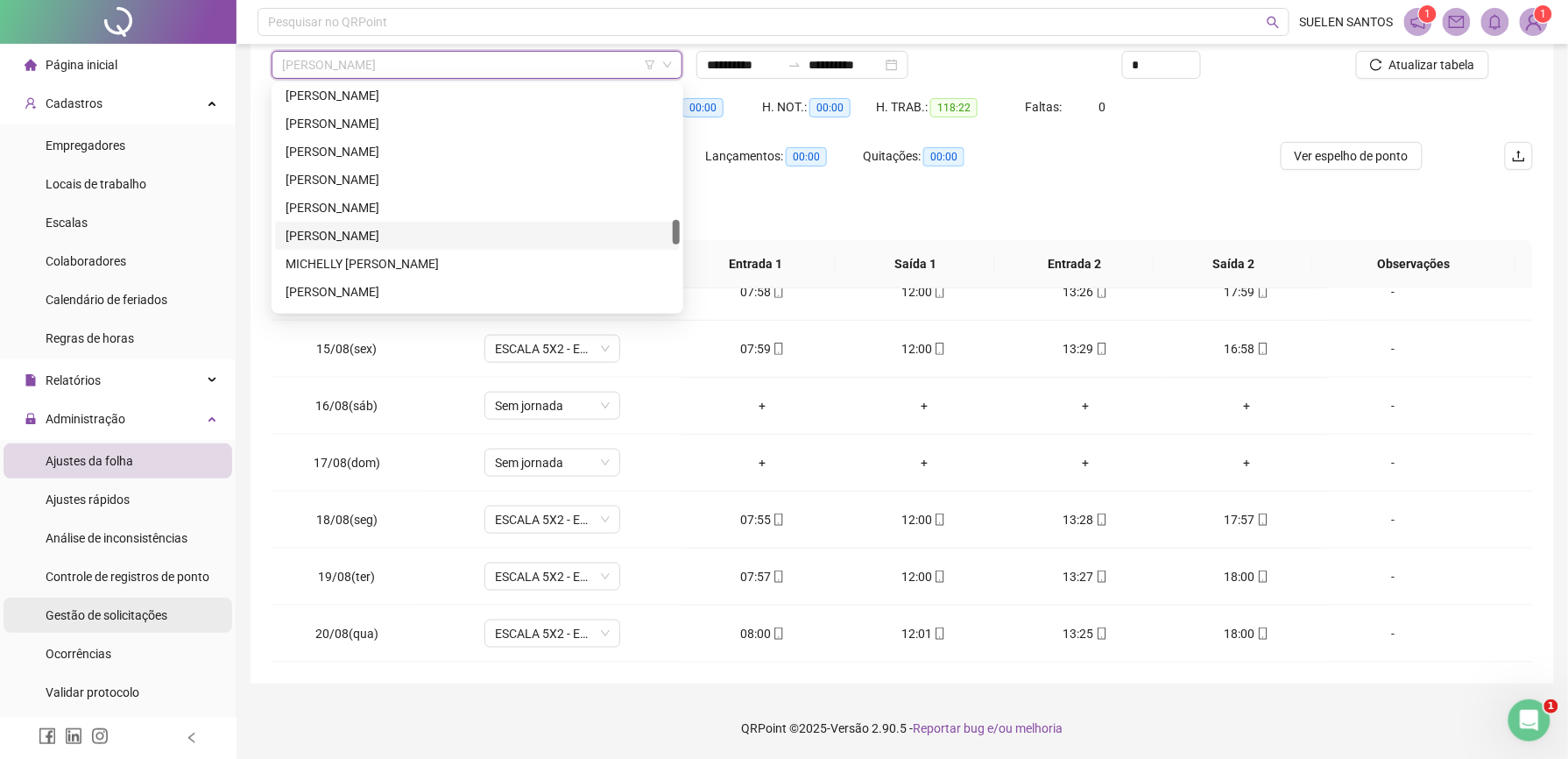
click at [119, 620] on span "Gestão de solicitações" at bounding box center [106, 615] width 122 height 14
